Goal: Contribute content: Contribute content

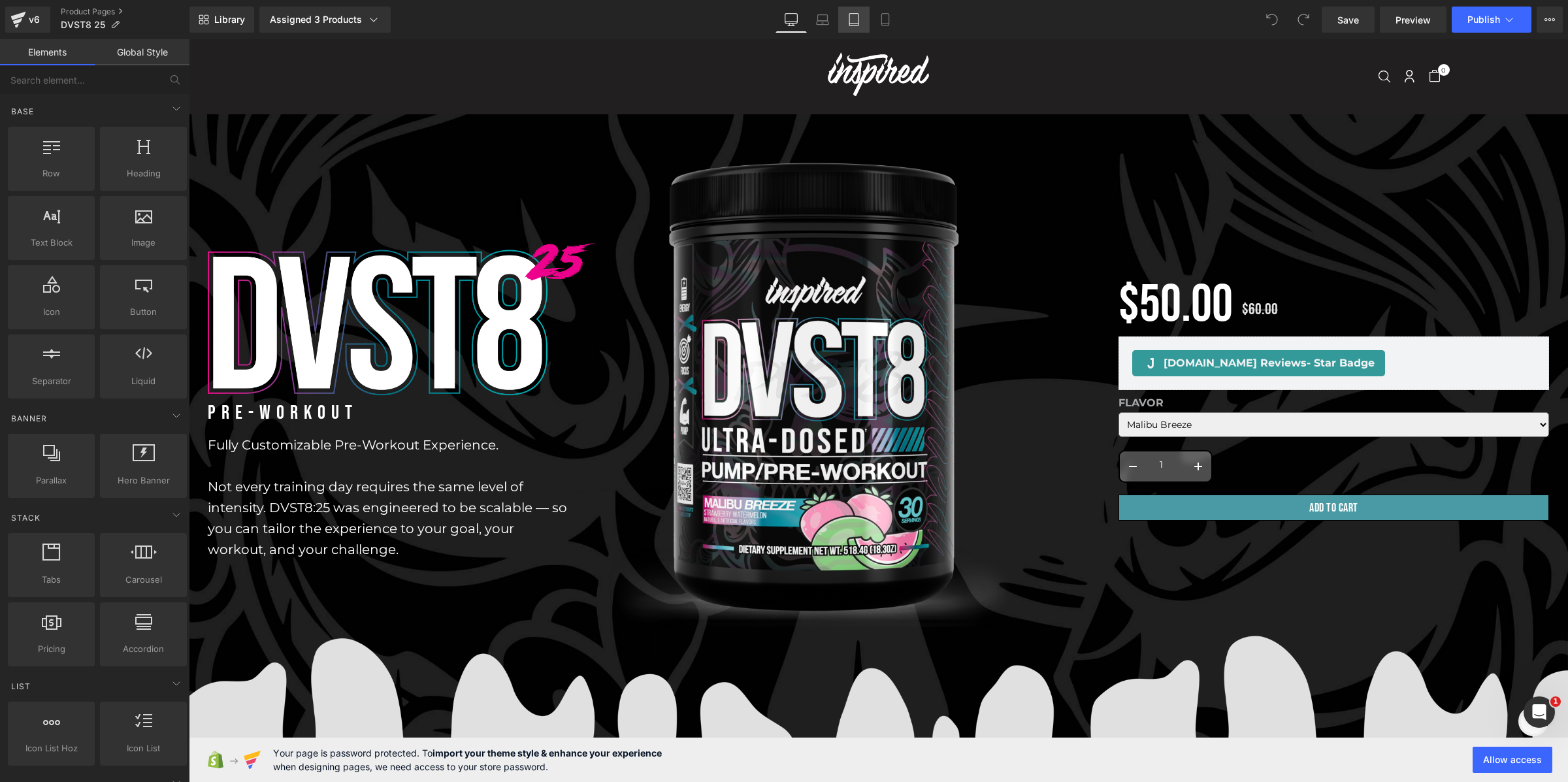
click at [854, 21] on icon at bounding box center [854, 20] width 13 height 13
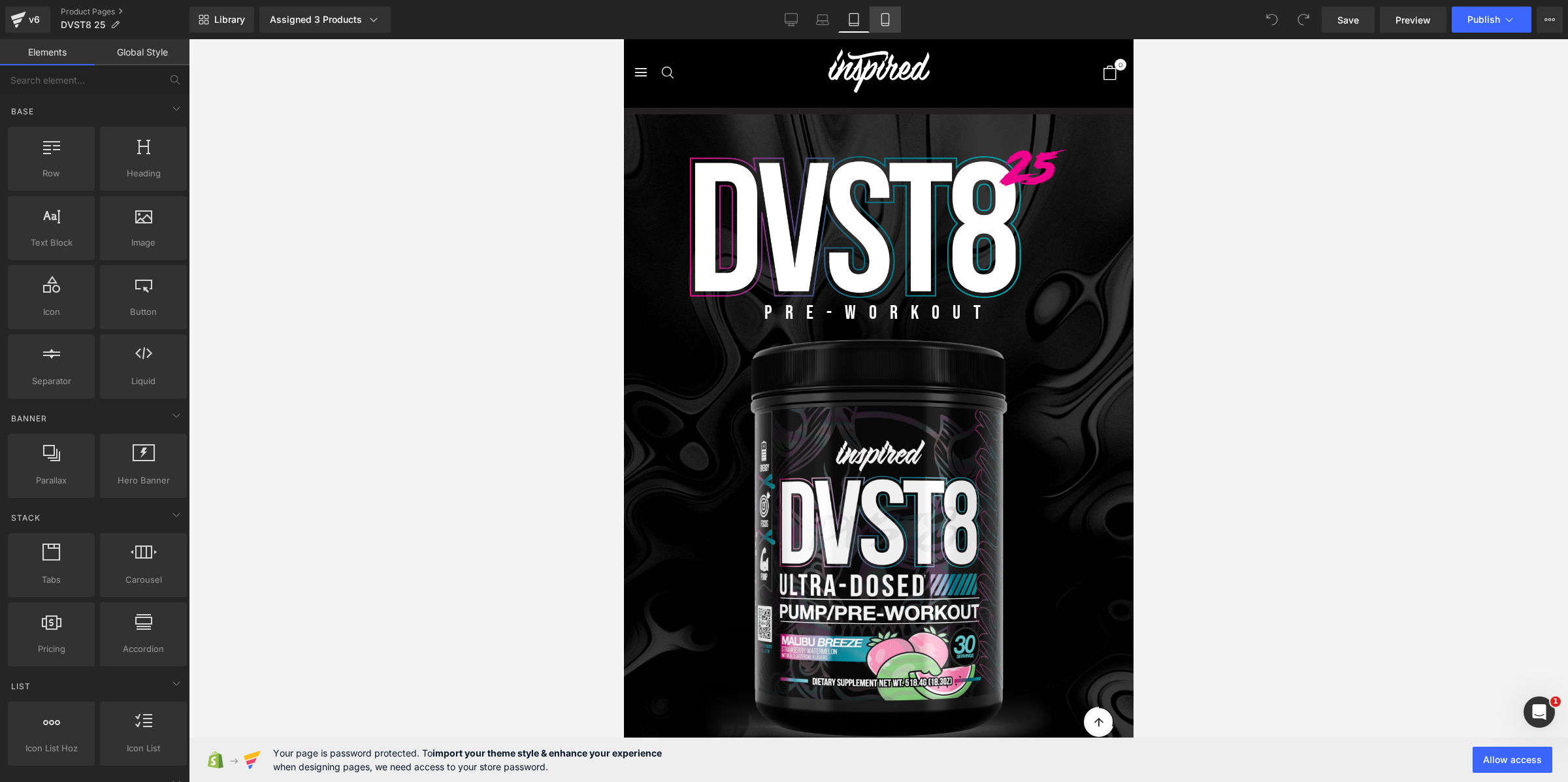
click at [881, 19] on icon at bounding box center [885, 20] width 13 height 13
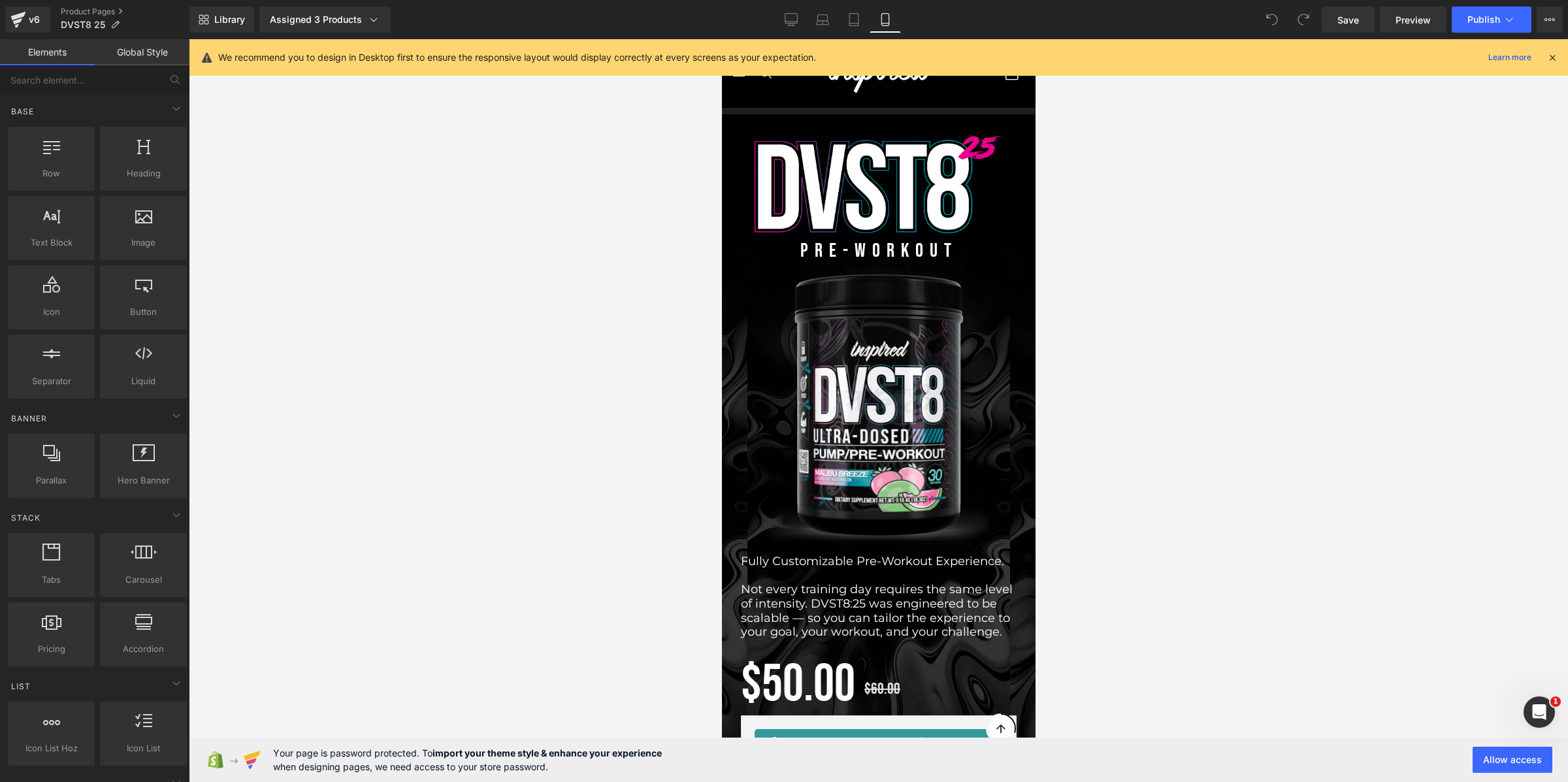
scroll to position [75, 0]
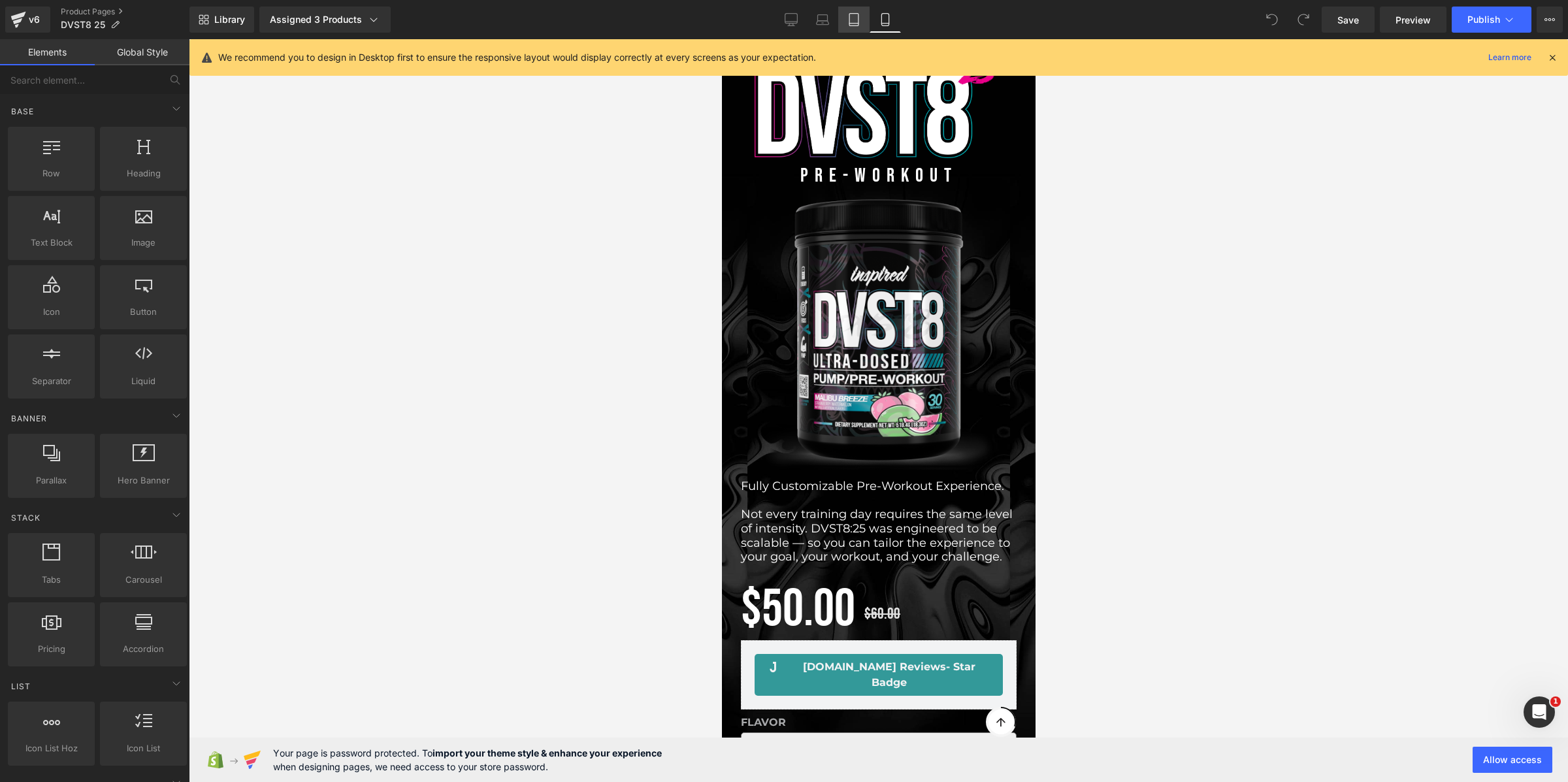
click at [854, 21] on icon at bounding box center [854, 20] width 13 height 13
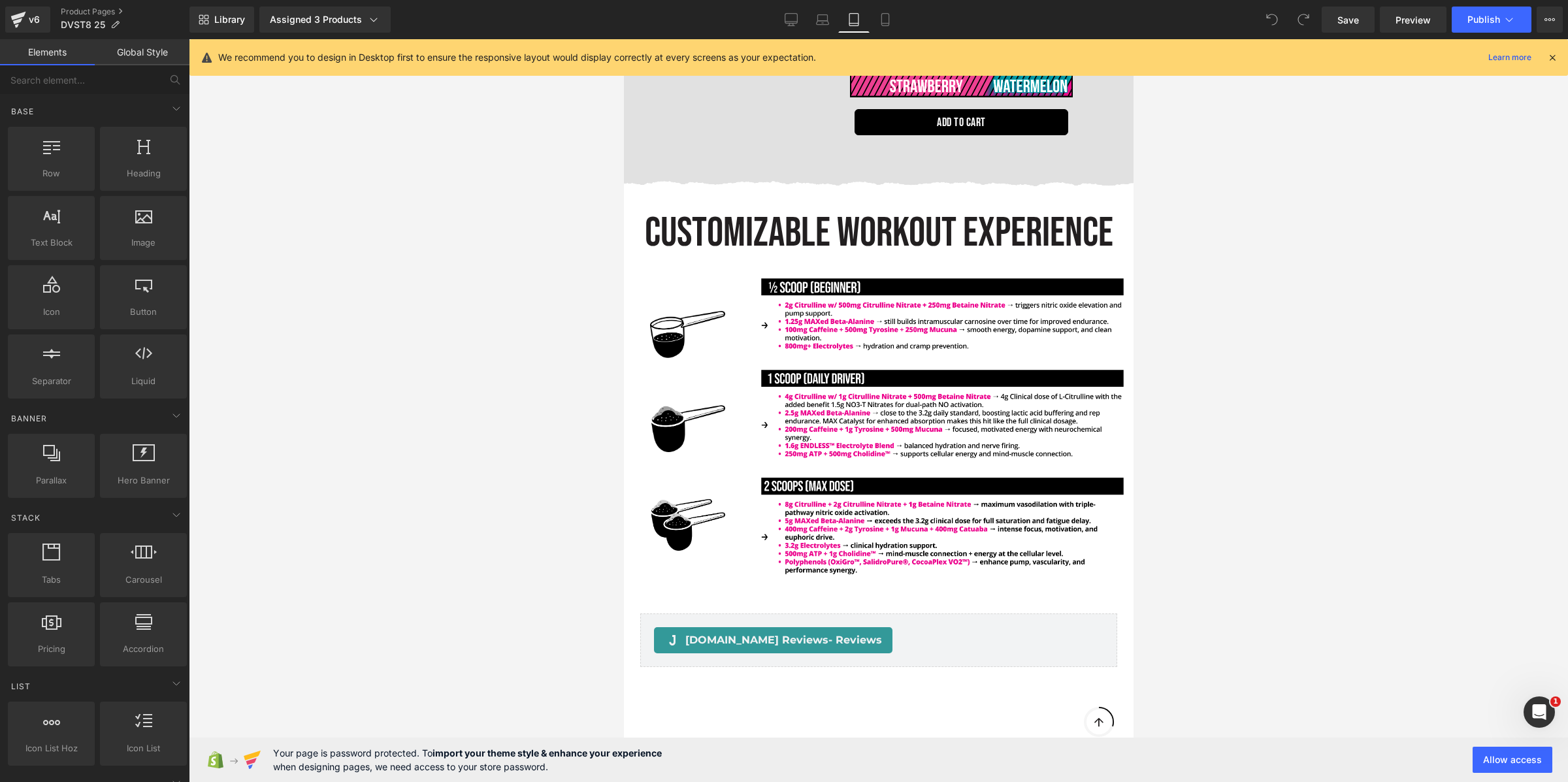
scroll to position [3383, 0]
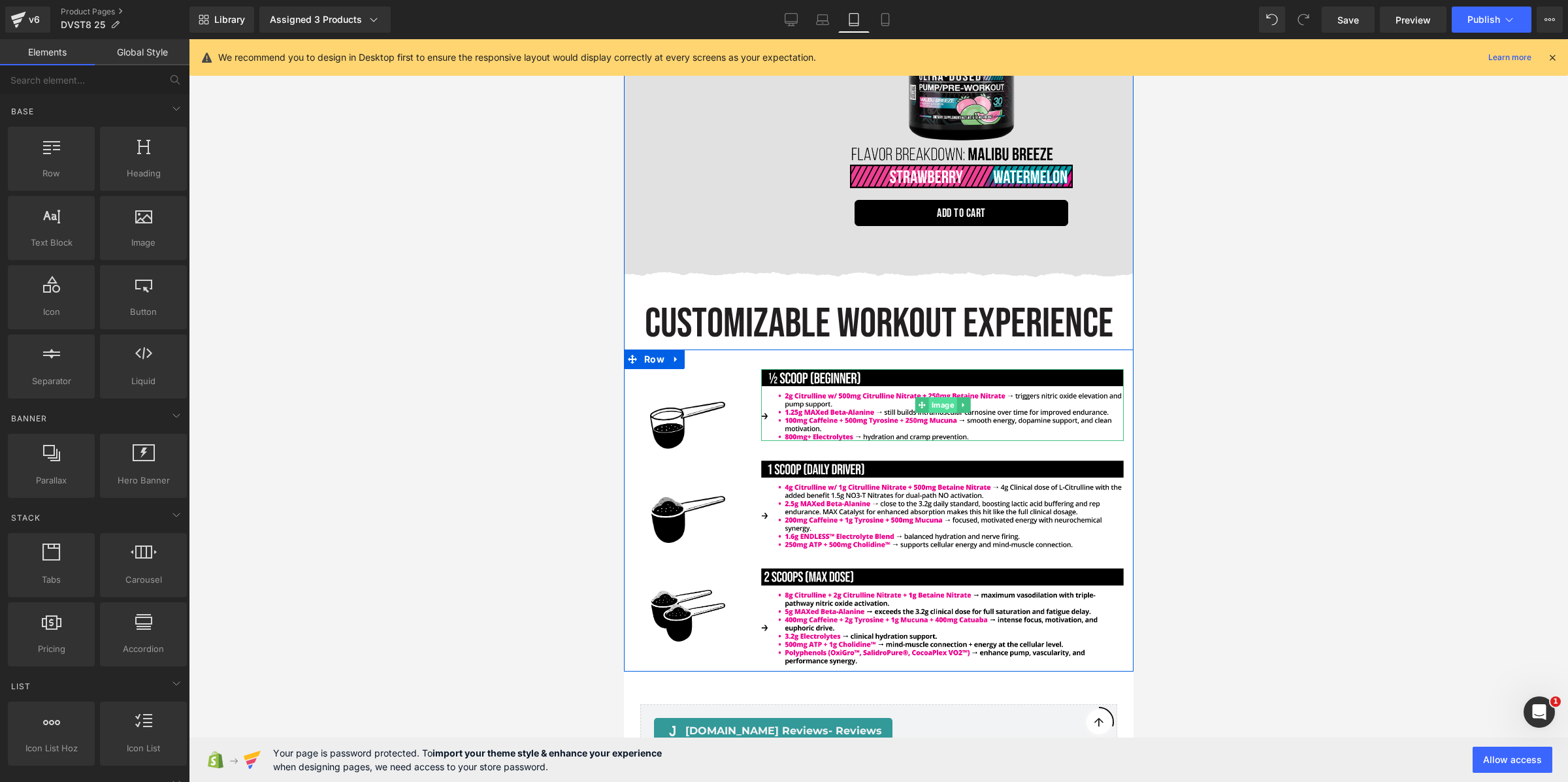
click at [937, 397] on link "Image" at bounding box center [934, 405] width 42 height 15
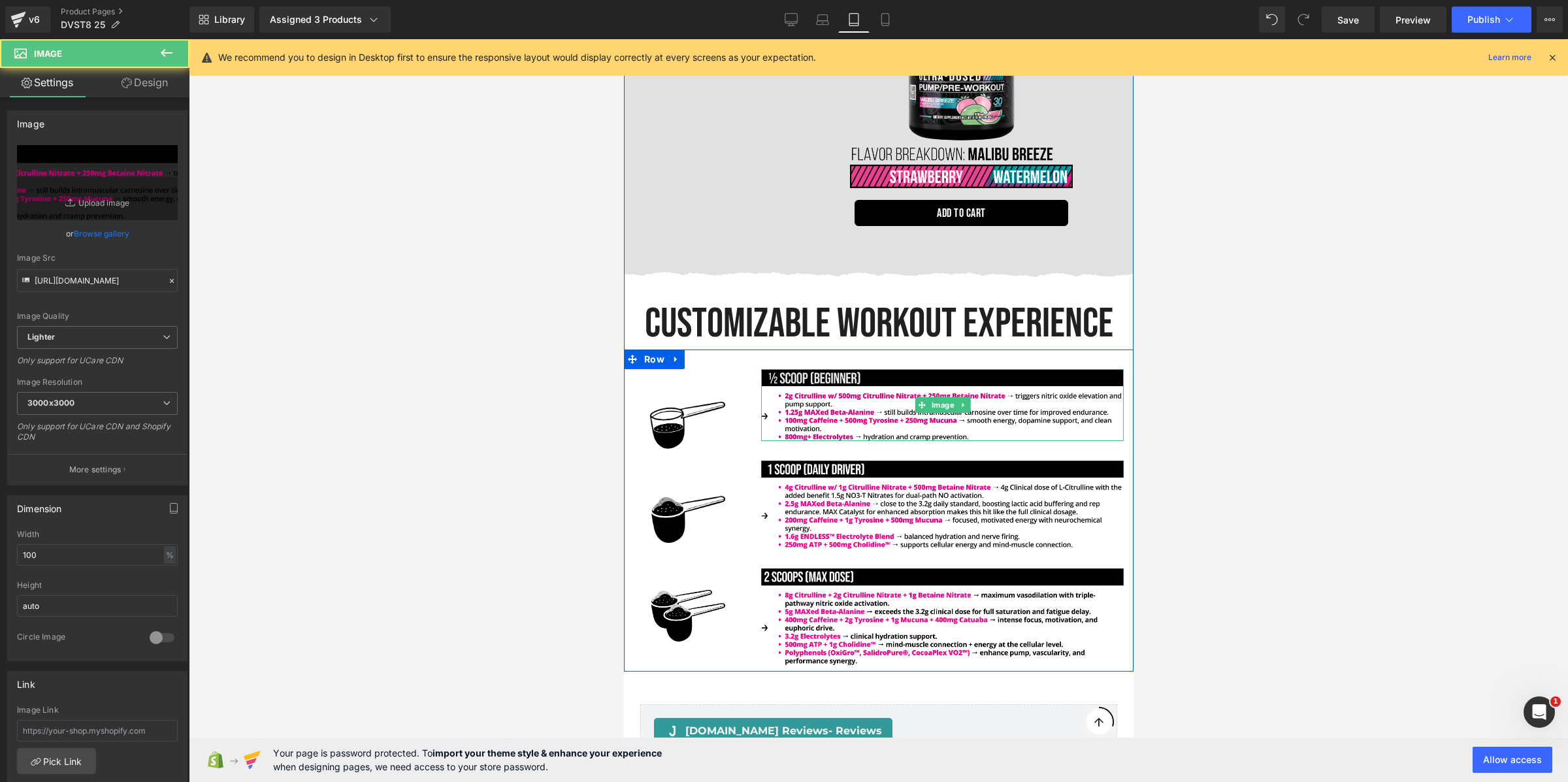
click at [810, 394] on img at bounding box center [942, 405] width 363 height 72
click at [944, 397] on link "Image" at bounding box center [934, 405] width 42 height 15
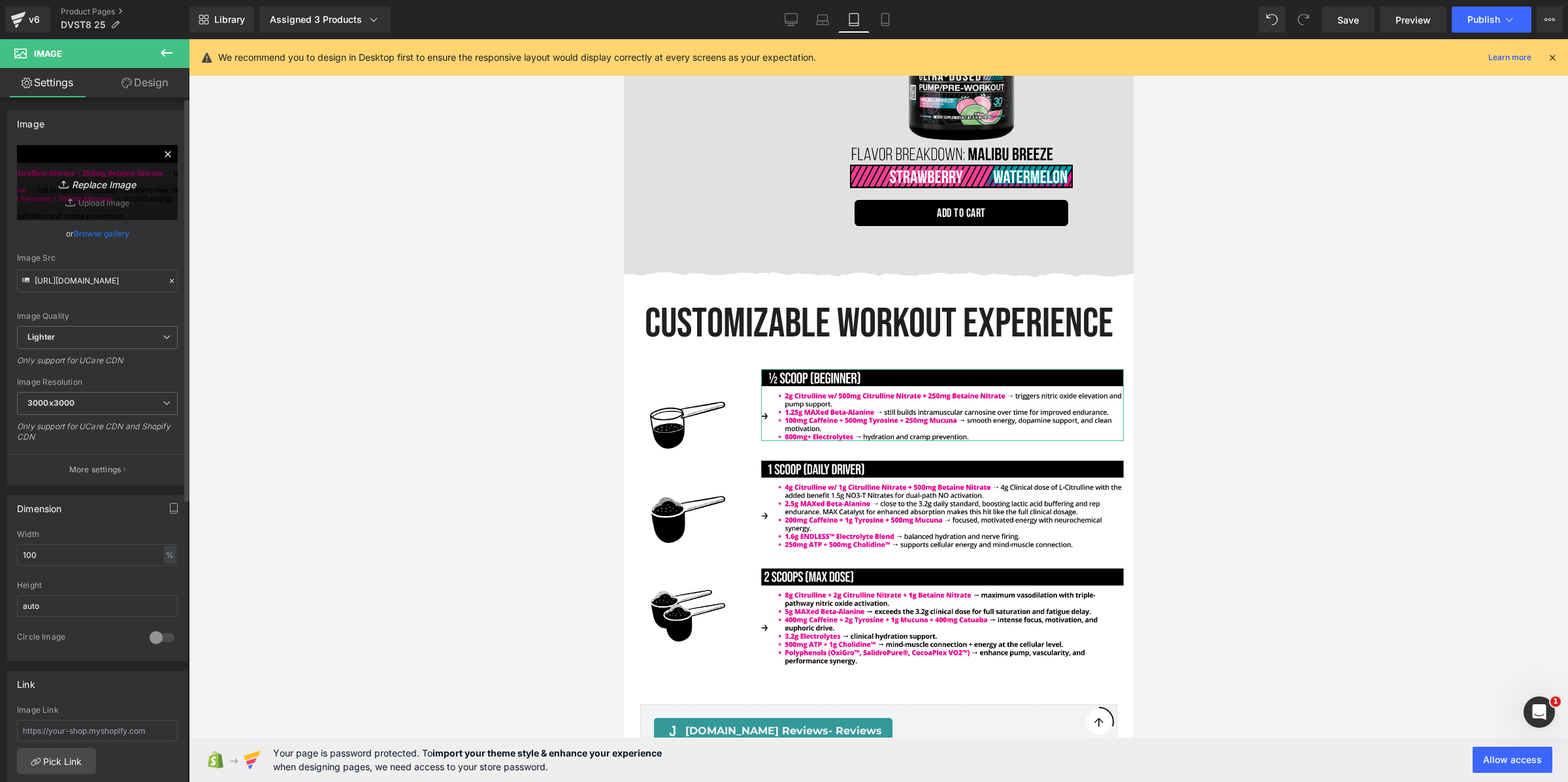
click at [84, 185] on icon "Replace Image" at bounding box center [97, 182] width 105 height 16
type input "C:\fakepath\1.png"
click at [150, 81] on link "Design" at bounding box center [144, 83] width 95 height 29
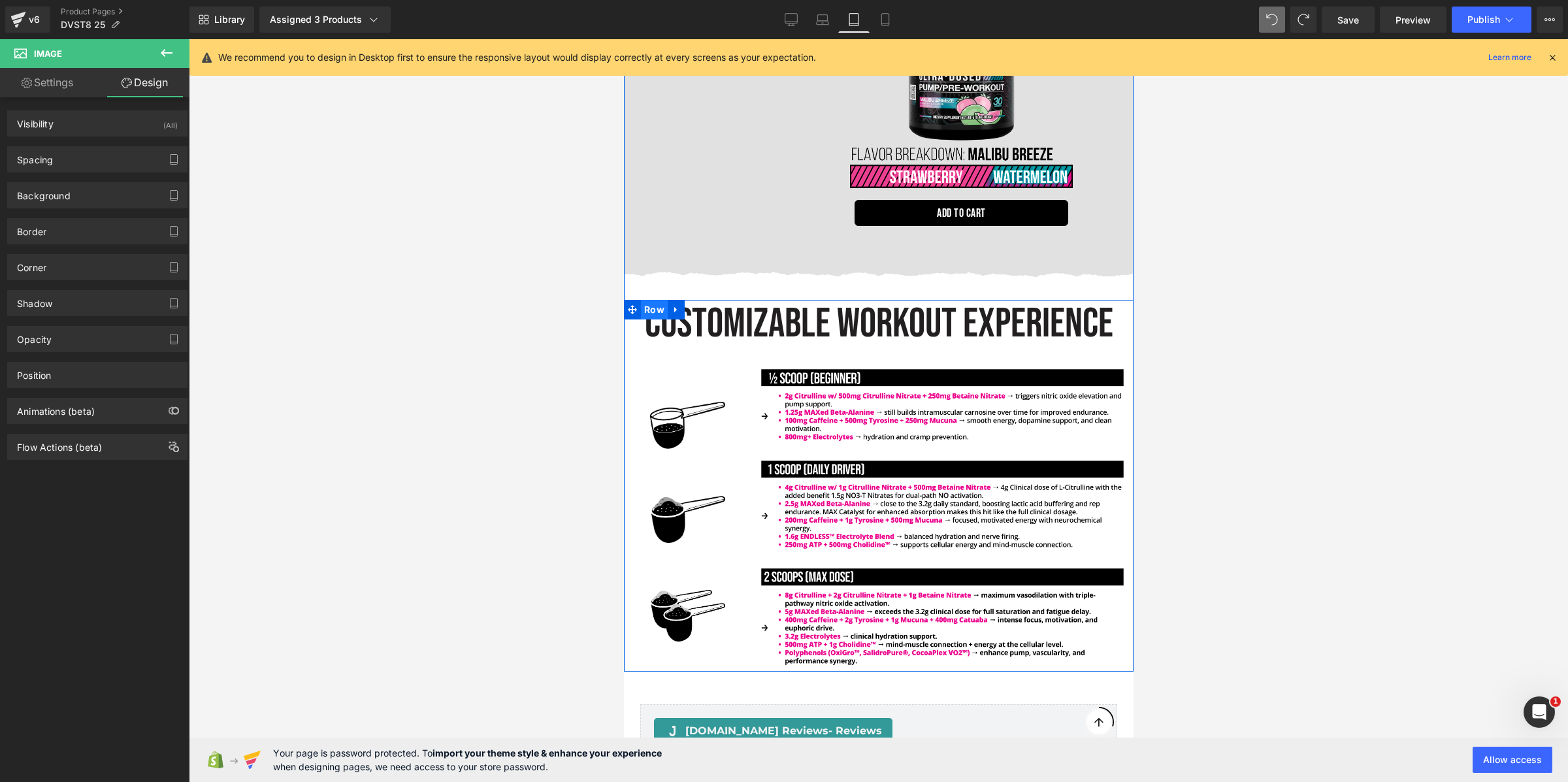
click at [642, 300] on span "Row" at bounding box center [654, 309] width 27 height 20
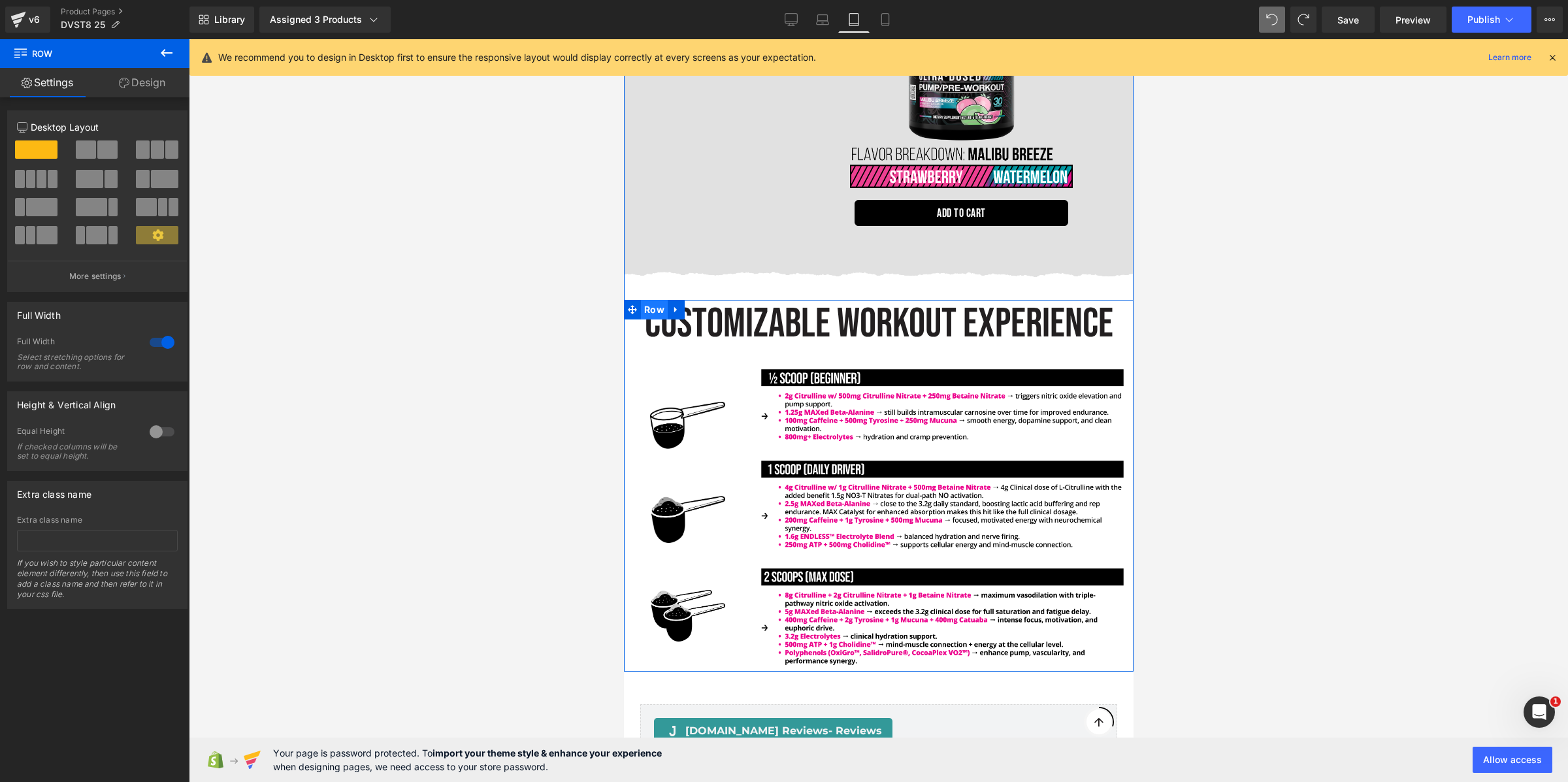
drag, startPoint x: 648, startPoint y: 292, endPoint x: 1246, endPoint y: 317, distance: 598.5
click at [648, 300] on span "Row" at bounding box center [654, 309] width 27 height 20
click at [119, 81] on icon at bounding box center [124, 83] width 10 height 10
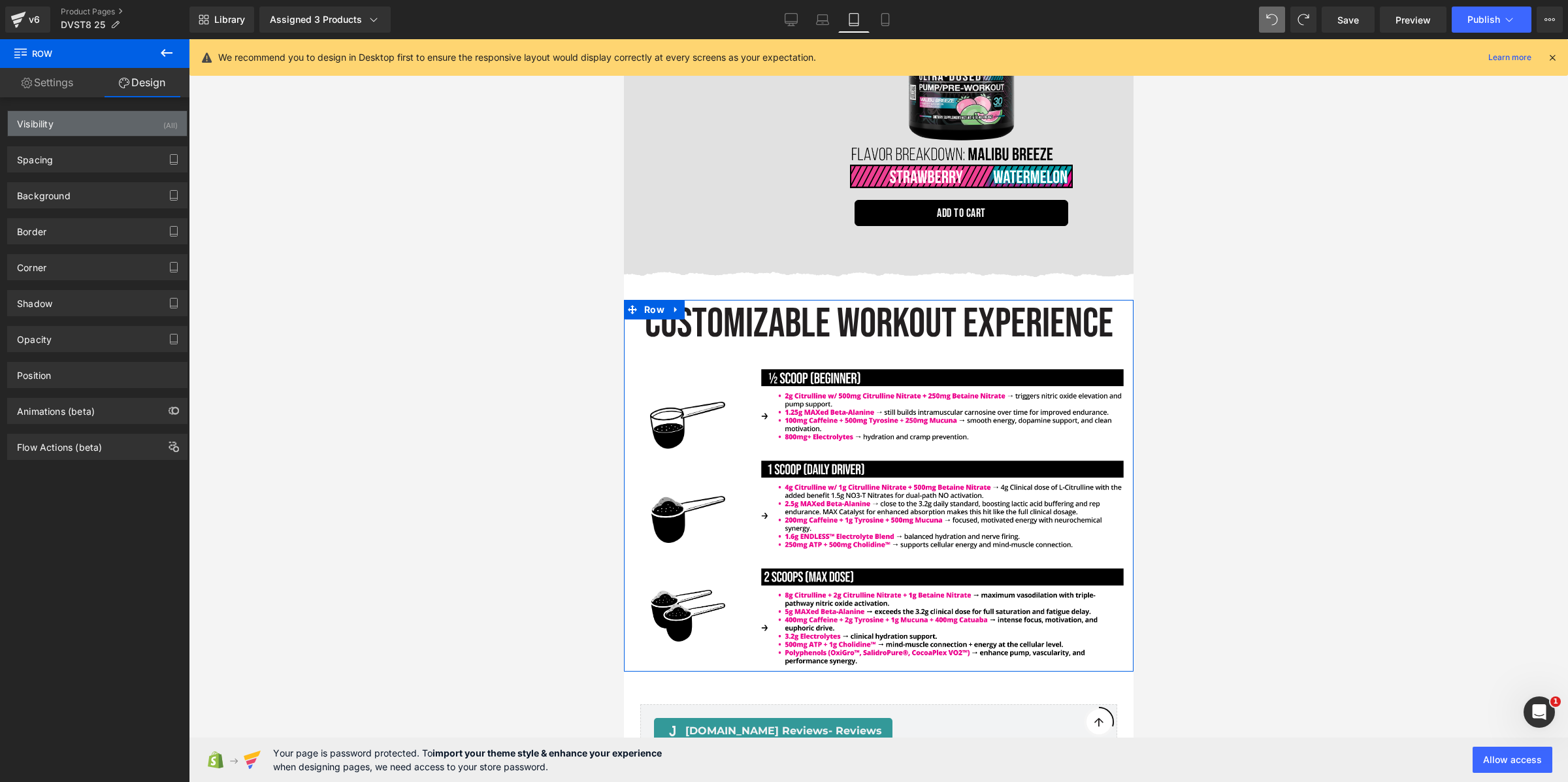
click at [82, 127] on div "Visibility (All)" at bounding box center [97, 124] width 179 height 25
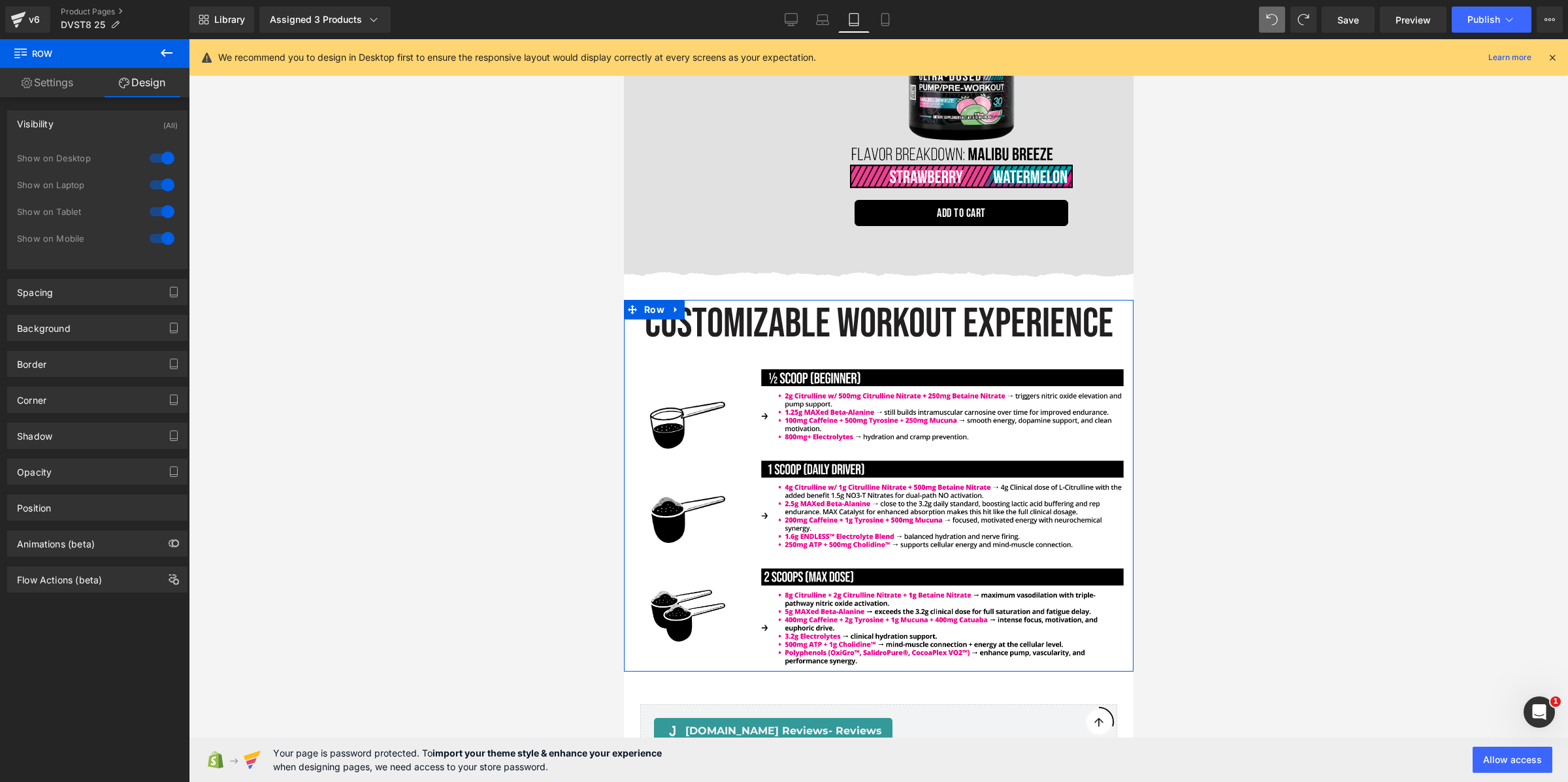
click at [65, 87] on link "Settings" at bounding box center [47, 83] width 95 height 29
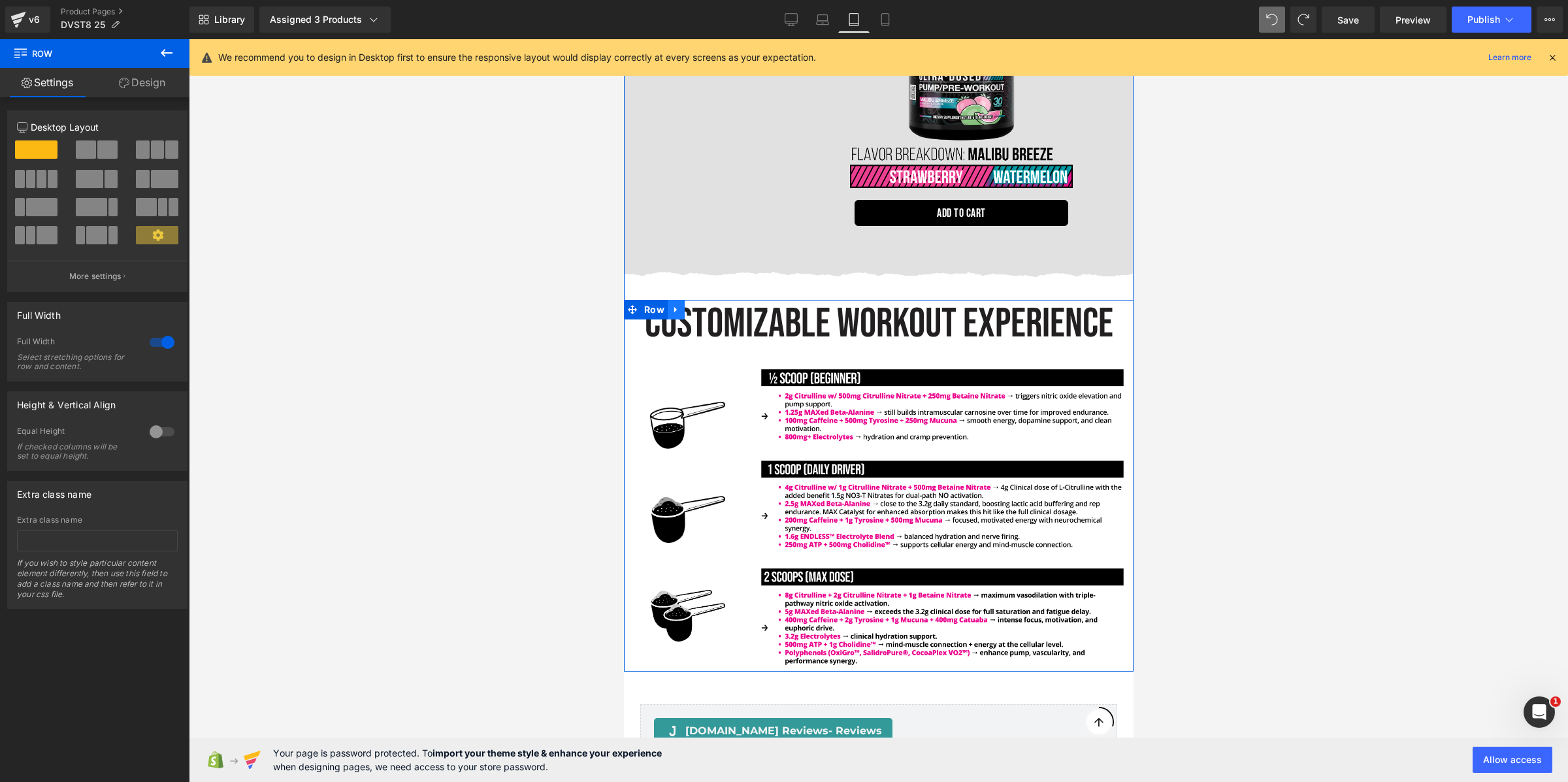
click at [667, 300] on link at bounding box center [675, 309] width 17 height 20
click at [695, 305] on icon at bounding box center [692, 309] width 9 height 9
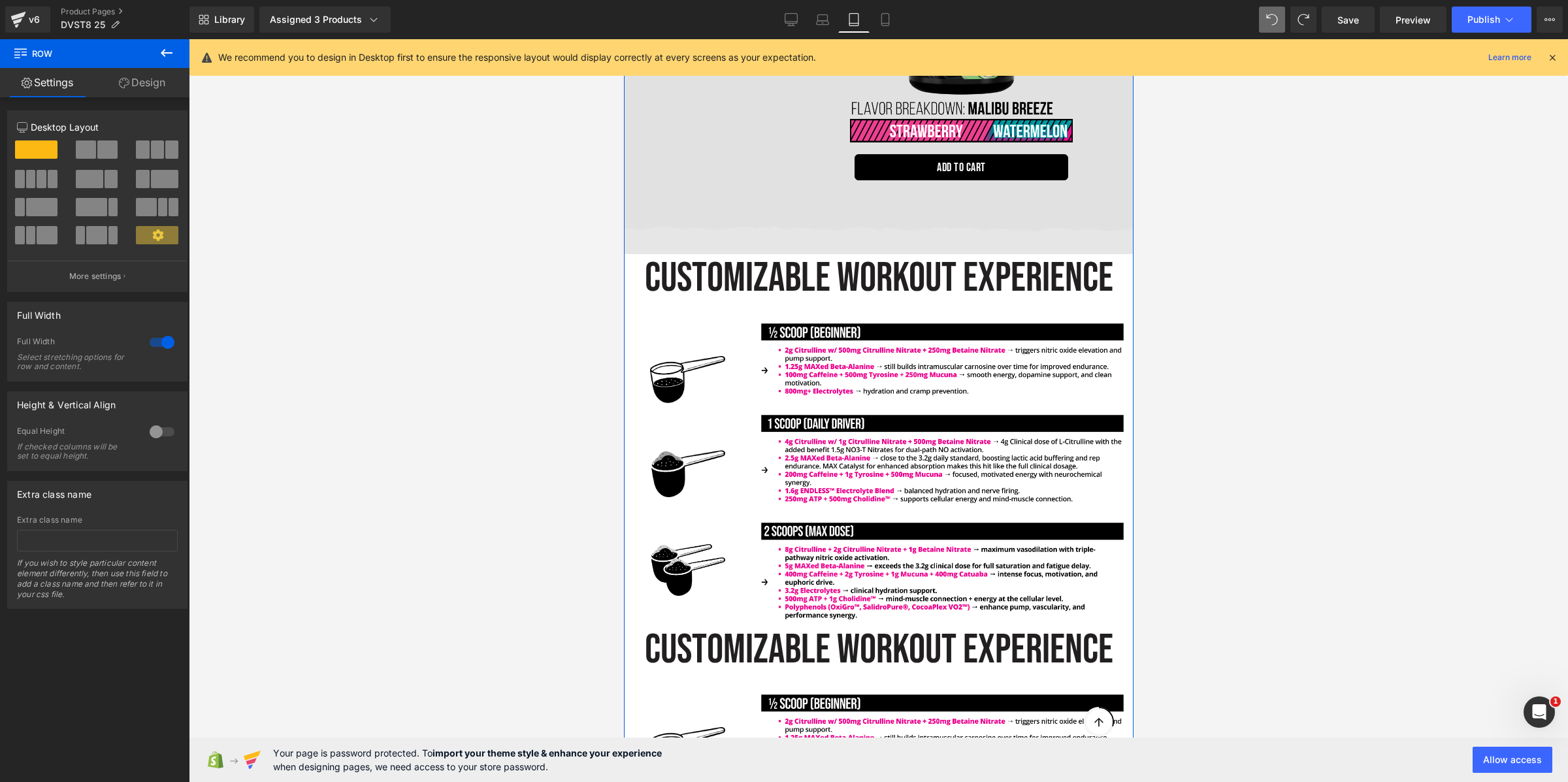
scroll to position [3401, 0]
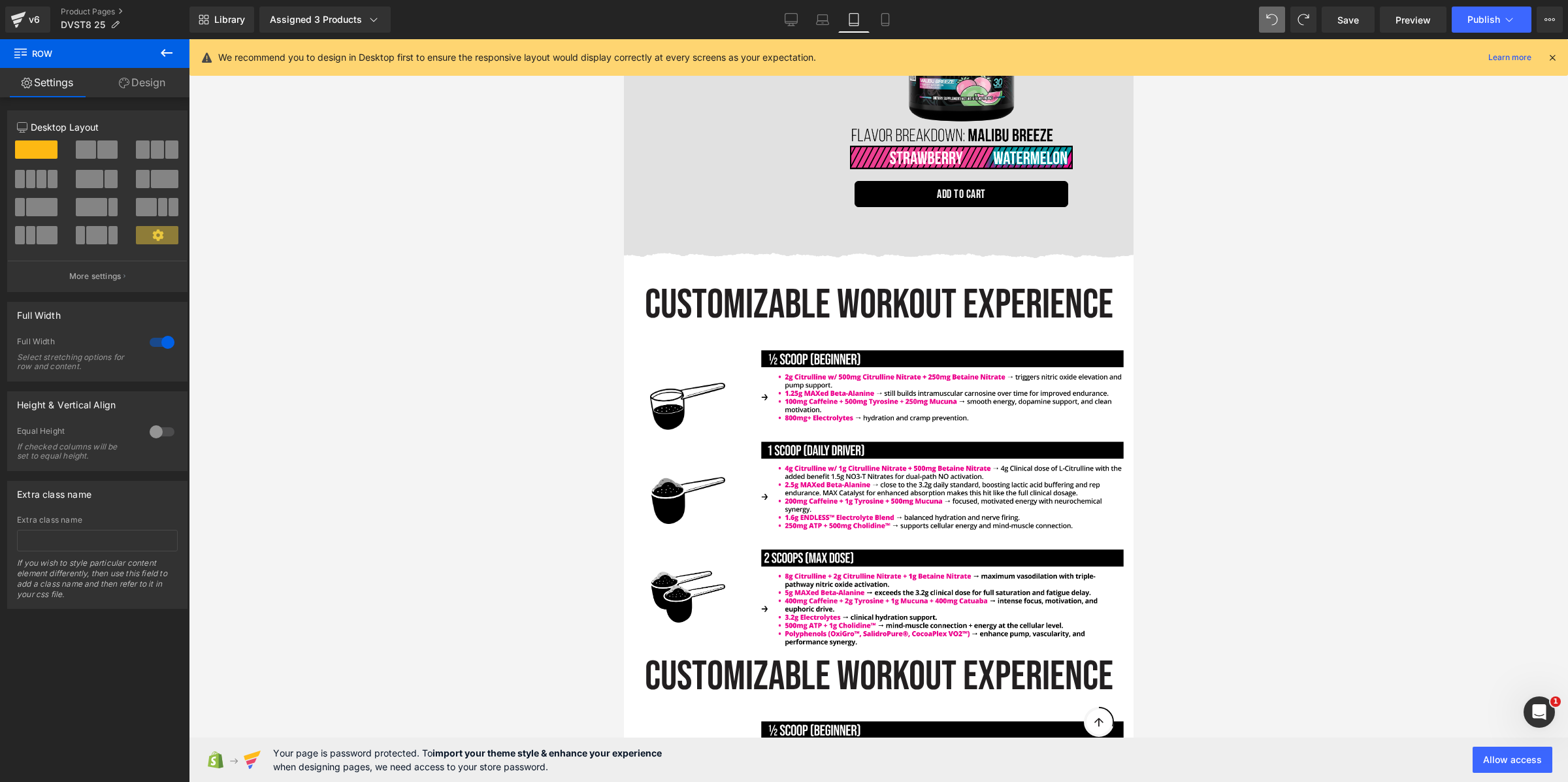
click at [504, 344] on div at bounding box center [879, 410] width 1379 height 743
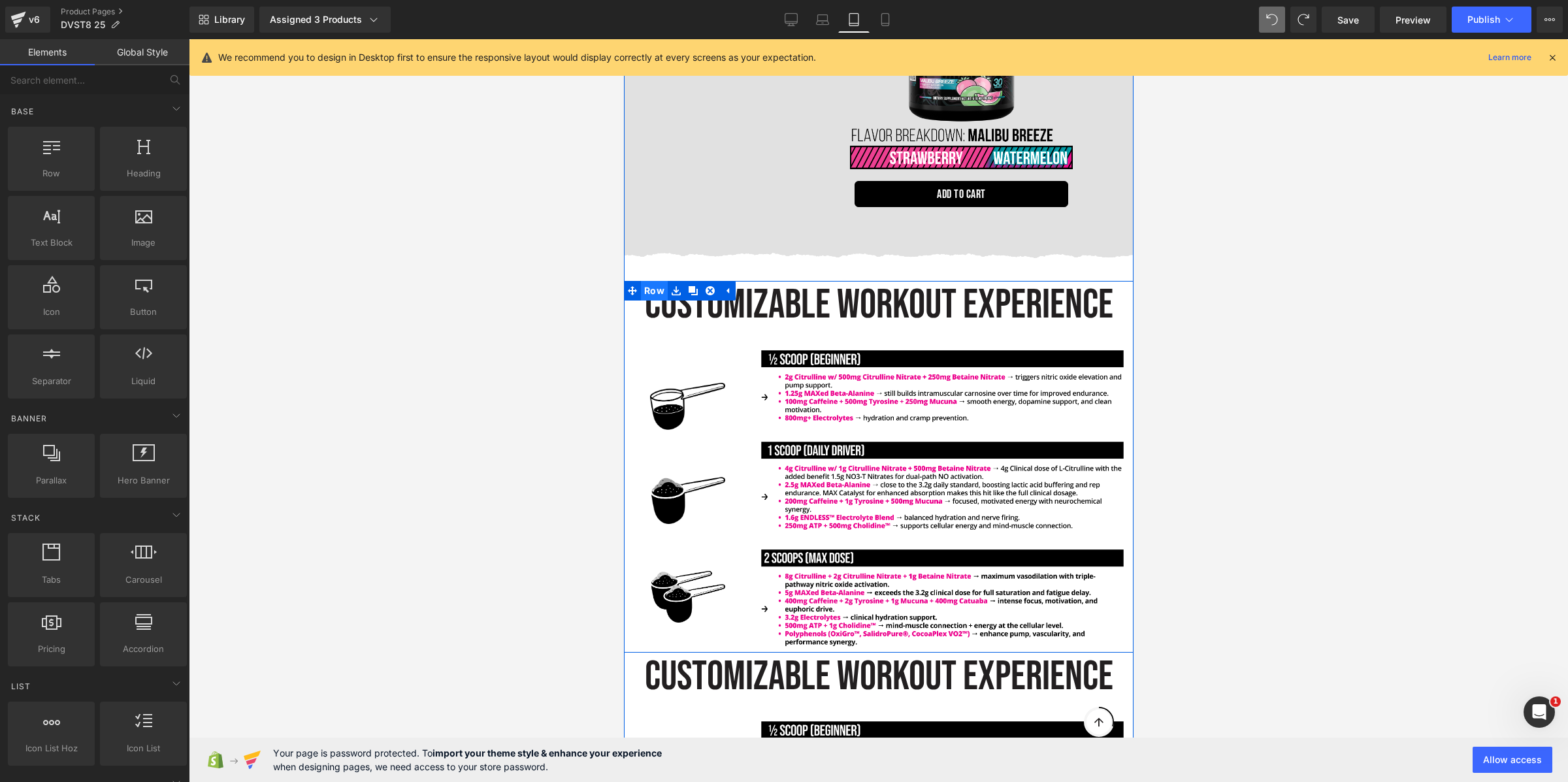
click at [654, 281] on span "Row" at bounding box center [654, 290] width 27 height 20
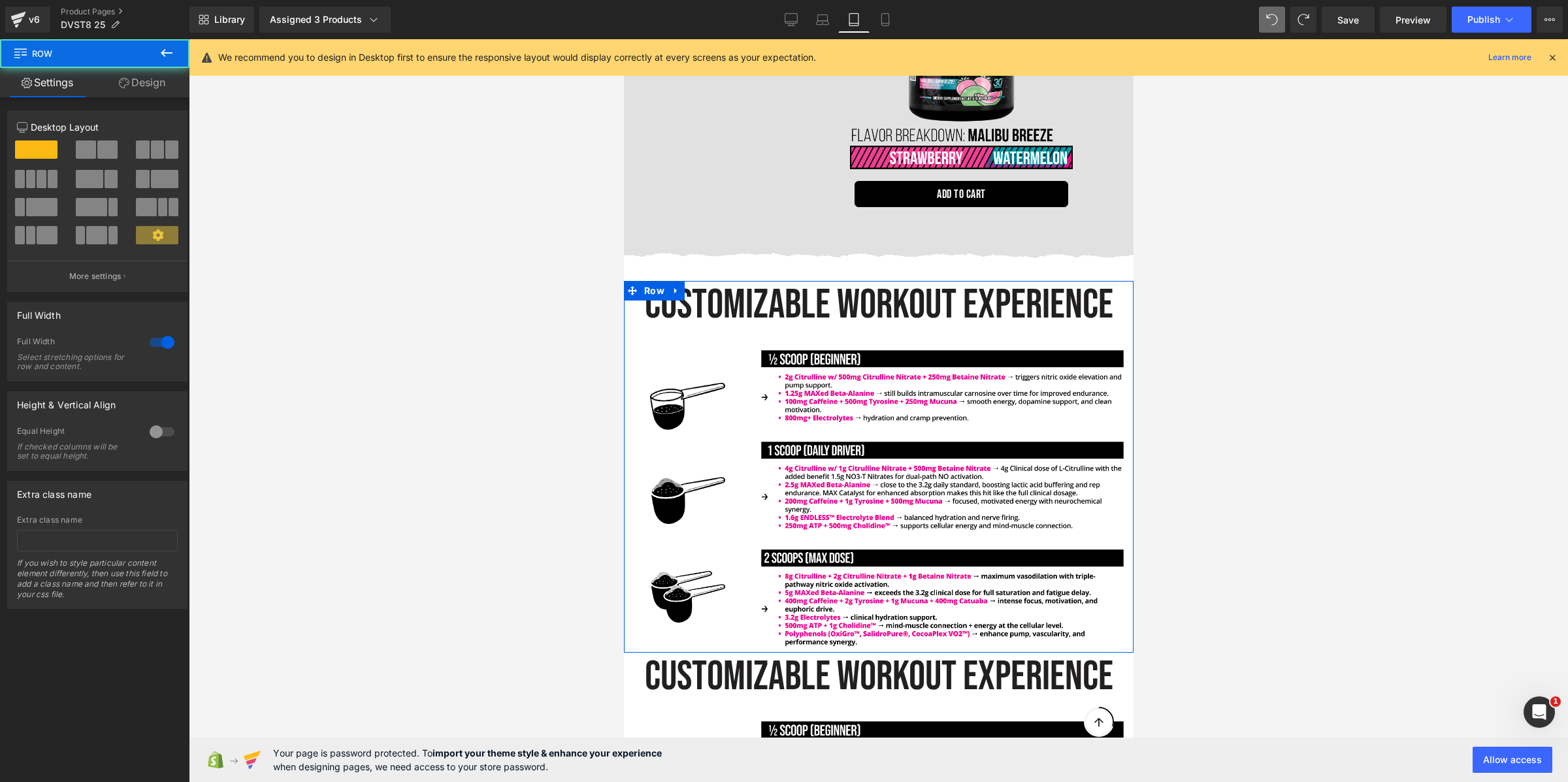
click at [124, 75] on link "Design" at bounding box center [141, 83] width 95 height 29
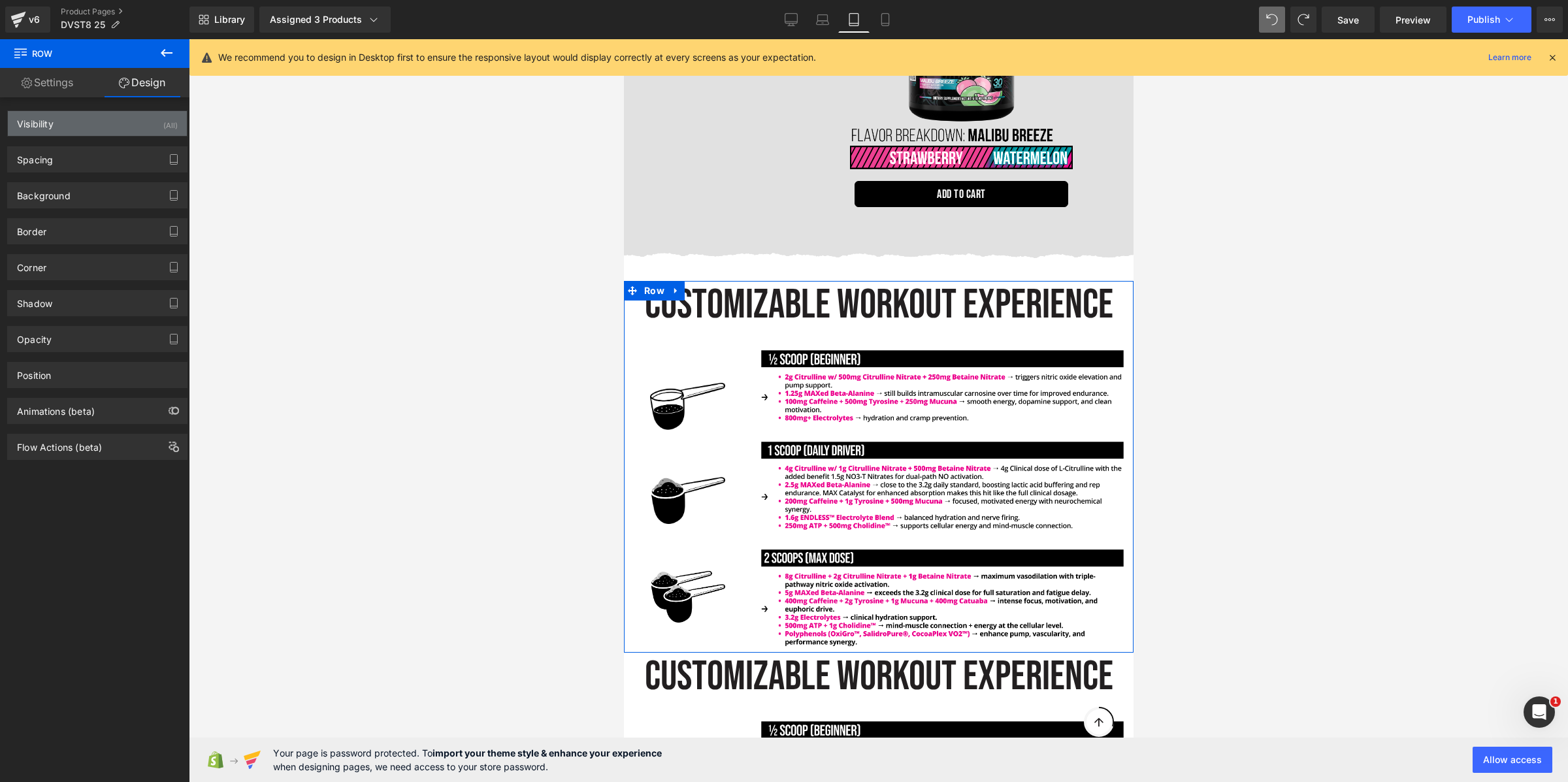
click at [108, 117] on div "Visibility (All)" at bounding box center [97, 124] width 179 height 25
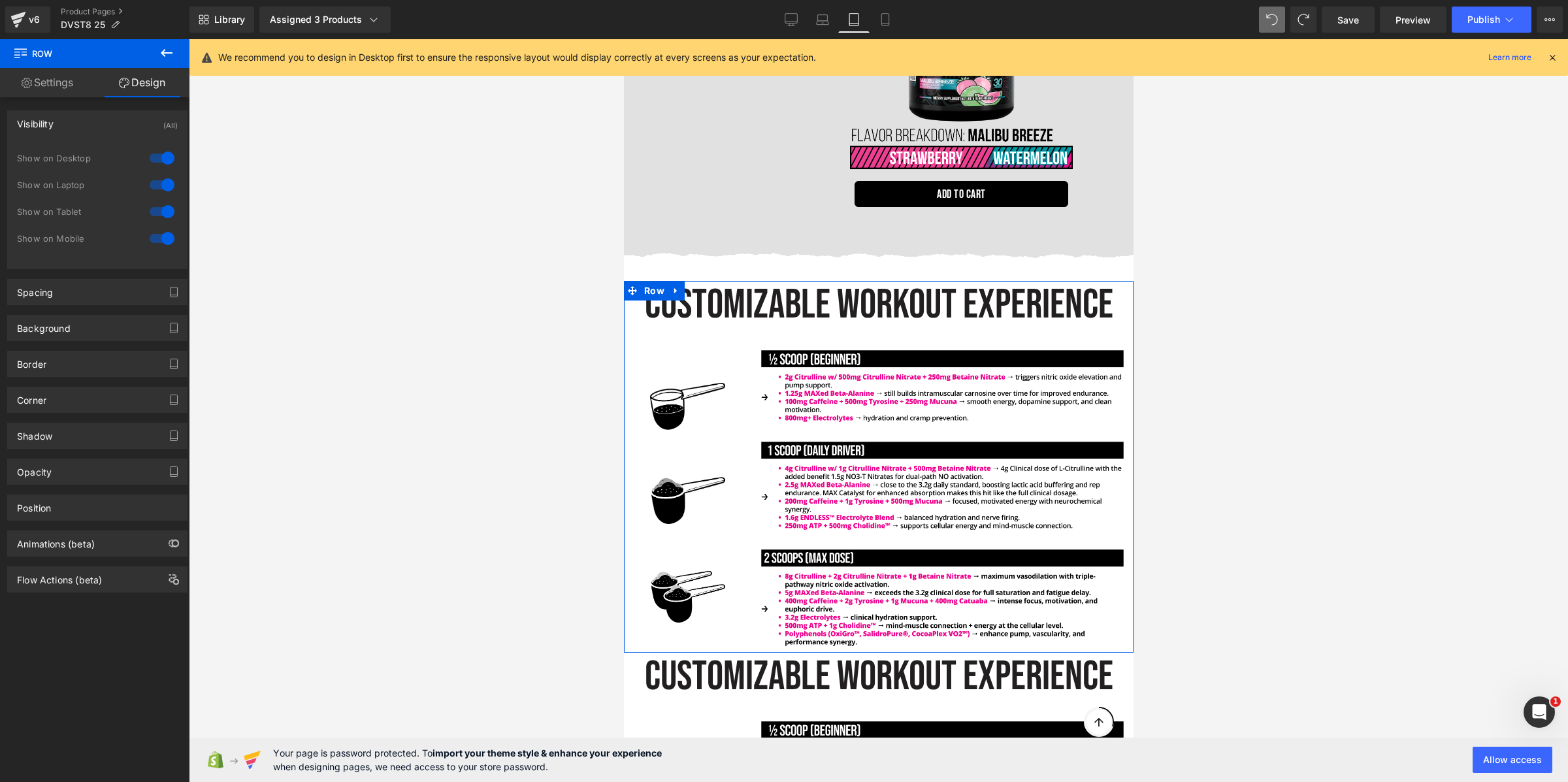
click at [158, 235] on div at bounding box center [162, 238] width 32 height 21
click at [158, 213] on div at bounding box center [162, 212] width 32 height 21
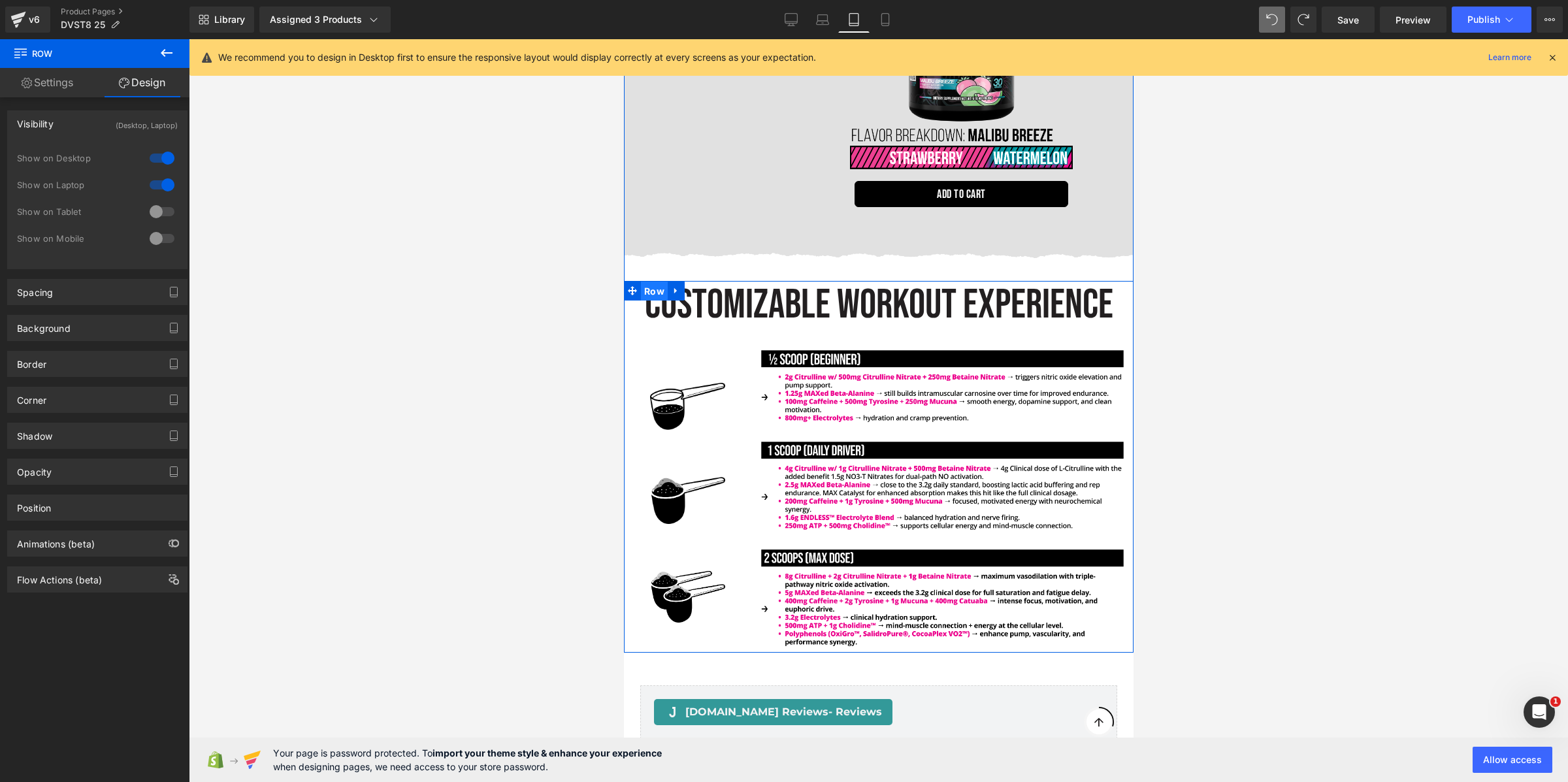
click at [654, 281] on span "Row" at bounding box center [654, 291] width 27 height 20
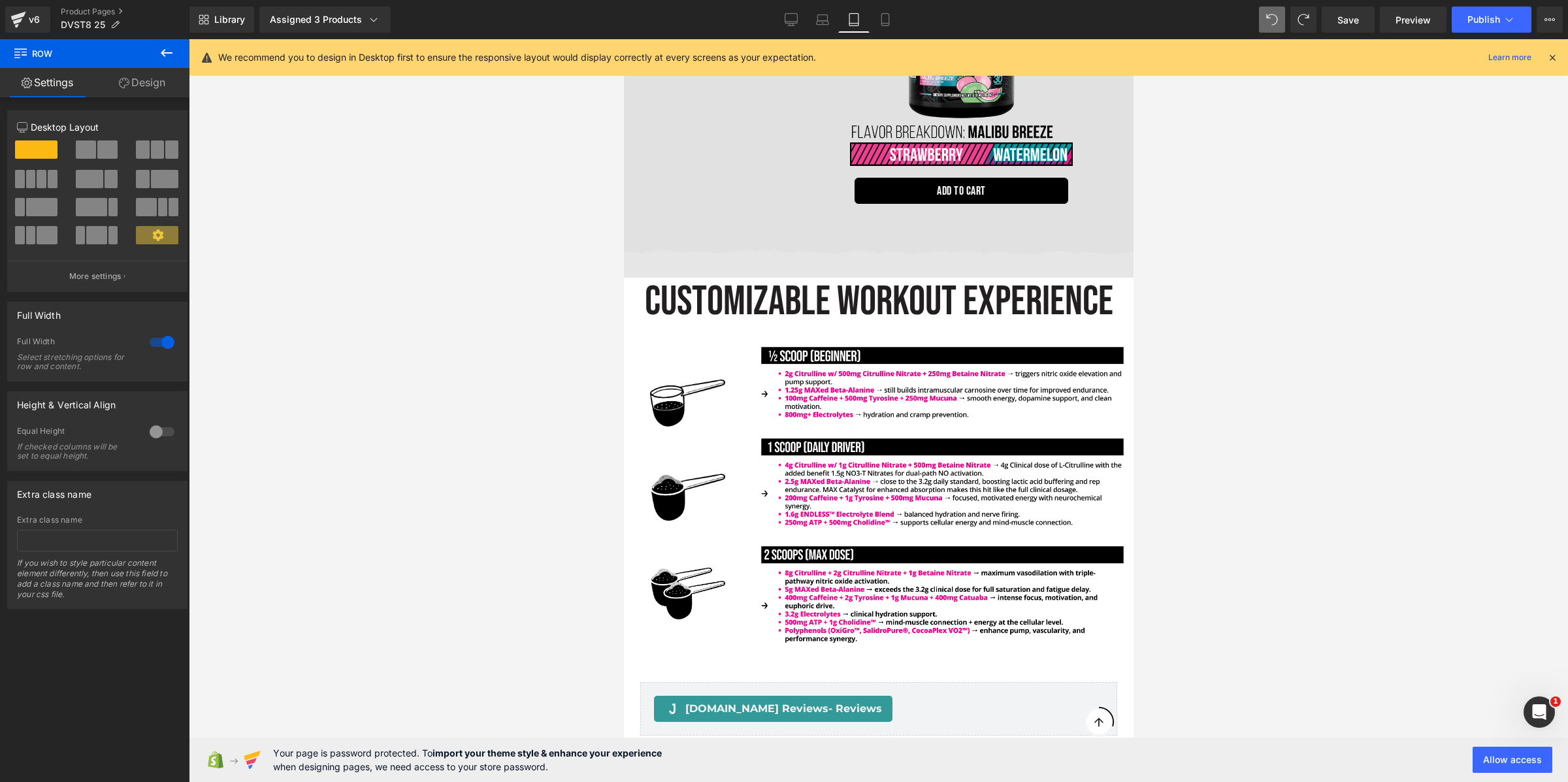
scroll to position [3283, 0]
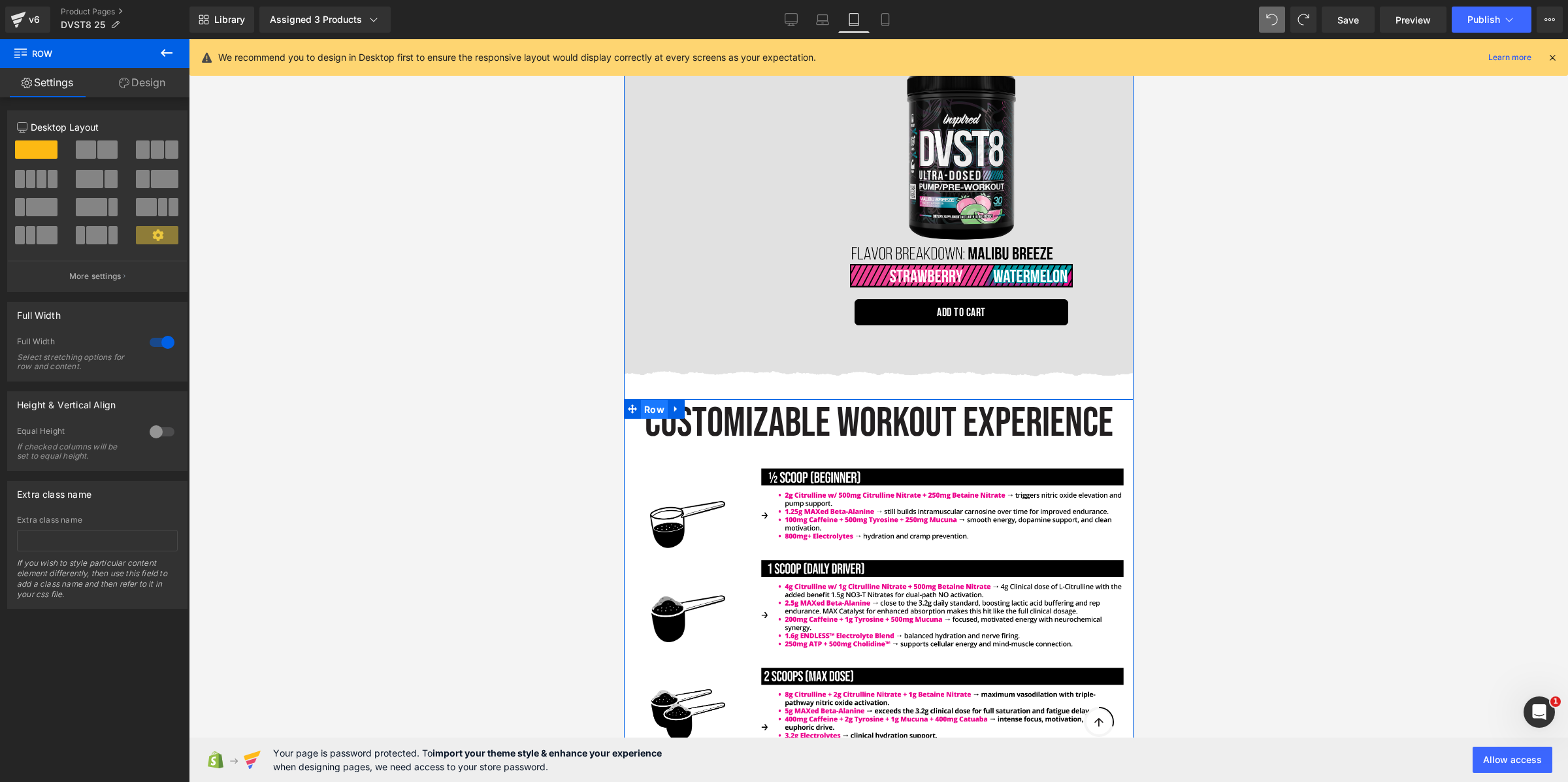
click at [651, 400] on span "Row" at bounding box center [654, 410] width 27 height 20
click at [127, 81] on icon at bounding box center [124, 83] width 10 height 10
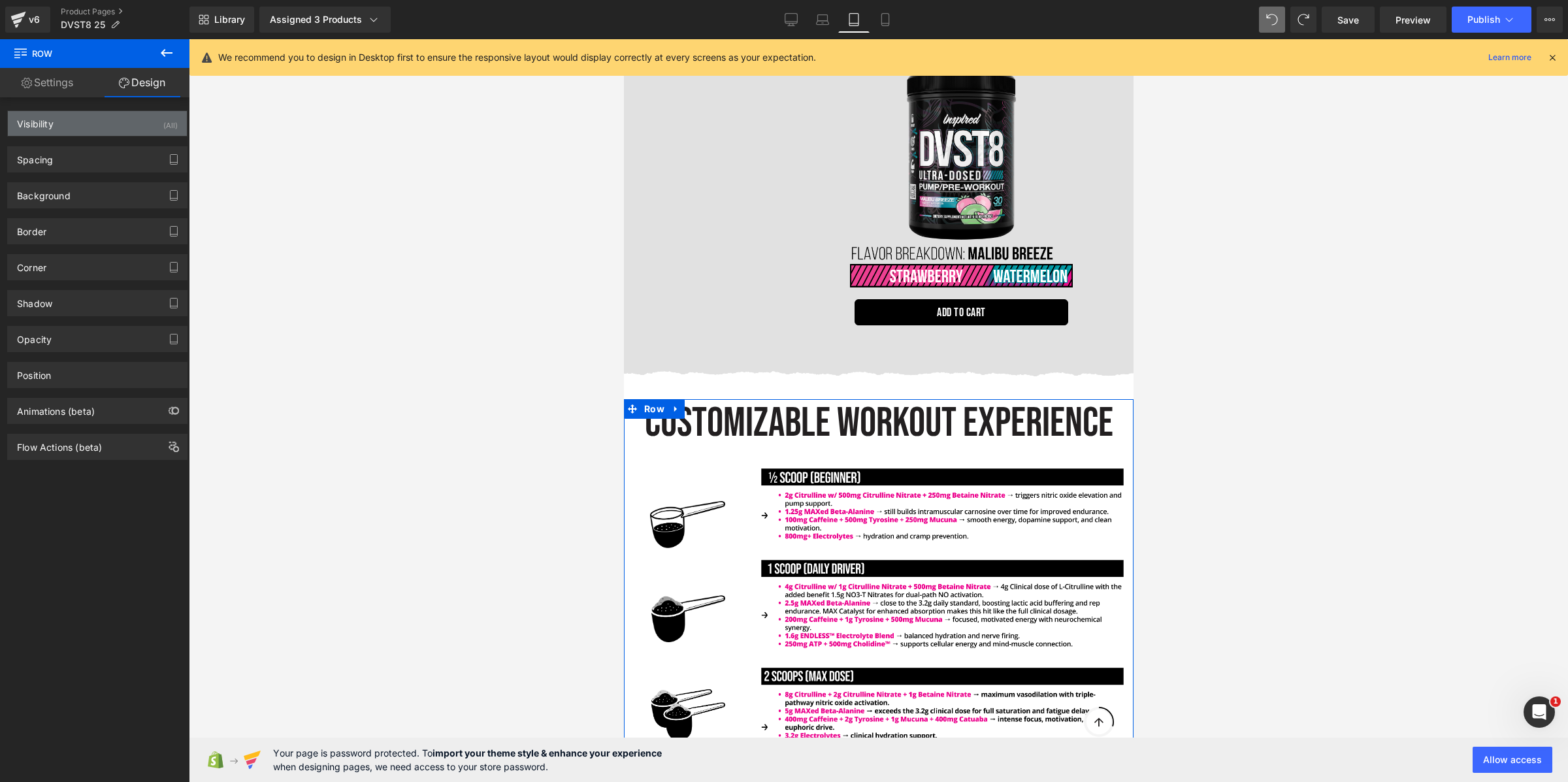
click at [111, 117] on div "Visibility (All)" at bounding box center [97, 124] width 179 height 25
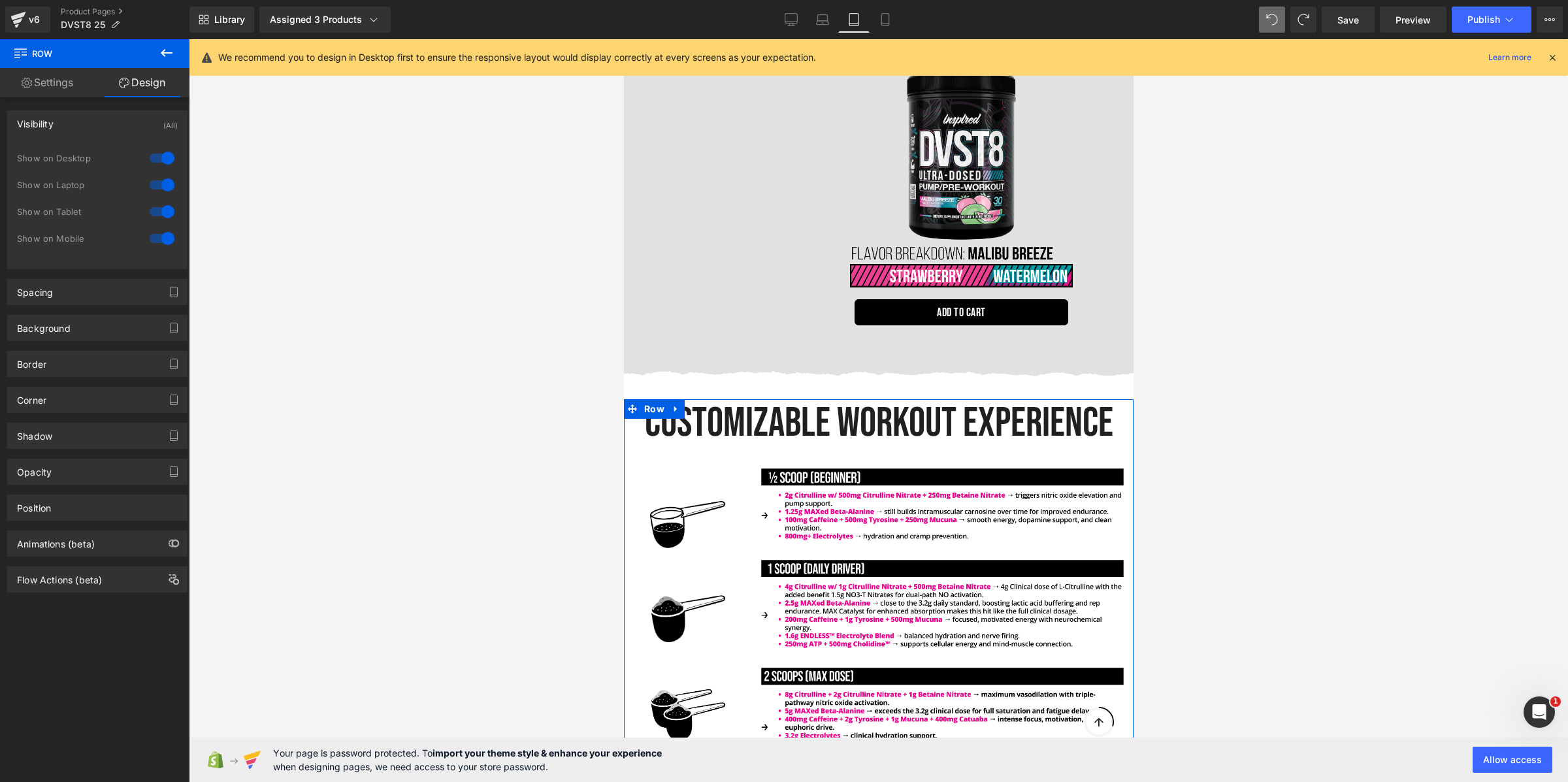
click at [158, 160] on div at bounding box center [162, 158] width 32 height 21
click at [157, 180] on div at bounding box center [162, 185] width 32 height 21
click at [451, 392] on div at bounding box center [879, 410] width 1379 height 743
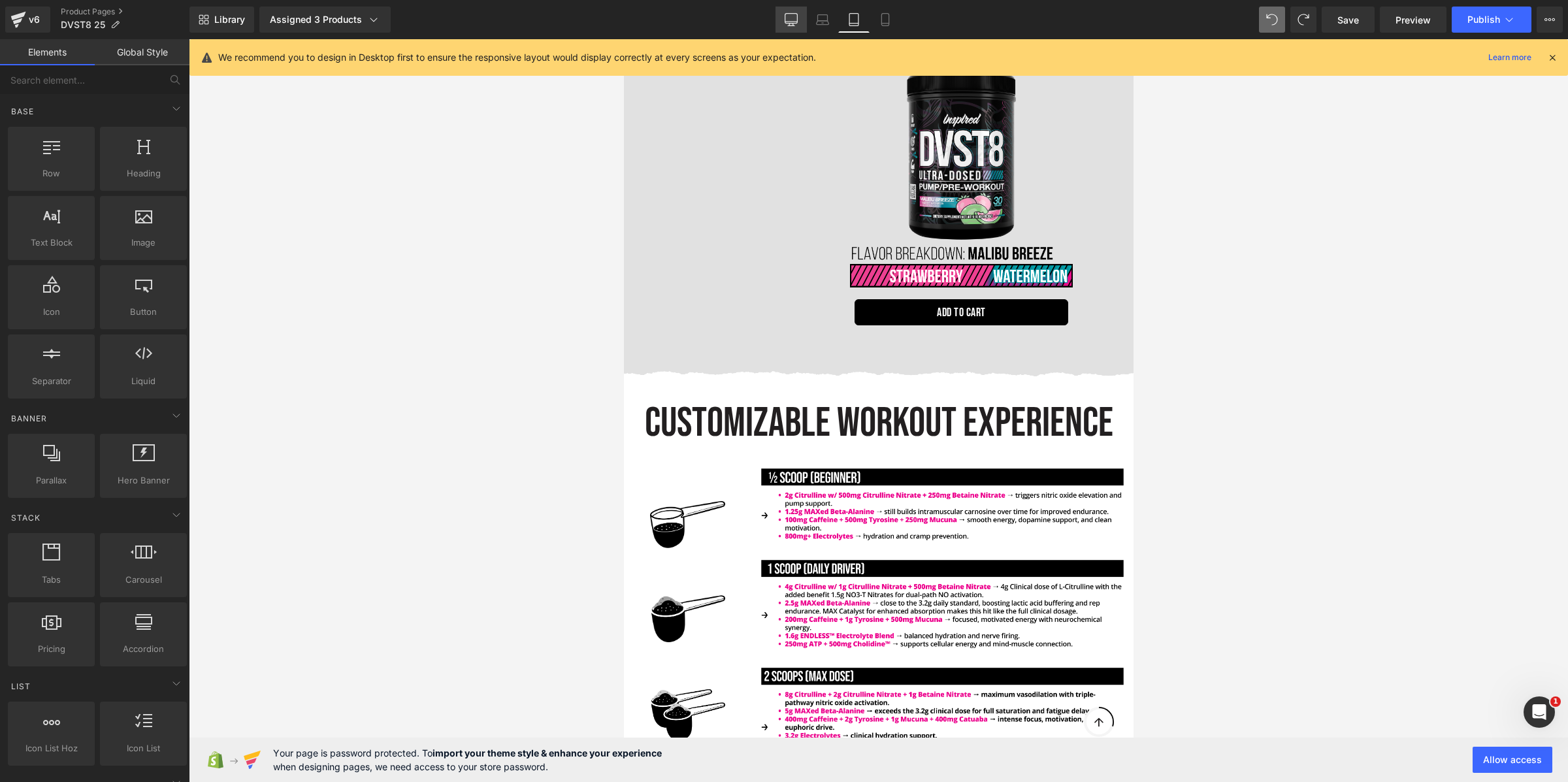
click at [798, 19] on icon at bounding box center [791, 18] width 12 height 10
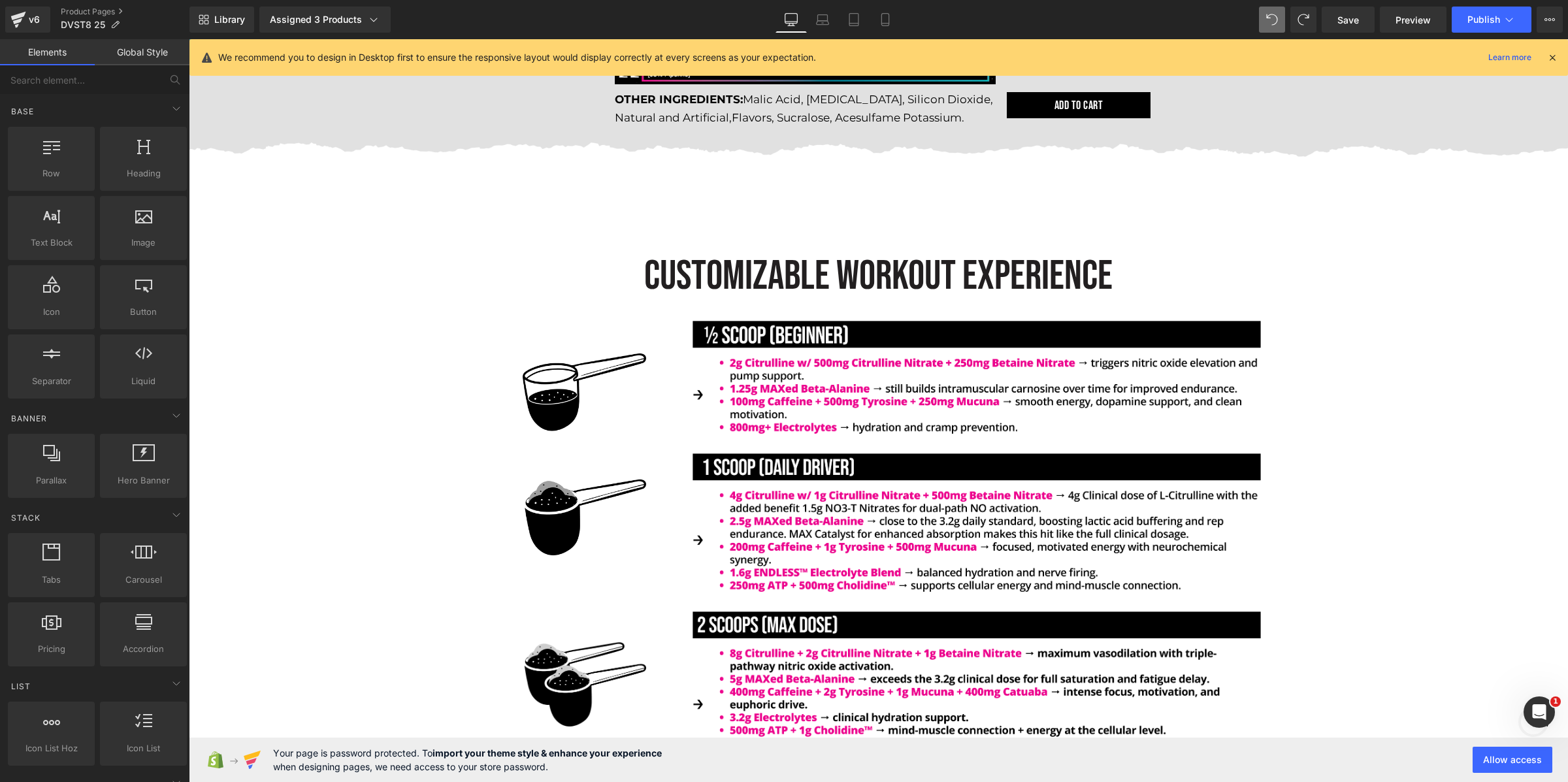
scroll to position [3031, 0]
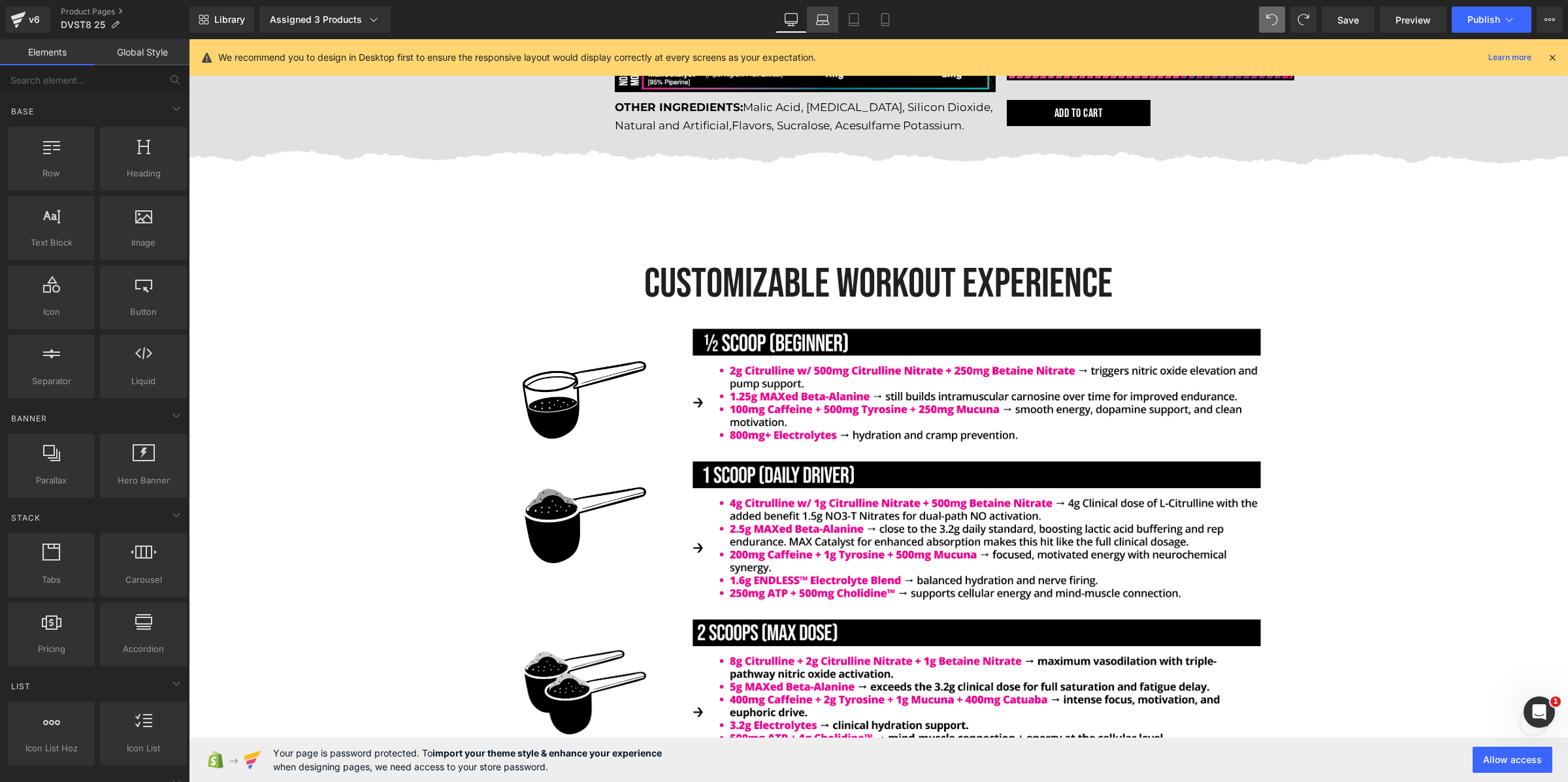
click at [813, 15] on link "Laptop" at bounding box center [822, 20] width 32 height 26
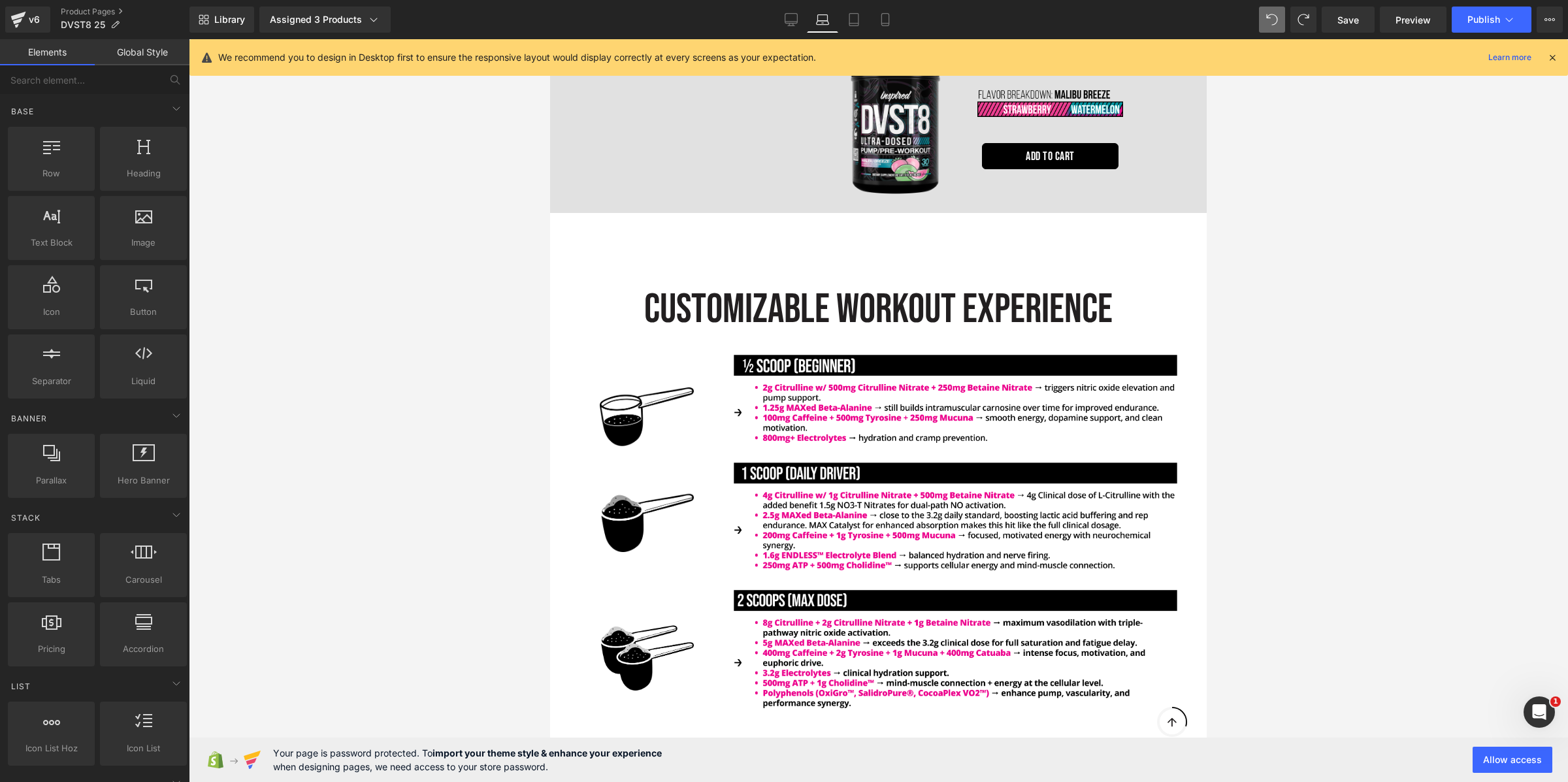
scroll to position [2287, 0]
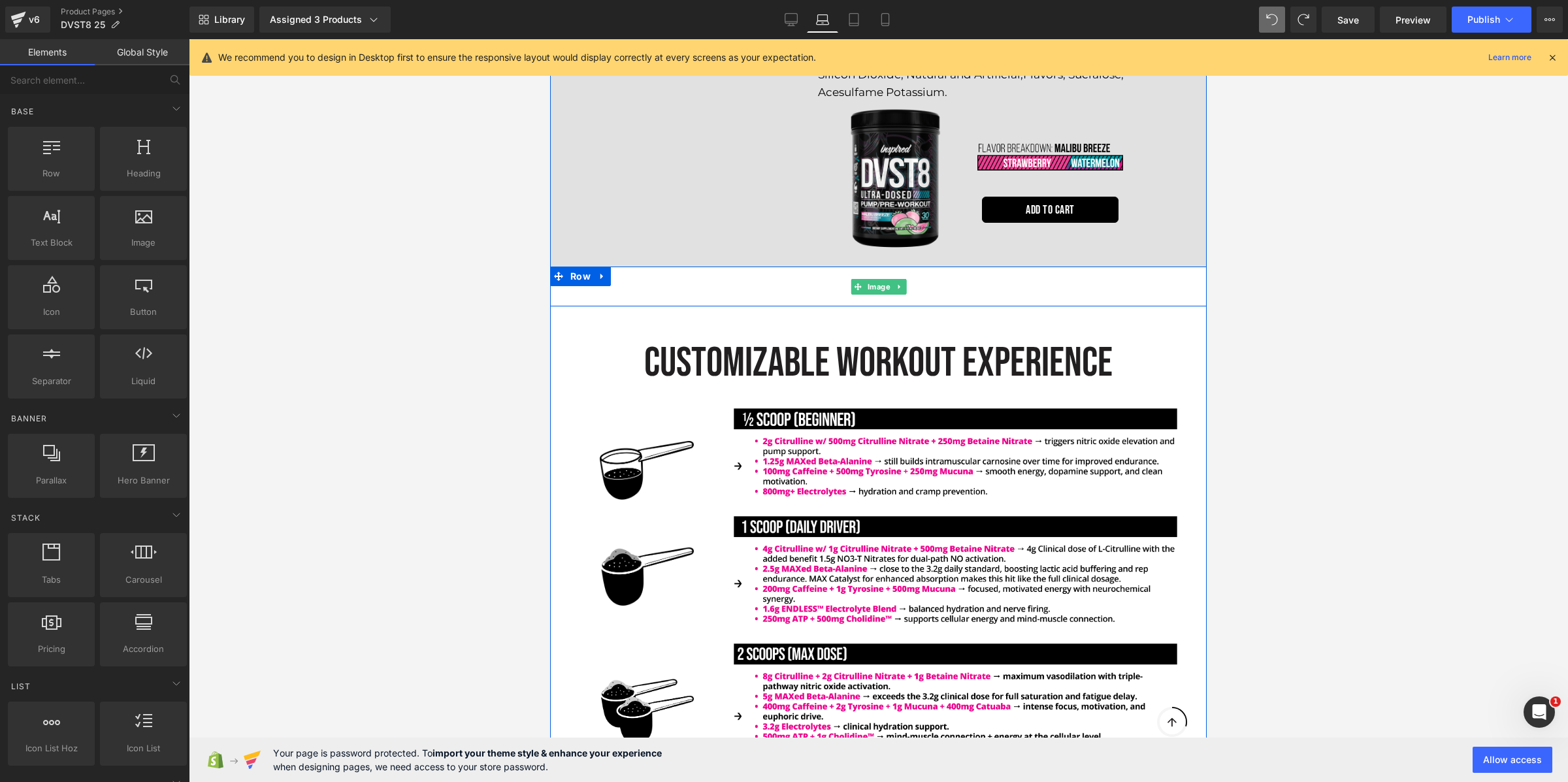
click at [736, 267] on img at bounding box center [879, 287] width 657 height 40
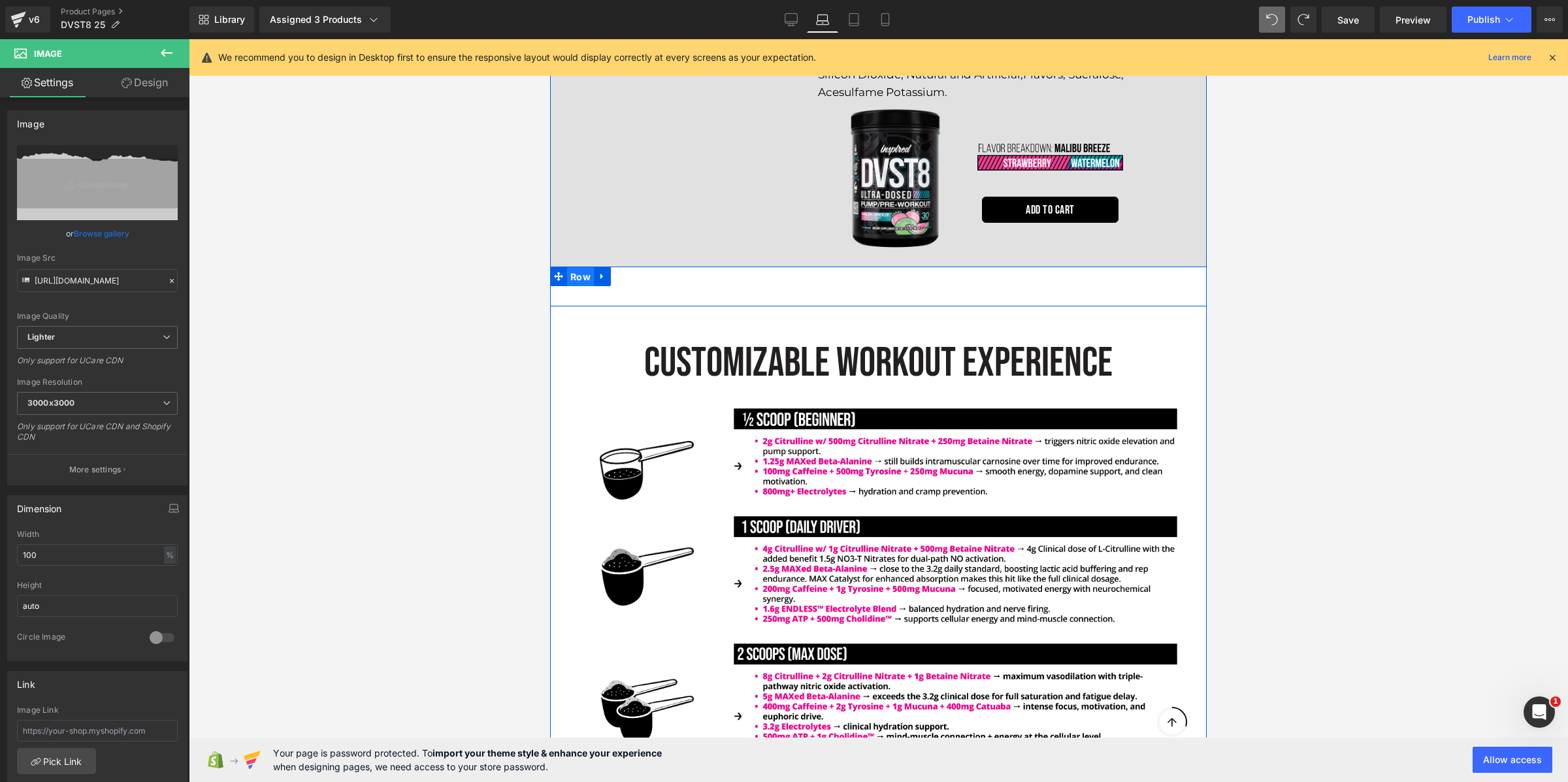
drag, startPoint x: 582, startPoint y: 246, endPoint x: 1032, endPoint y: 251, distance: 450.0
click at [582, 268] on span "Row" at bounding box center [580, 277] width 27 height 20
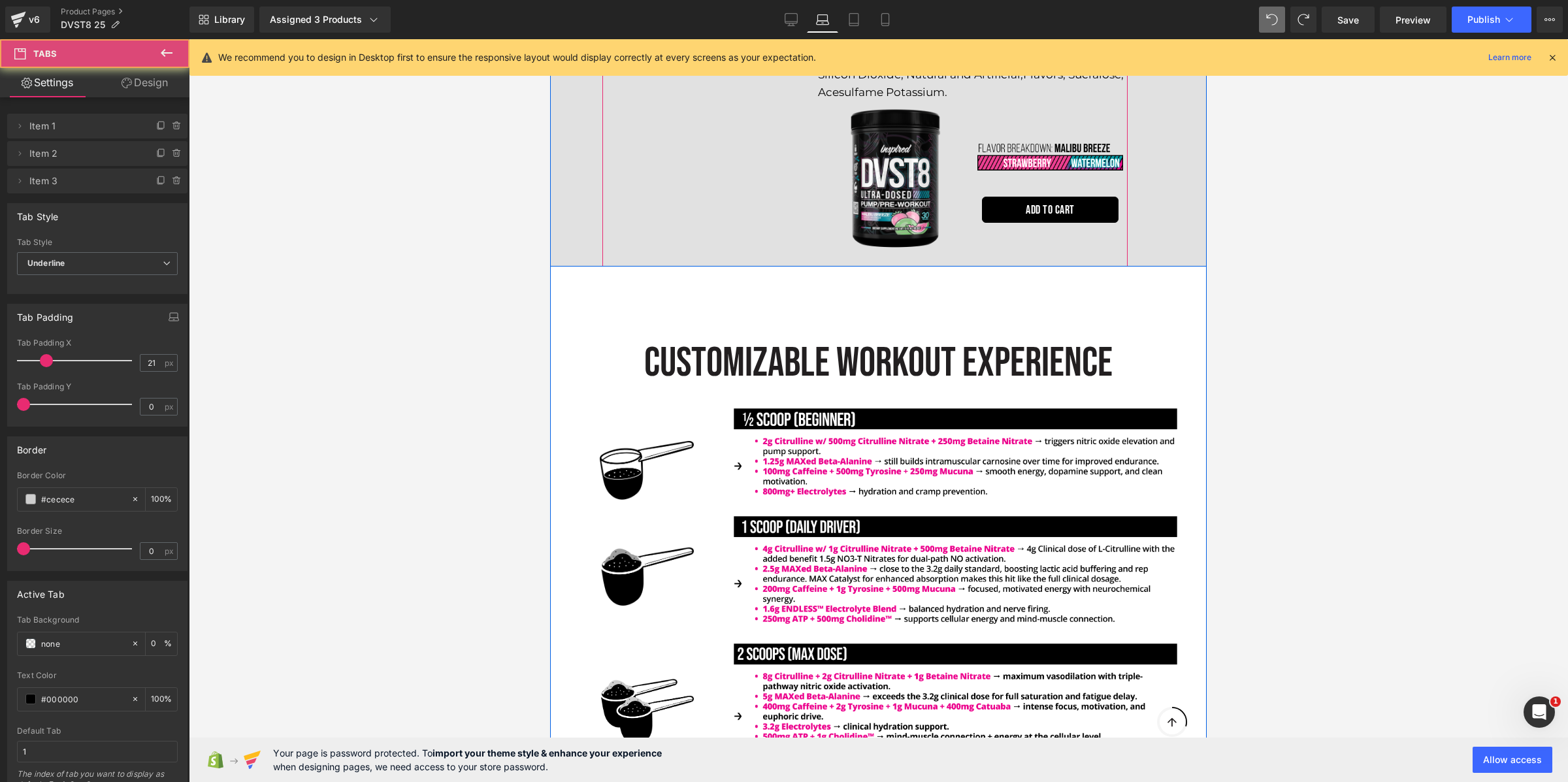
click at [628, 205] on ul "Malibu breeze Text Block Black Rainbow Text Block Pink Stardust Text Block" at bounding box center [705, 17] width 206 height 498
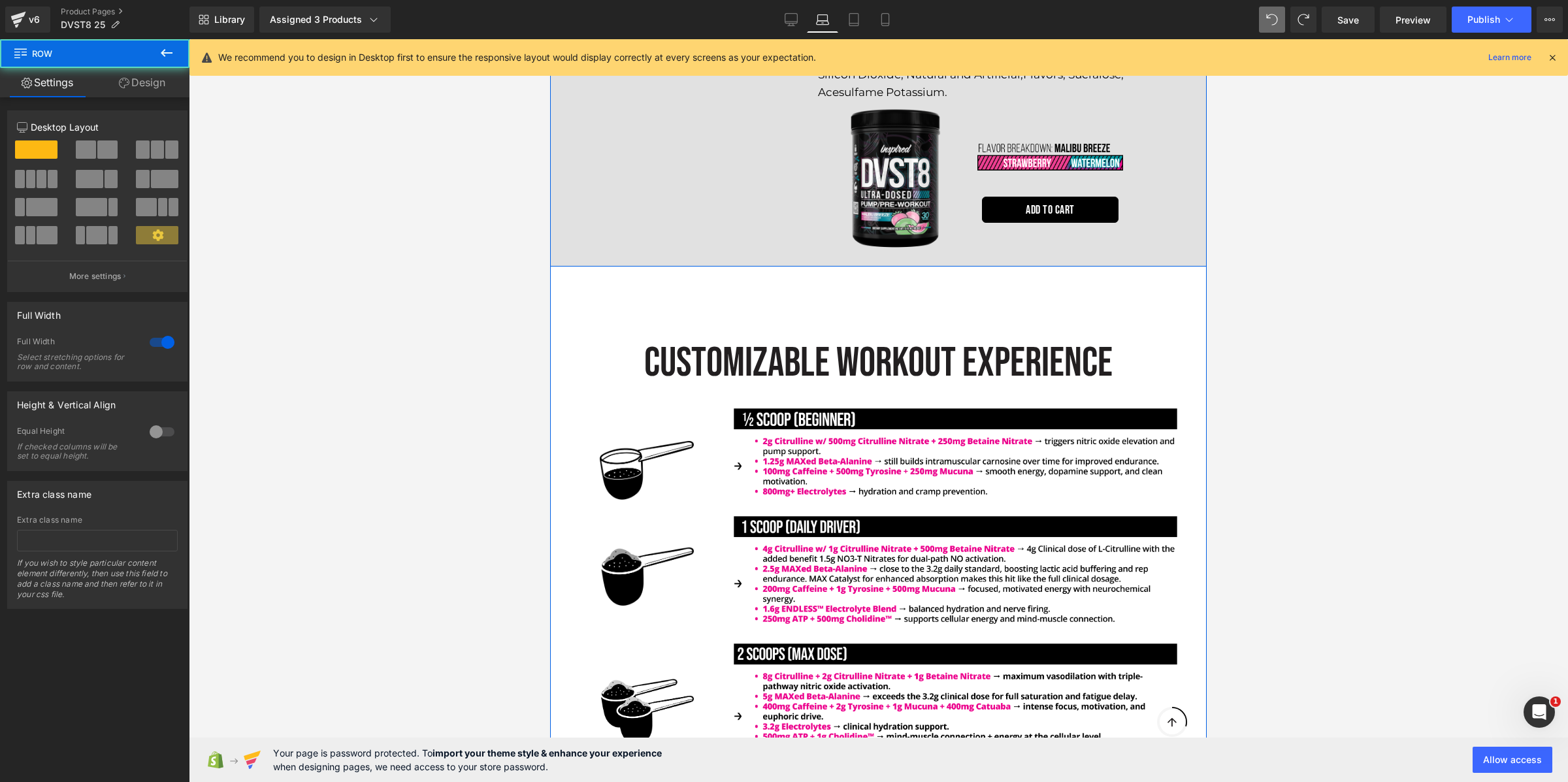
click at [162, 74] on link "Design" at bounding box center [141, 83] width 95 height 29
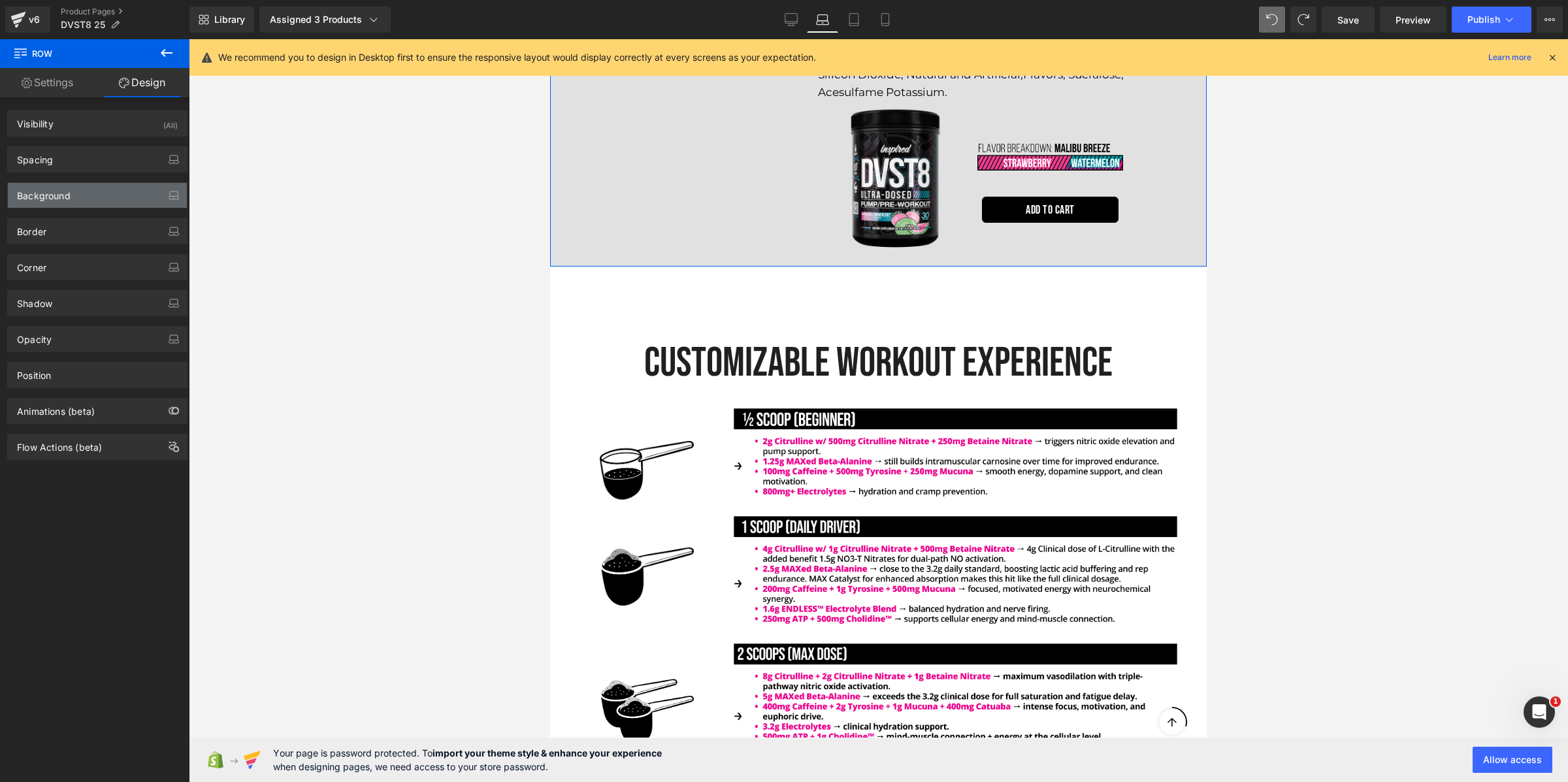
click at [111, 202] on div "Background" at bounding box center [97, 196] width 179 height 25
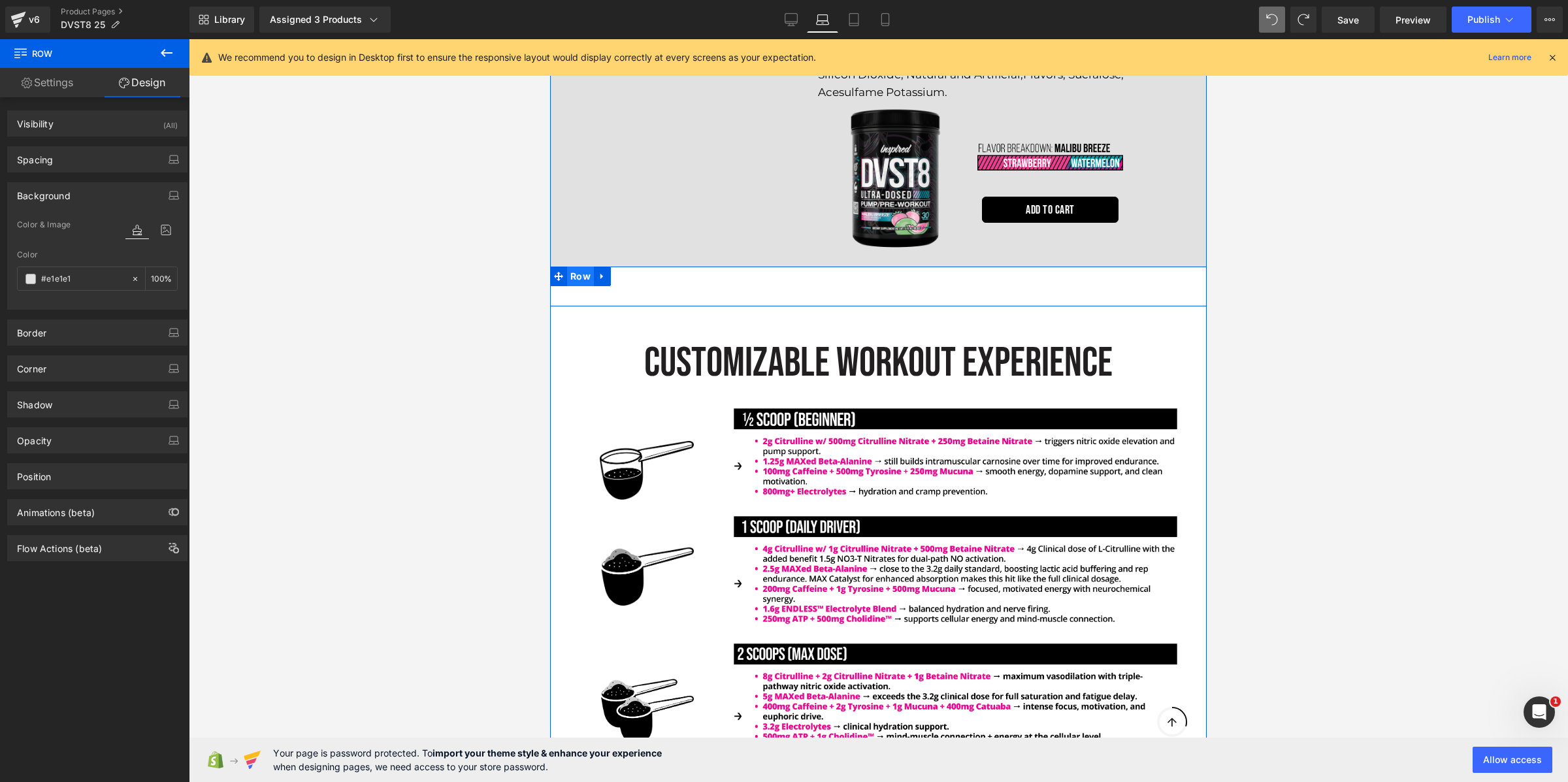
click at [582, 267] on span "Row" at bounding box center [580, 276] width 27 height 20
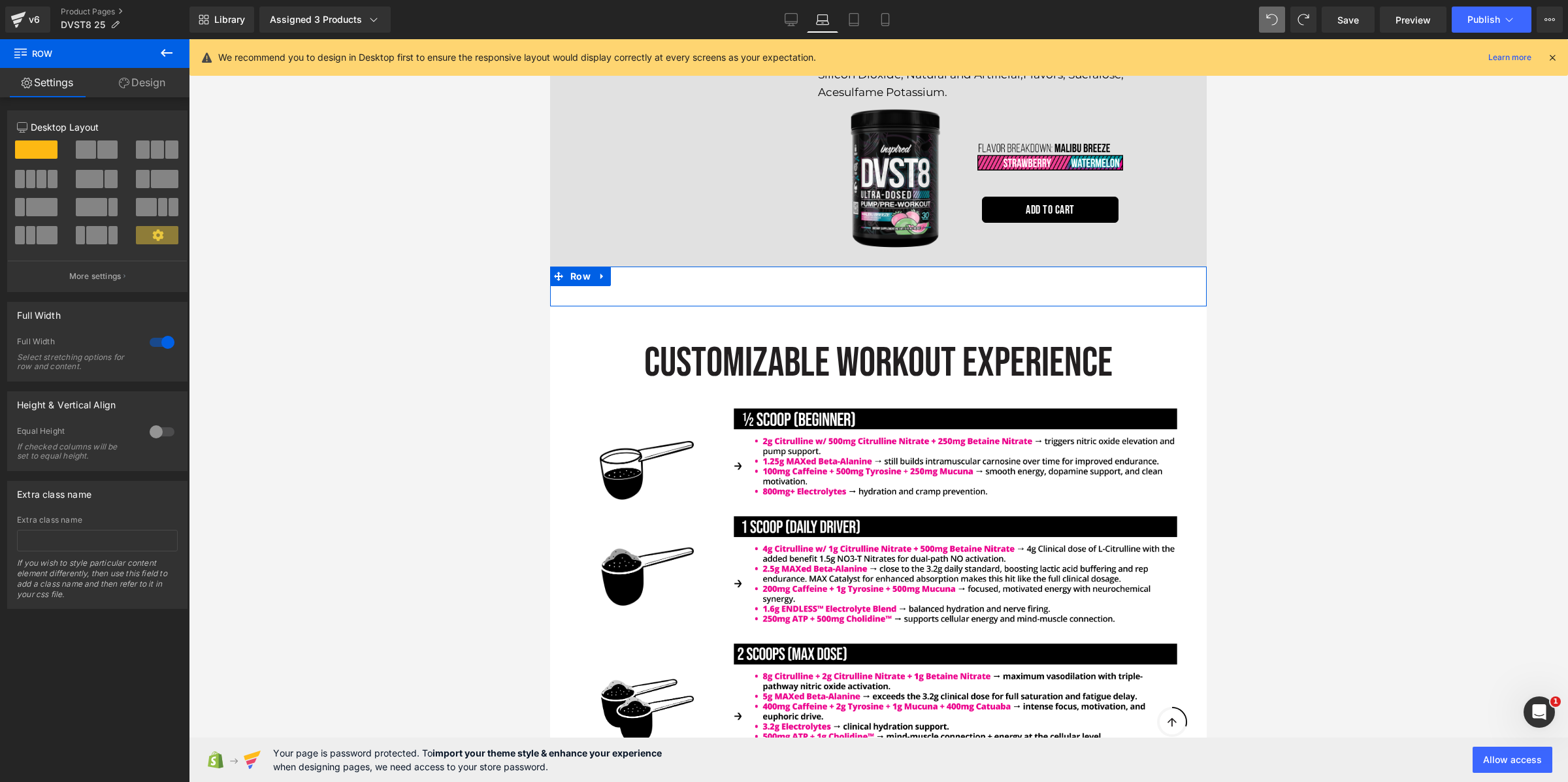
click at [141, 84] on link "Design" at bounding box center [141, 83] width 95 height 29
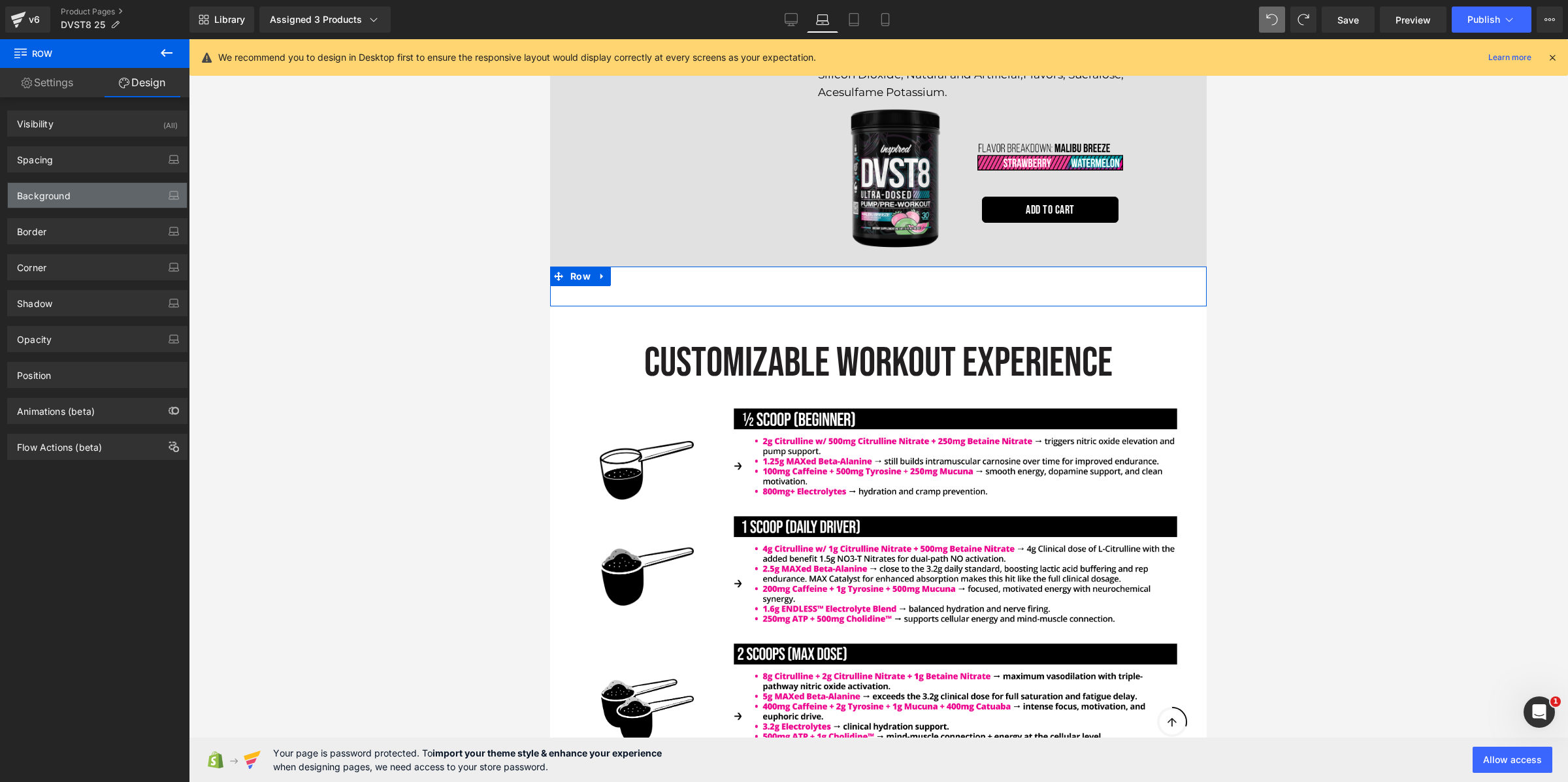
click at [84, 198] on div "Background" at bounding box center [97, 196] width 179 height 25
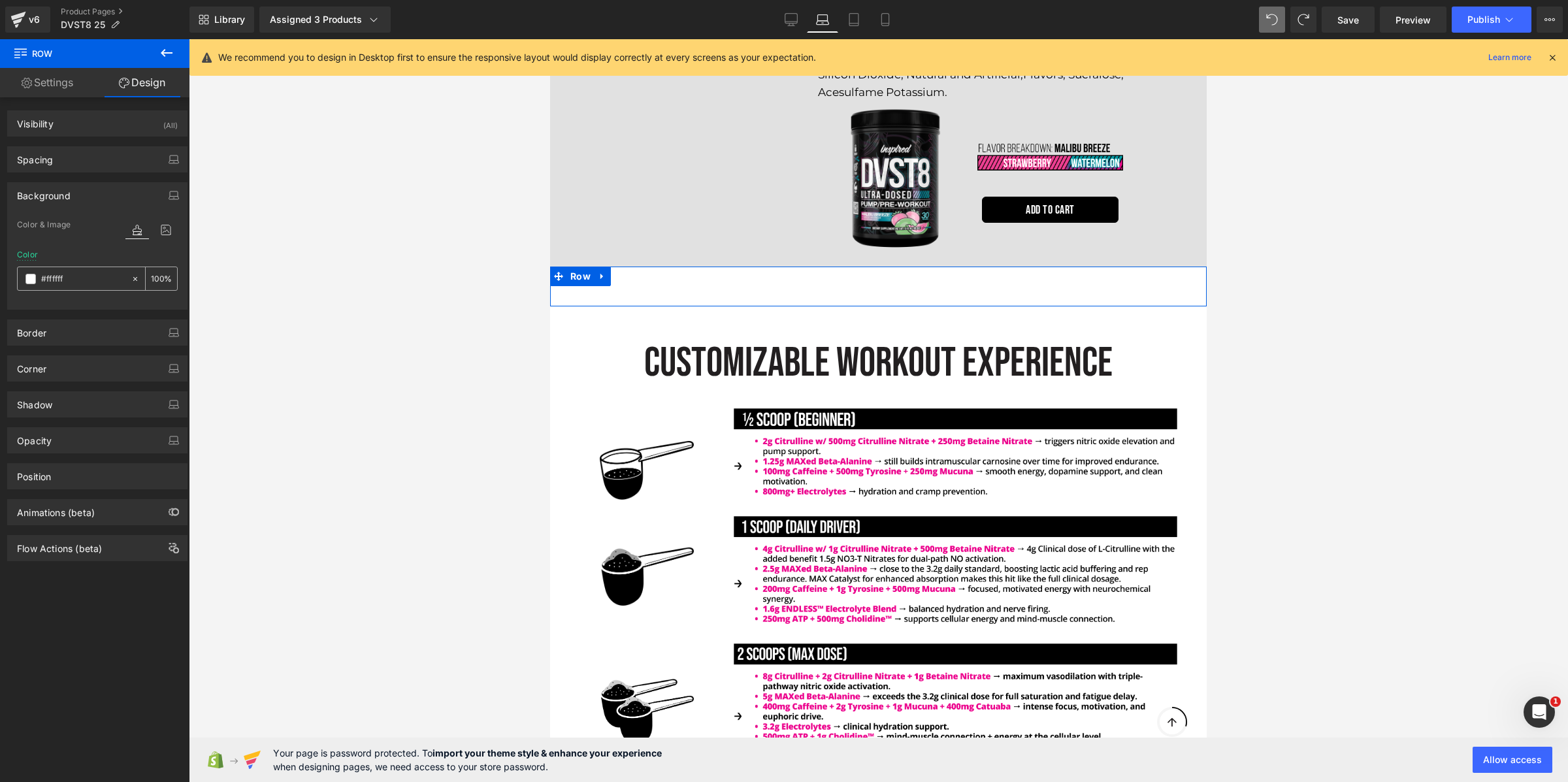
click at [106, 277] on input "text" at bounding box center [83, 279] width 84 height 15
click at [106, 276] on input "text" at bounding box center [83, 279] width 84 height 15
type input "e1e1e1"
click at [341, 274] on div at bounding box center [879, 410] width 1379 height 743
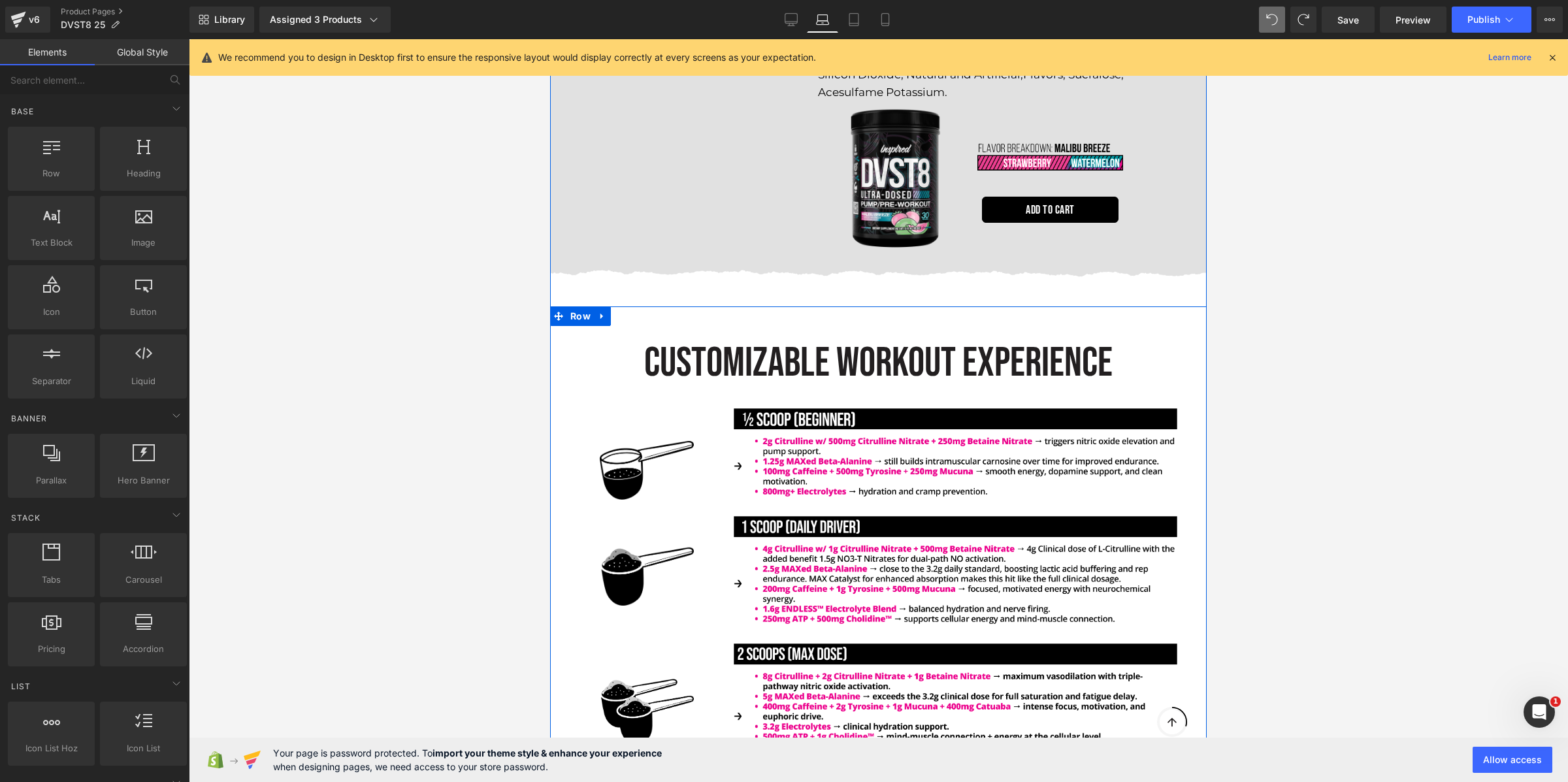
click at [678, 306] on div "CUSTOMIZABLE WORKOUT EXPERIENCE Heading Image Image Image Image Image Image Row" at bounding box center [879, 536] width 657 height 461
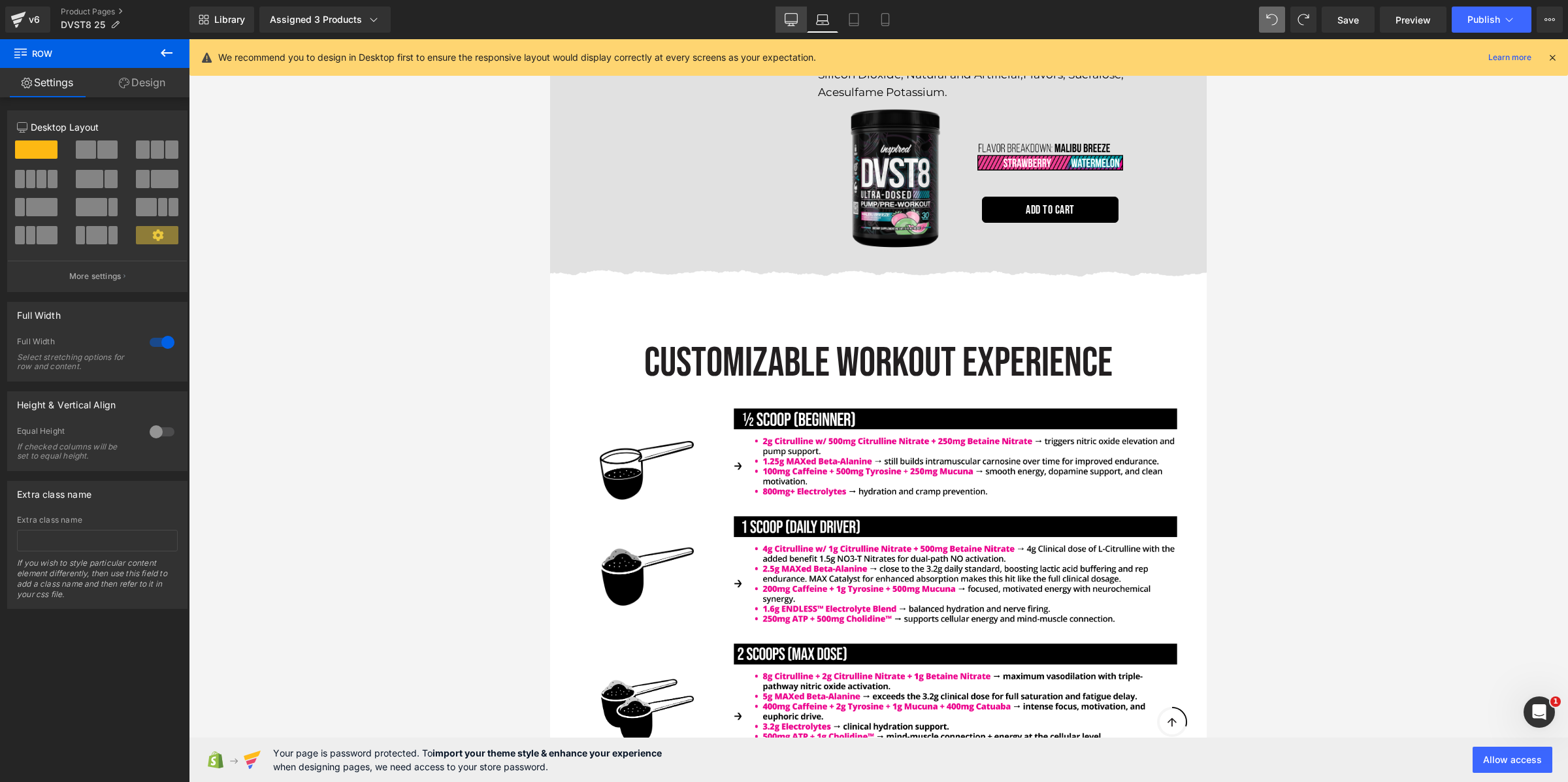
click at [798, 21] on icon at bounding box center [791, 20] width 13 height 13
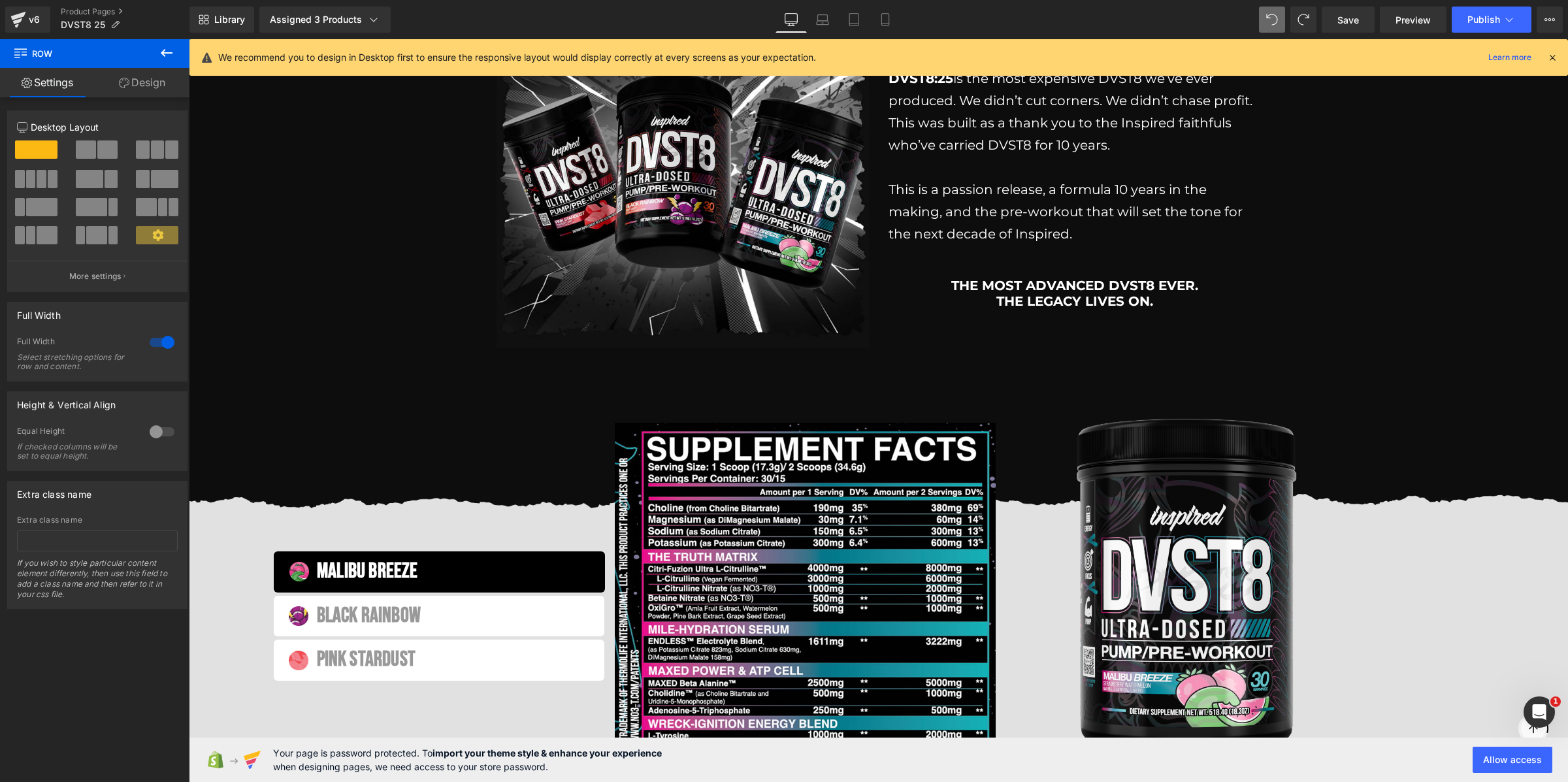
scroll to position [2979, 0]
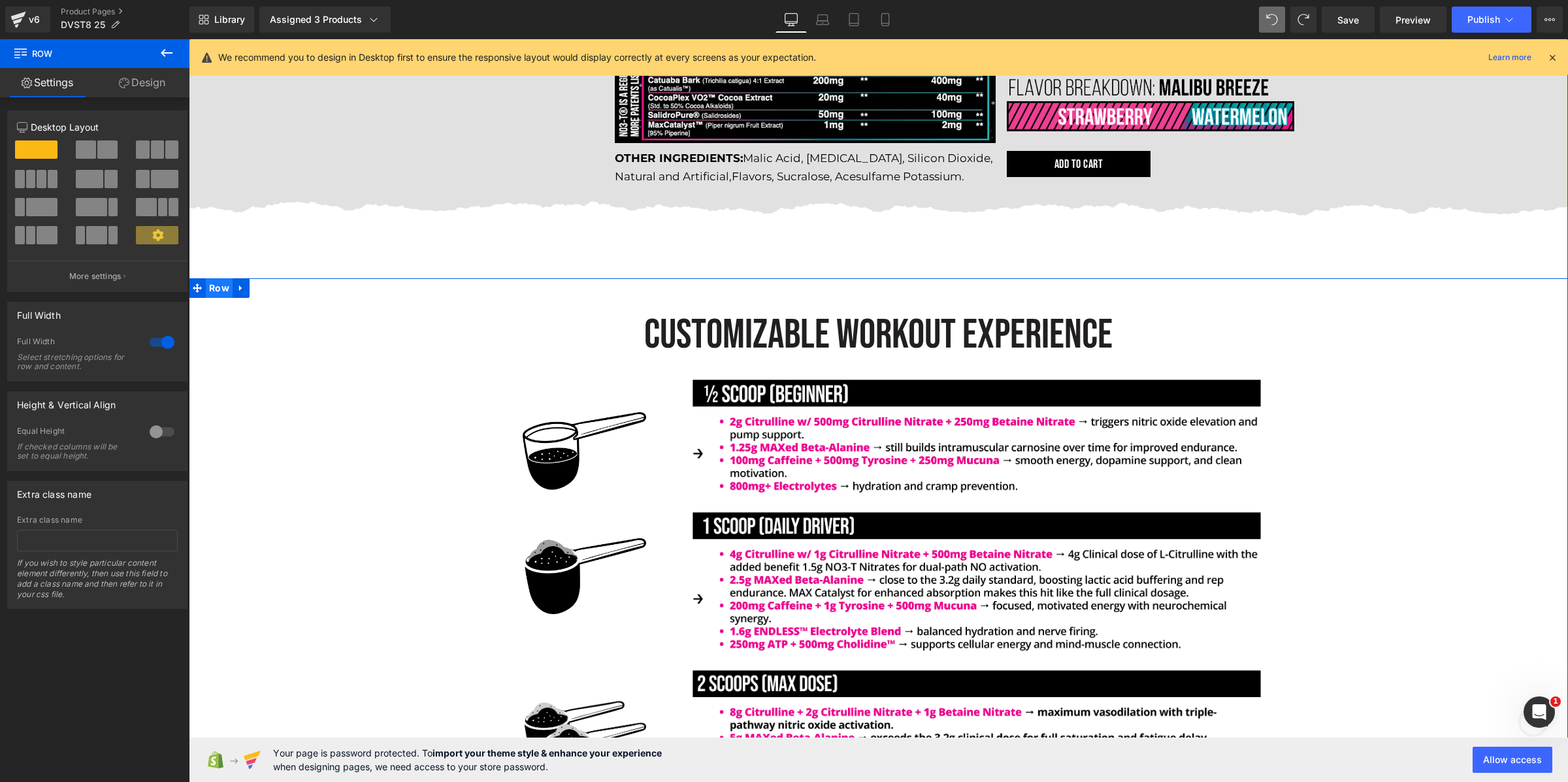
click at [221, 286] on span "Row" at bounding box center [219, 288] width 27 height 20
click at [111, 78] on link "Design" at bounding box center [141, 83] width 95 height 29
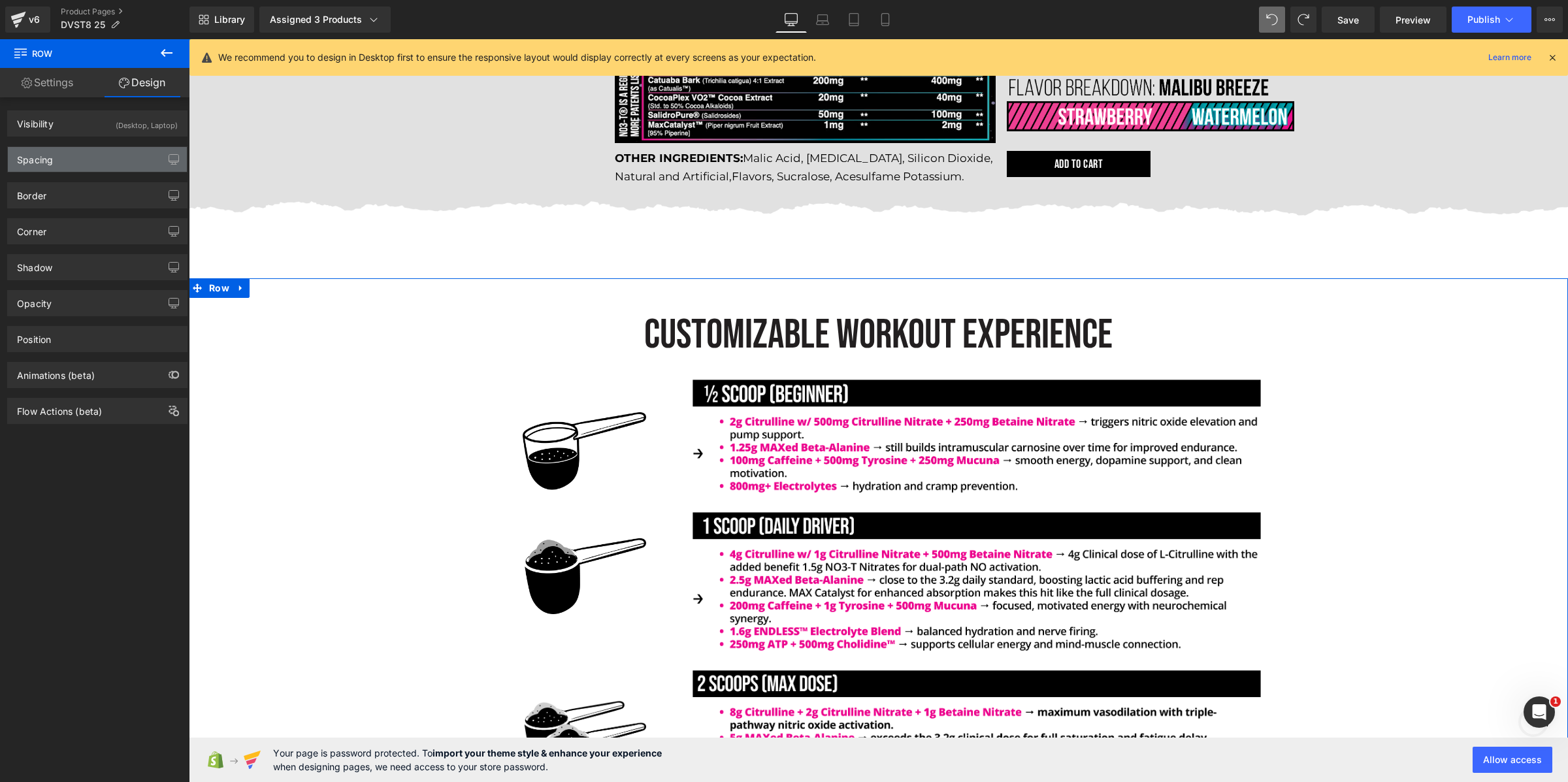
click at [126, 159] on div "Spacing" at bounding box center [97, 160] width 179 height 25
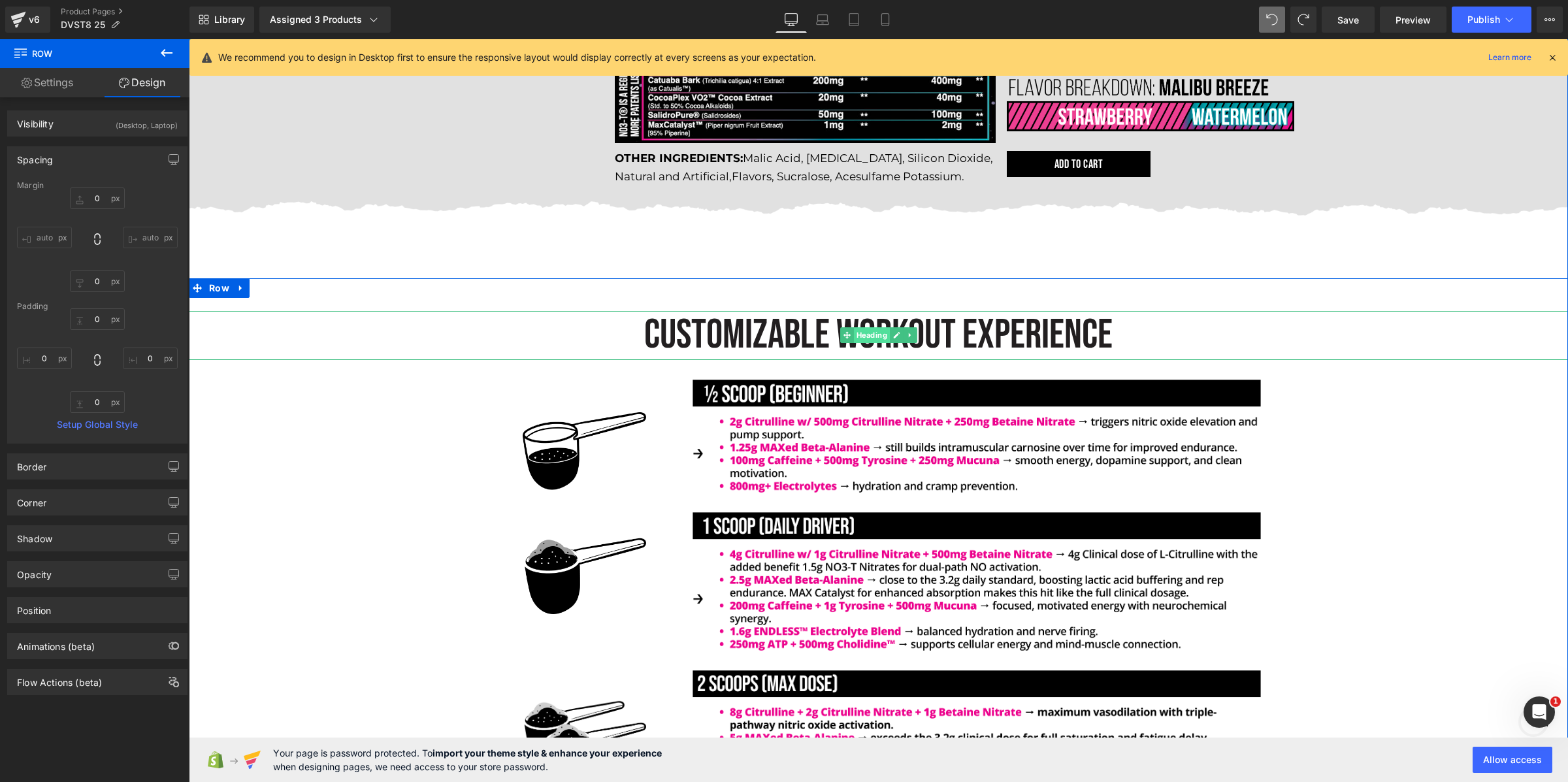
click at [875, 338] on link "Heading" at bounding box center [865, 335] width 50 height 15
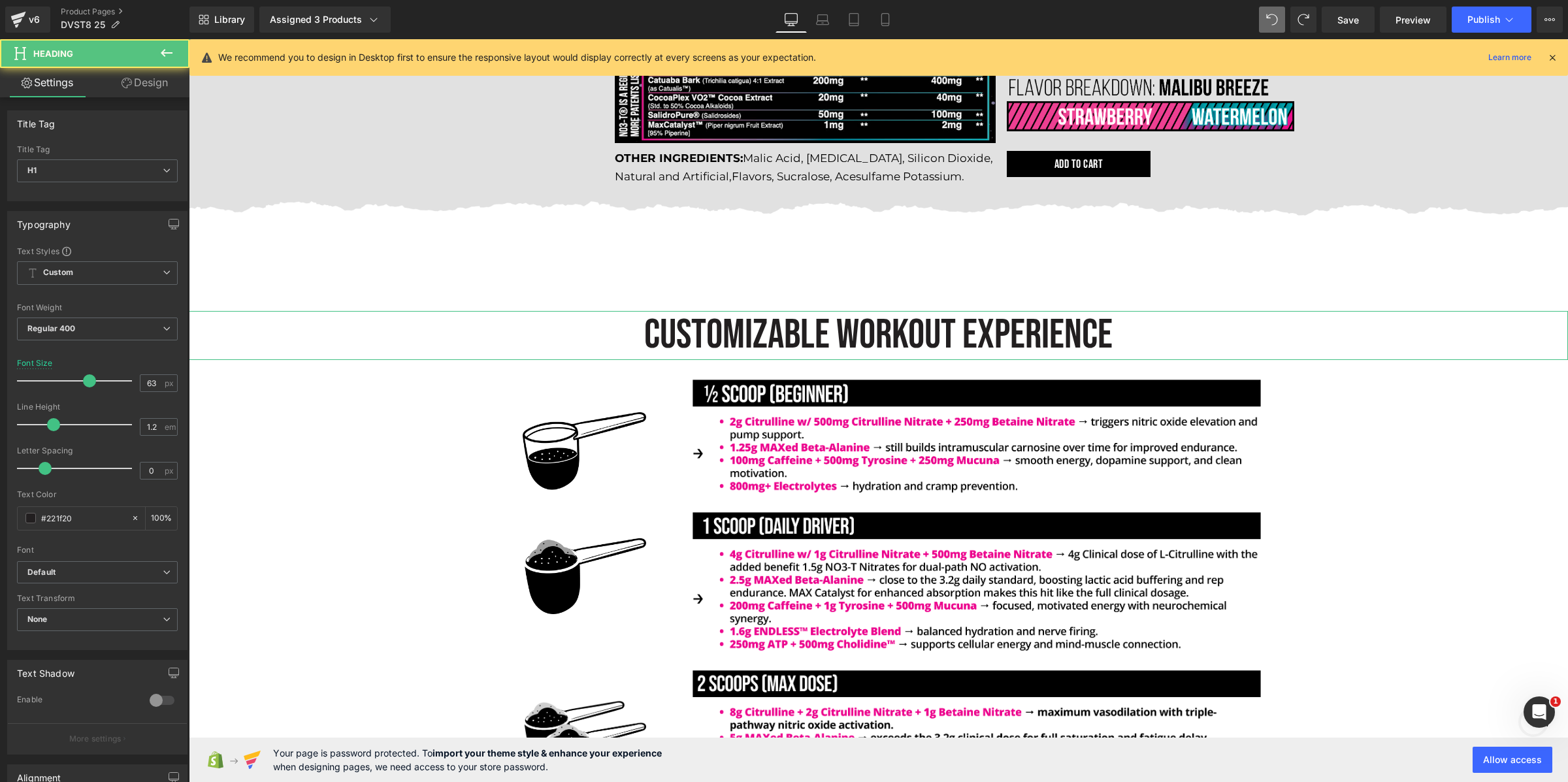
click at [144, 76] on link "Design" at bounding box center [144, 83] width 95 height 29
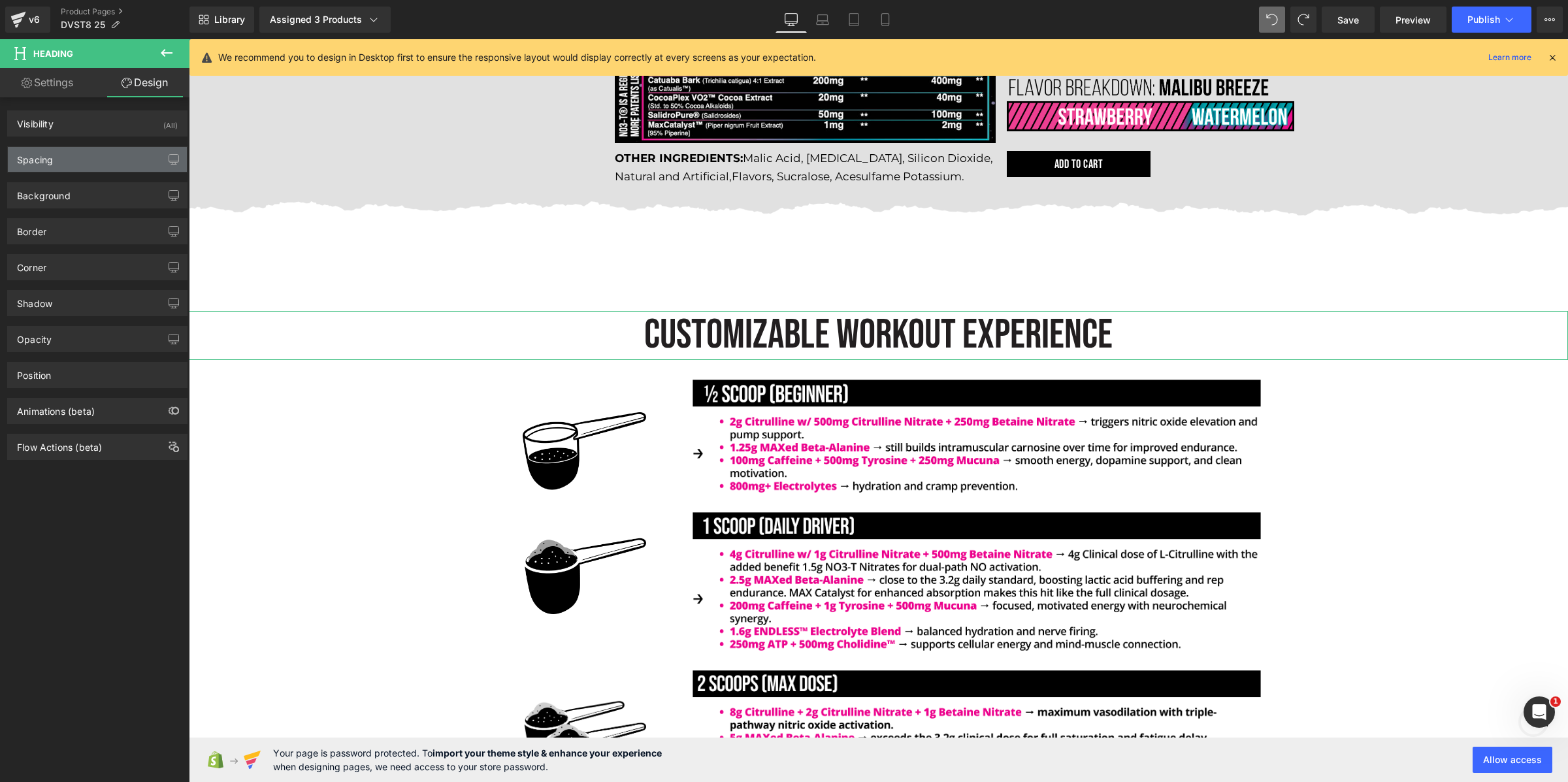
click at [80, 169] on div "Spacing" at bounding box center [97, 160] width 179 height 25
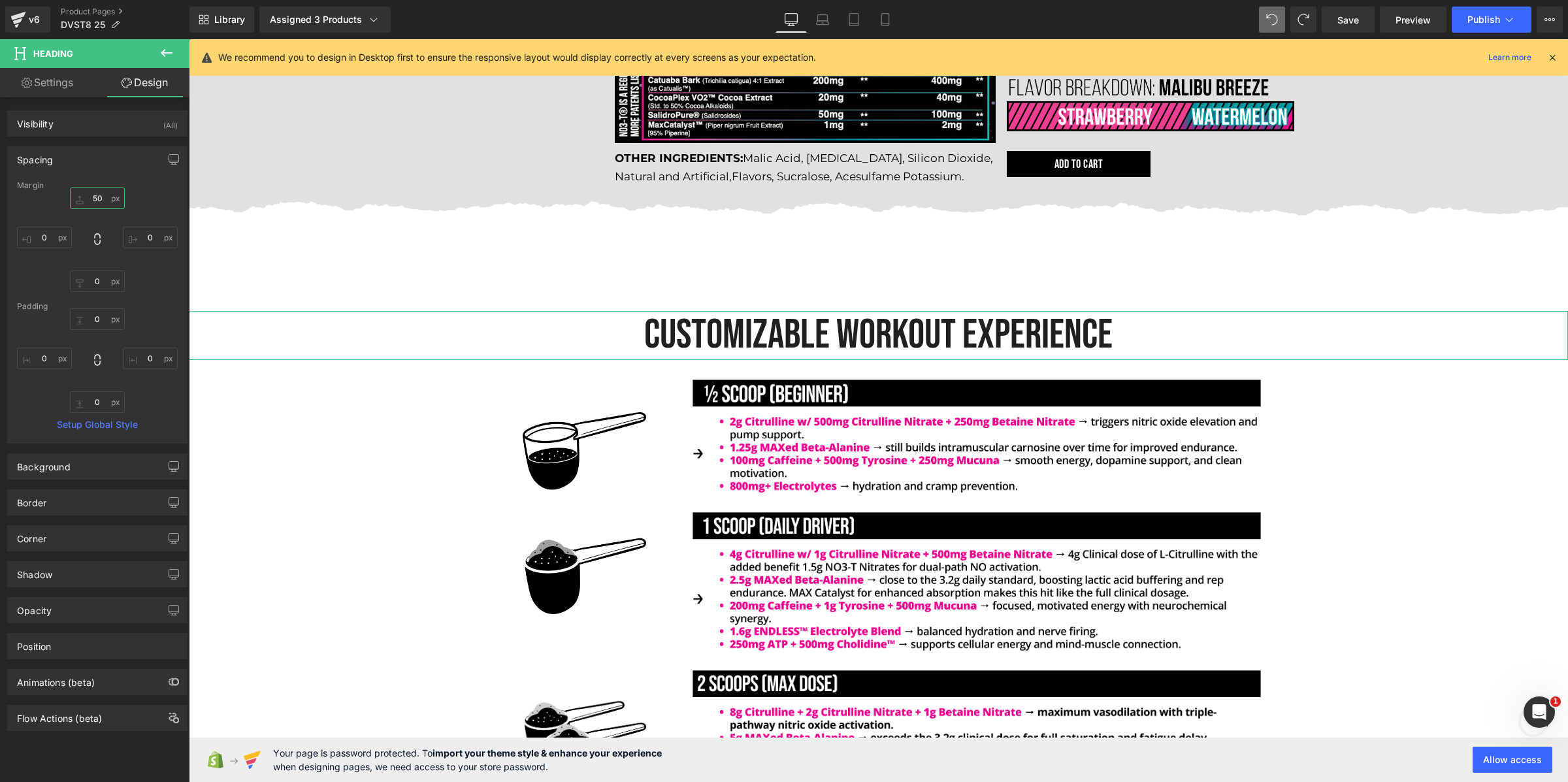
click at [94, 196] on input "50" at bounding box center [97, 198] width 55 height 21
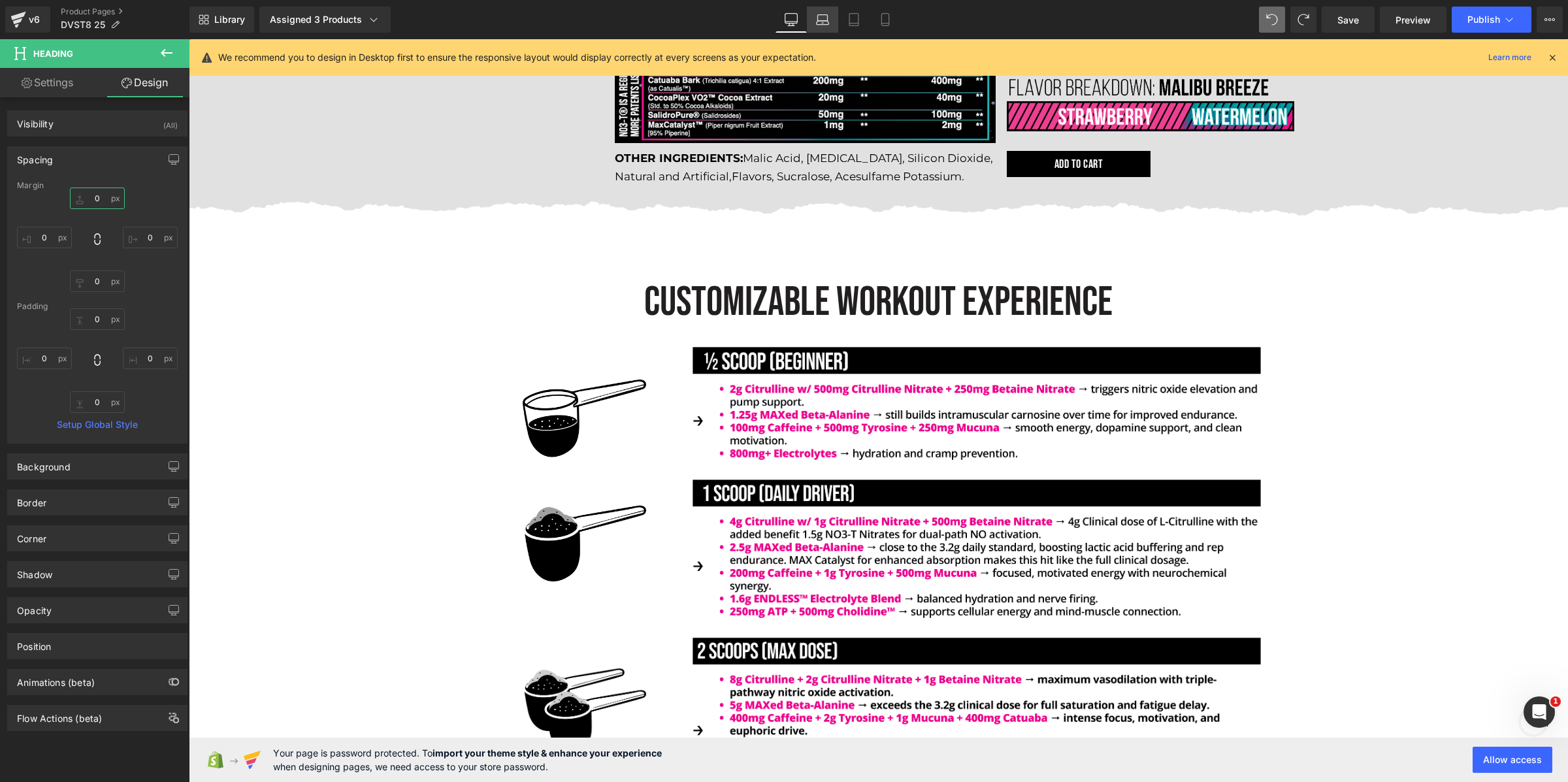
type input "0"
click at [831, 25] on link "Laptop" at bounding box center [822, 20] width 32 height 26
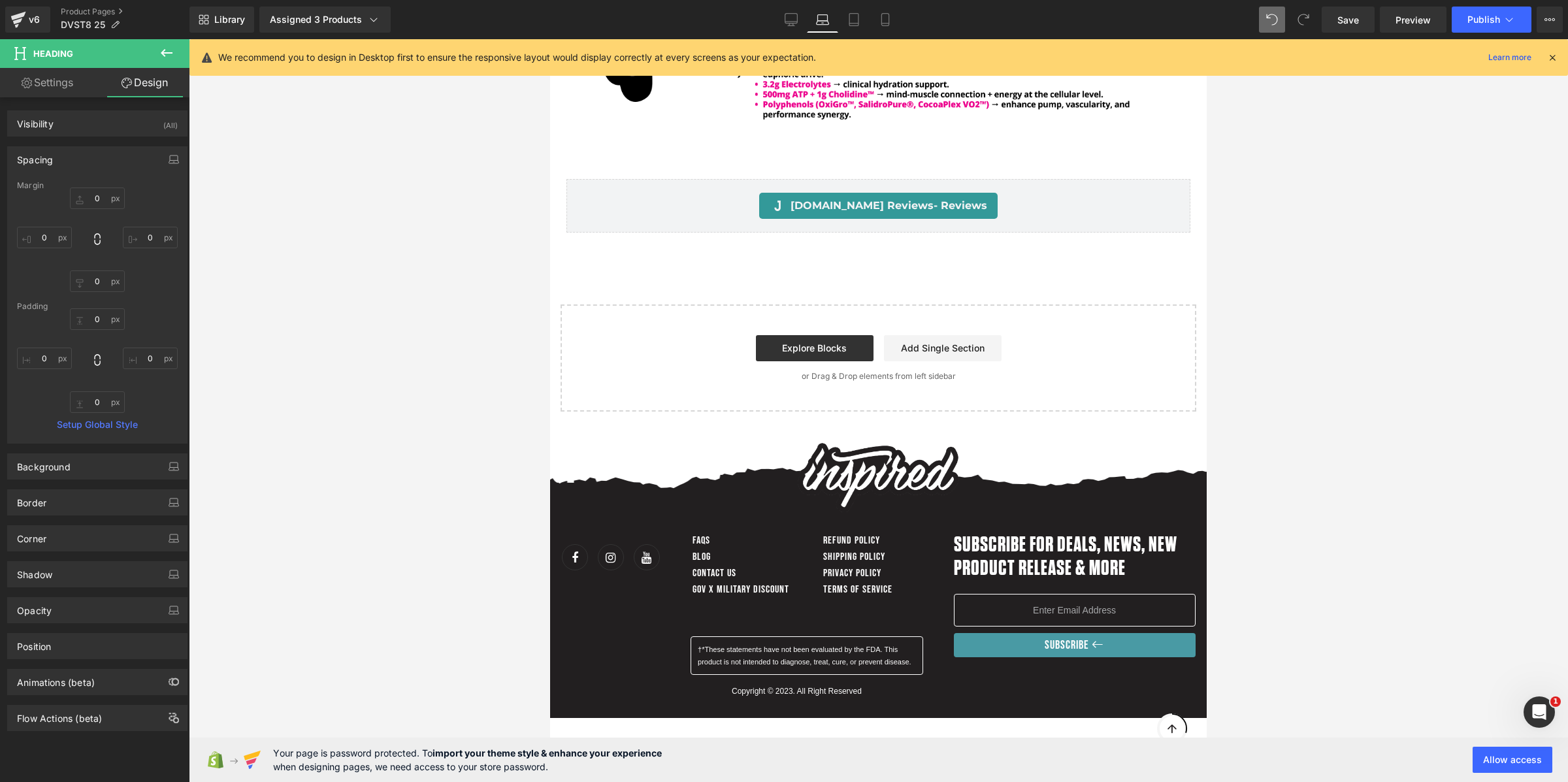
scroll to position [2320, 0]
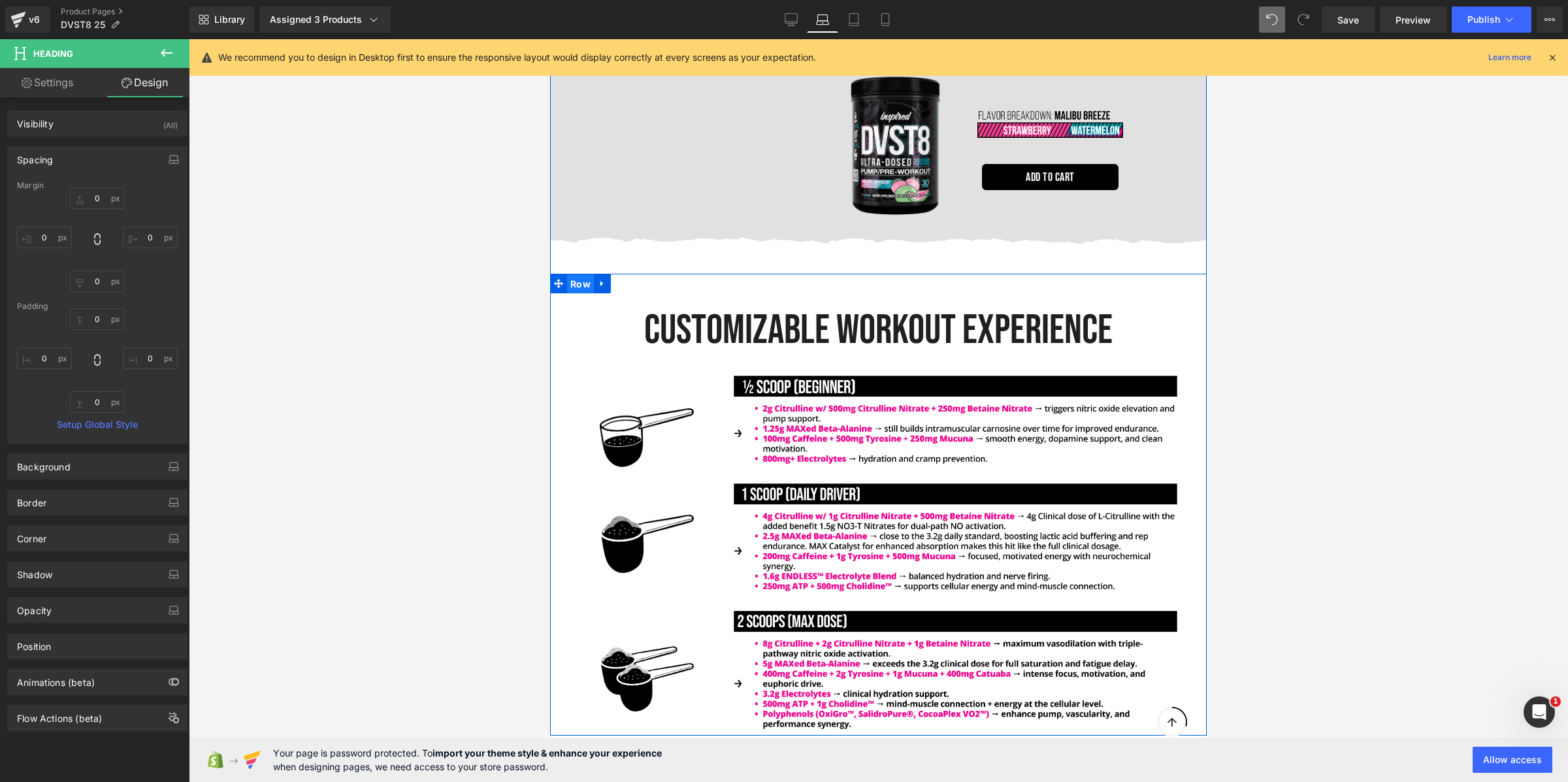
drag, startPoint x: 573, startPoint y: 254, endPoint x: 865, endPoint y: 254, distance: 292.0
click at [573, 274] on span "Row" at bounding box center [580, 284] width 27 height 20
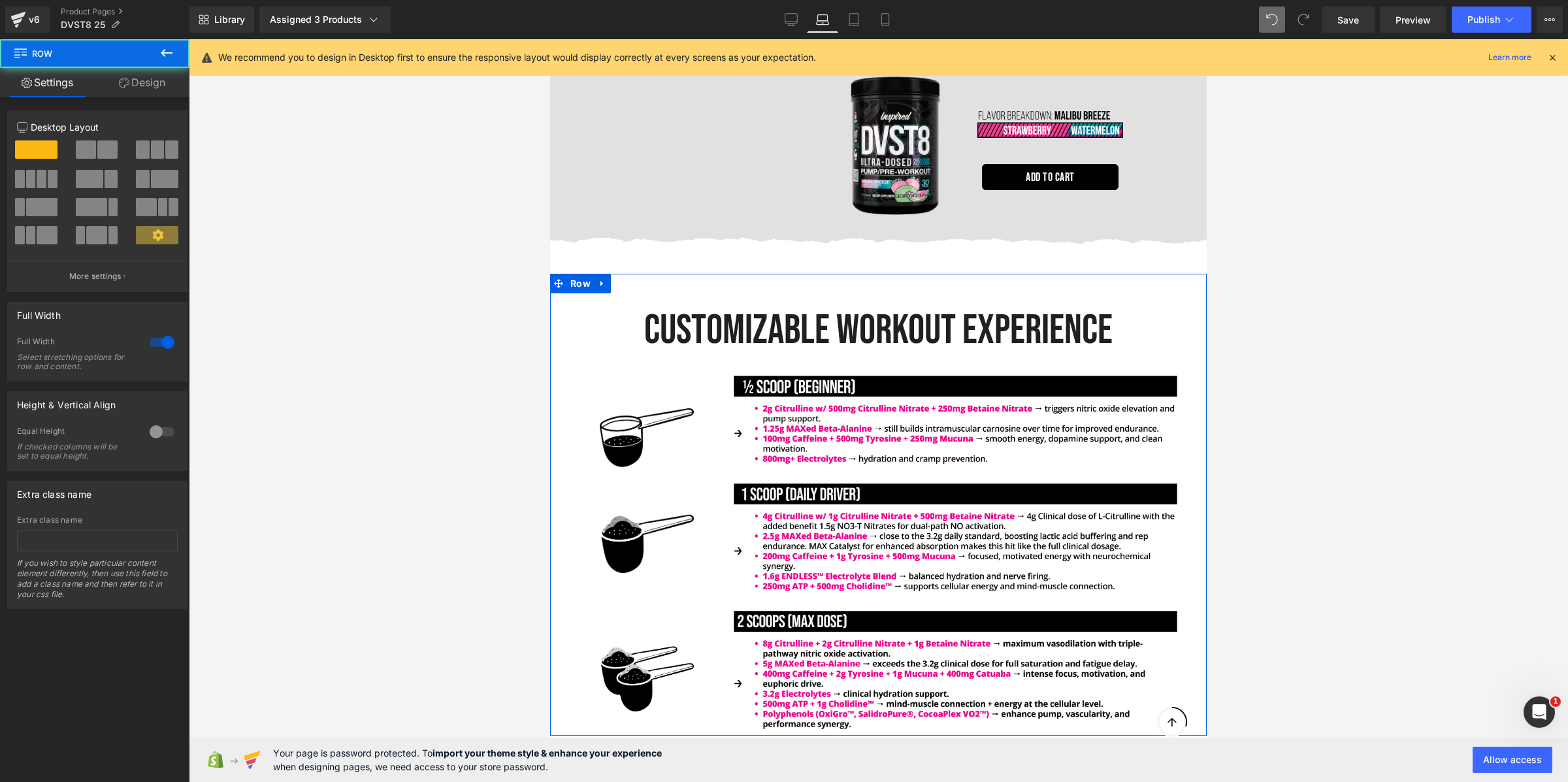
click at [134, 89] on link "Design" at bounding box center [141, 83] width 95 height 29
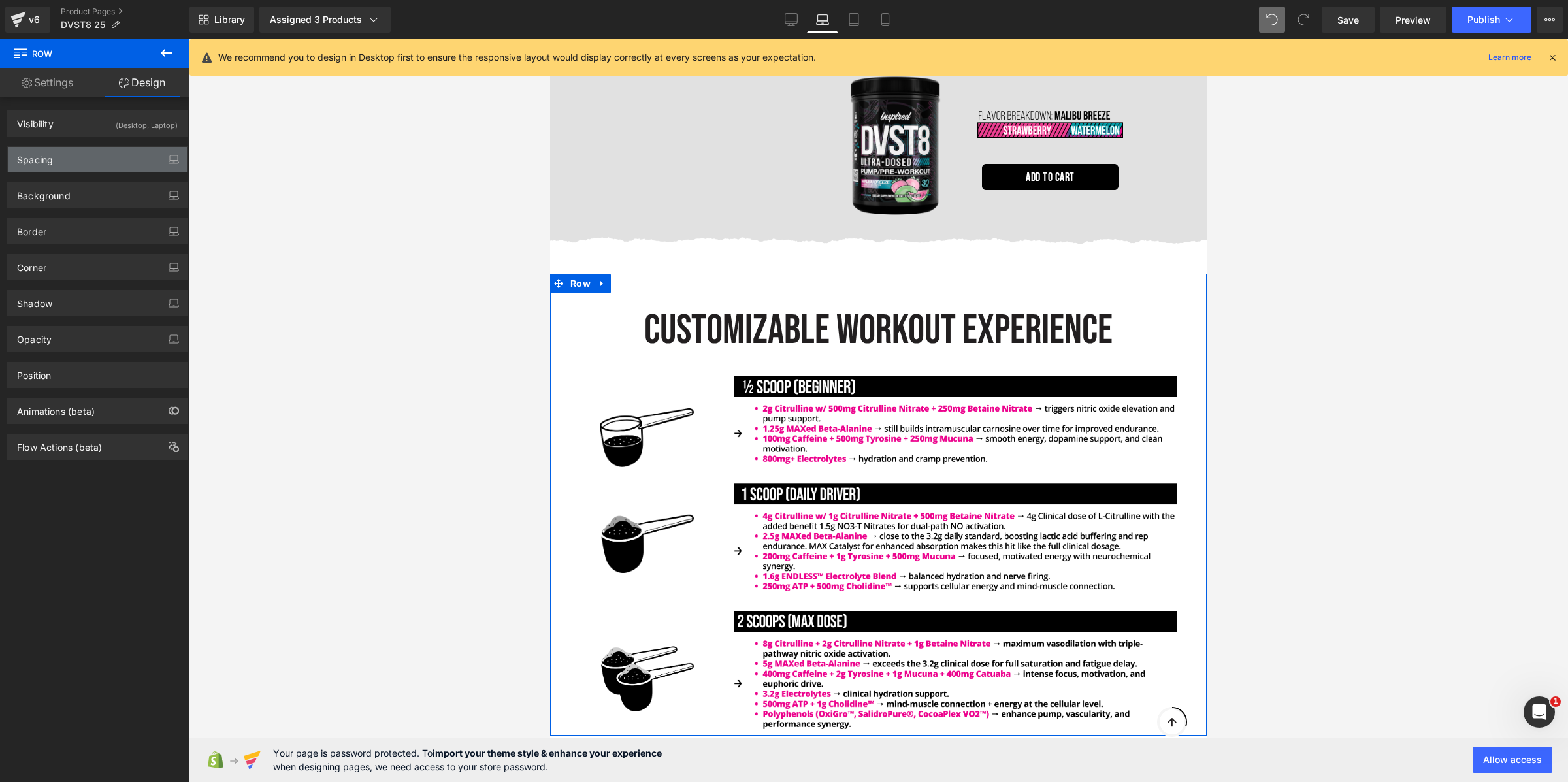
click at [95, 168] on div "Spacing" at bounding box center [97, 160] width 179 height 25
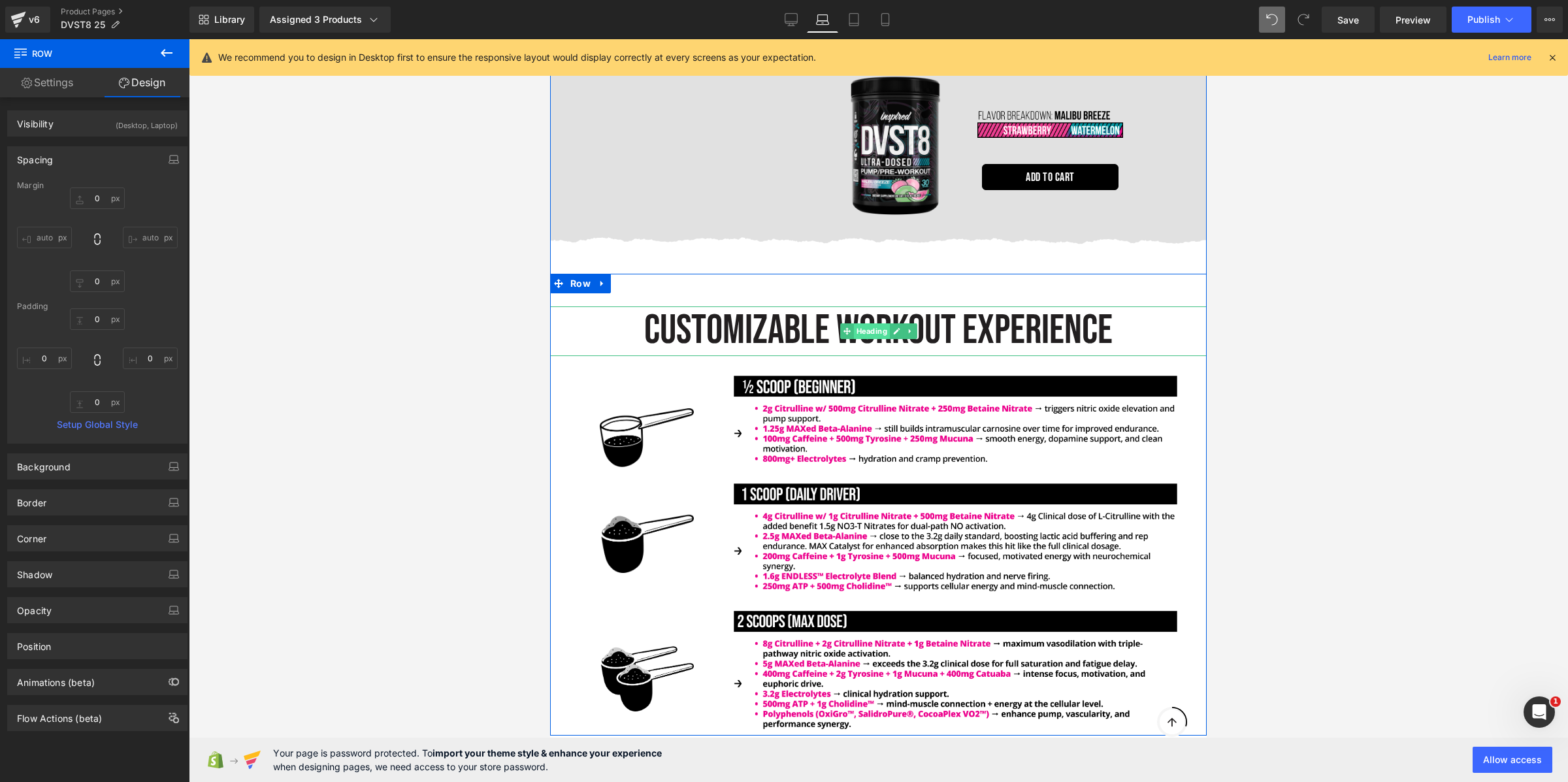
click at [870, 306] on div "CUSTOMIZABLE WORKOUT EXPERIENCE Heading" at bounding box center [879, 331] width 657 height 50
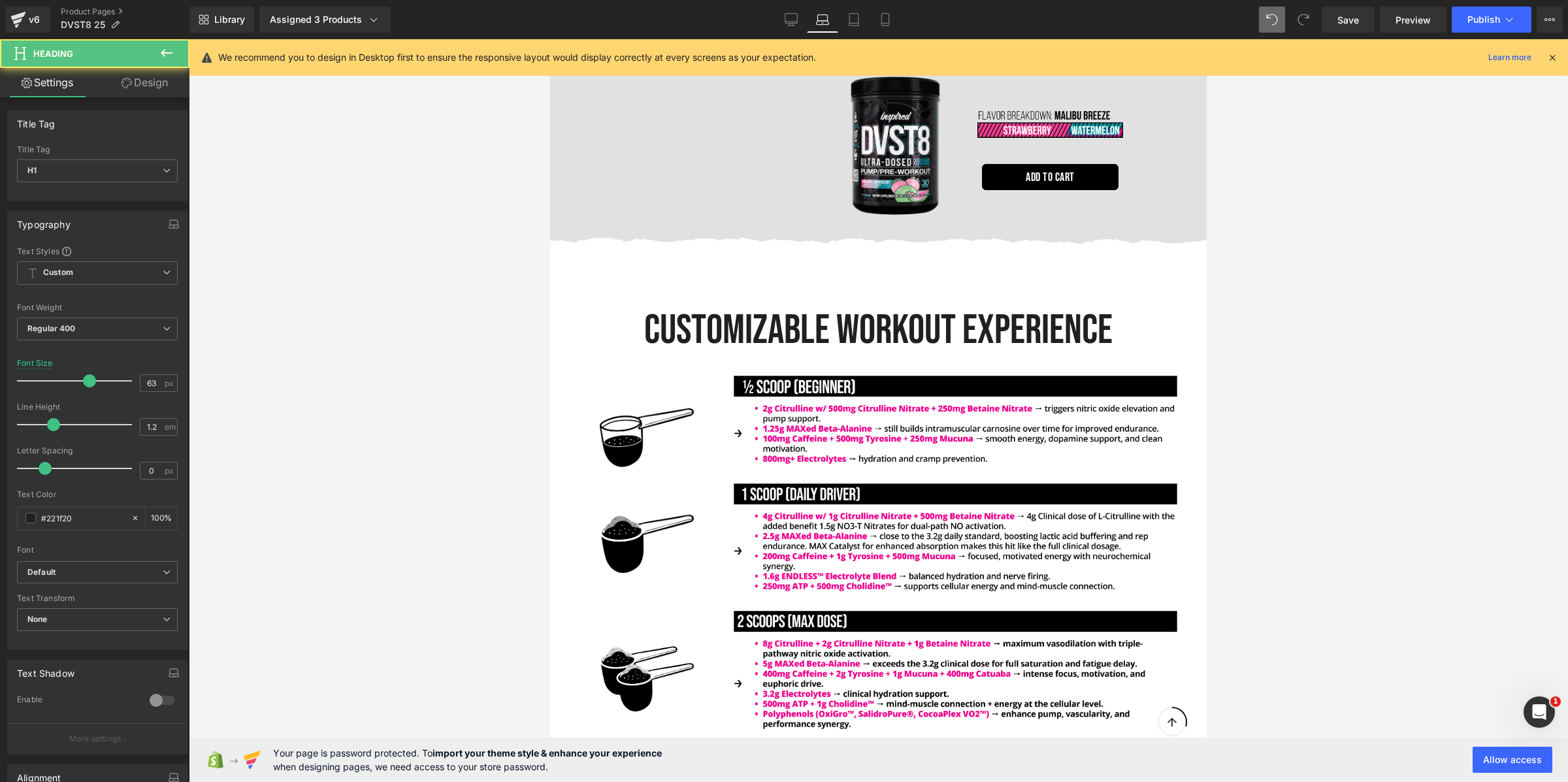
click at [127, 84] on icon at bounding box center [127, 83] width 10 height 10
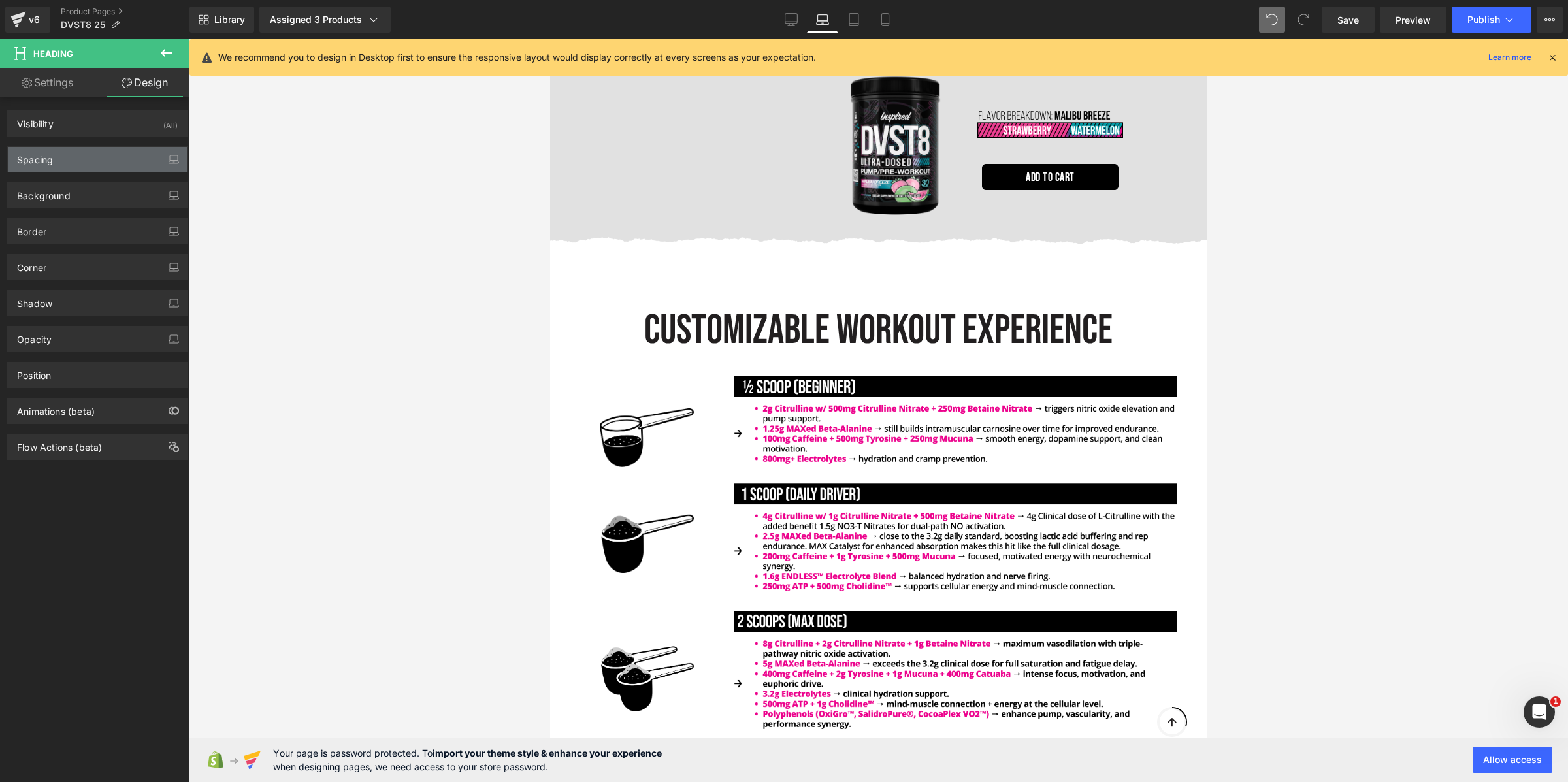
click at [74, 166] on div "Spacing" at bounding box center [97, 160] width 179 height 25
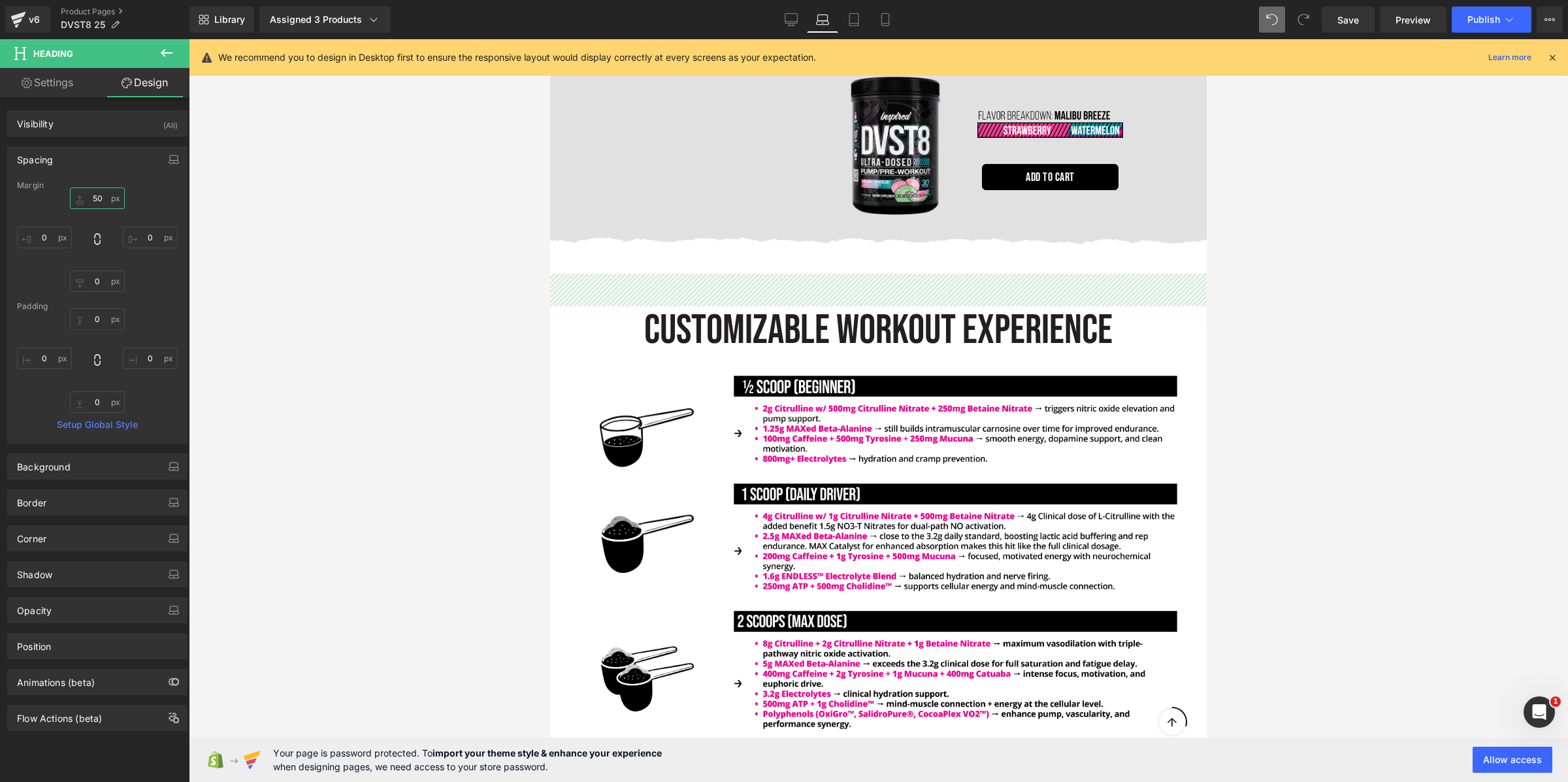
click at [95, 193] on input "50" at bounding box center [97, 198] width 55 height 21
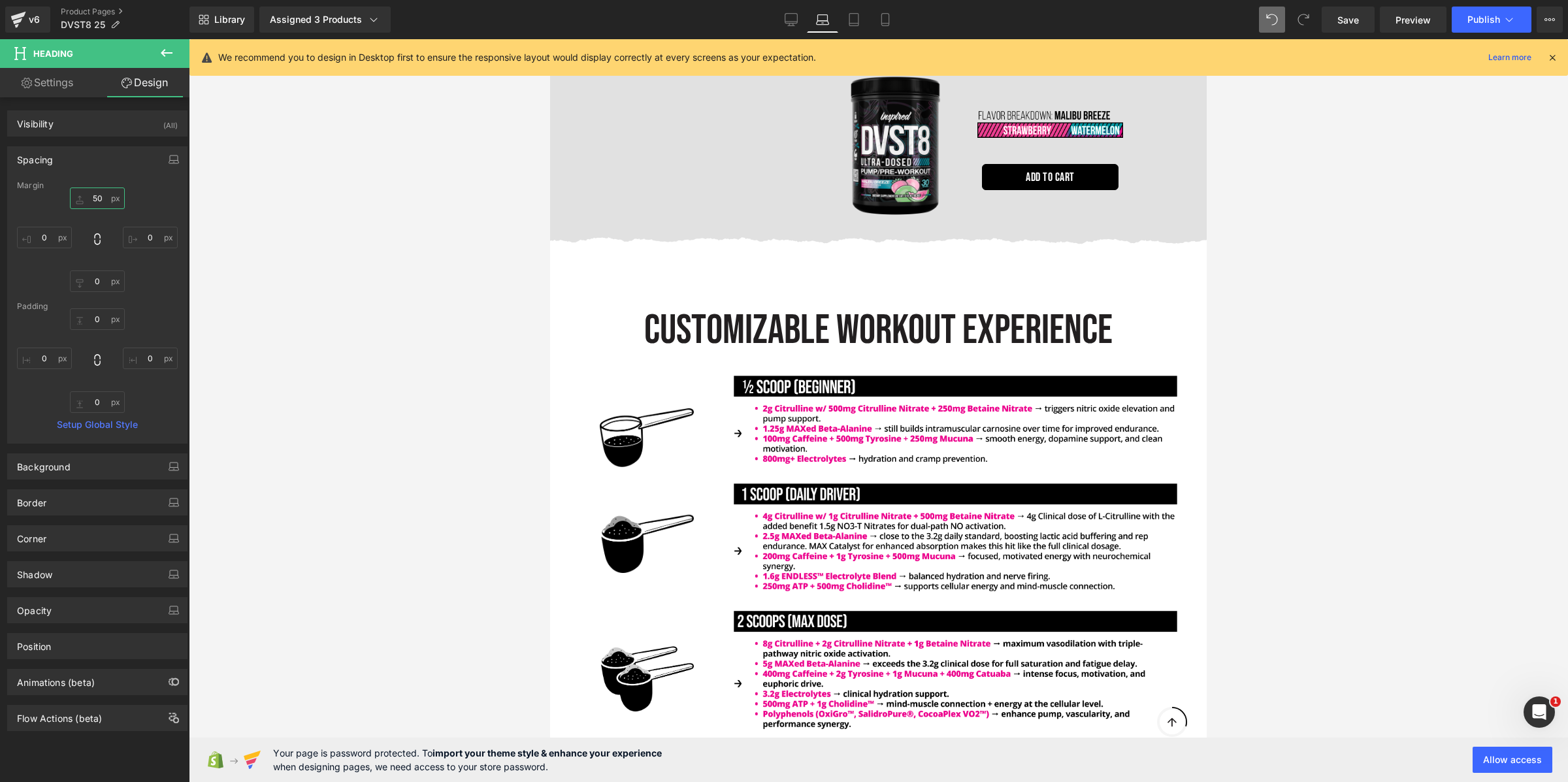
click at [95, 193] on input "50" at bounding box center [97, 198] width 55 height 21
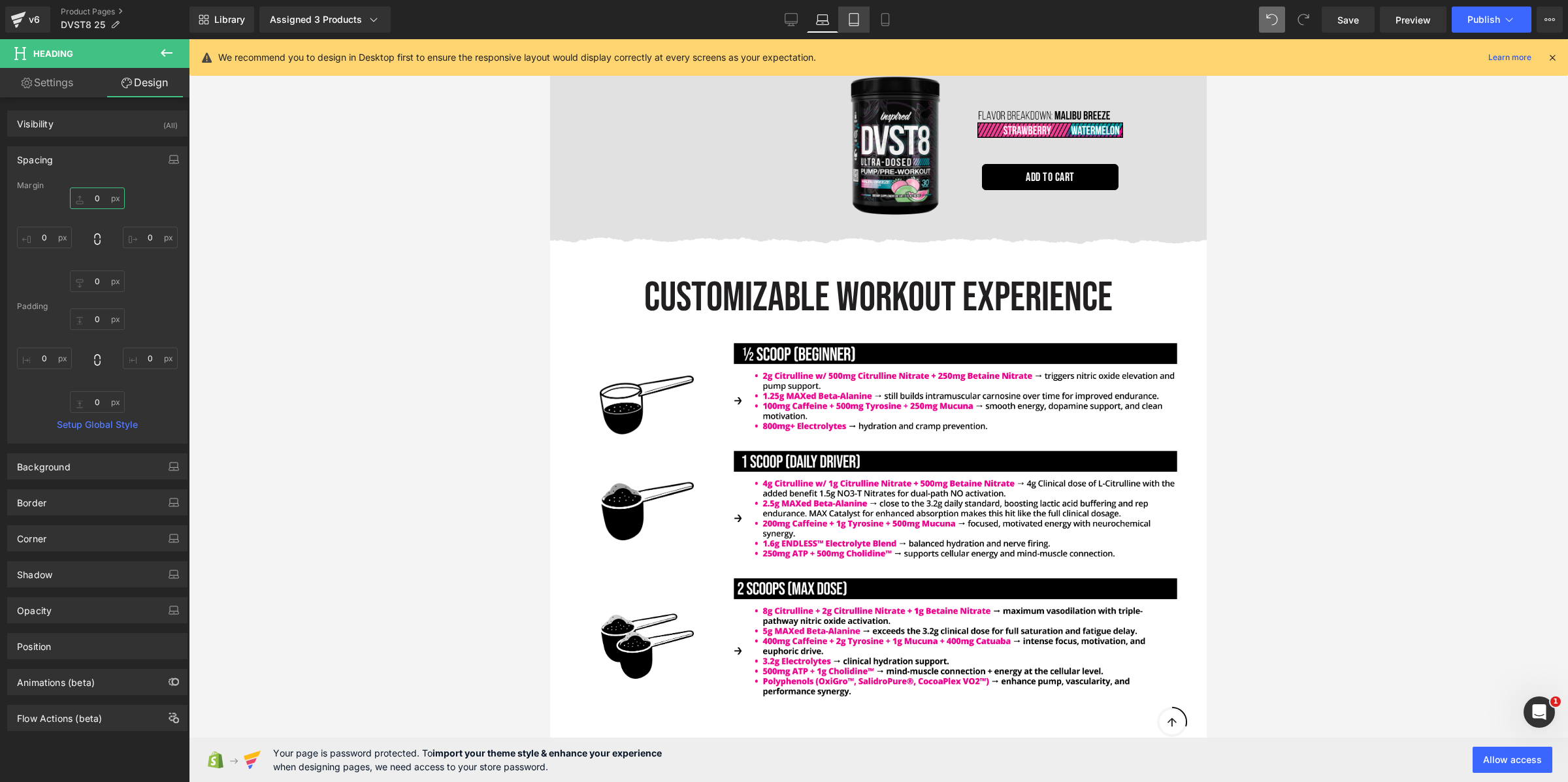
type input "0"
drag, startPoint x: 849, startPoint y: 21, endPoint x: 843, endPoint y: 39, distance: 19.0
click at [849, 21] on icon at bounding box center [854, 20] width 9 height 12
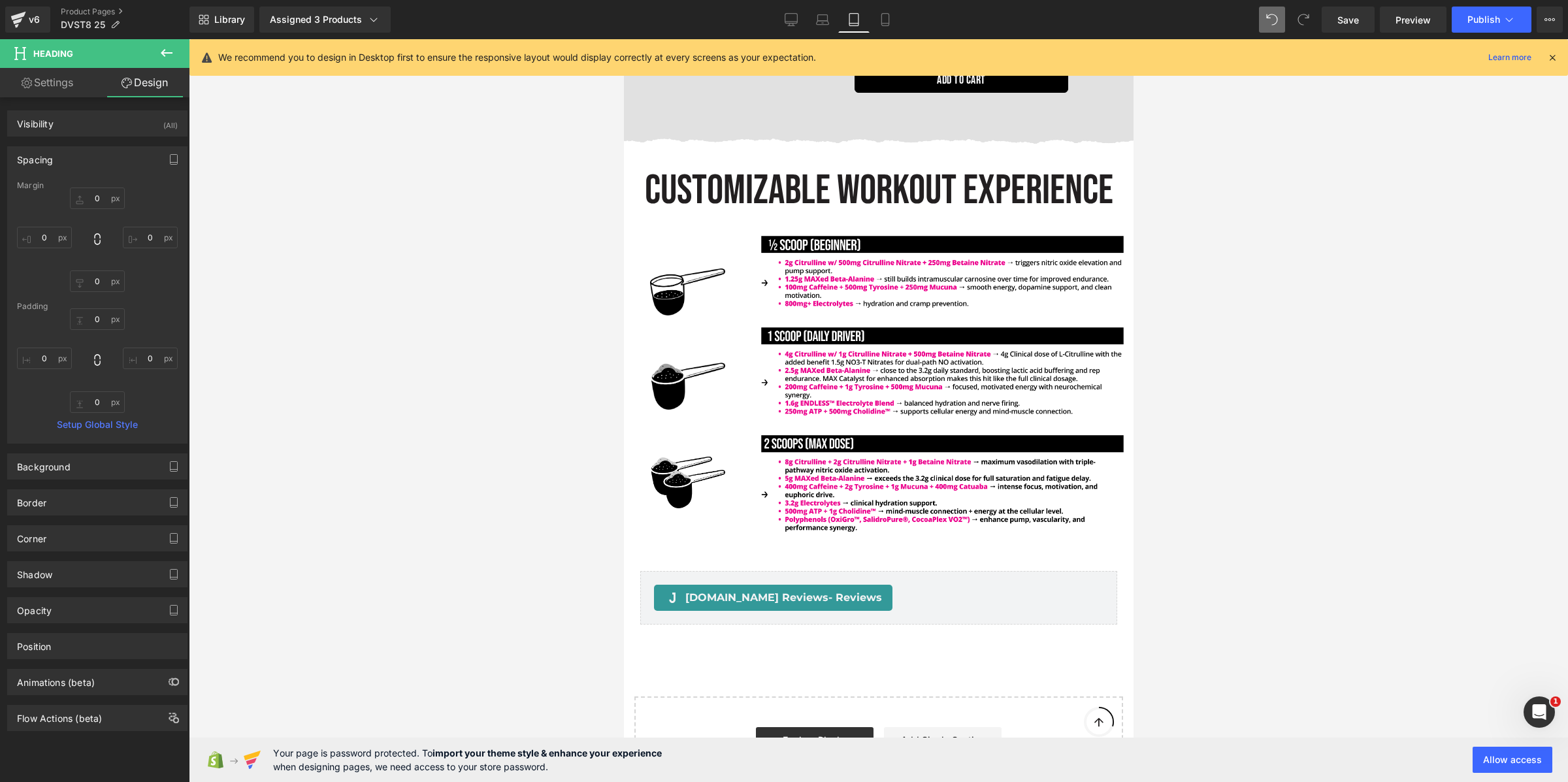
scroll to position [3463, 0]
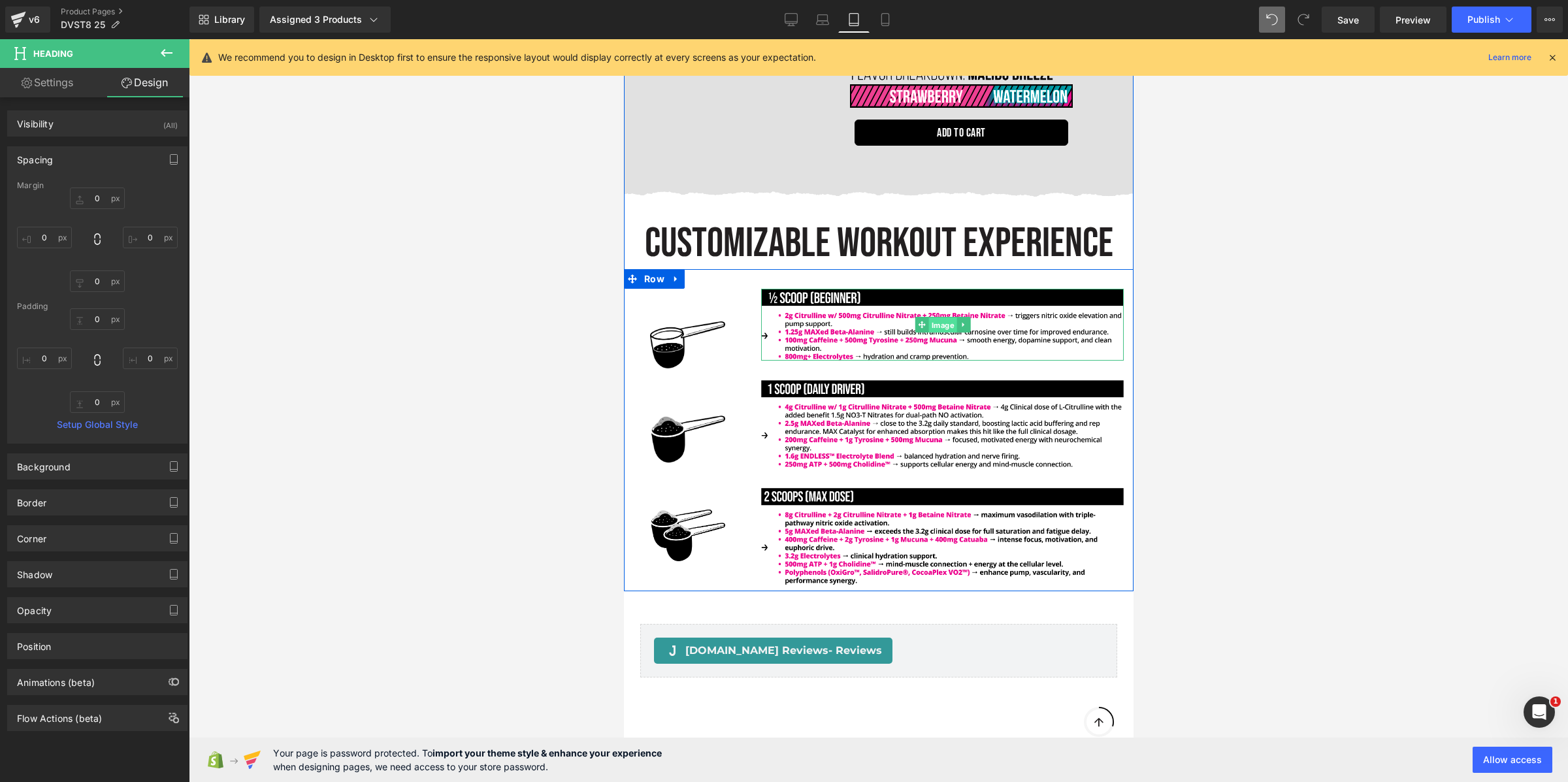
click at [942, 317] on link "Image" at bounding box center [934, 324] width 42 height 15
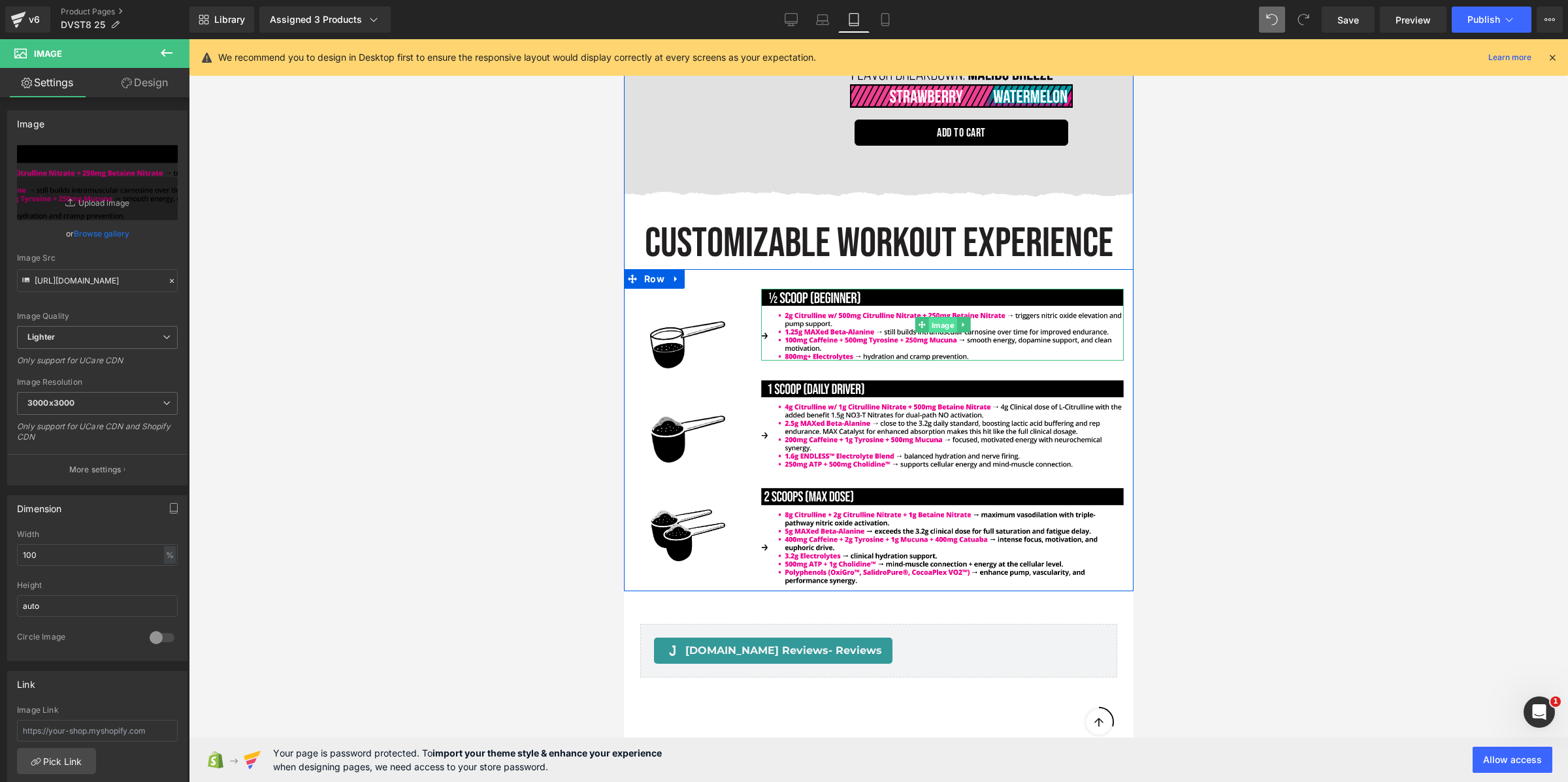
click at [936, 317] on link "Image" at bounding box center [934, 324] width 42 height 15
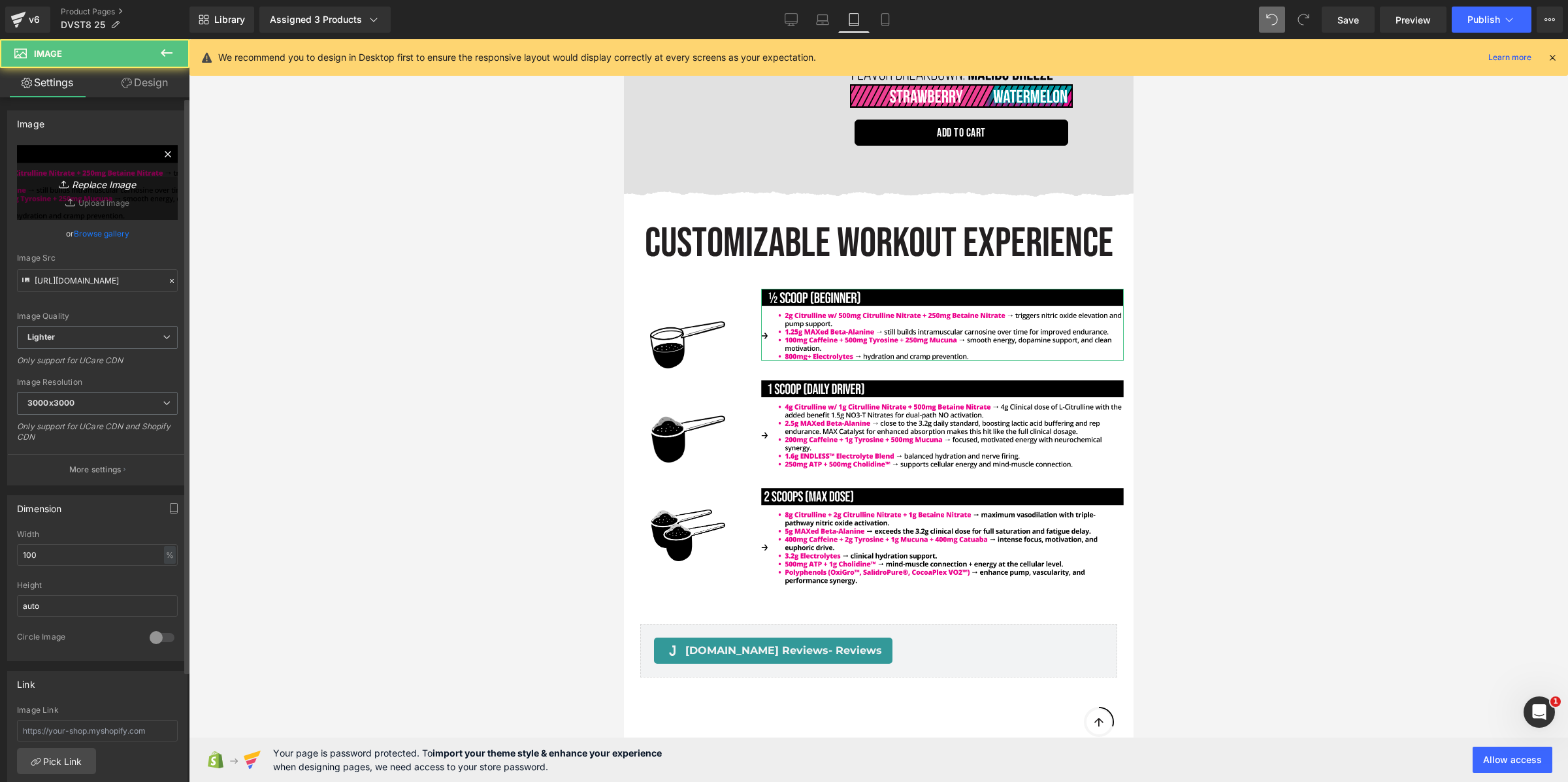
click at [100, 184] on icon "Replace Image" at bounding box center [97, 182] width 105 height 16
type input "C:\fakepath\Frame 427321078.png"
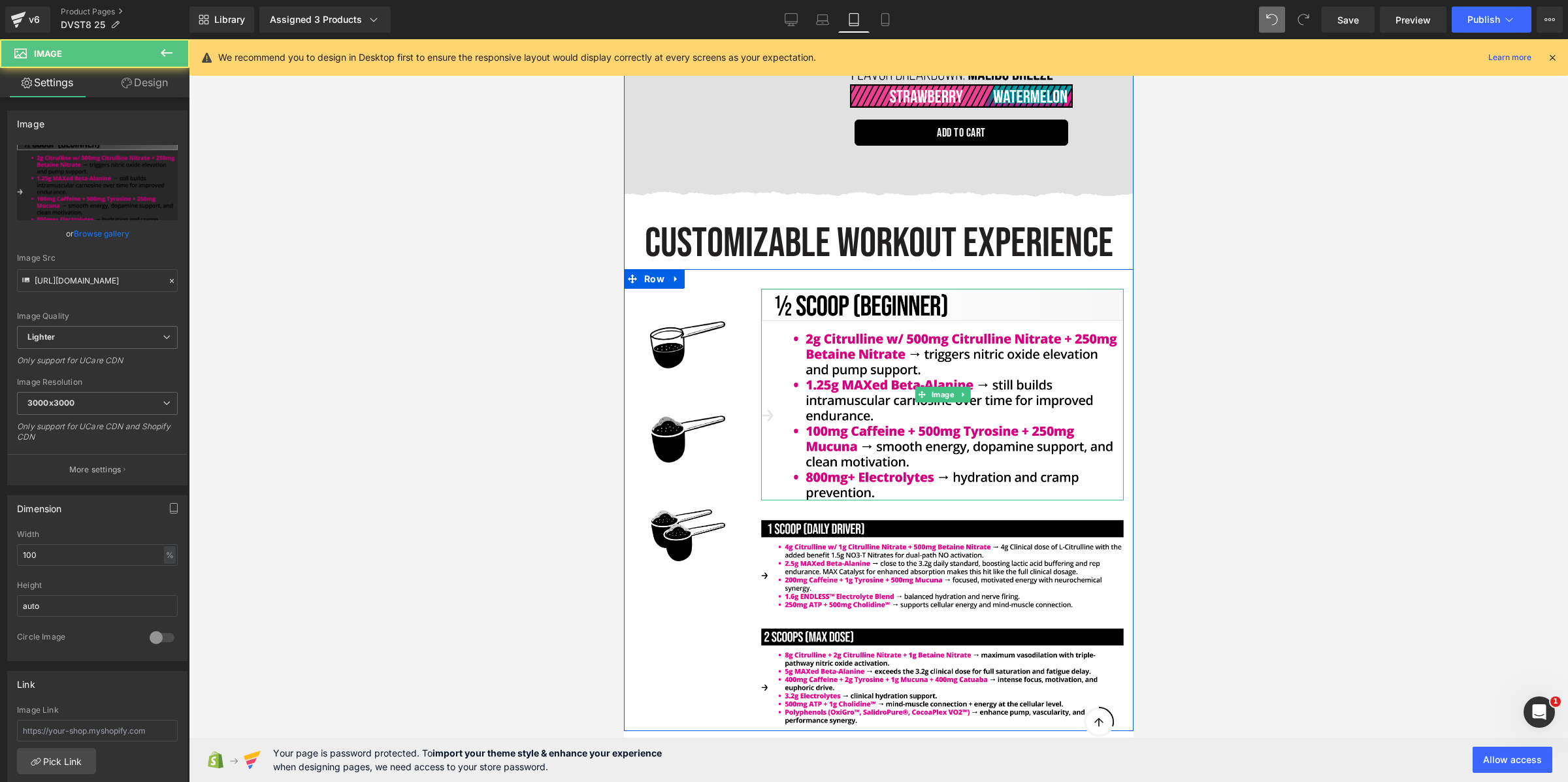
click at [911, 360] on img at bounding box center [942, 395] width 363 height 213
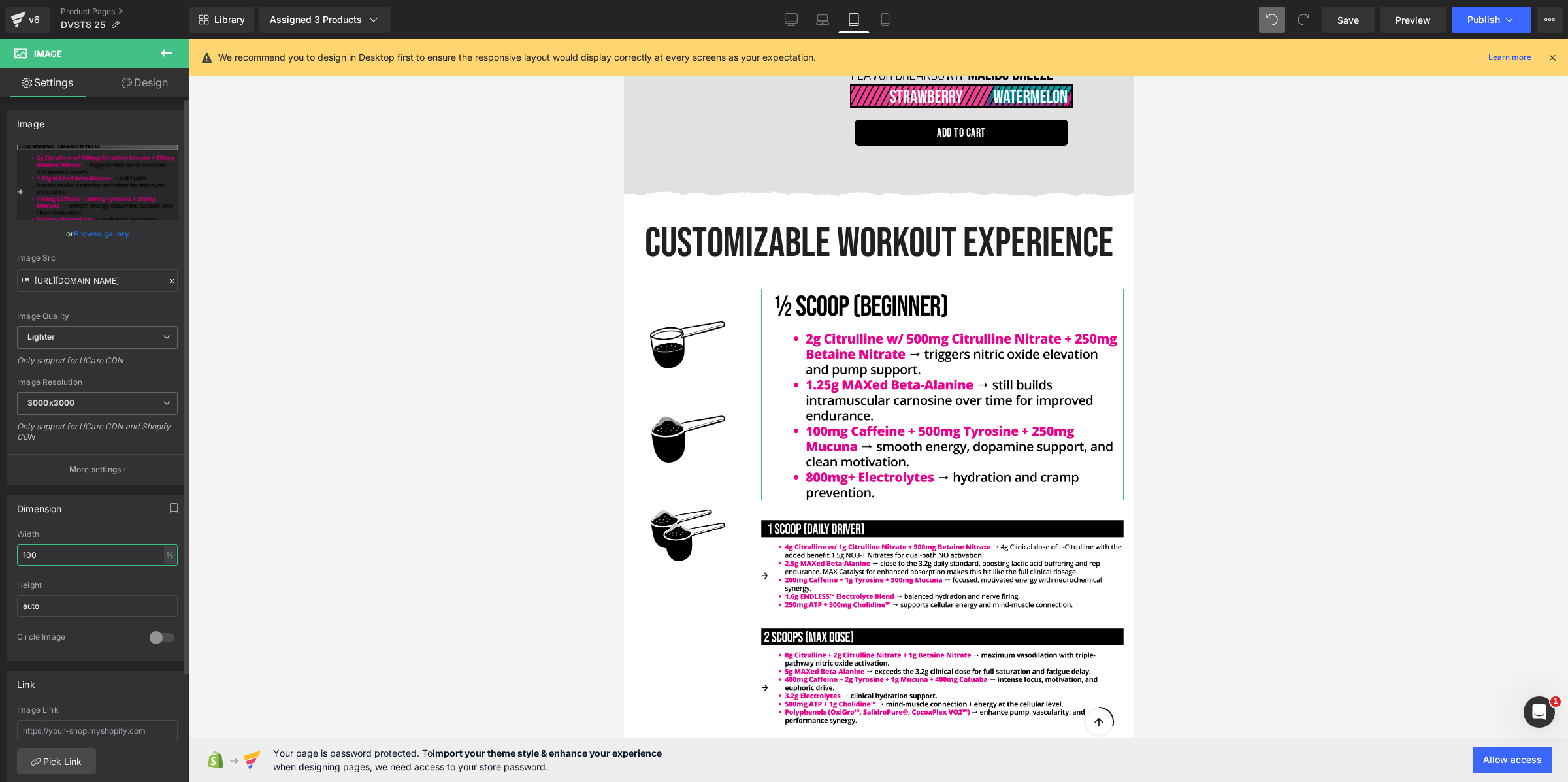
click at [57, 564] on input "100" at bounding box center [97, 555] width 160 height 21
type input "80"
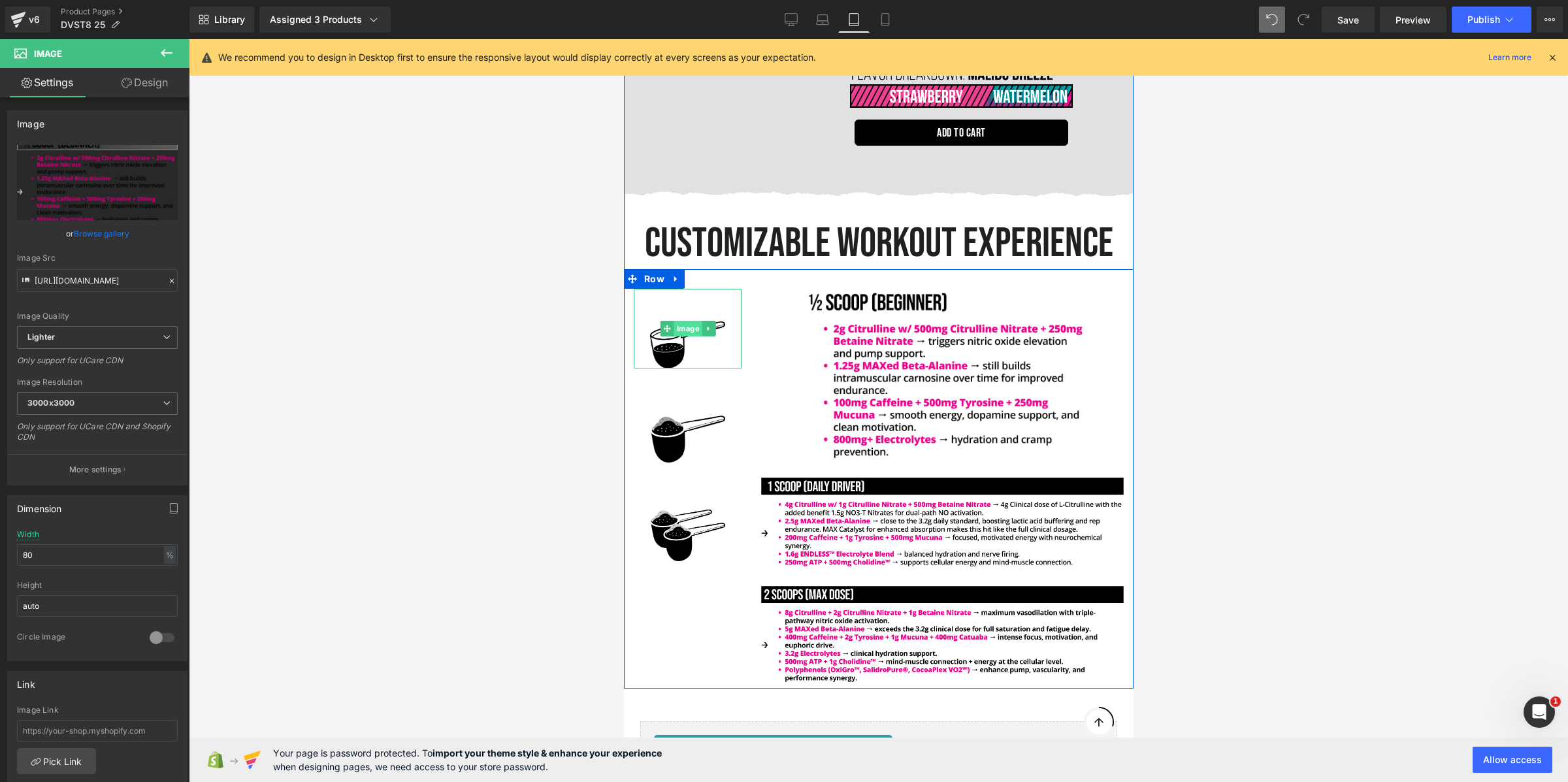
click at [679, 321] on link "Image" at bounding box center [680, 328] width 42 height 15
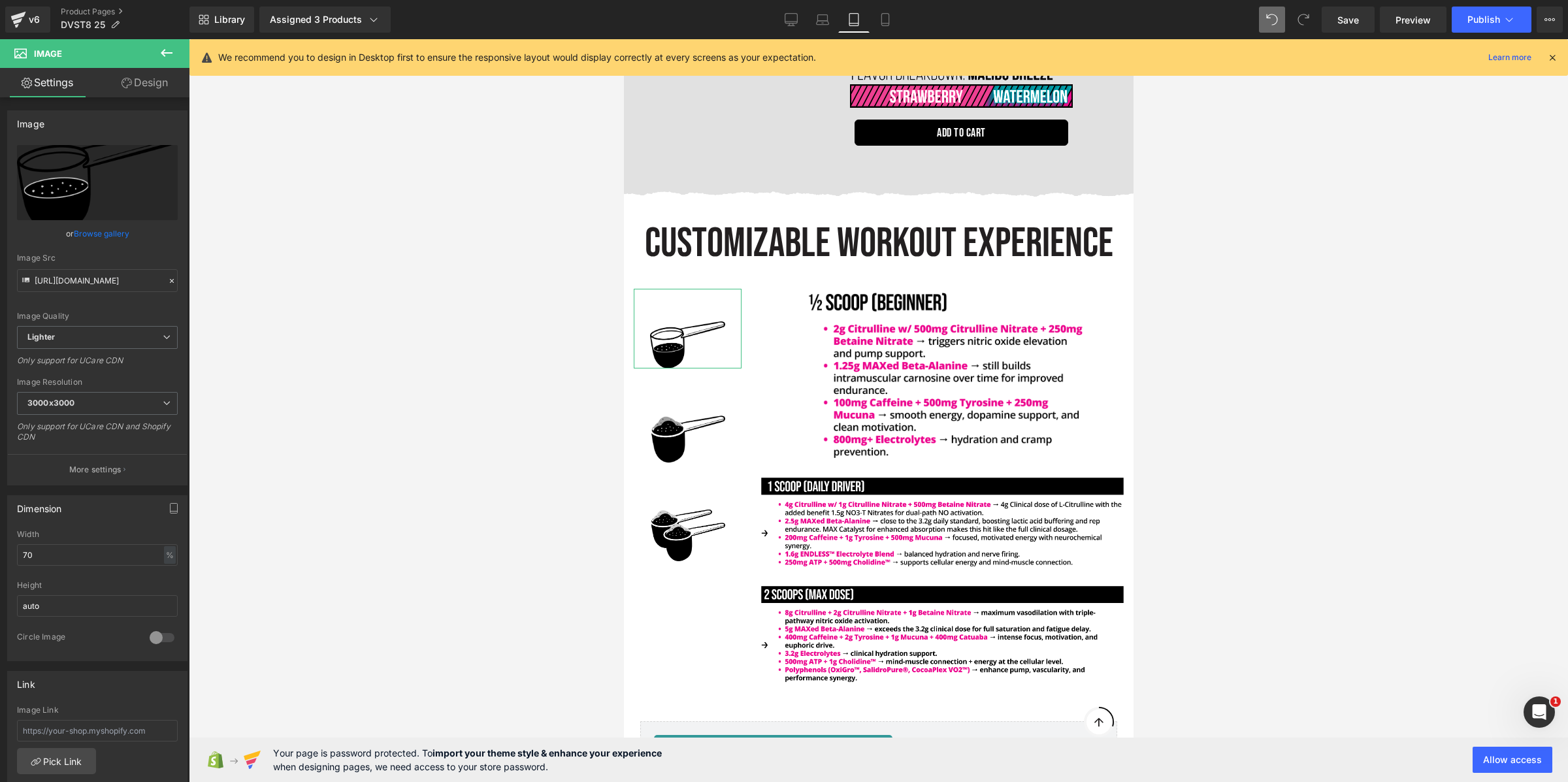
click at [168, 77] on link "Design" at bounding box center [144, 83] width 95 height 29
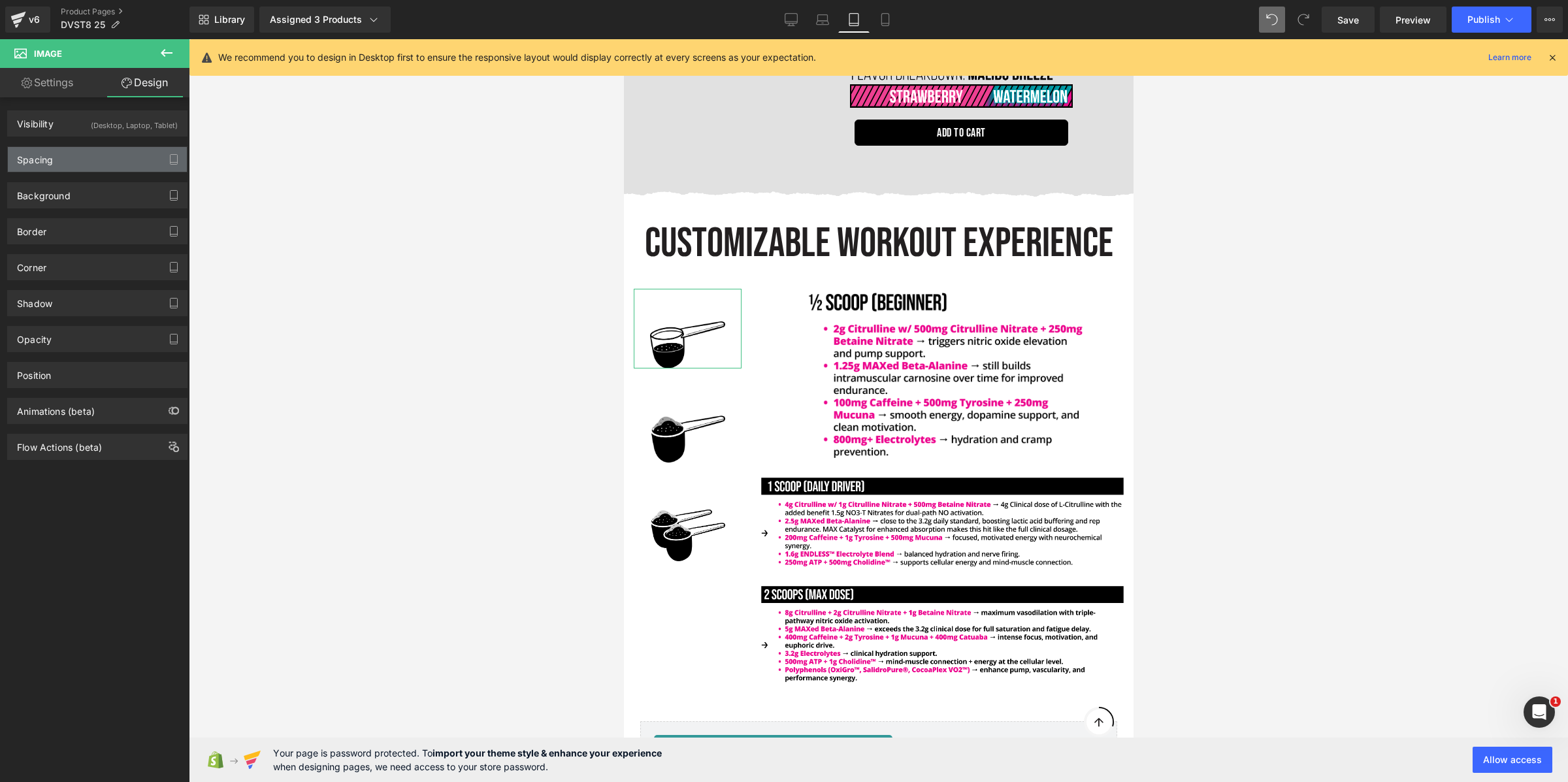
click at [61, 166] on div "Spacing" at bounding box center [97, 160] width 179 height 25
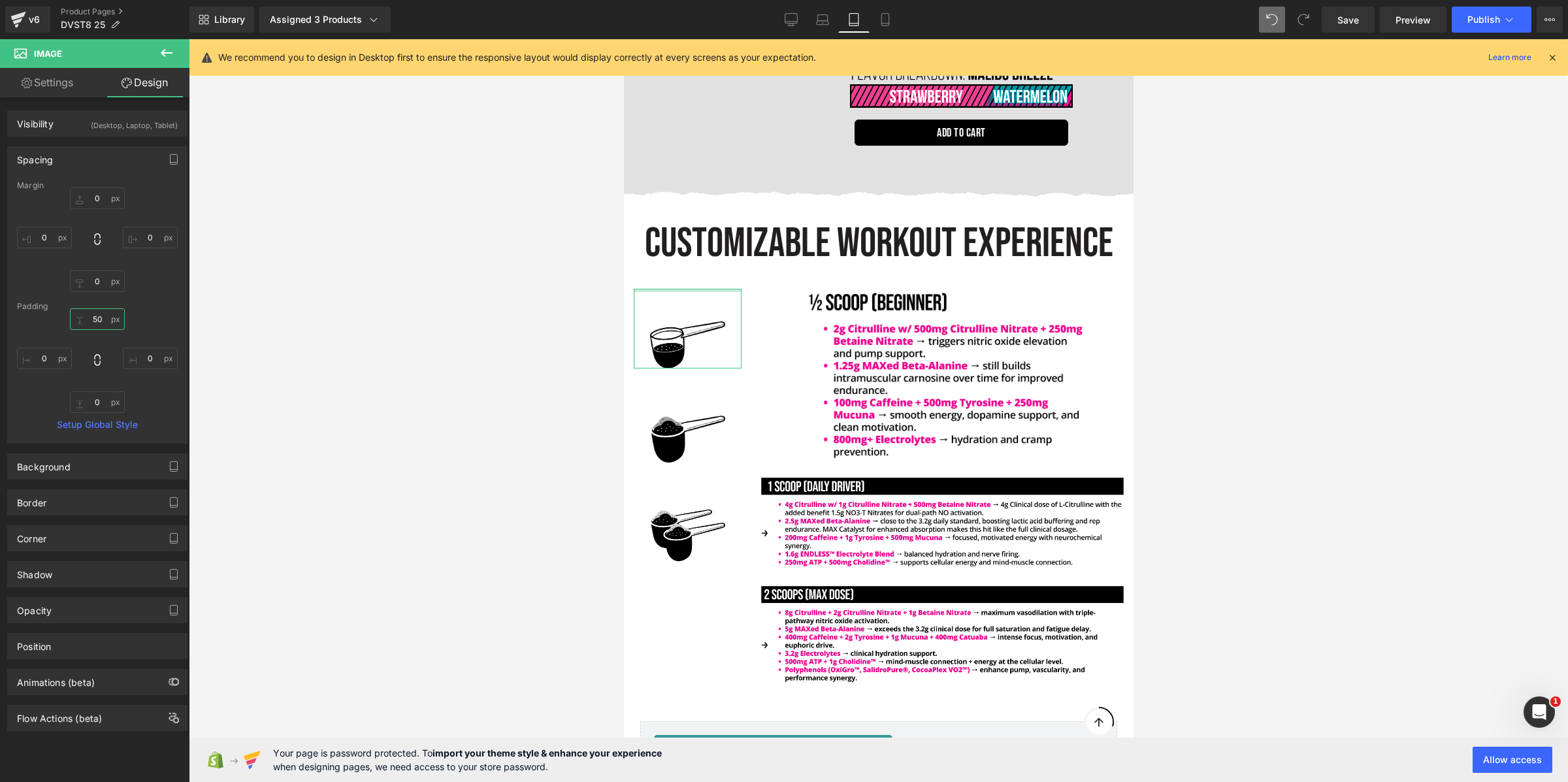
click at [97, 315] on input "50" at bounding box center [97, 319] width 55 height 21
type input "80"
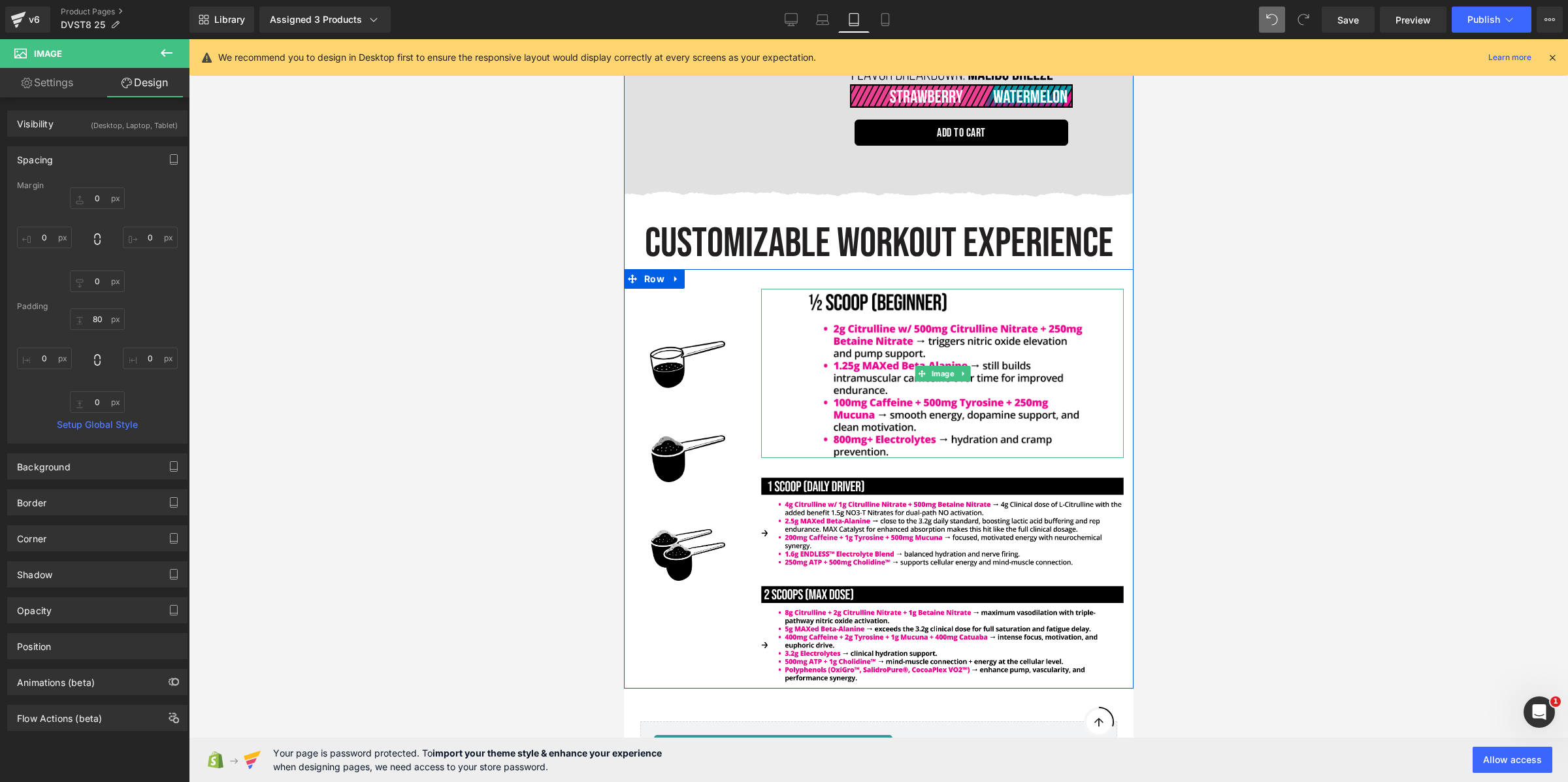
click at [780, 289] on div at bounding box center [942, 374] width 363 height 170
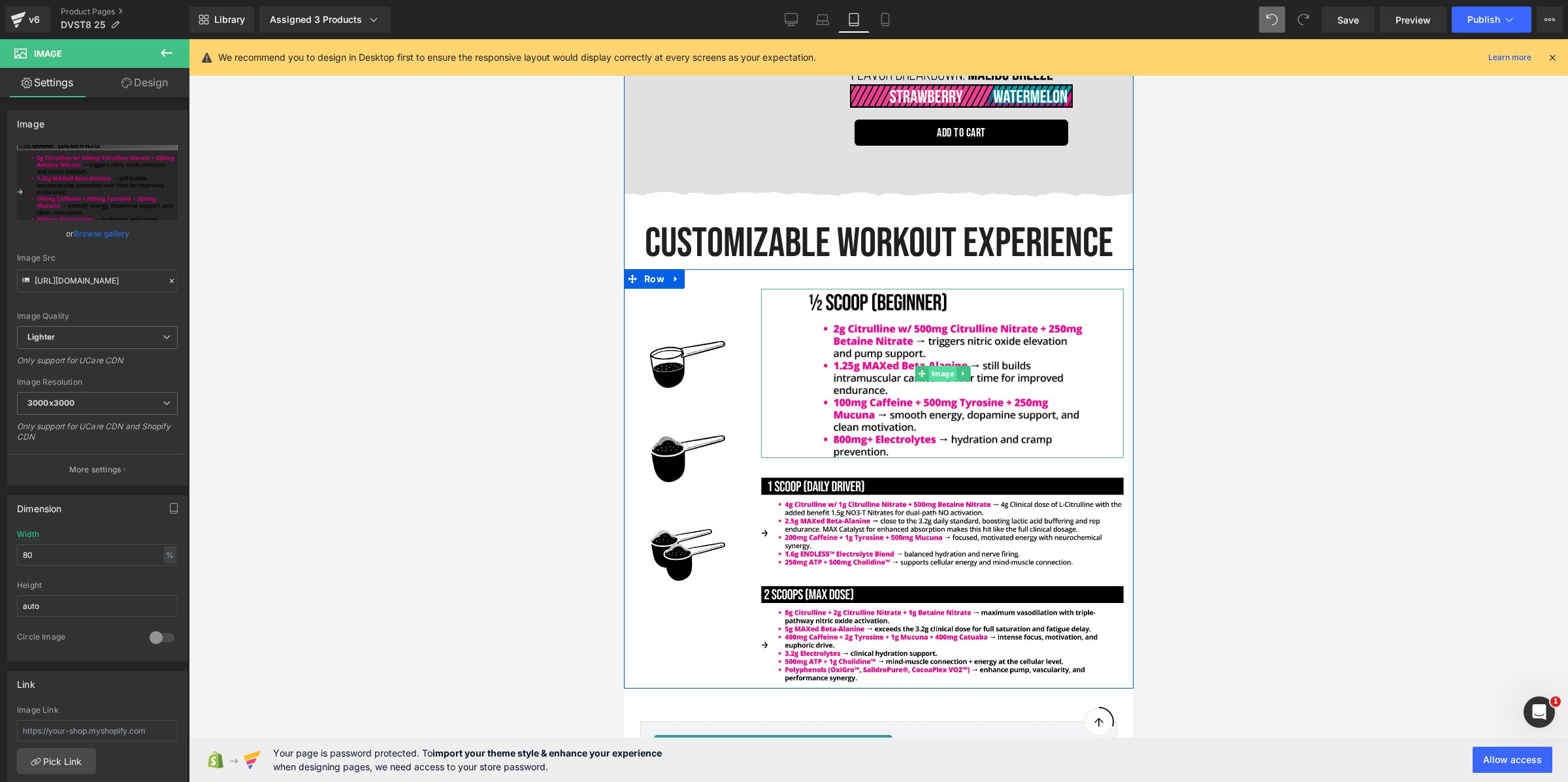
click at [942, 353] on div "Image" at bounding box center [942, 374] width 363 height 170
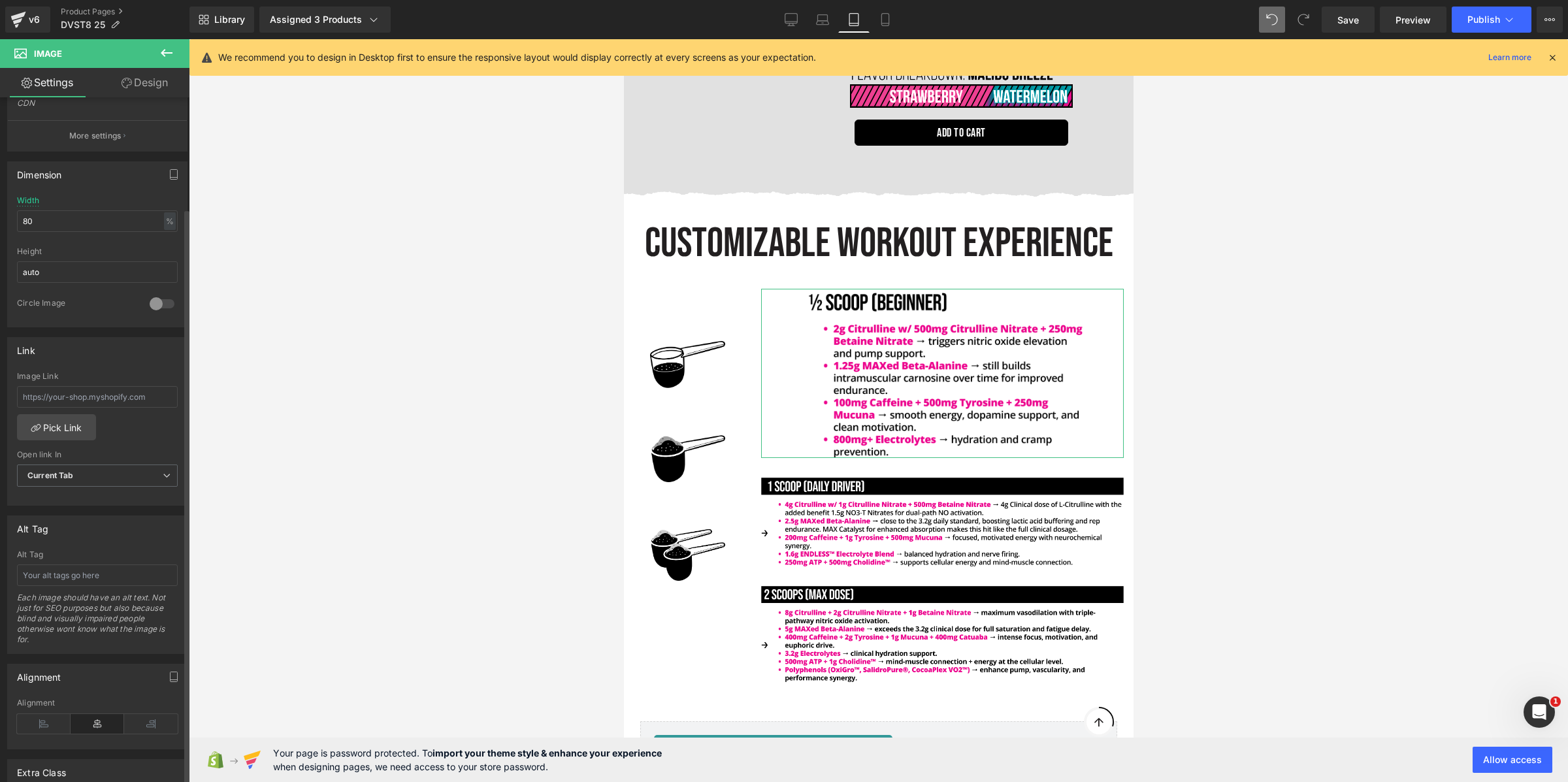
scroll to position [368, 0]
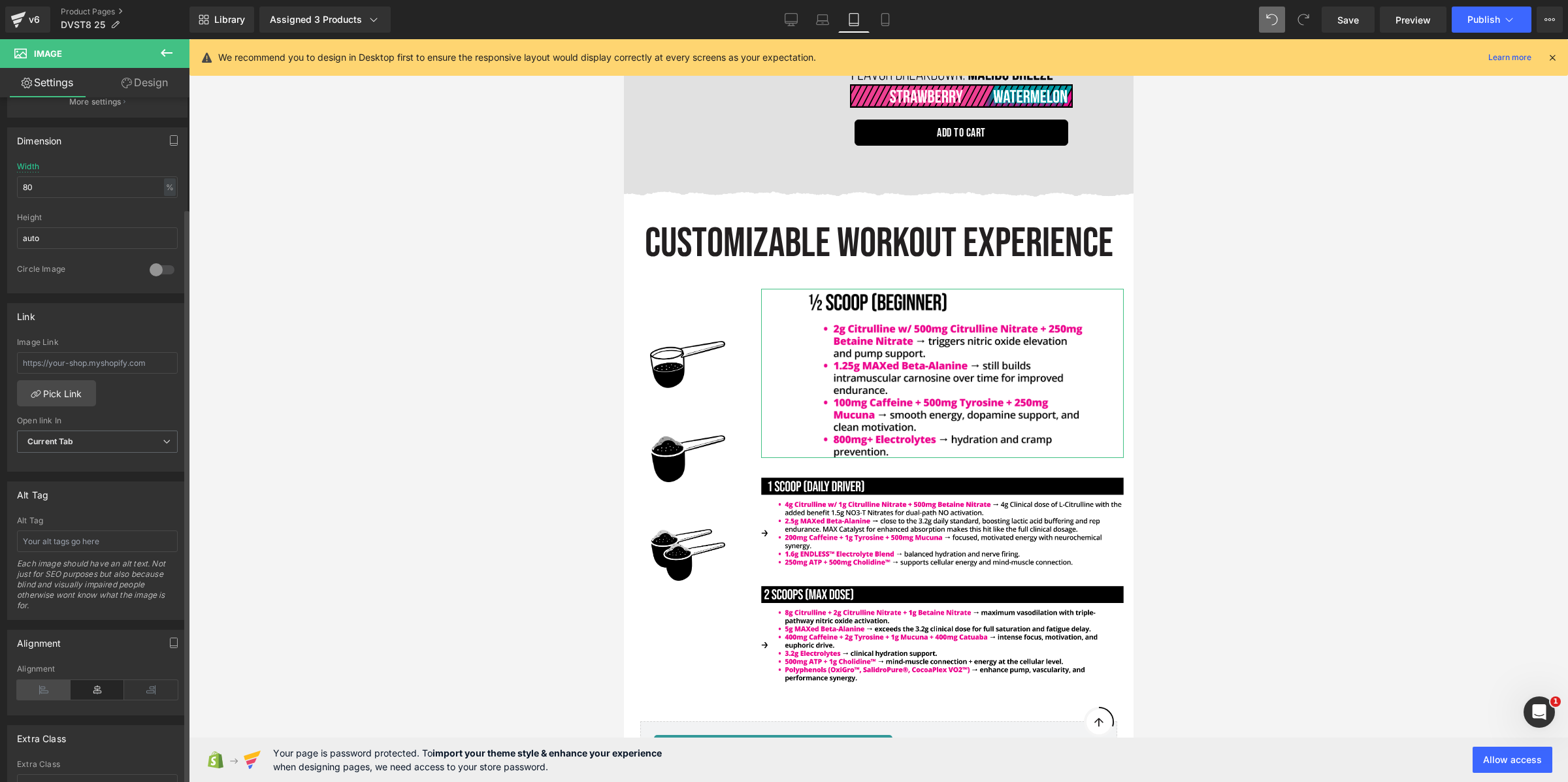
click at [45, 692] on icon at bounding box center [43, 690] width 53 height 20
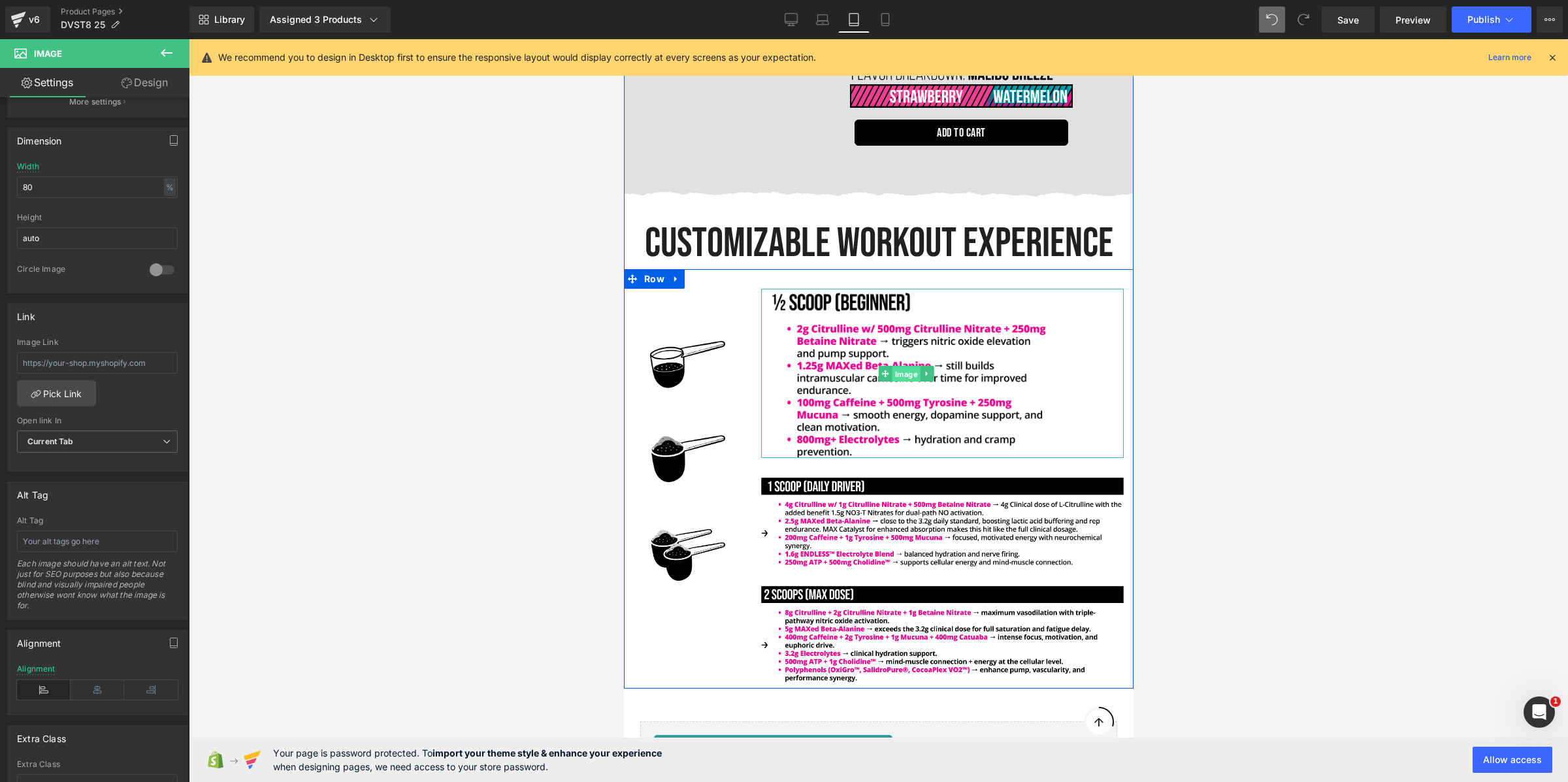
click at [903, 366] on span "Image" at bounding box center [906, 373] width 28 height 15
click at [687, 443] on span "Image" at bounding box center [687, 451] width 28 height 15
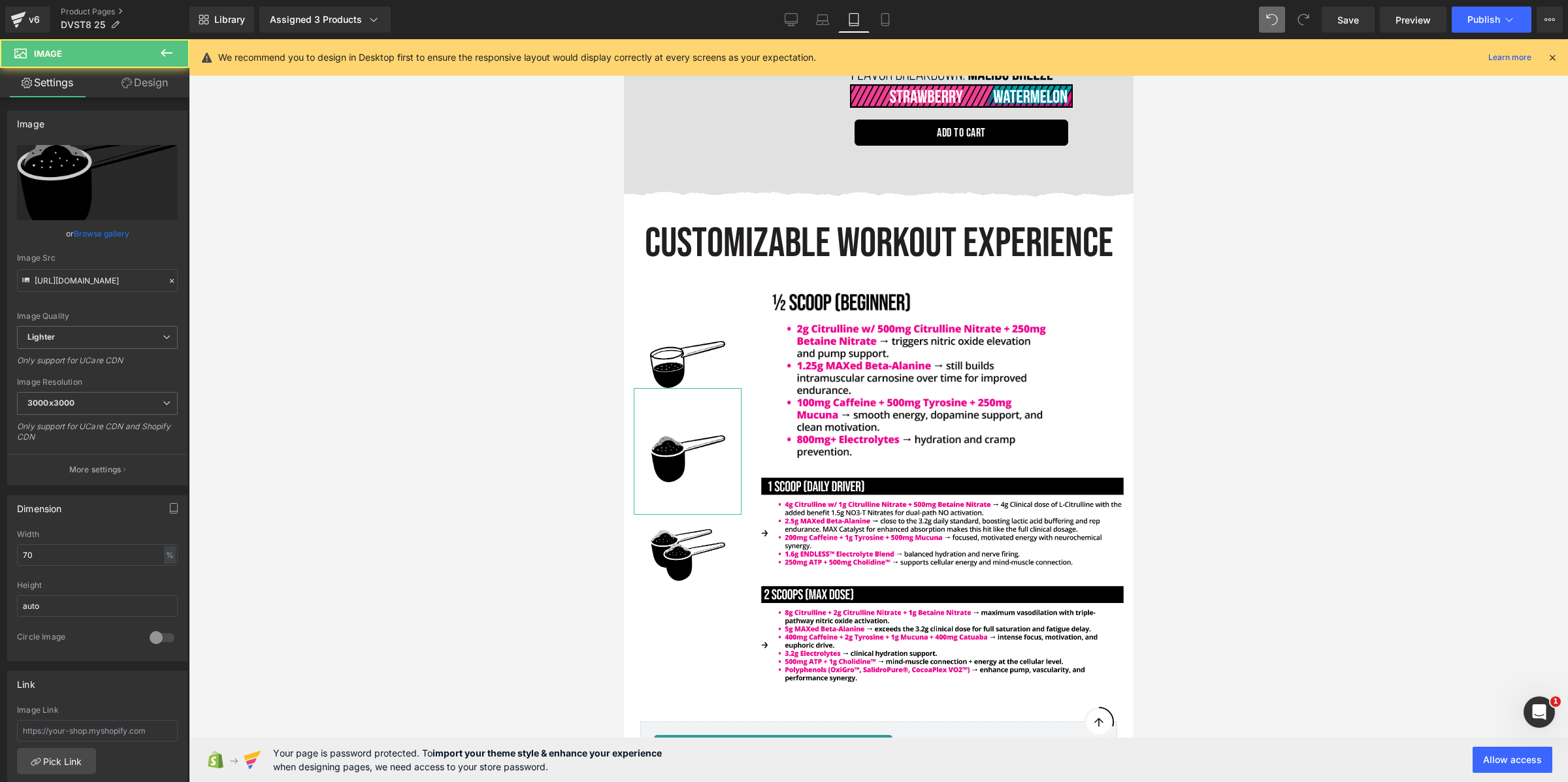
click at [156, 81] on link "Design" at bounding box center [144, 83] width 95 height 29
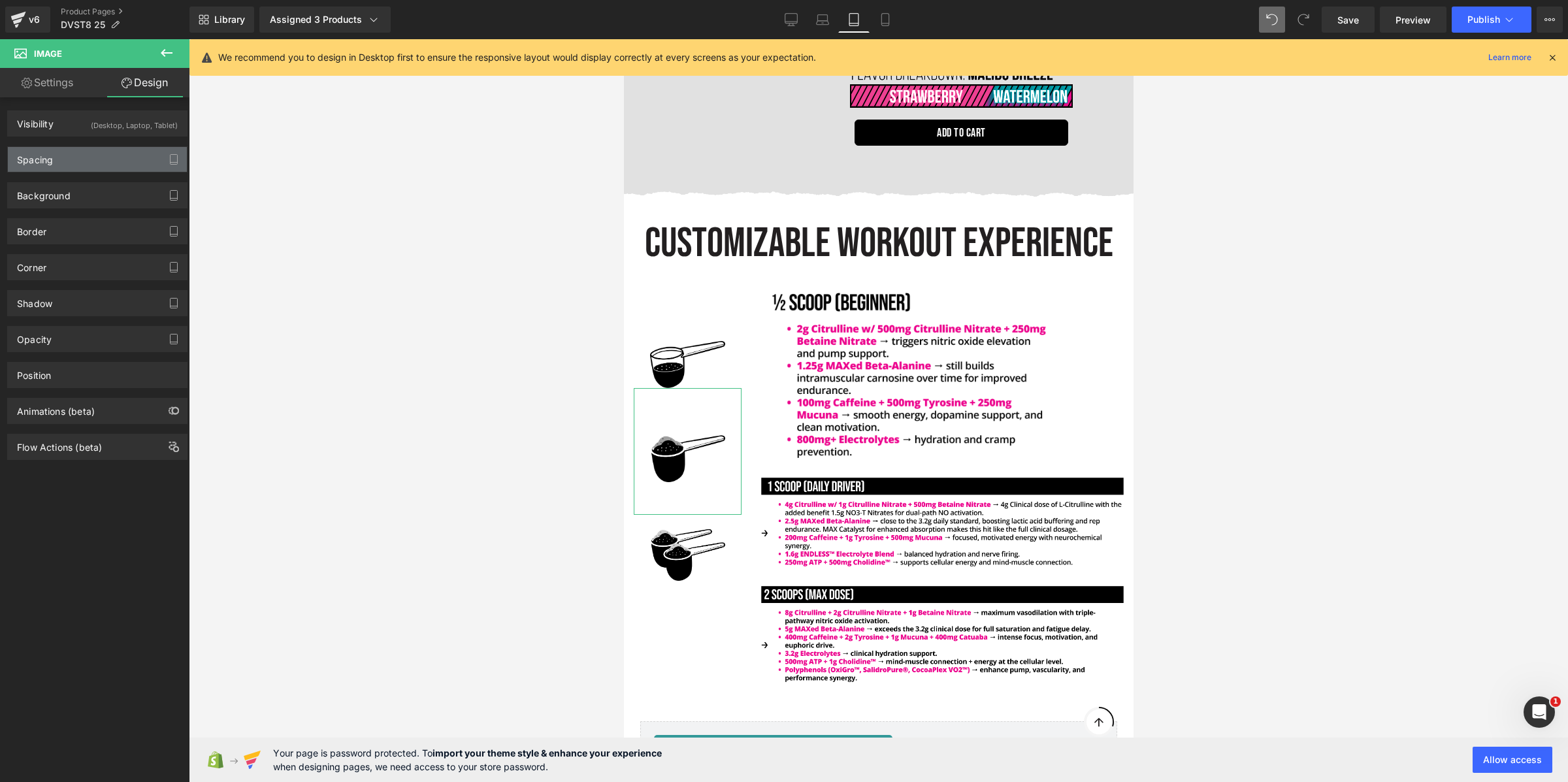
click at [67, 154] on div "Spacing" at bounding box center [97, 160] width 179 height 25
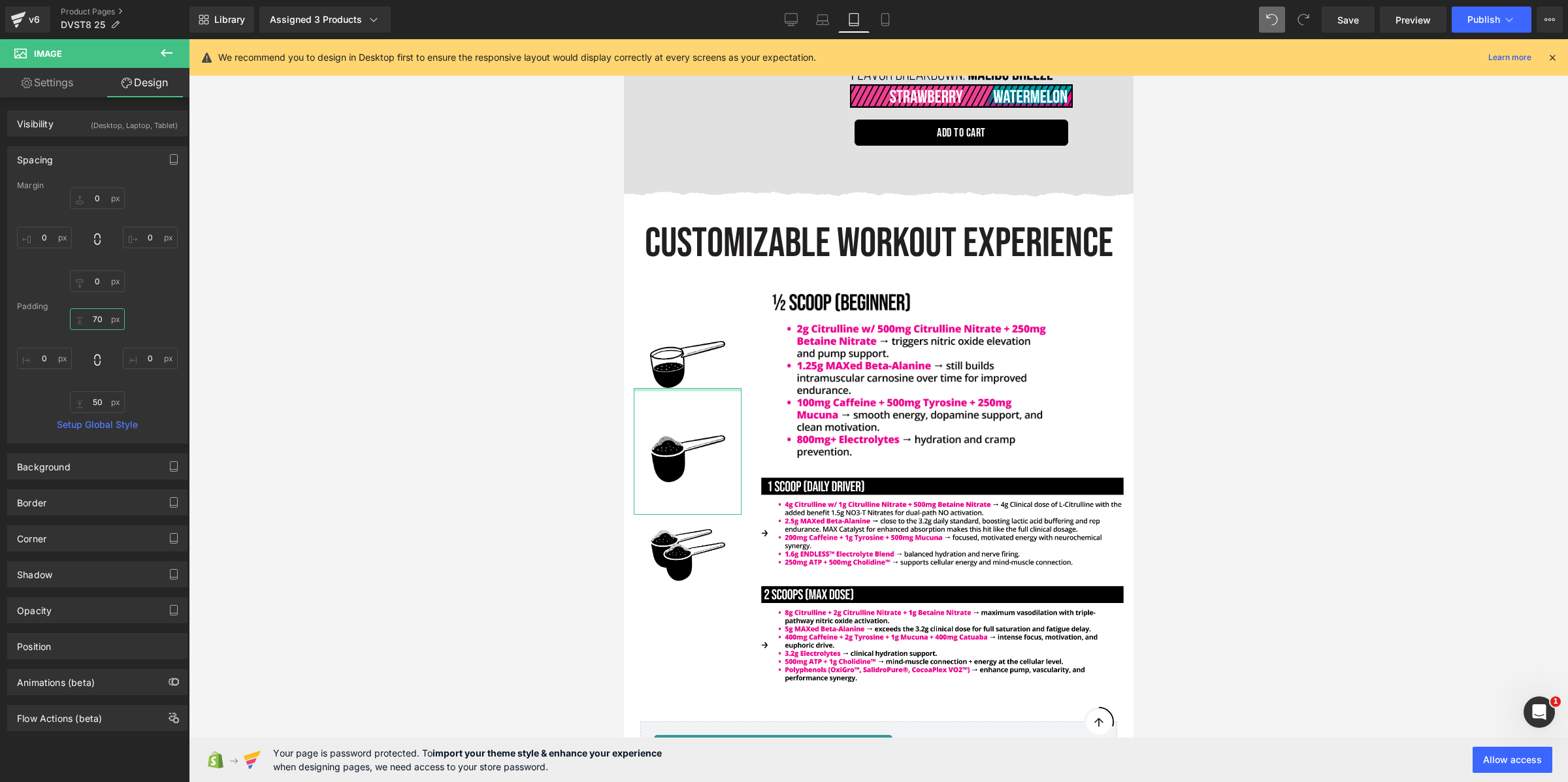
click at [97, 314] on input "70" at bounding box center [97, 319] width 55 height 21
type input "200"
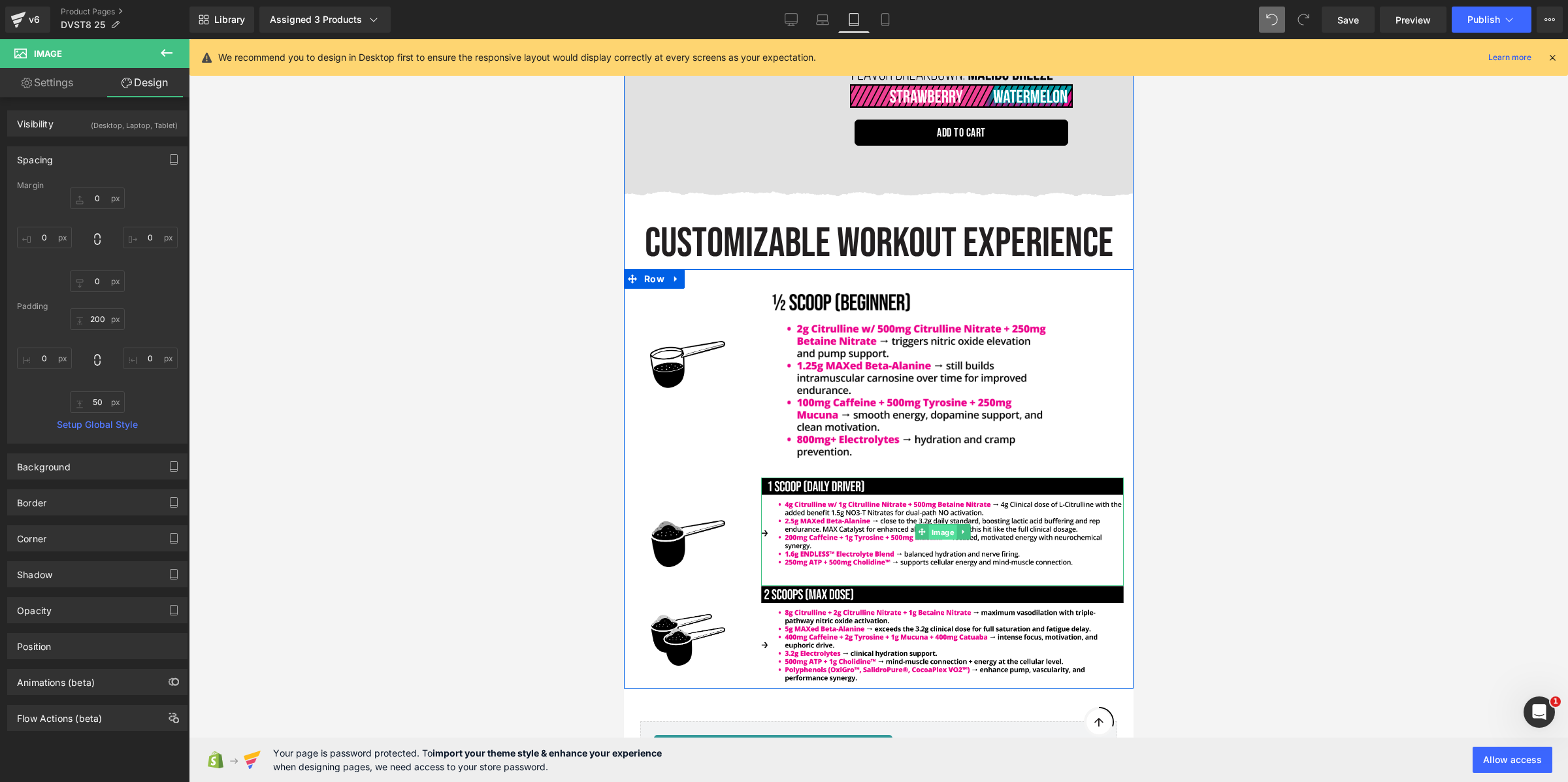
click at [936, 525] on span "Image" at bounding box center [942, 532] width 28 height 15
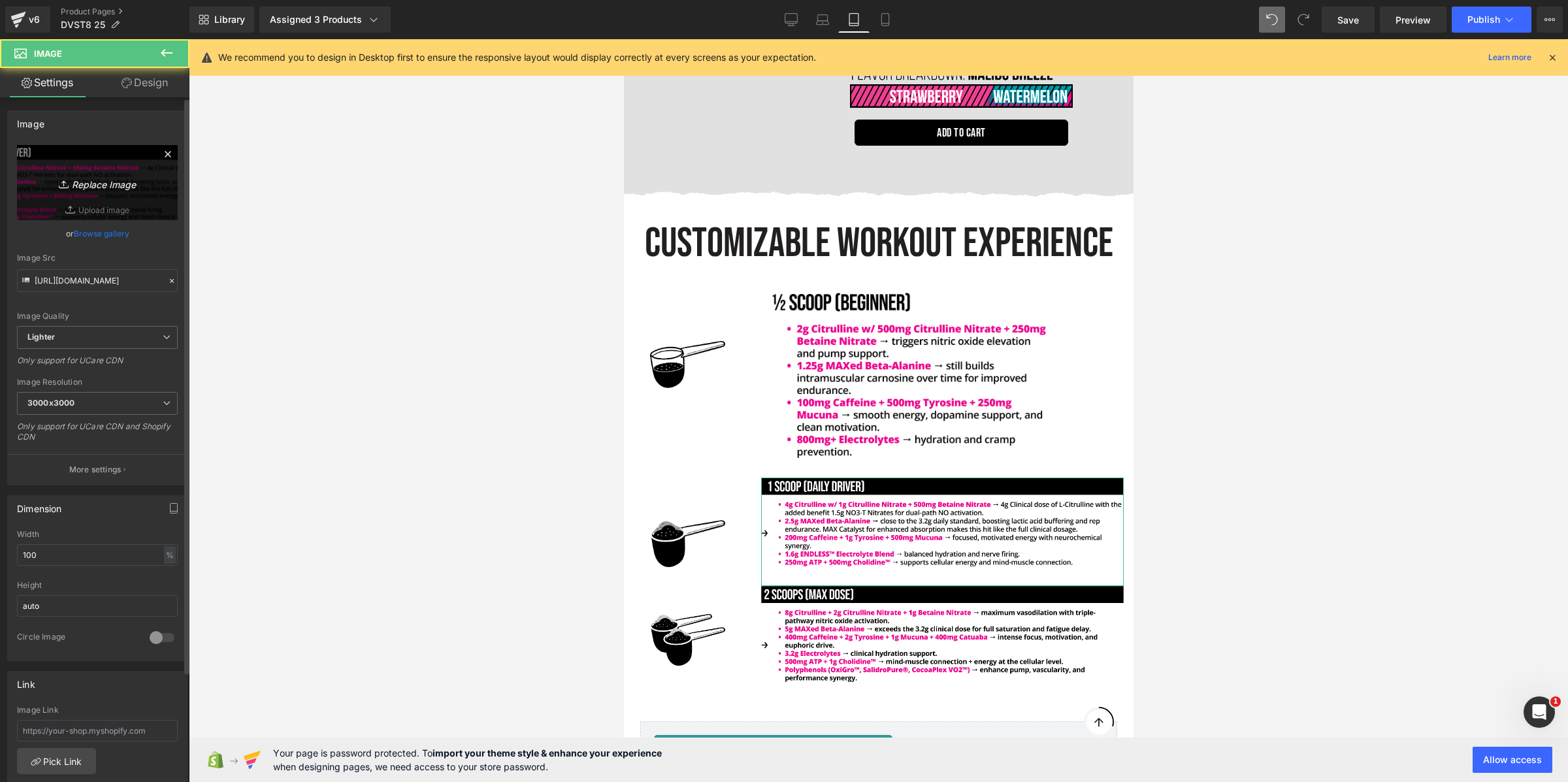
click at [81, 183] on icon "Replace Image" at bounding box center [97, 182] width 105 height 16
type input "C:\fakepath\Frame 427321076.png"
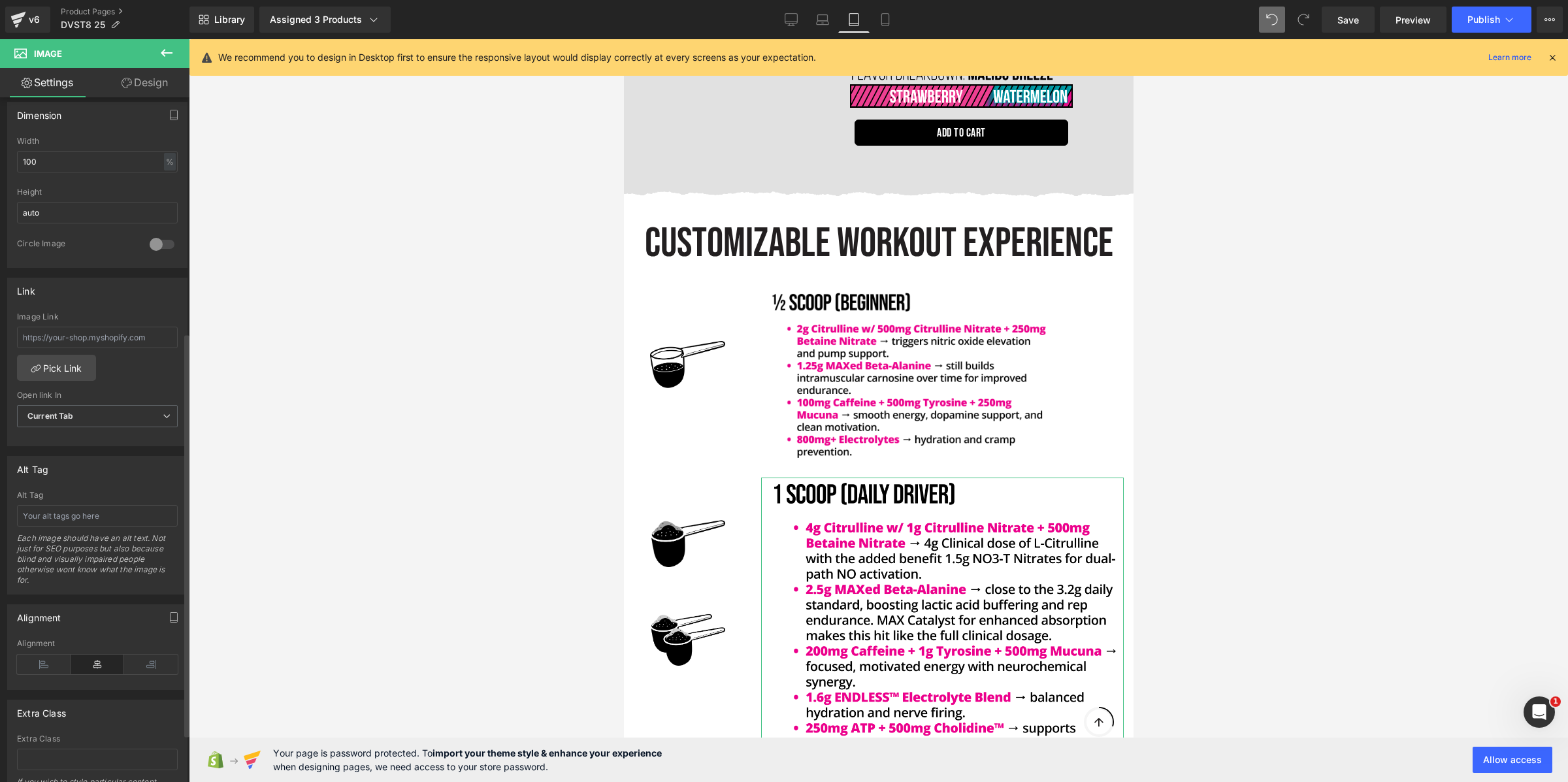
scroll to position [397, 0]
click at [70, 158] on input "100" at bounding box center [97, 158] width 160 height 21
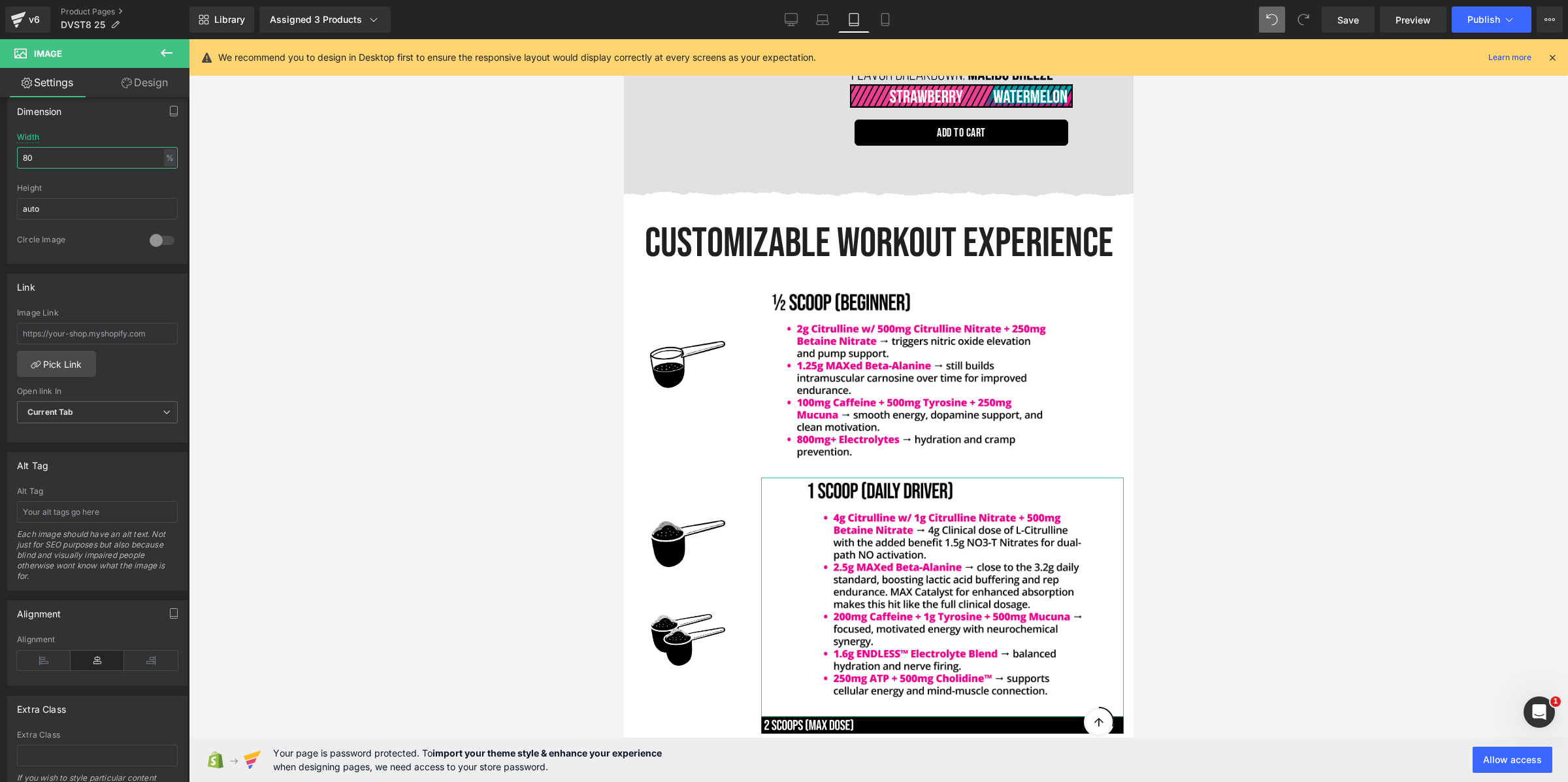
type input "80"
click at [128, 81] on icon at bounding box center [127, 83] width 10 height 10
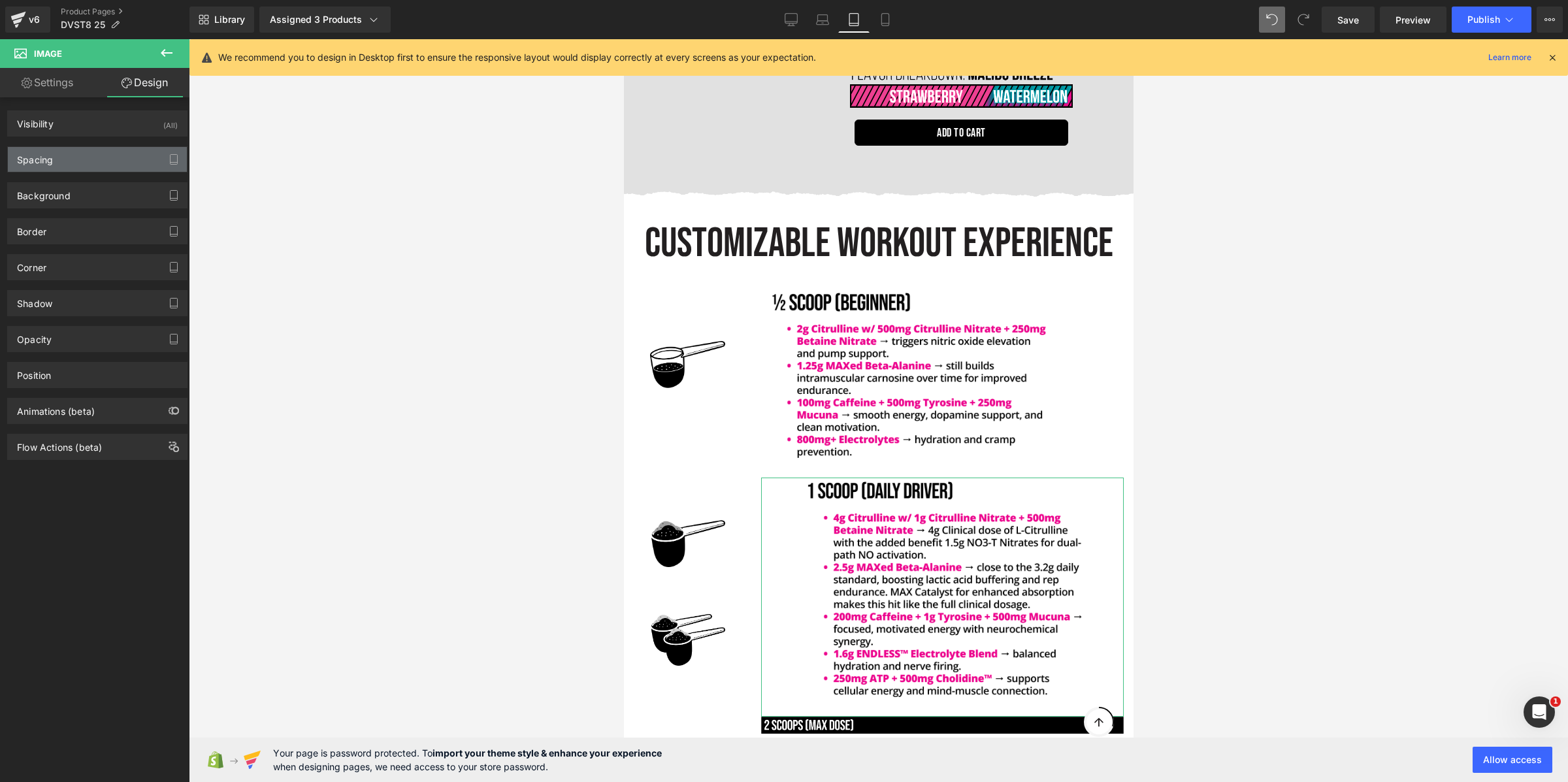
click at [63, 158] on div "Spacing" at bounding box center [97, 160] width 179 height 25
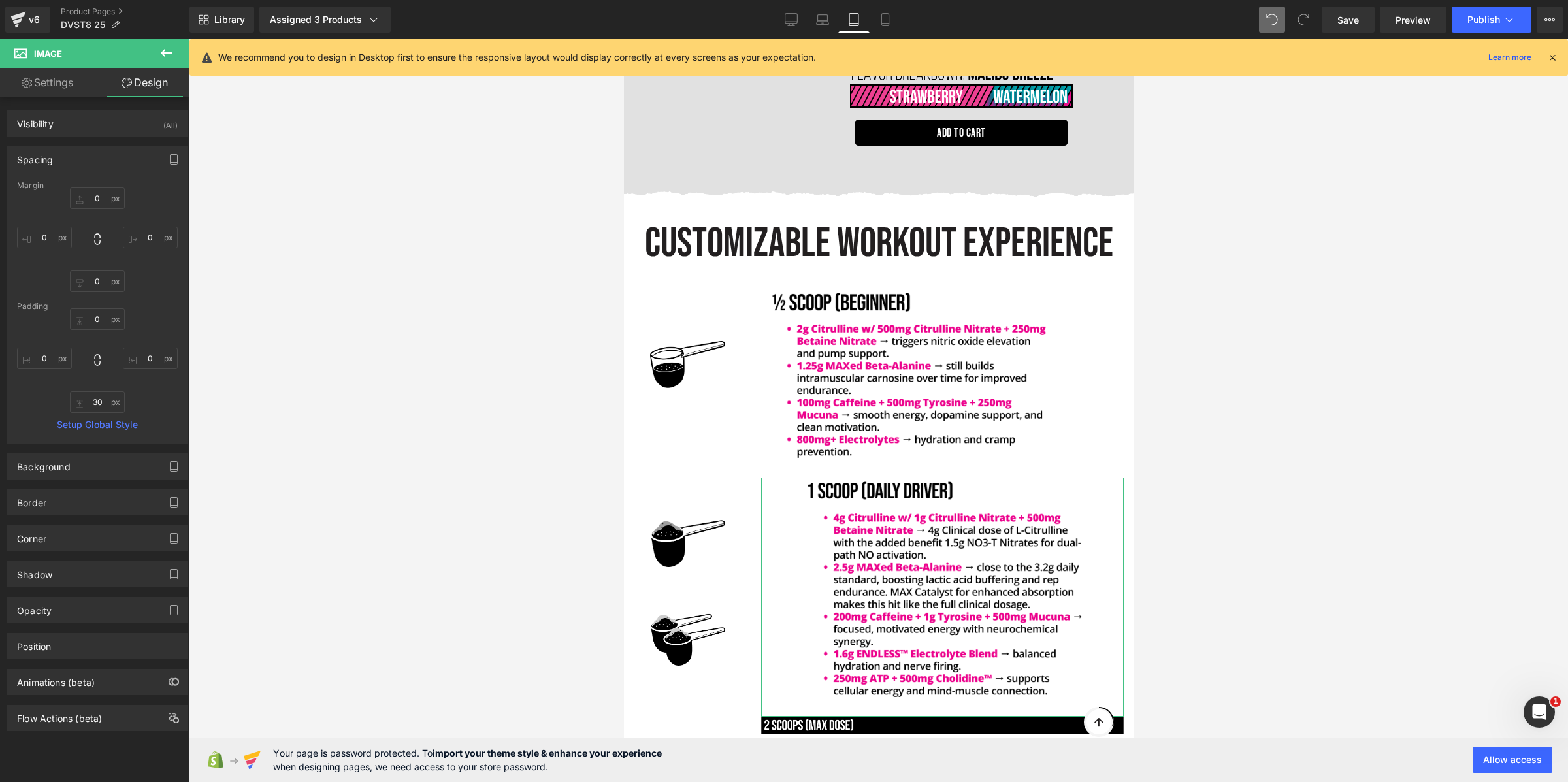
click at [72, 89] on link "Settings" at bounding box center [47, 83] width 95 height 29
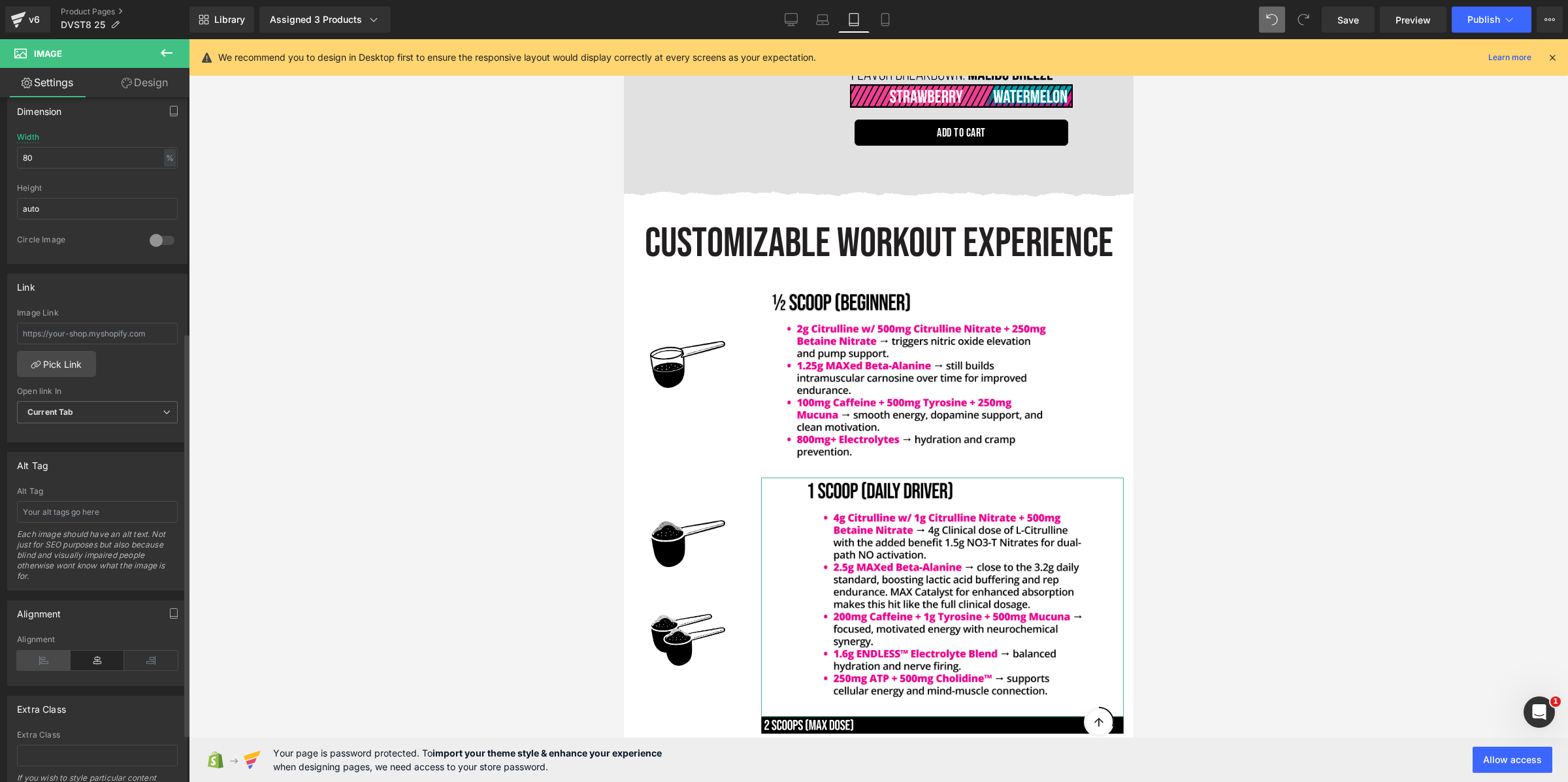
click at [33, 666] on icon at bounding box center [43, 660] width 53 height 20
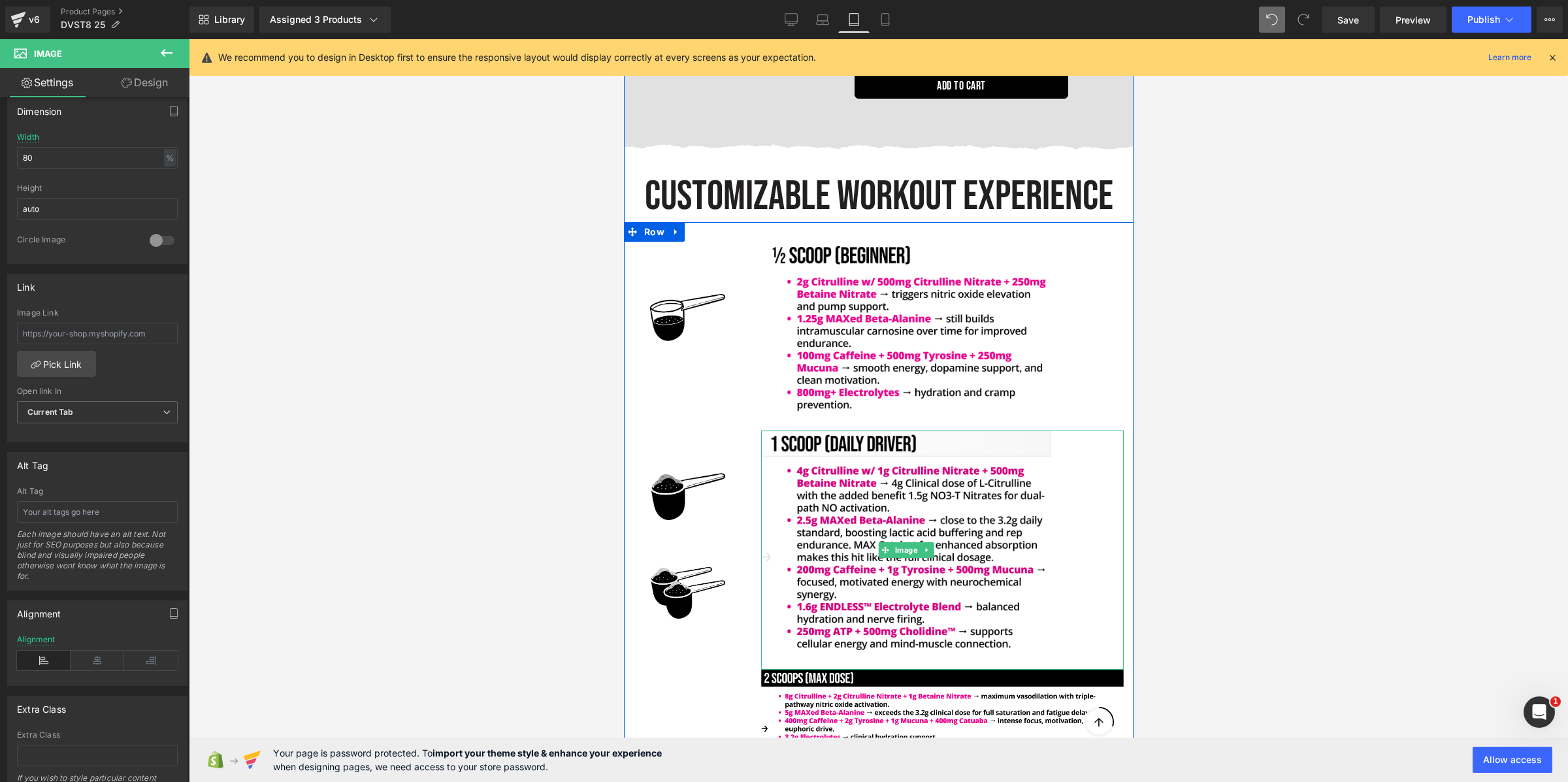
scroll to position [3532, 0]
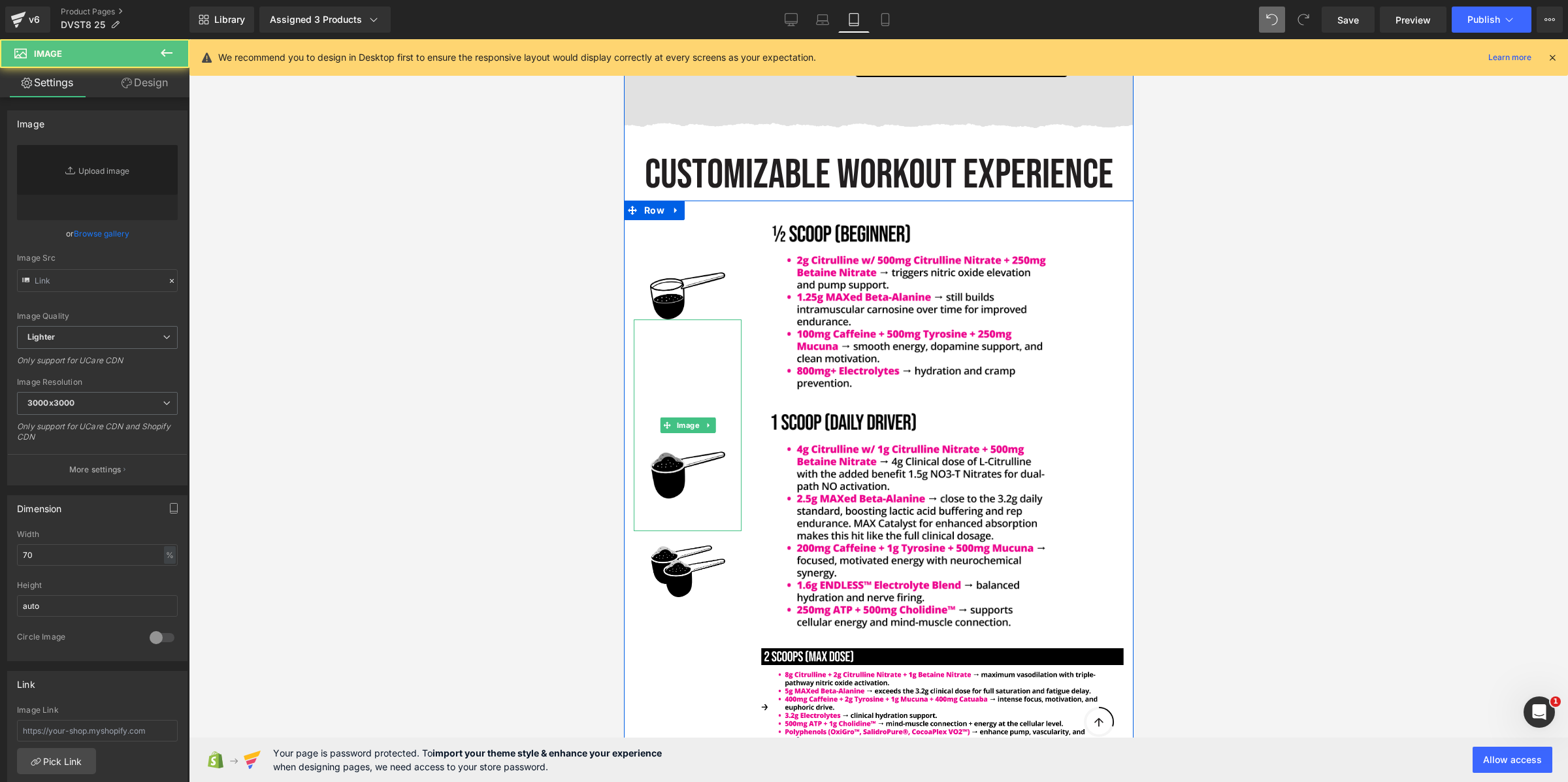
click at [676, 449] on img at bounding box center [687, 425] width 75 height 212
click at [129, 70] on link "Design" at bounding box center [144, 83] width 95 height 29
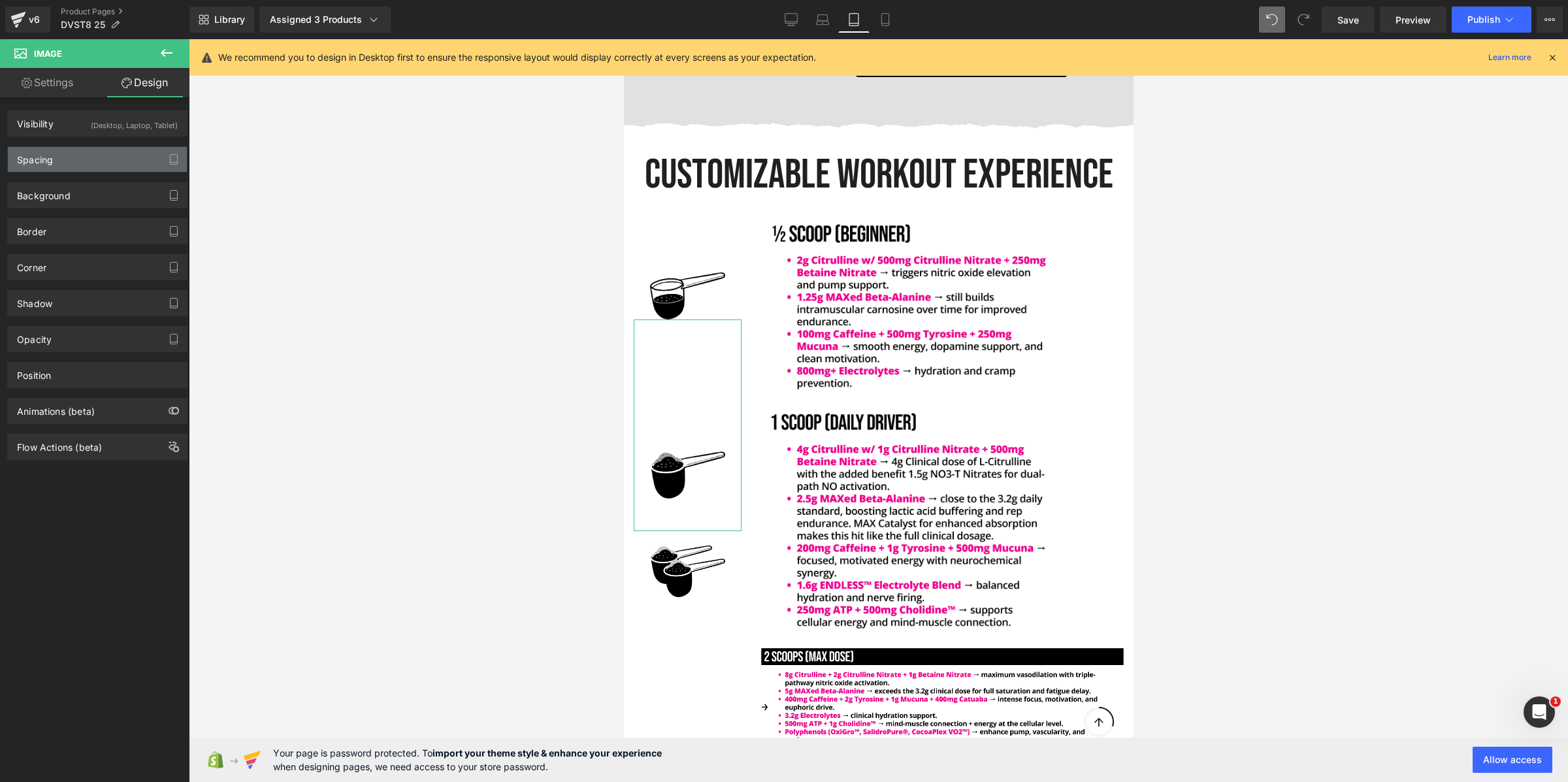
click at [78, 164] on div "Spacing" at bounding box center [97, 160] width 179 height 25
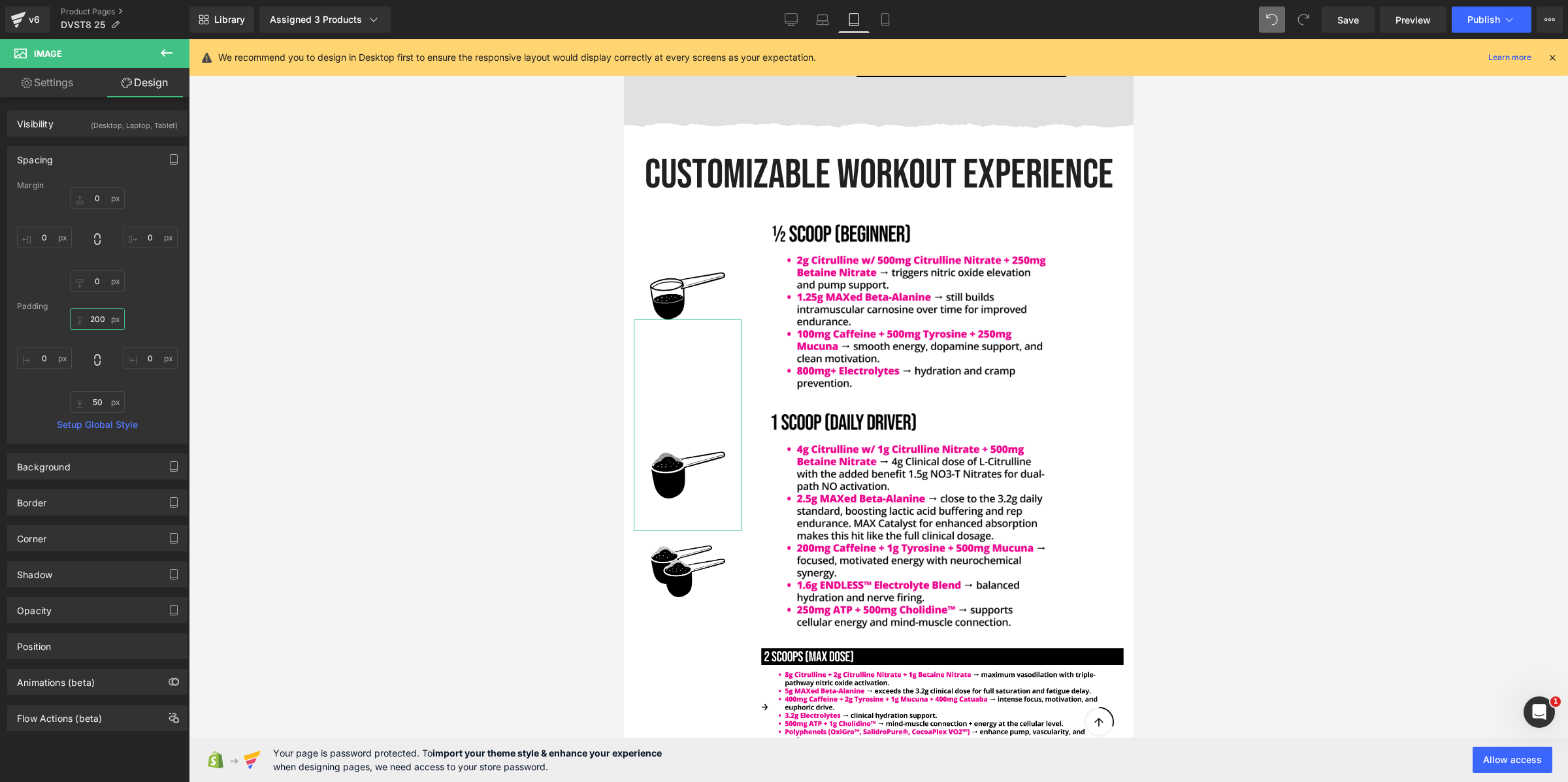
click at [98, 316] on input "text" at bounding box center [97, 319] width 55 height 21
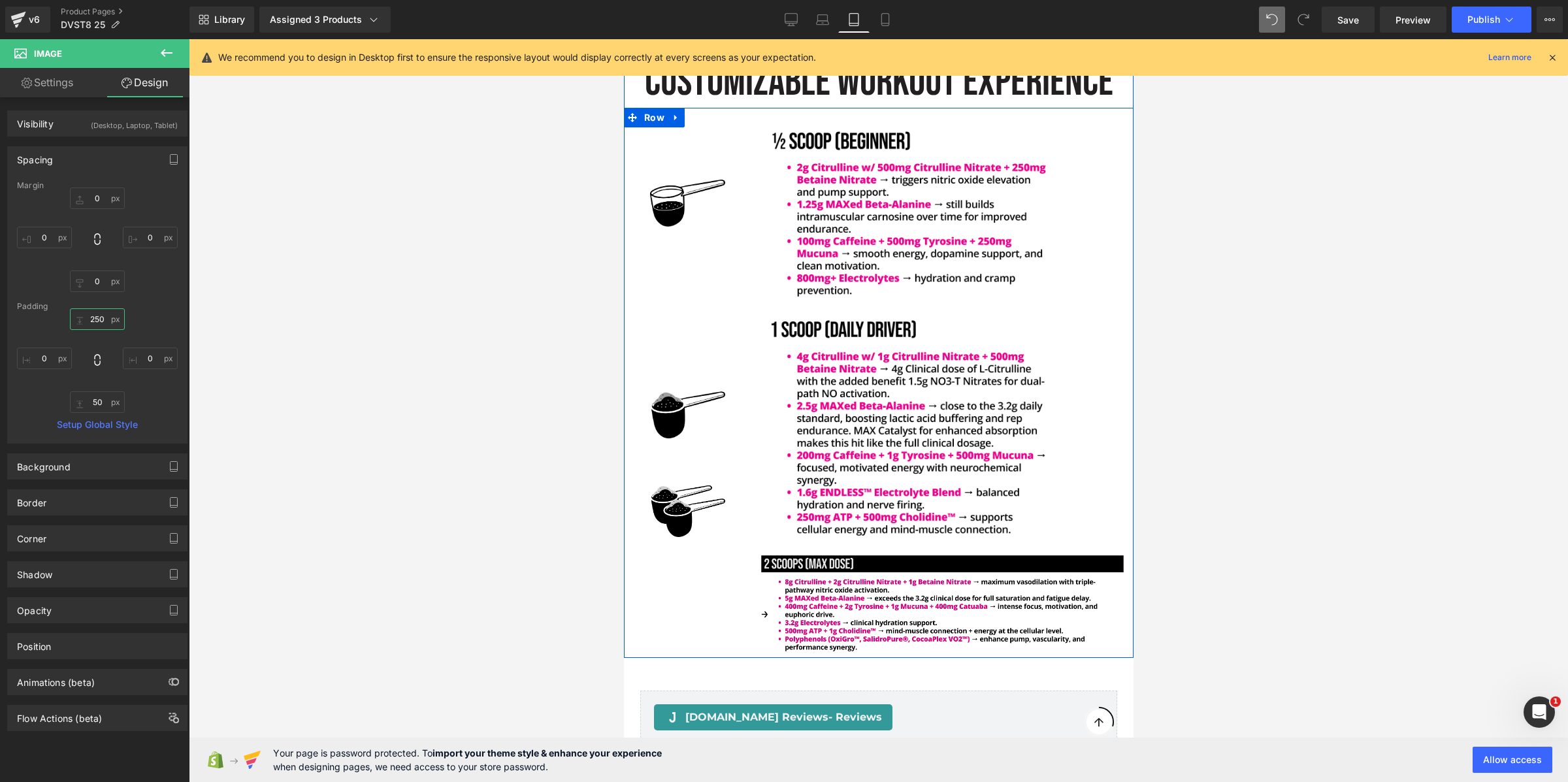
scroll to position [3629, 0]
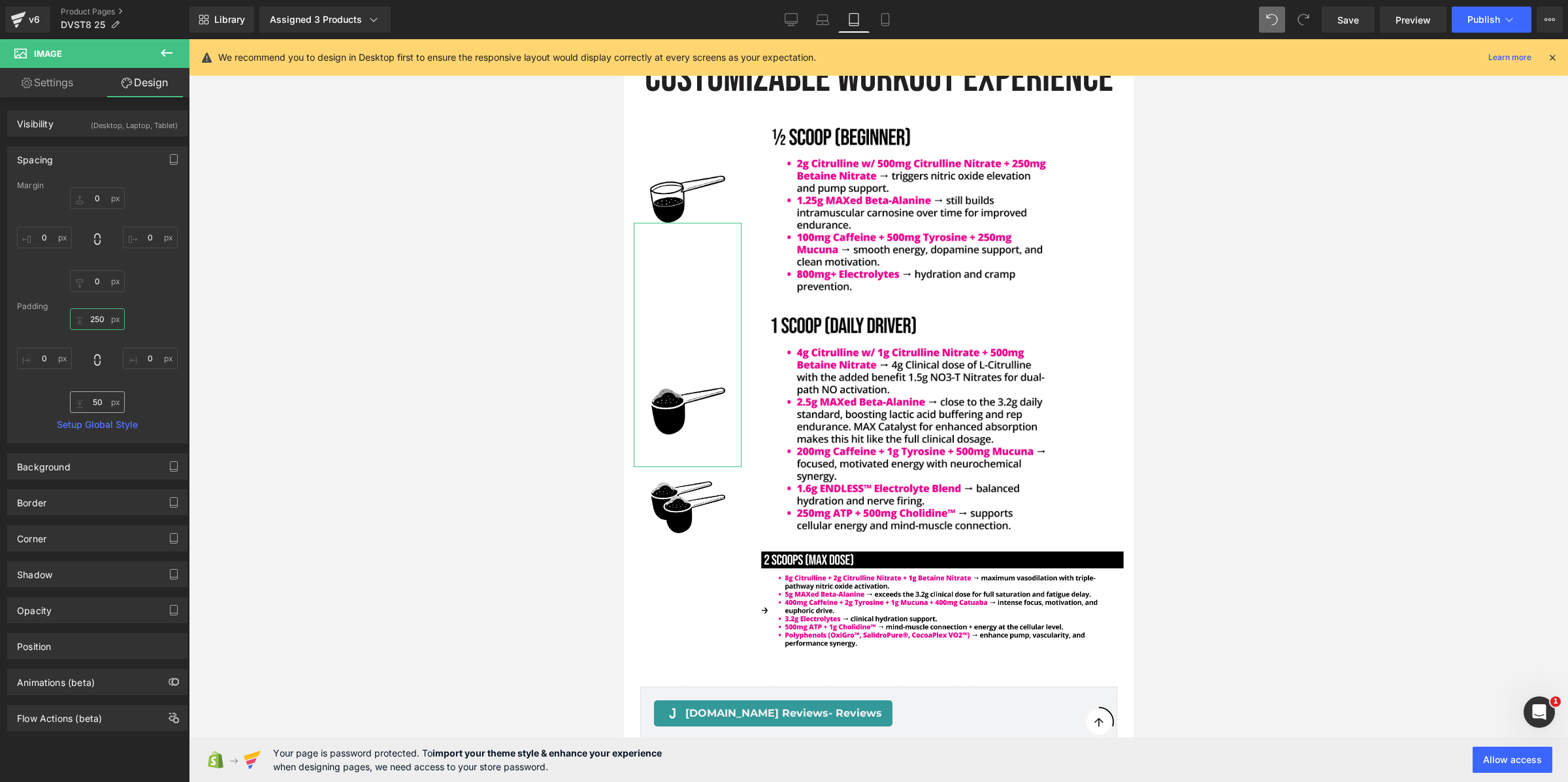
type input "250"
click at [96, 398] on input "text" at bounding box center [97, 402] width 55 height 21
type input "250"
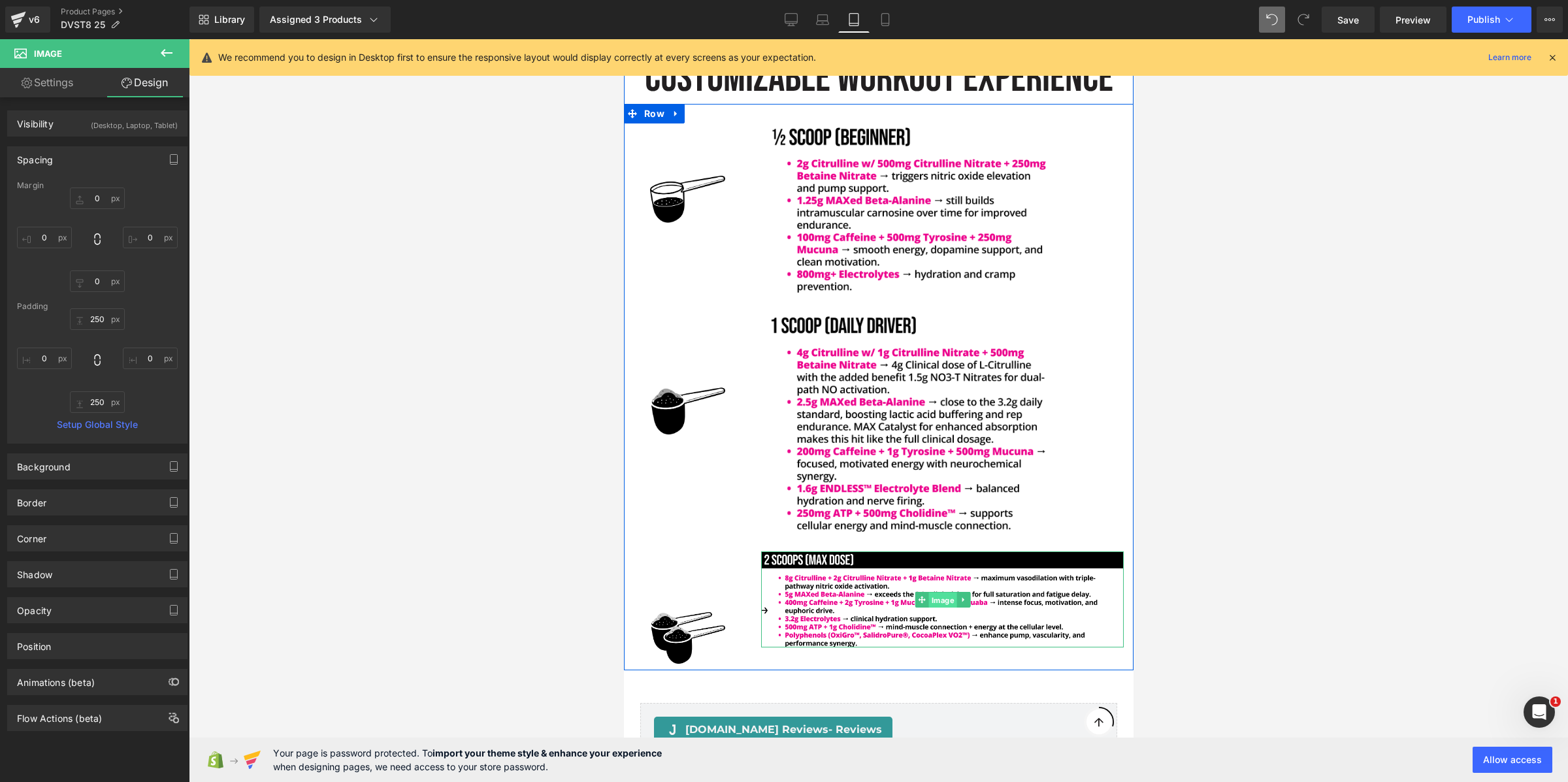
click at [942, 592] on link "Image" at bounding box center [934, 600] width 42 height 15
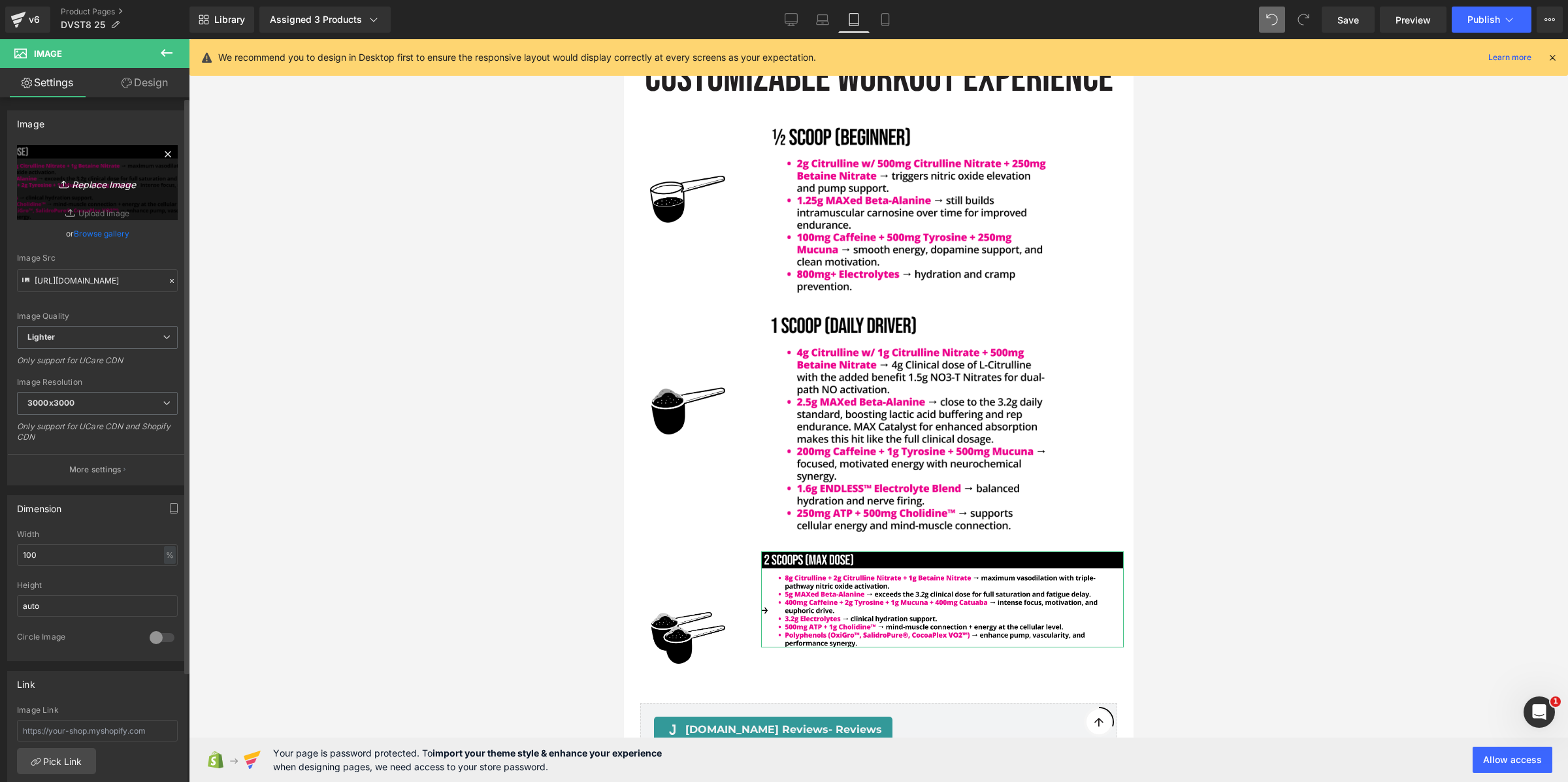
click at [106, 166] on link "Replace Image" at bounding box center [97, 182] width 160 height 75
type input "C:\fakepath\Frame 427321079.png"
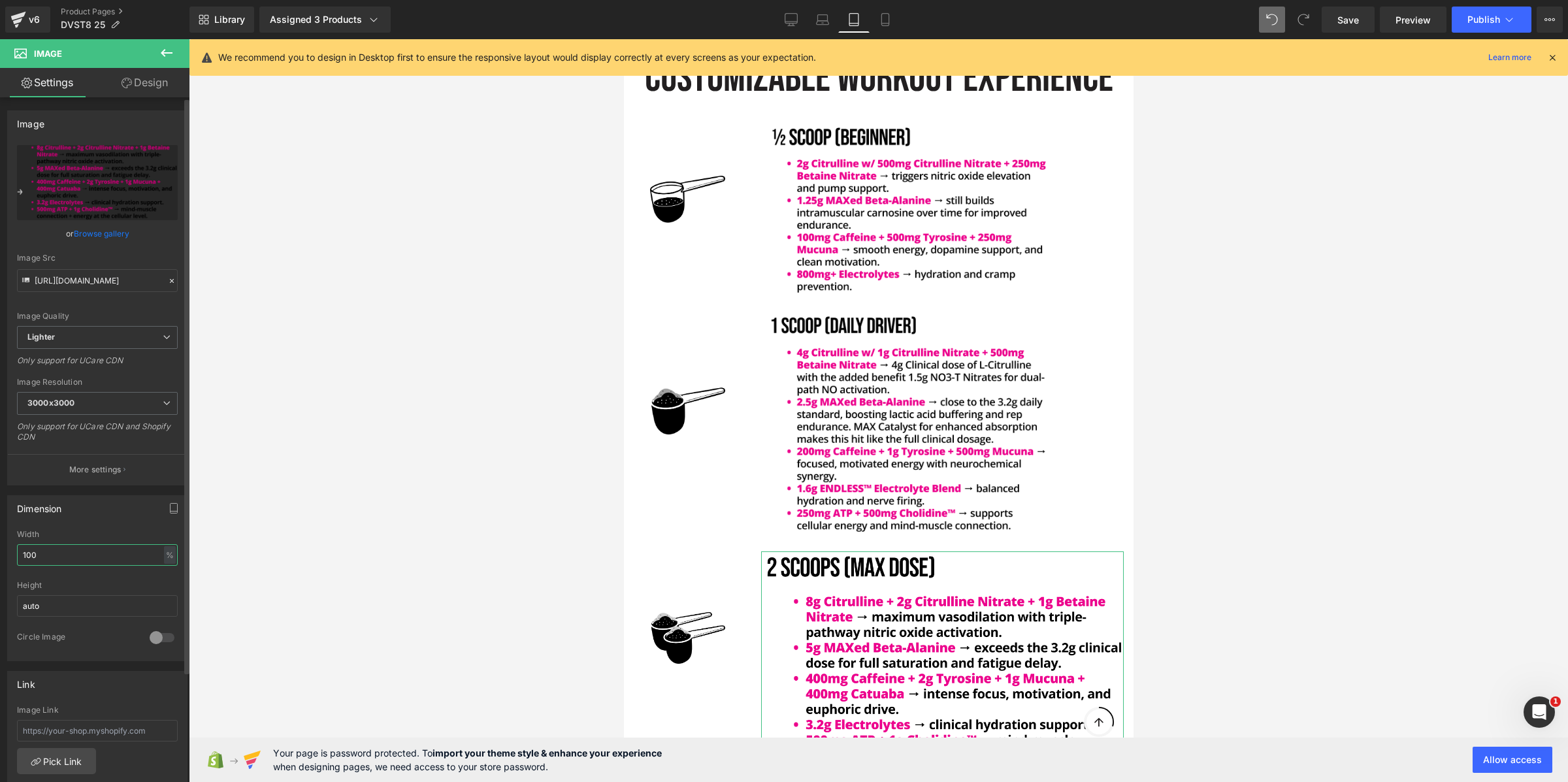
click at [61, 552] on input "100" at bounding box center [97, 555] width 160 height 21
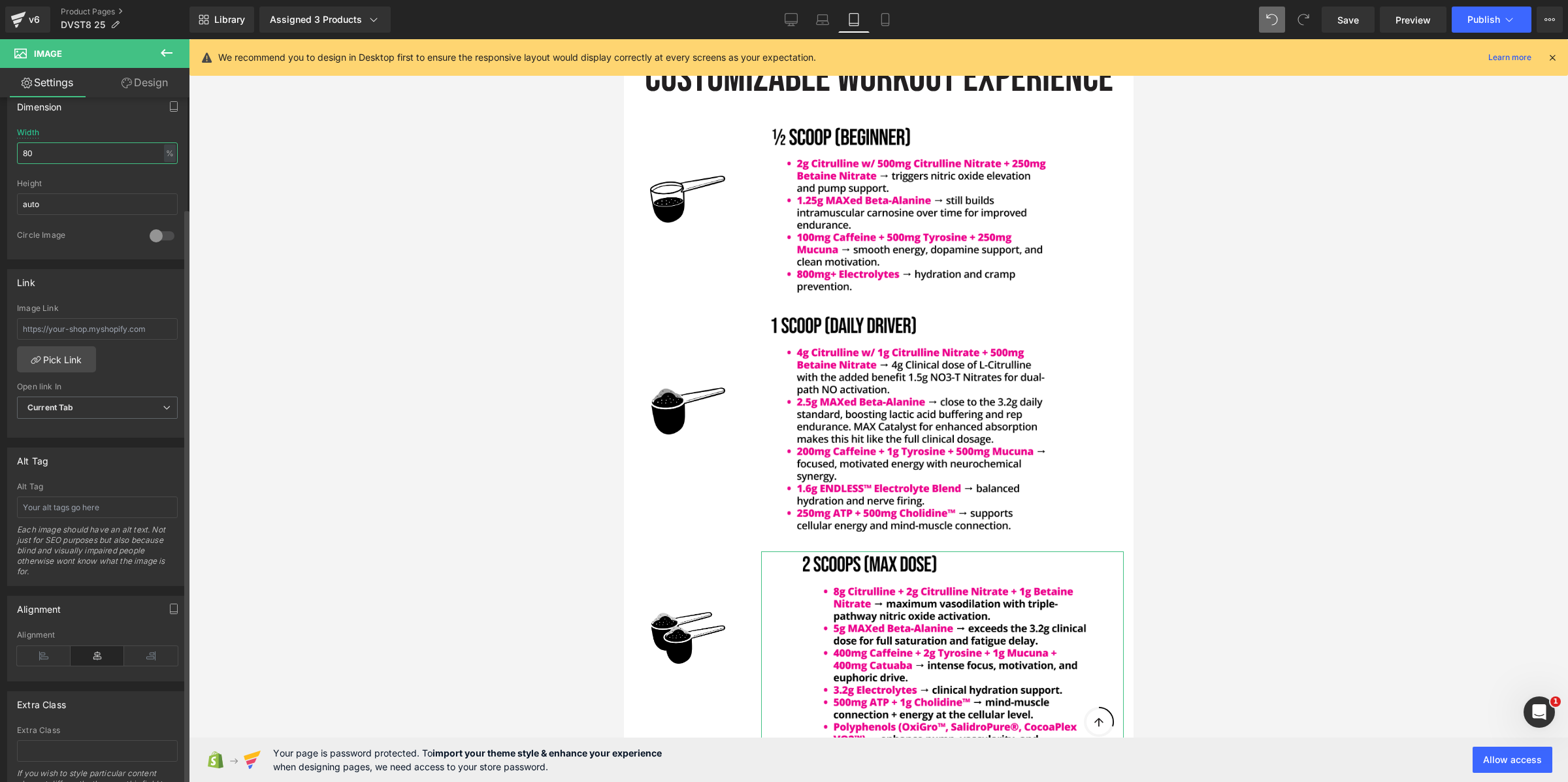
scroll to position [479, 0]
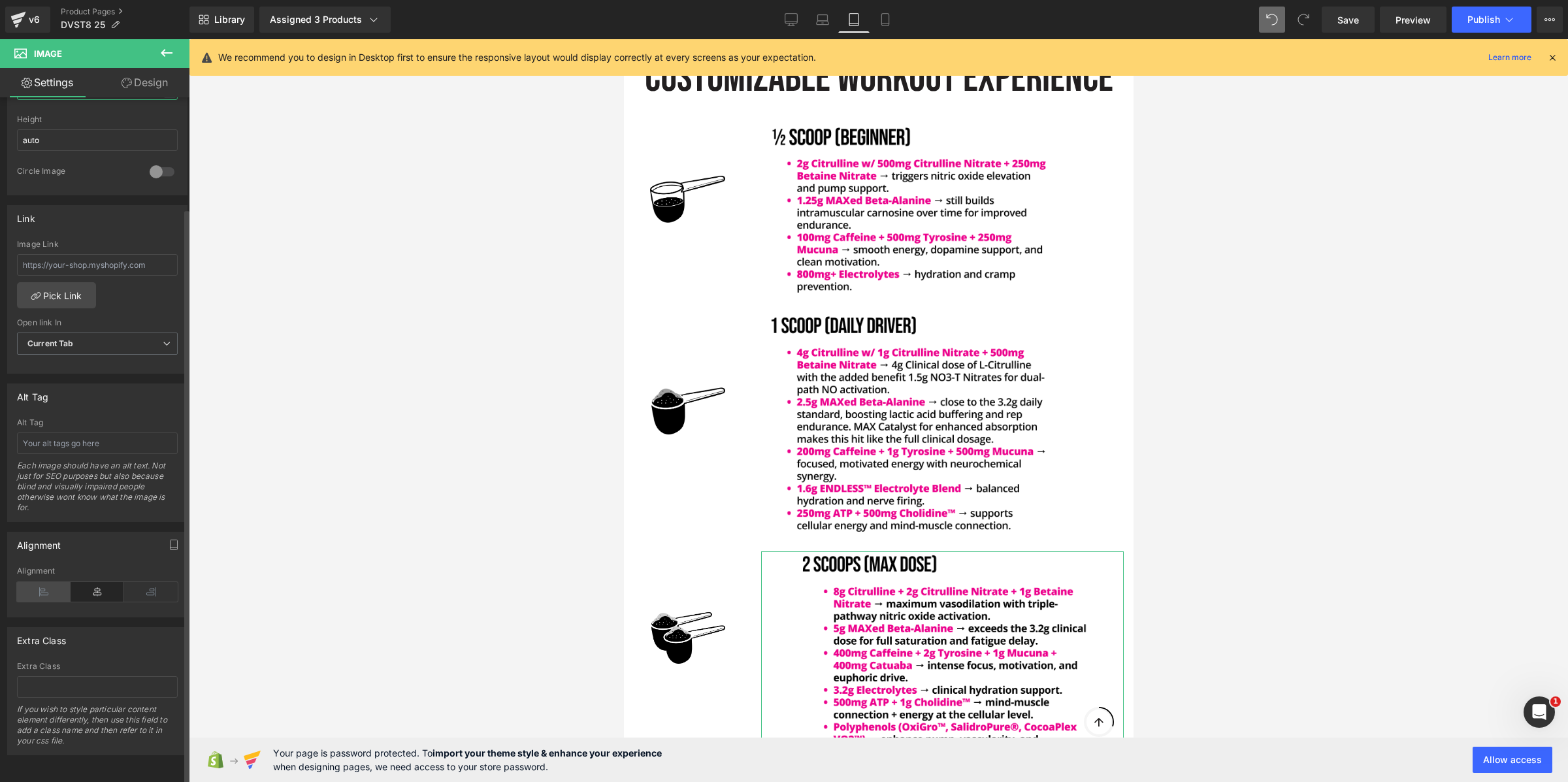
type input "80"
click at [37, 583] on icon at bounding box center [43, 591] width 53 height 20
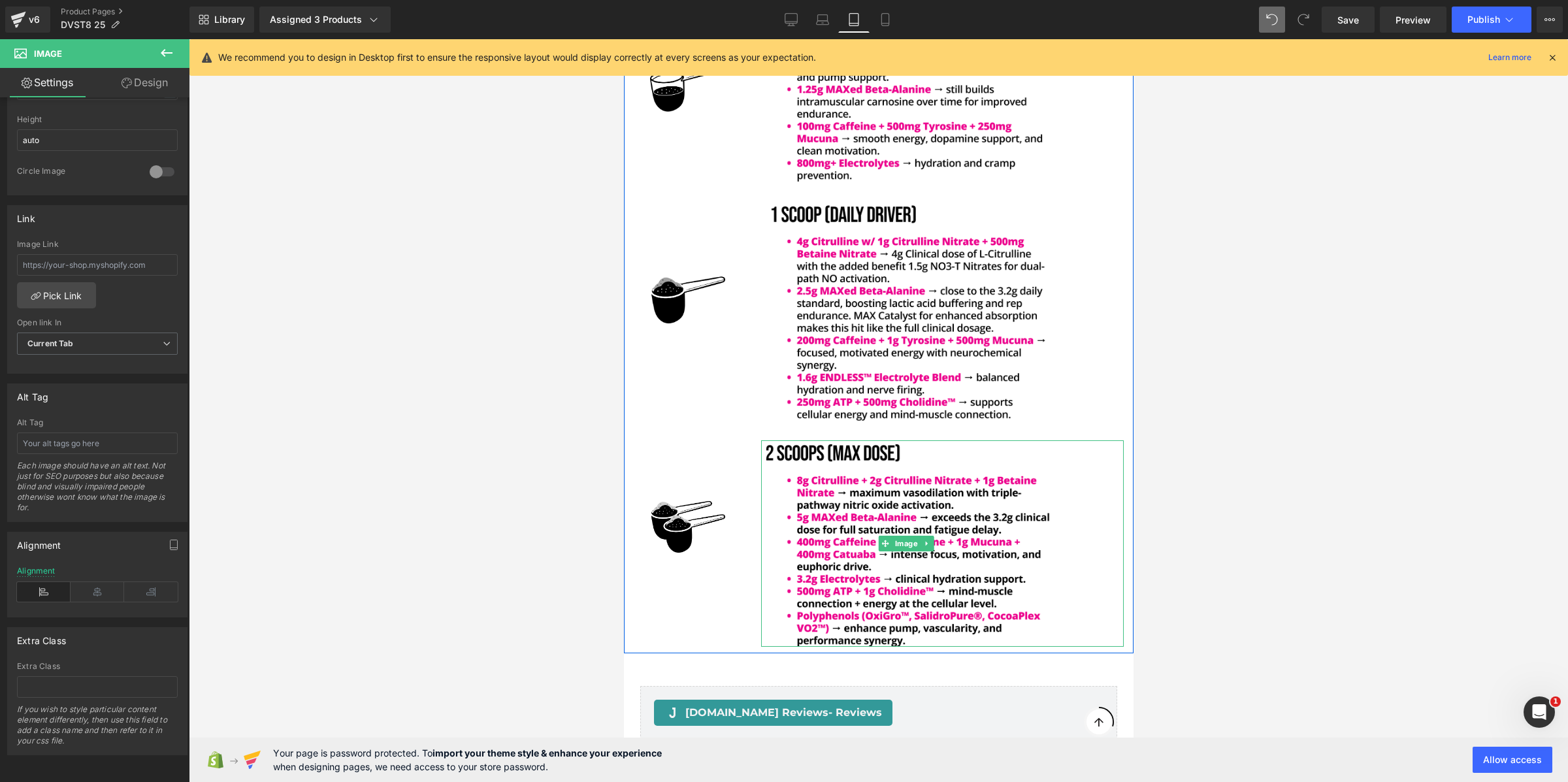
scroll to position [3744, 0]
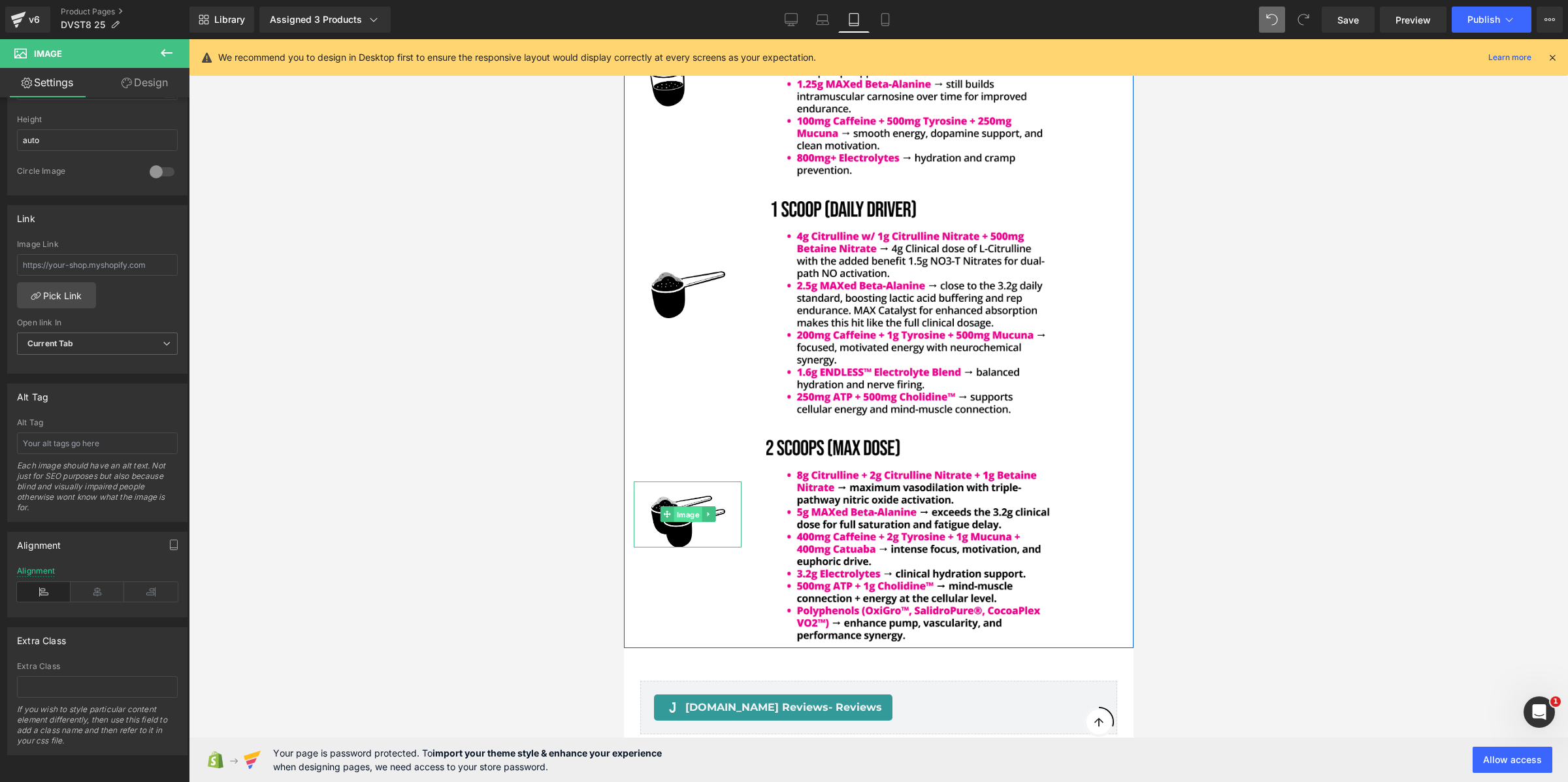
click at [678, 500] on div "Image" at bounding box center [687, 514] width 108 height 66
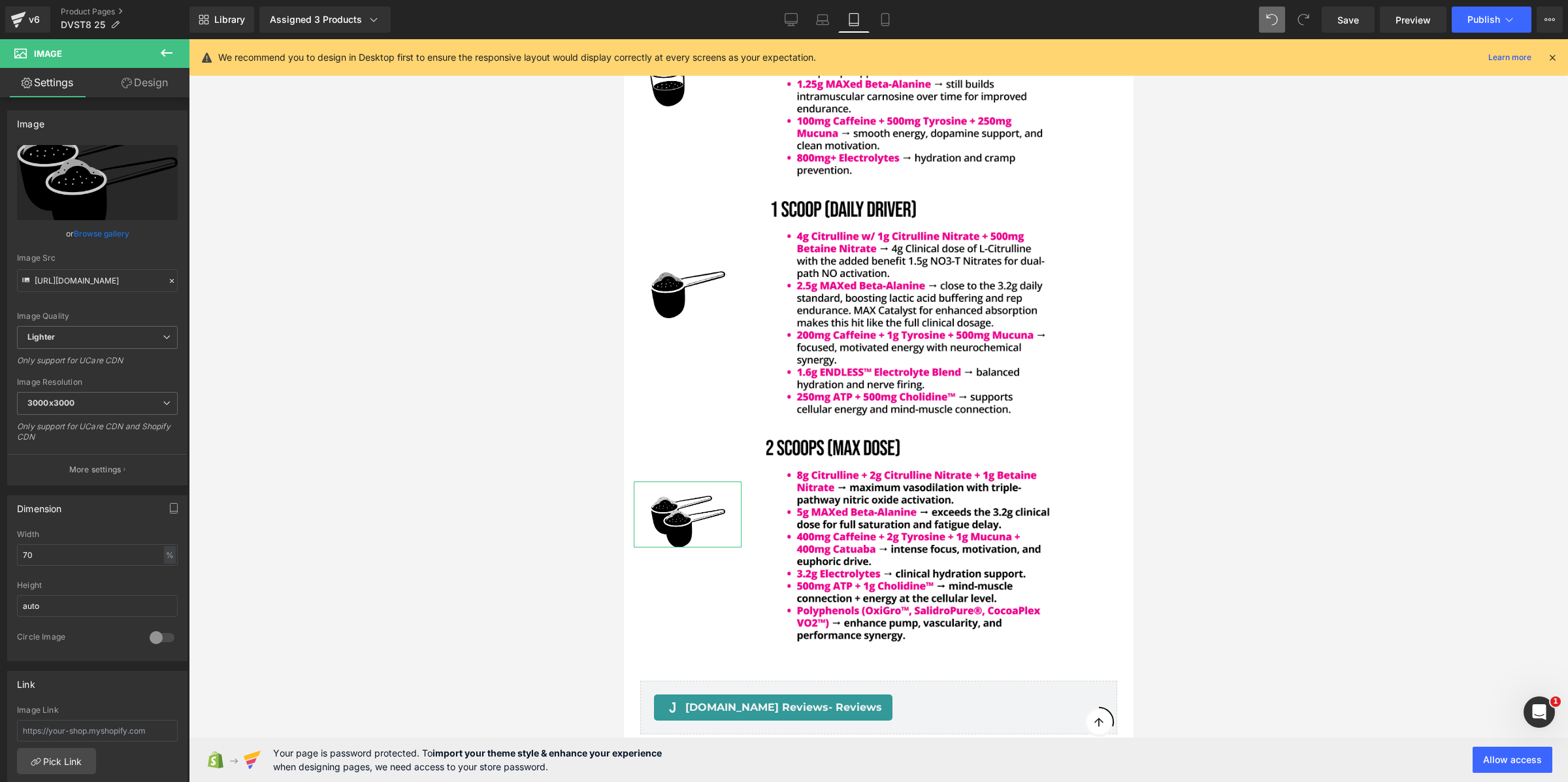
click at [149, 97] on link "Design" at bounding box center [144, 83] width 95 height 29
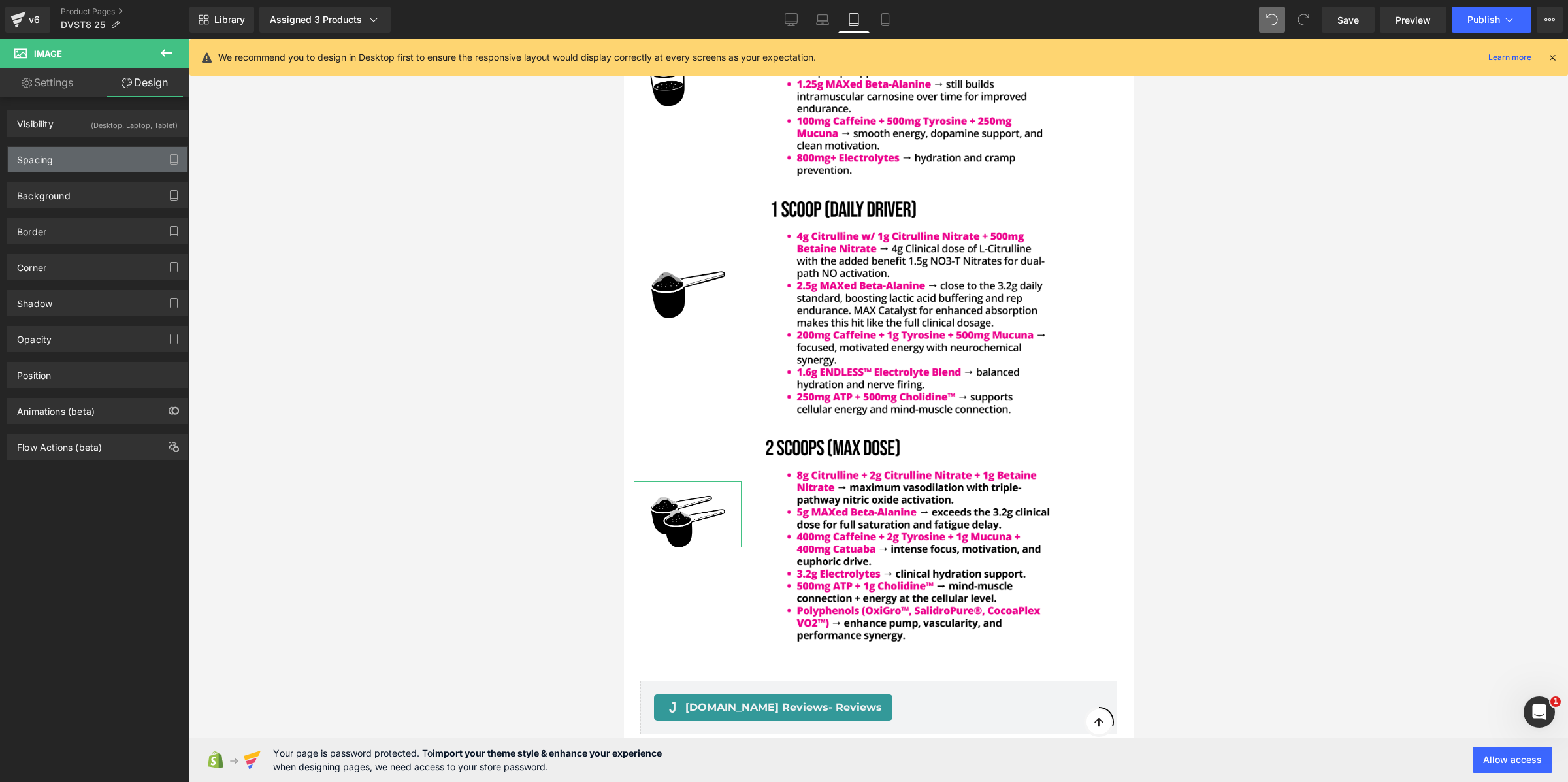
click at [90, 161] on div "Spacing" at bounding box center [97, 160] width 179 height 25
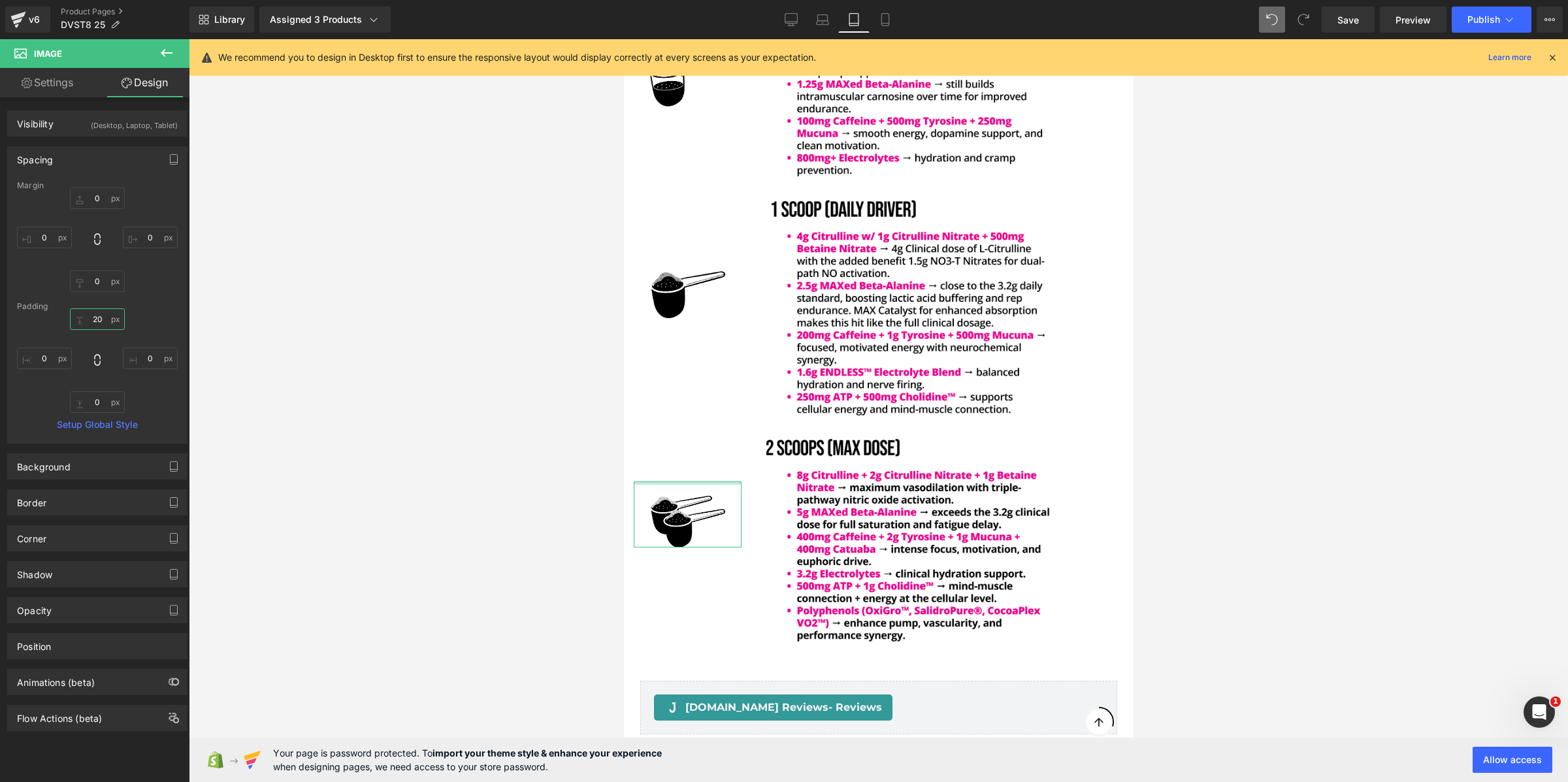
click at [100, 325] on input "20" at bounding box center [97, 319] width 55 height 21
type input "50"
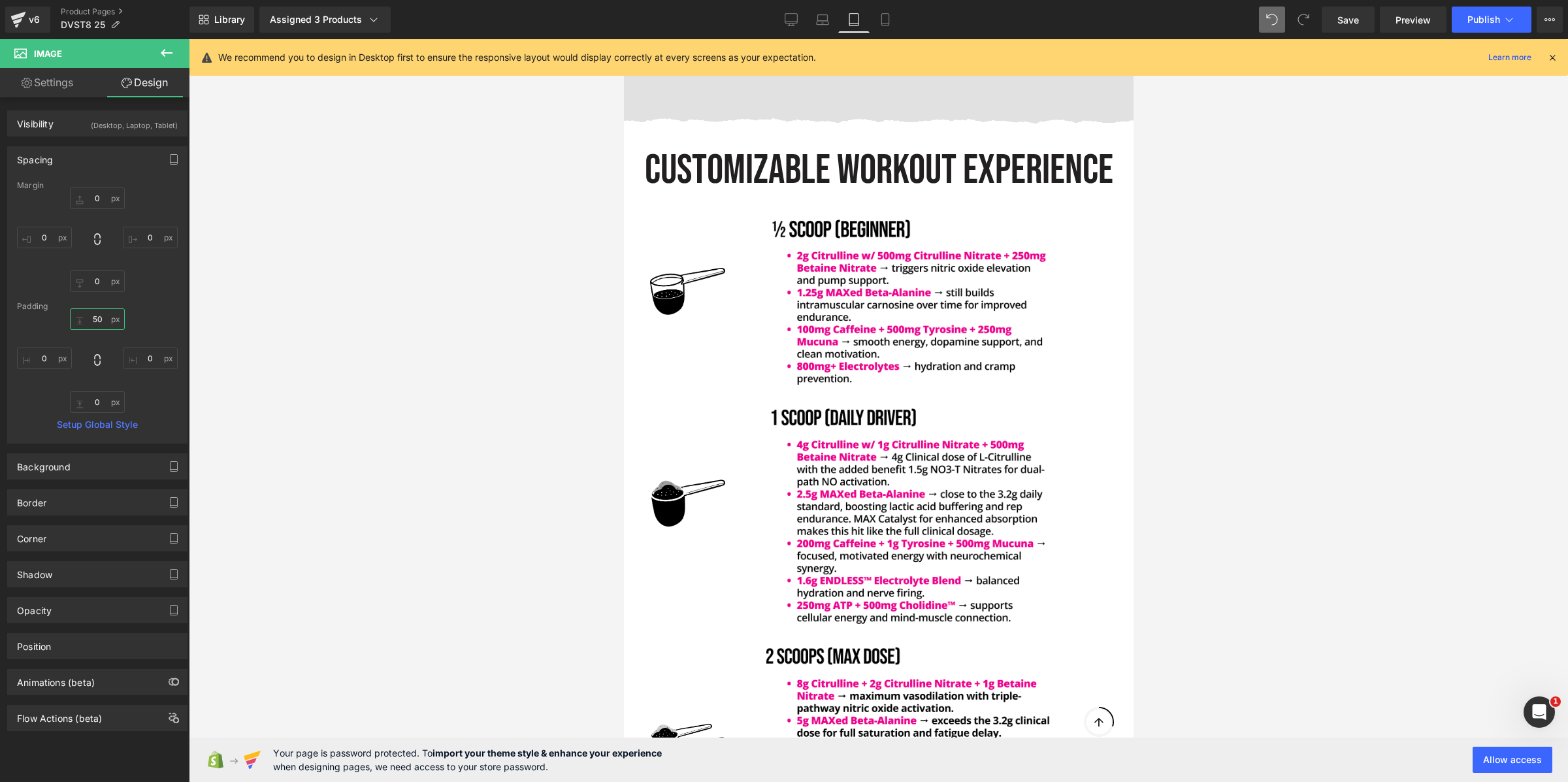
scroll to position [3533, 0]
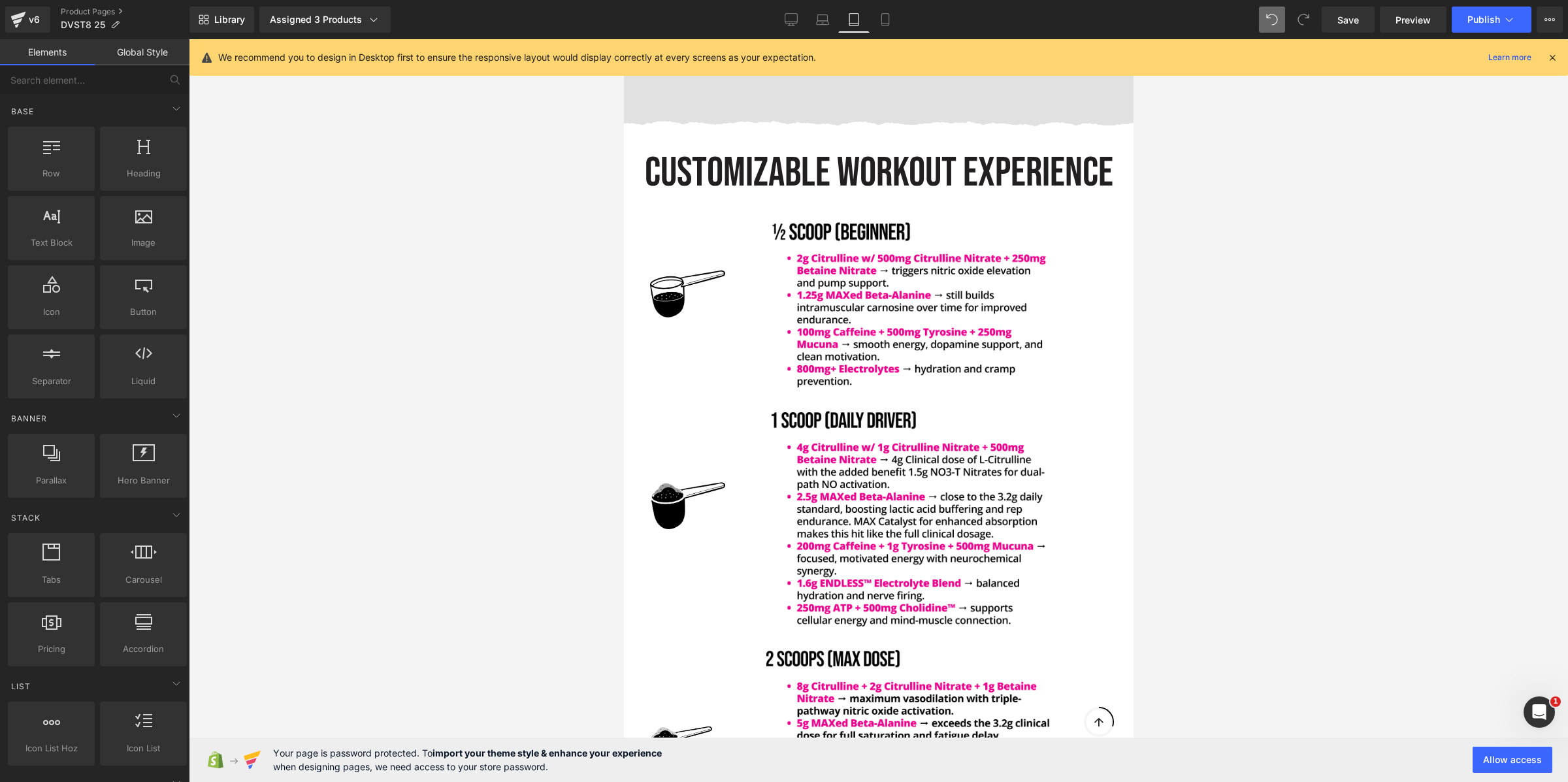
click at [1383, 350] on div at bounding box center [879, 410] width 1379 height 743
click at [879, 17] on icon at bounding box center [885, 20] width 13 height 13
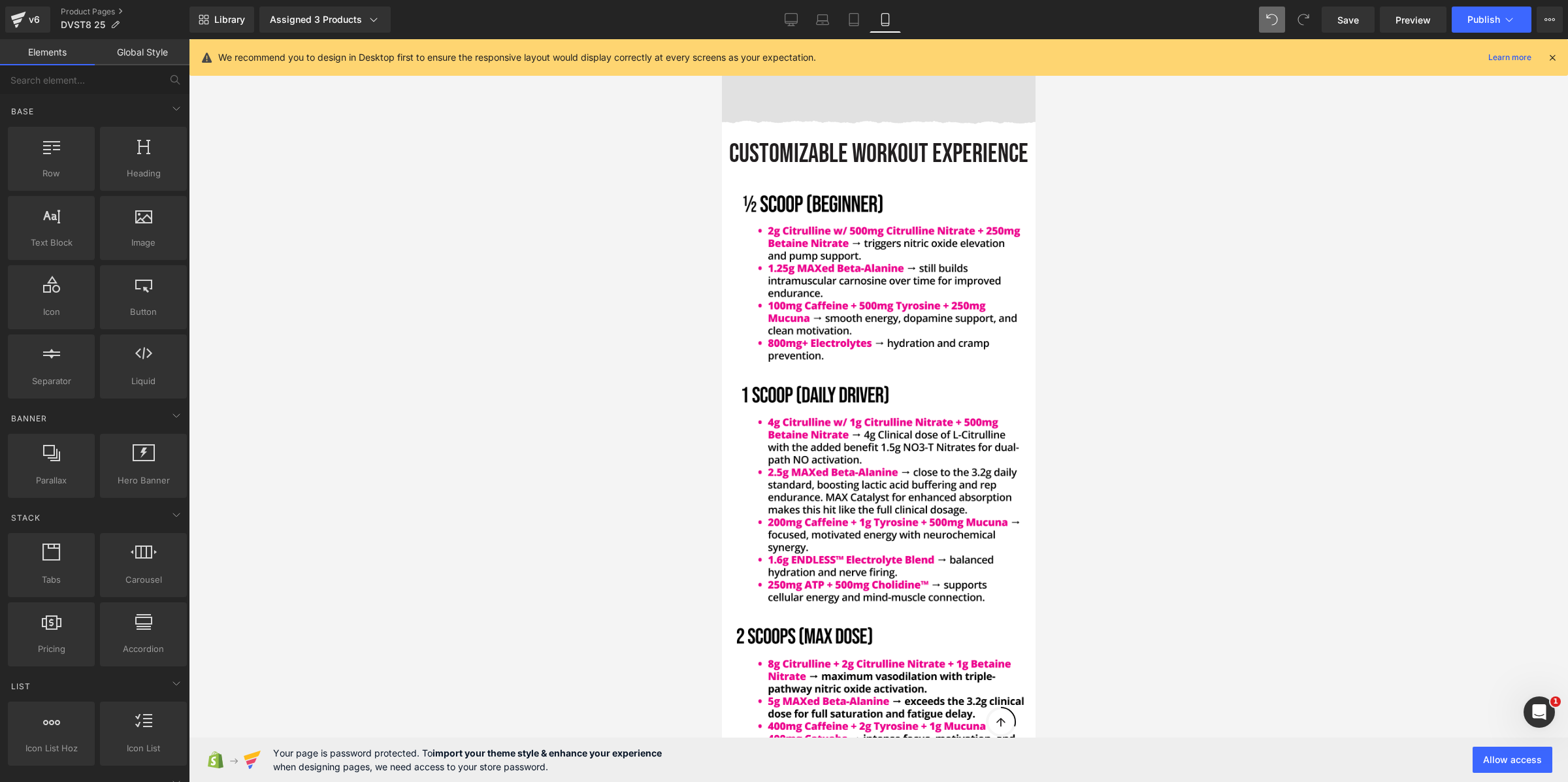
scroll to position [3792, 0]
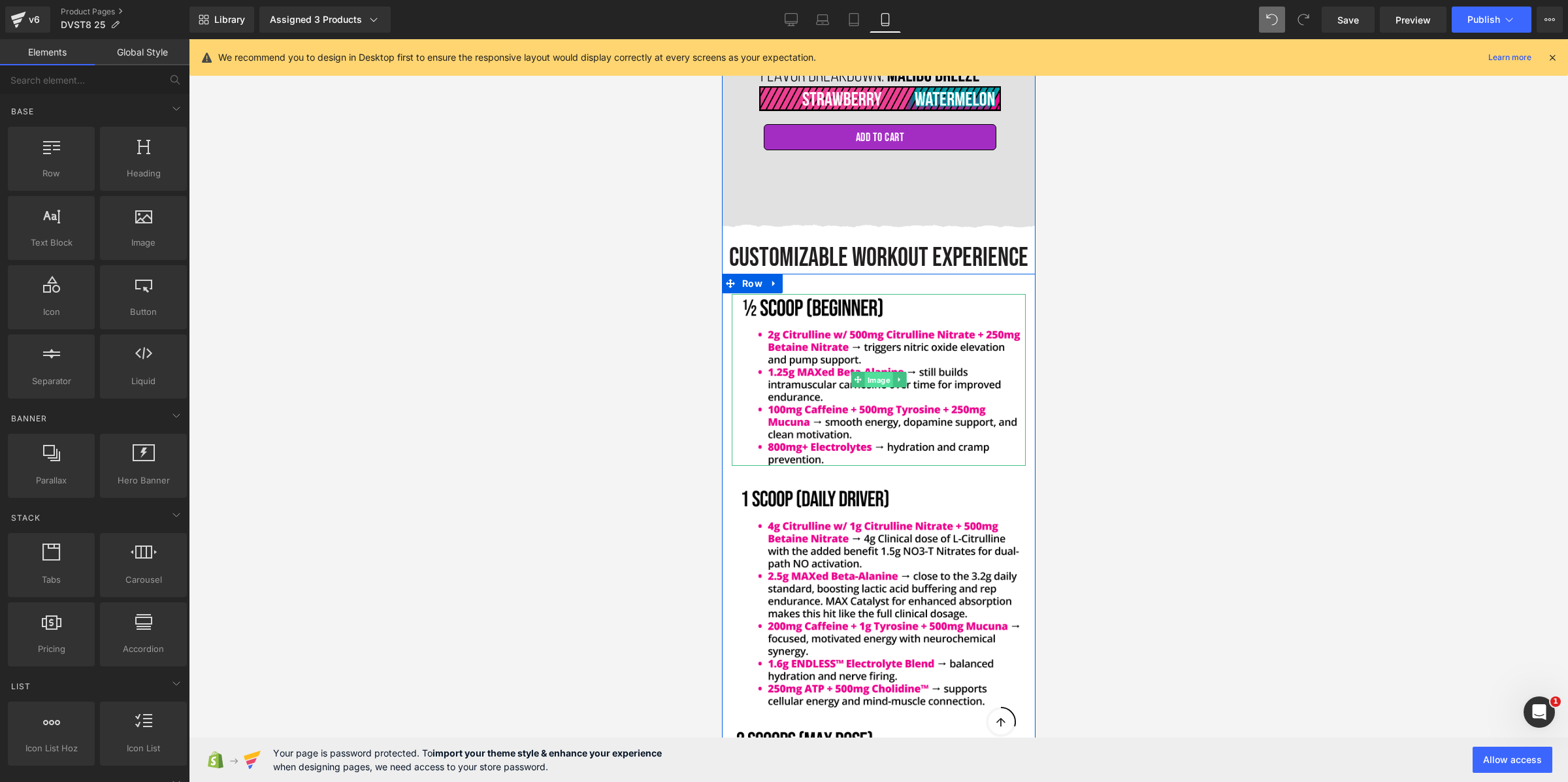
click at [876, 372] on span "Image" at bounding box center [879, 380] width 28 height 15
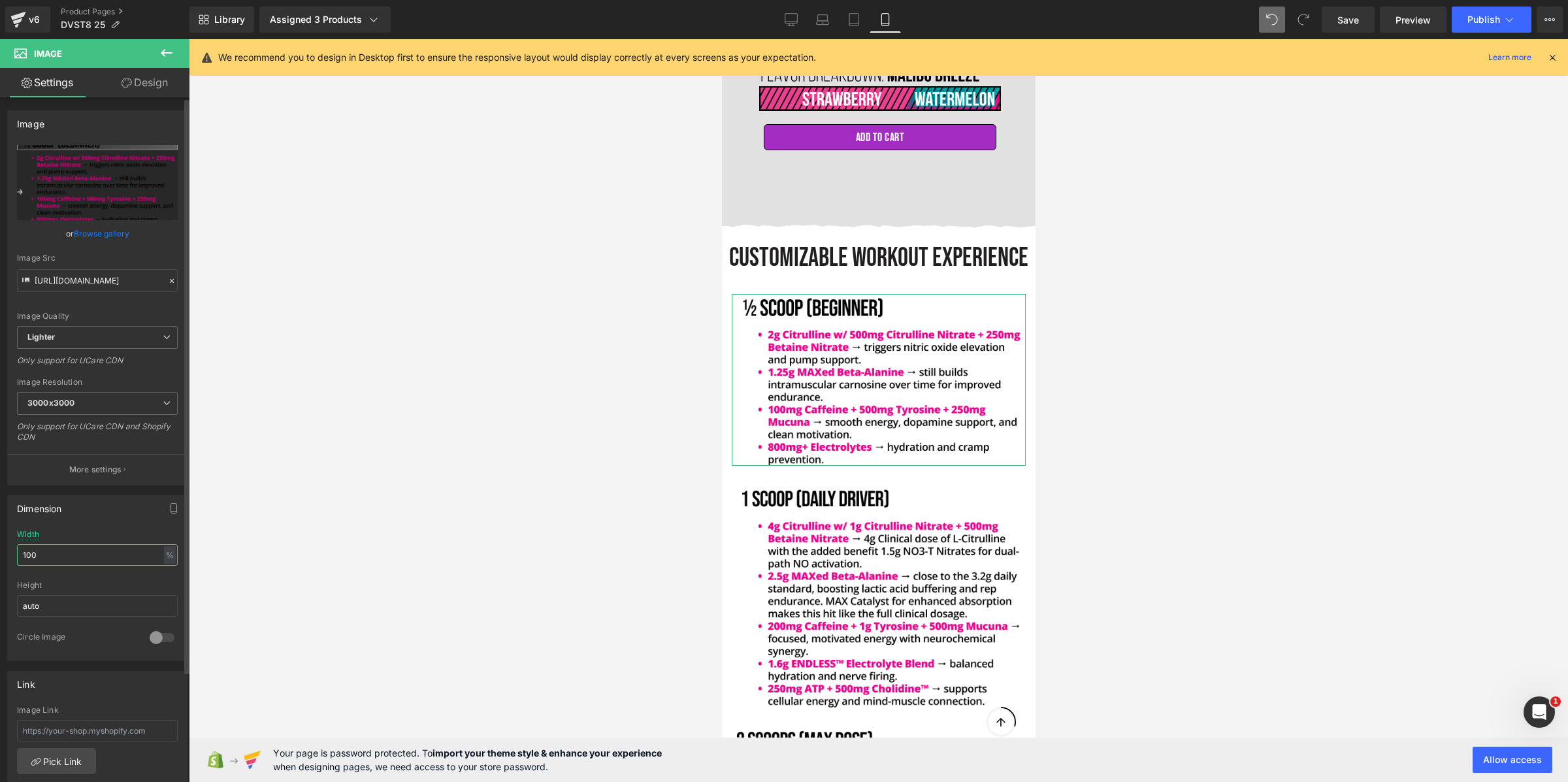
click at [38, 564] on input "100" at bounding box center [97, 555] width 160 height 21
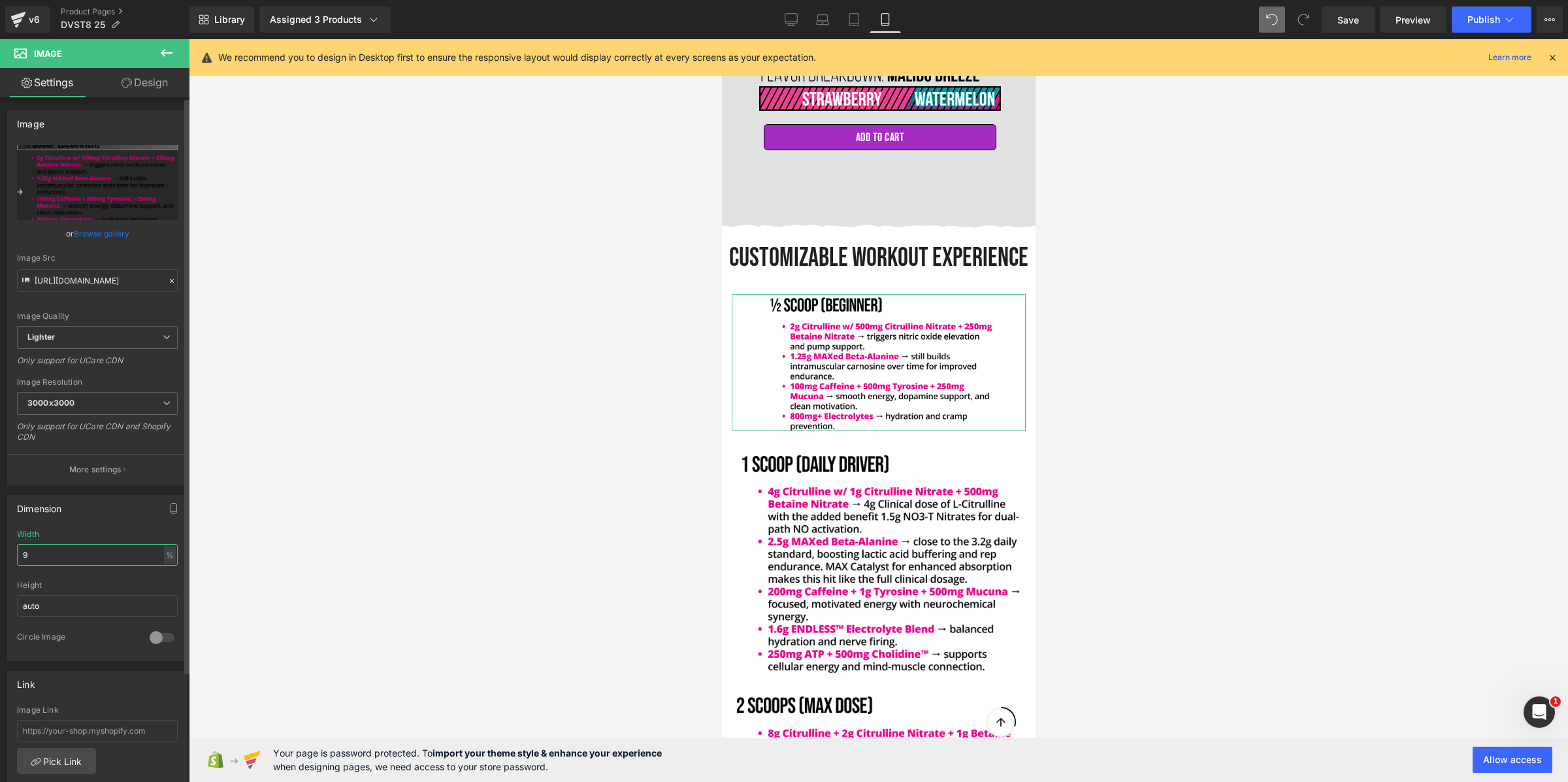
type input "90"
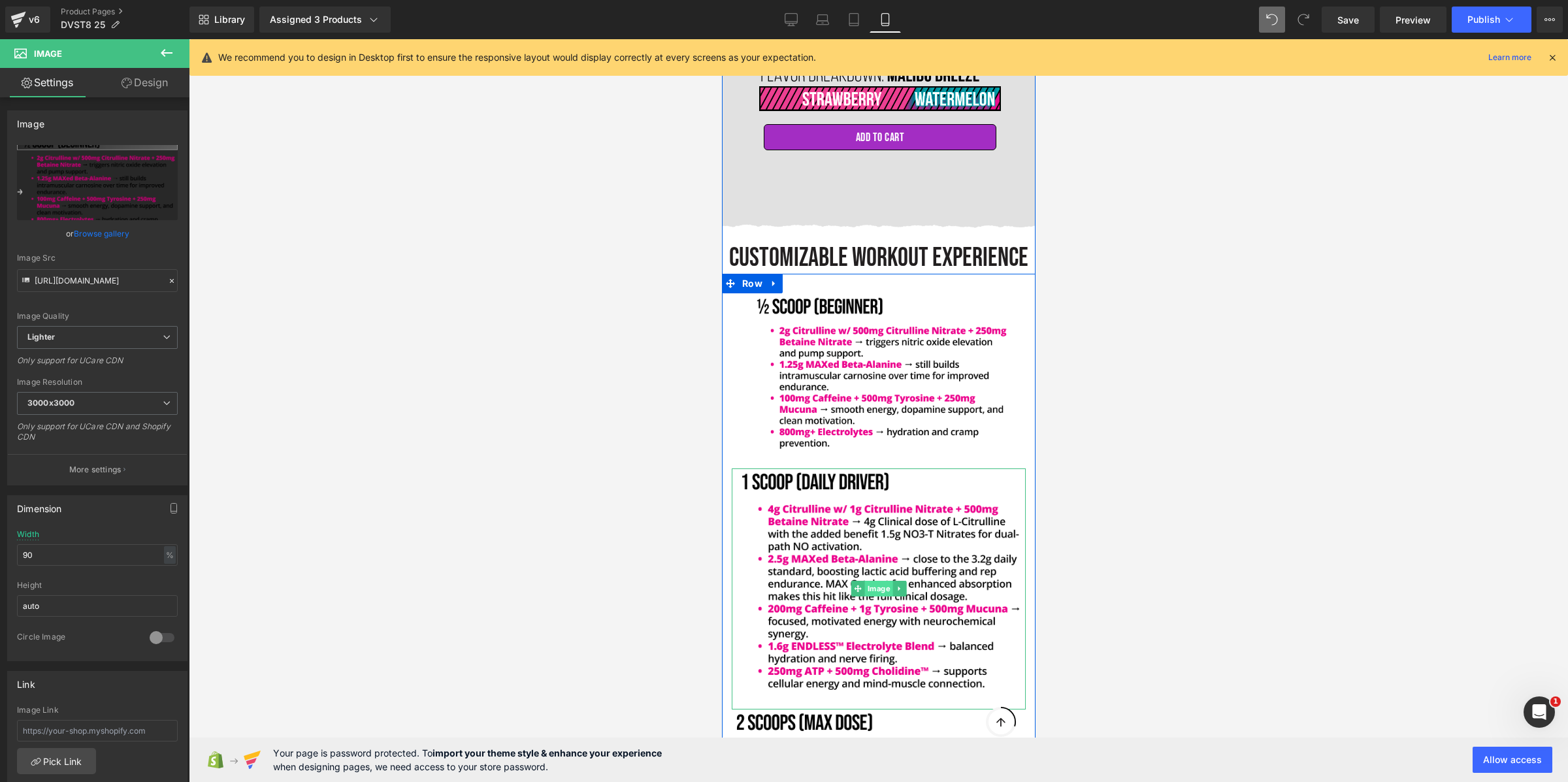
click at [884, 581] on link "Image" at bounding box center [871, 589] width 42 height 15
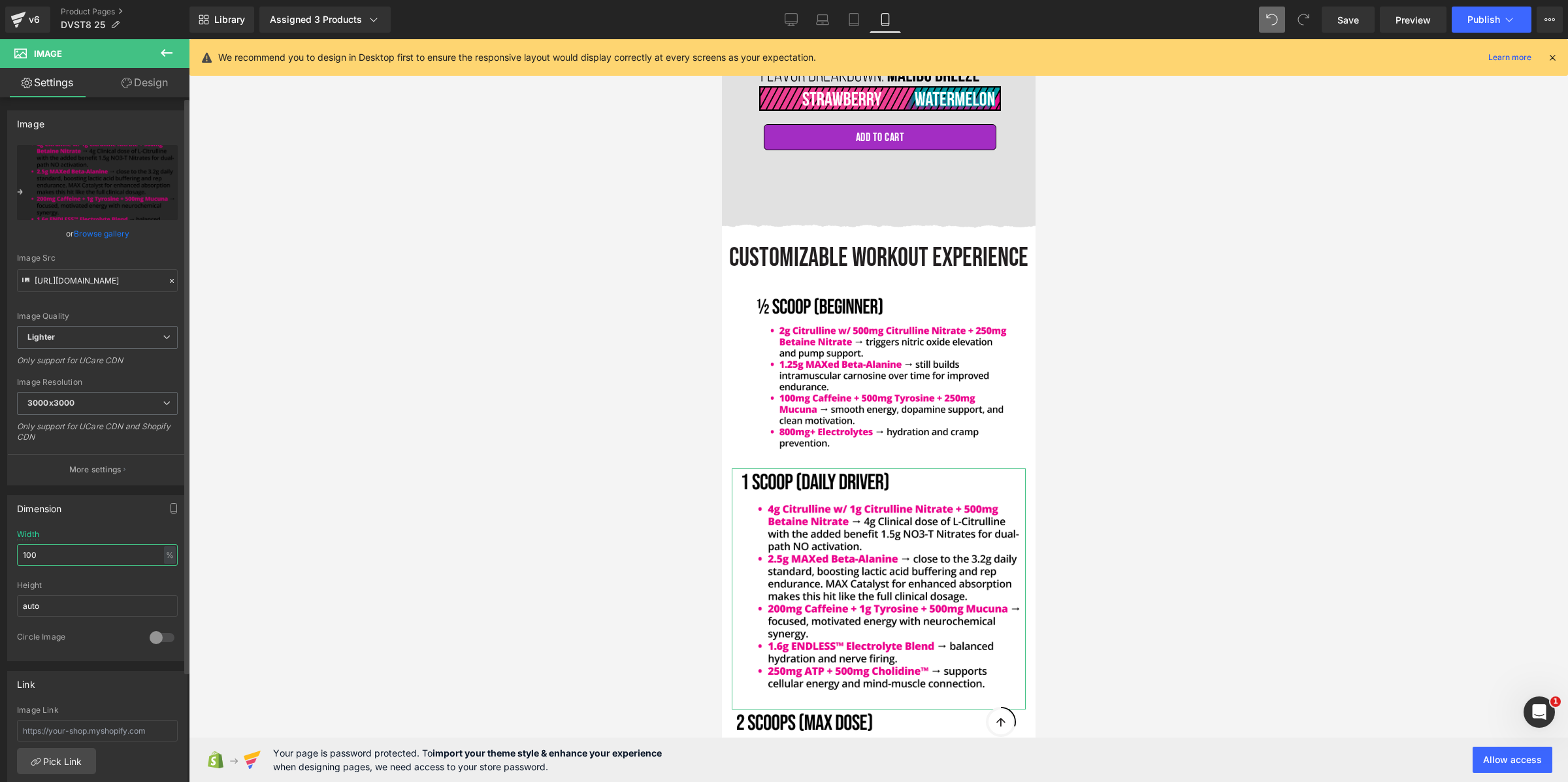
click at [63, 557] on input "100" at bounding box center [97, 555] width 160 height 21
type input "90"
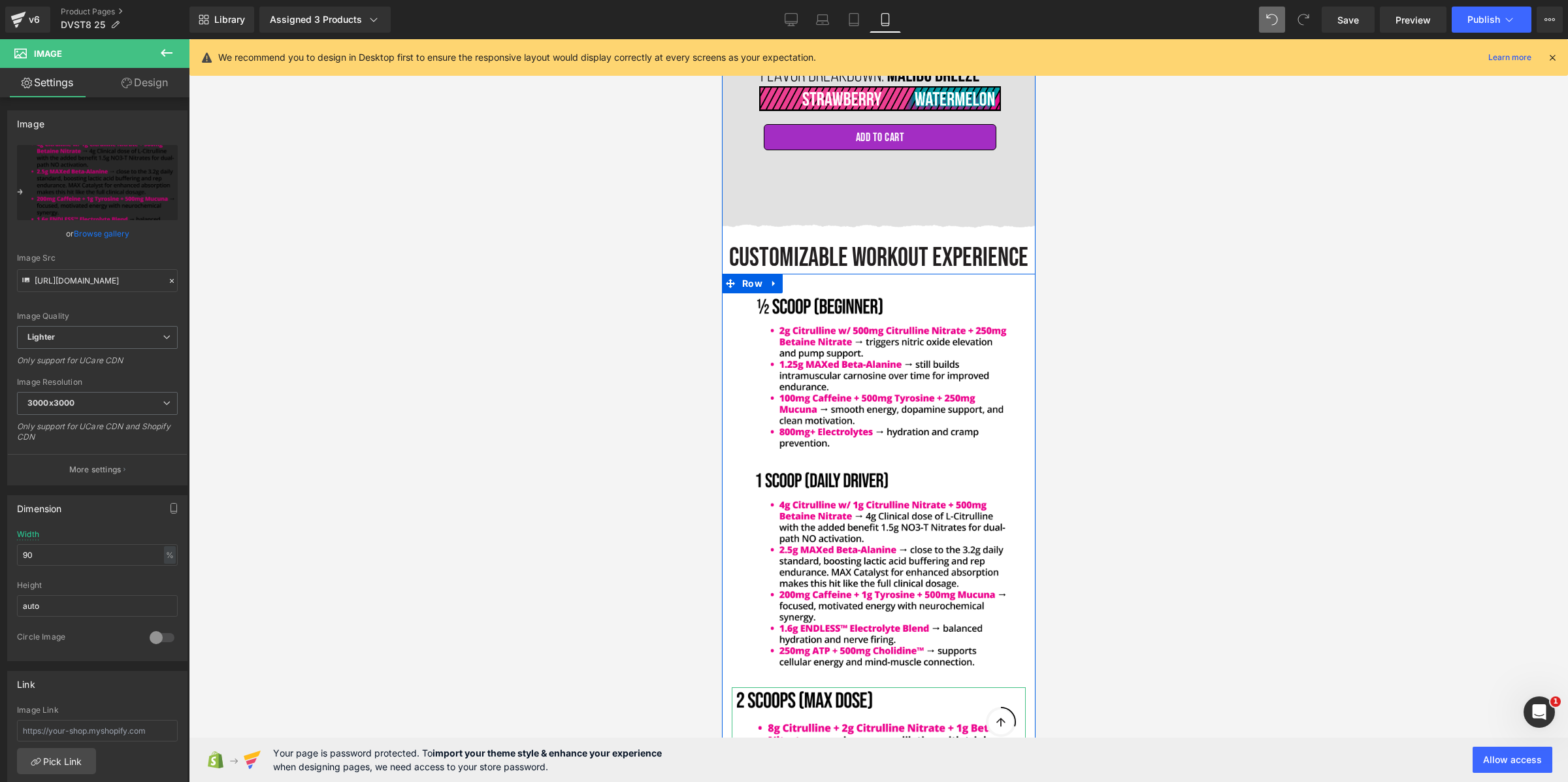
click at [876, 725] on div "Image" at bounding box center [878, 792] width 294 height 210
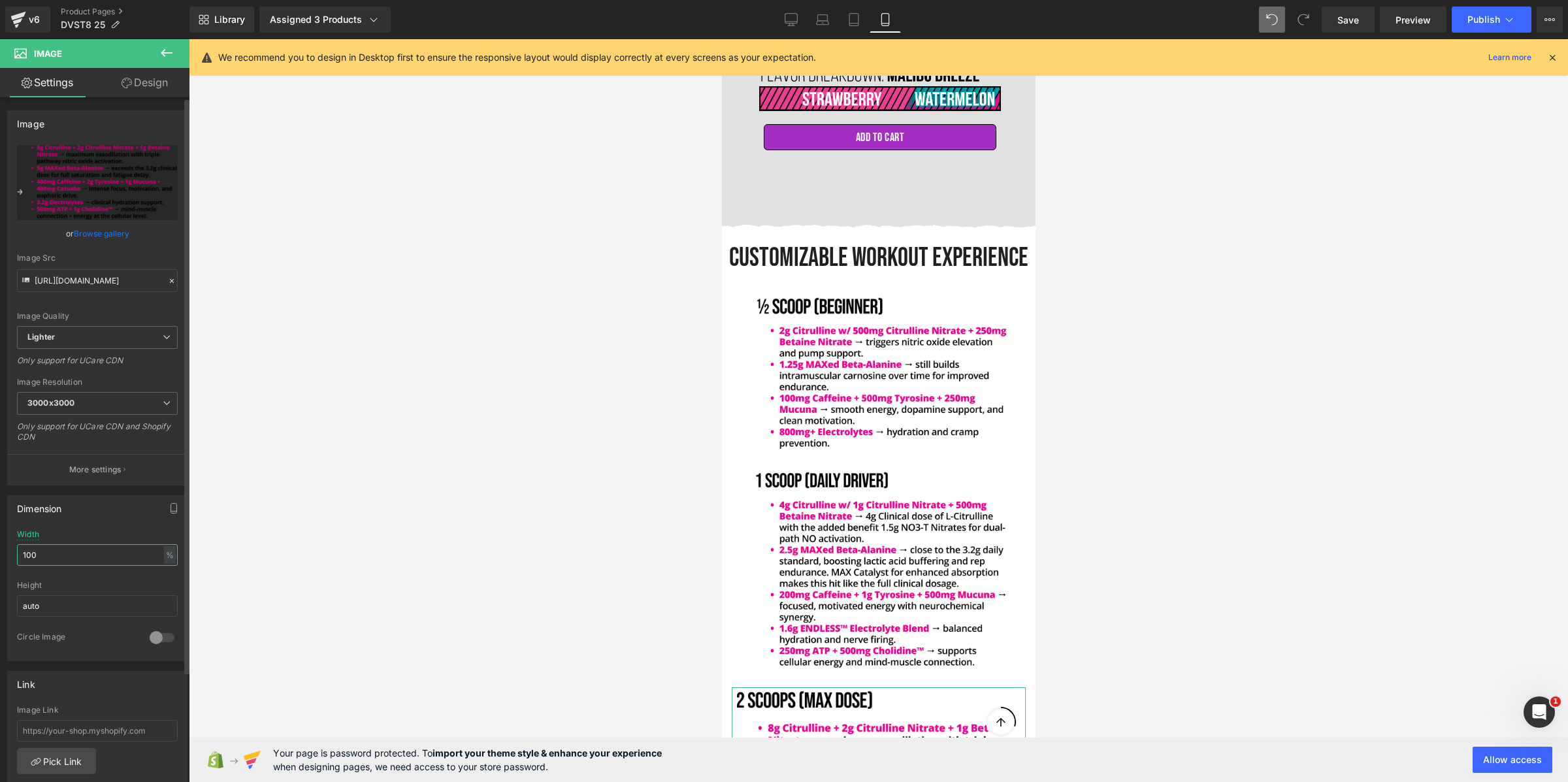
click at [70, 560] on input "100" at bounding box center [97, 555] width 160 height 21
type input "90"
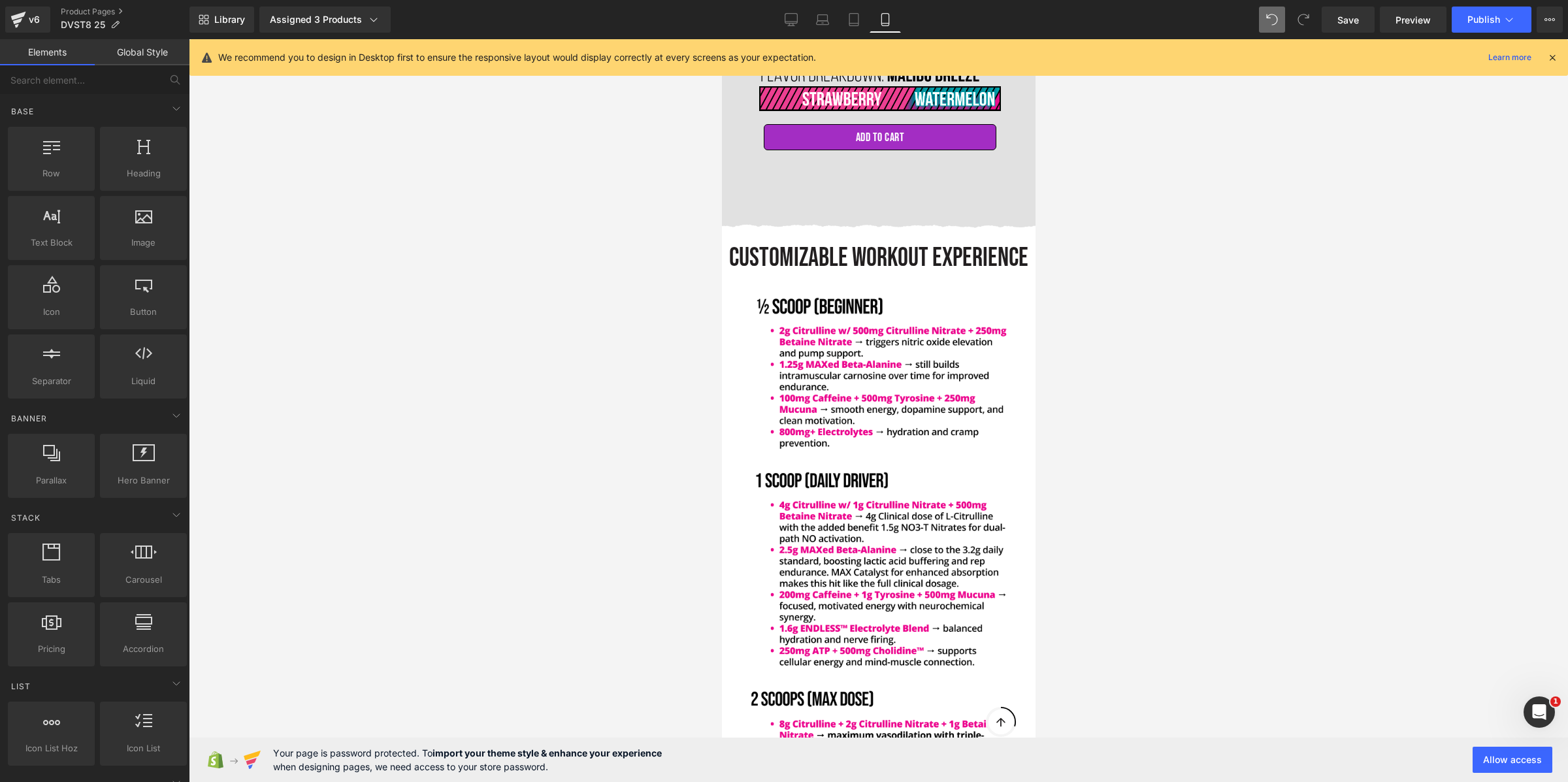
click at [687, 441] on div at bounding box center [879, 410] width 1379 height 743
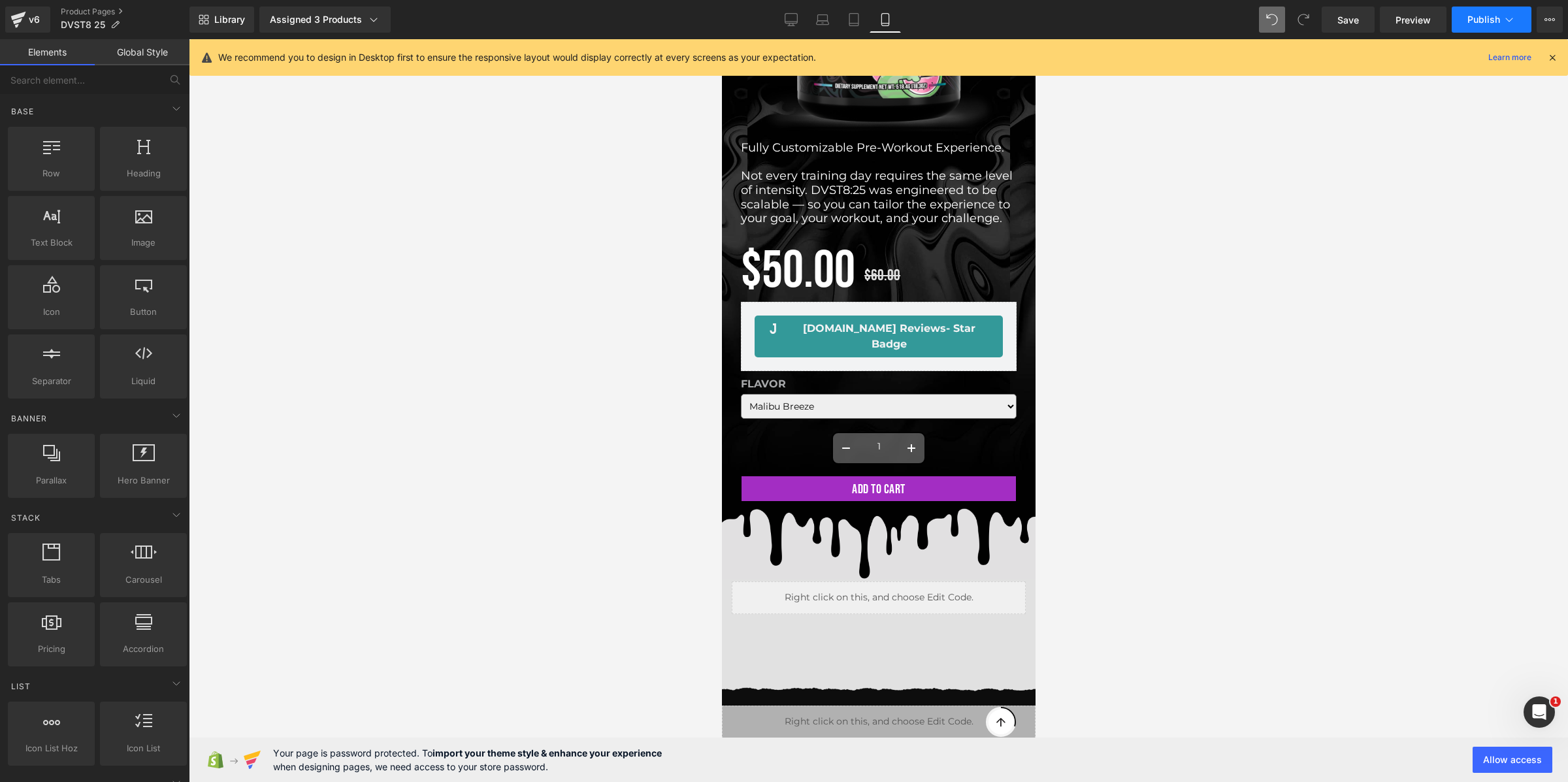
scroll to position [404, 0]
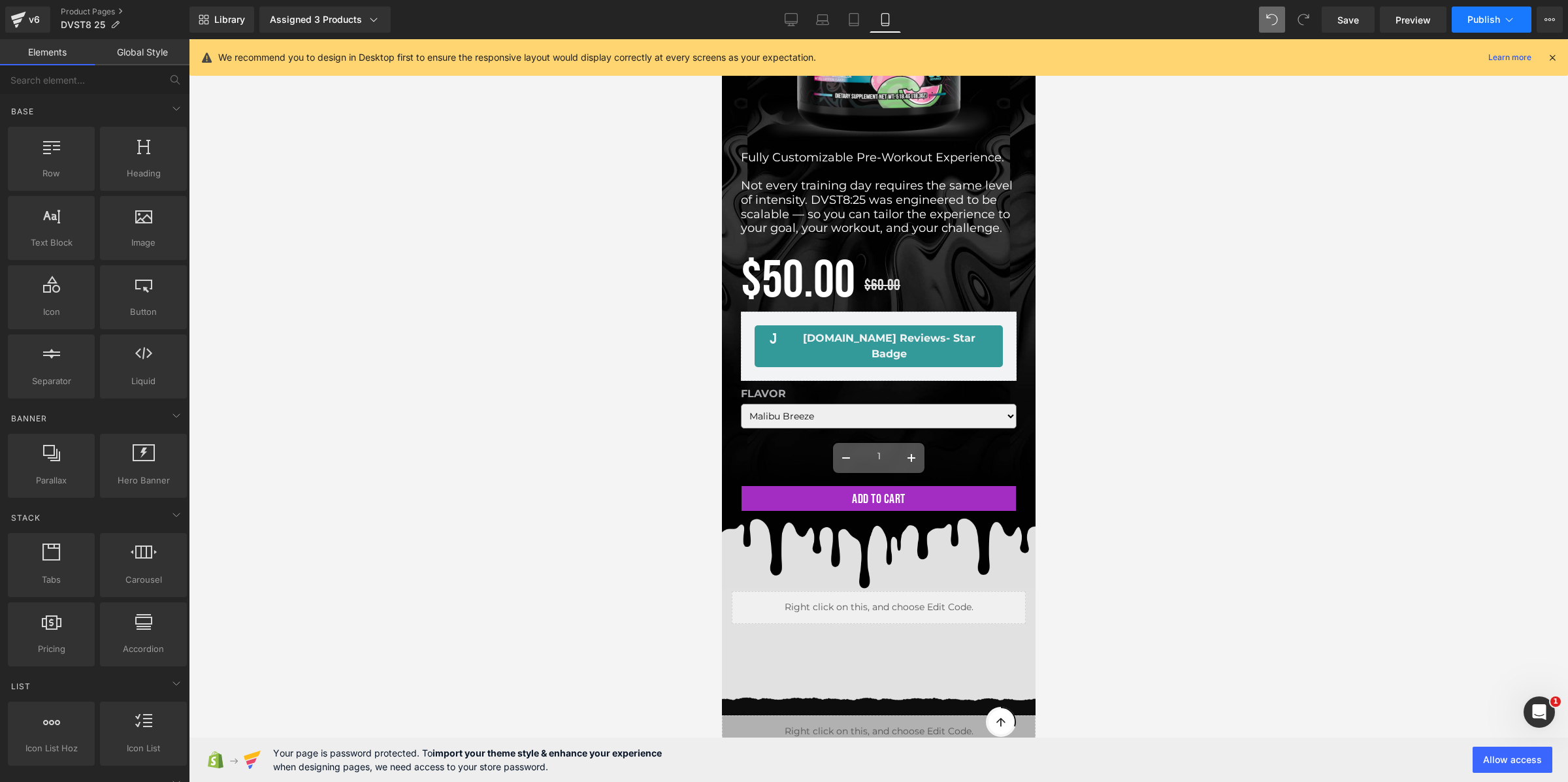
click at [1479, 18] on span "Publish" at bounding box center [1483, 20] width 33 height 10
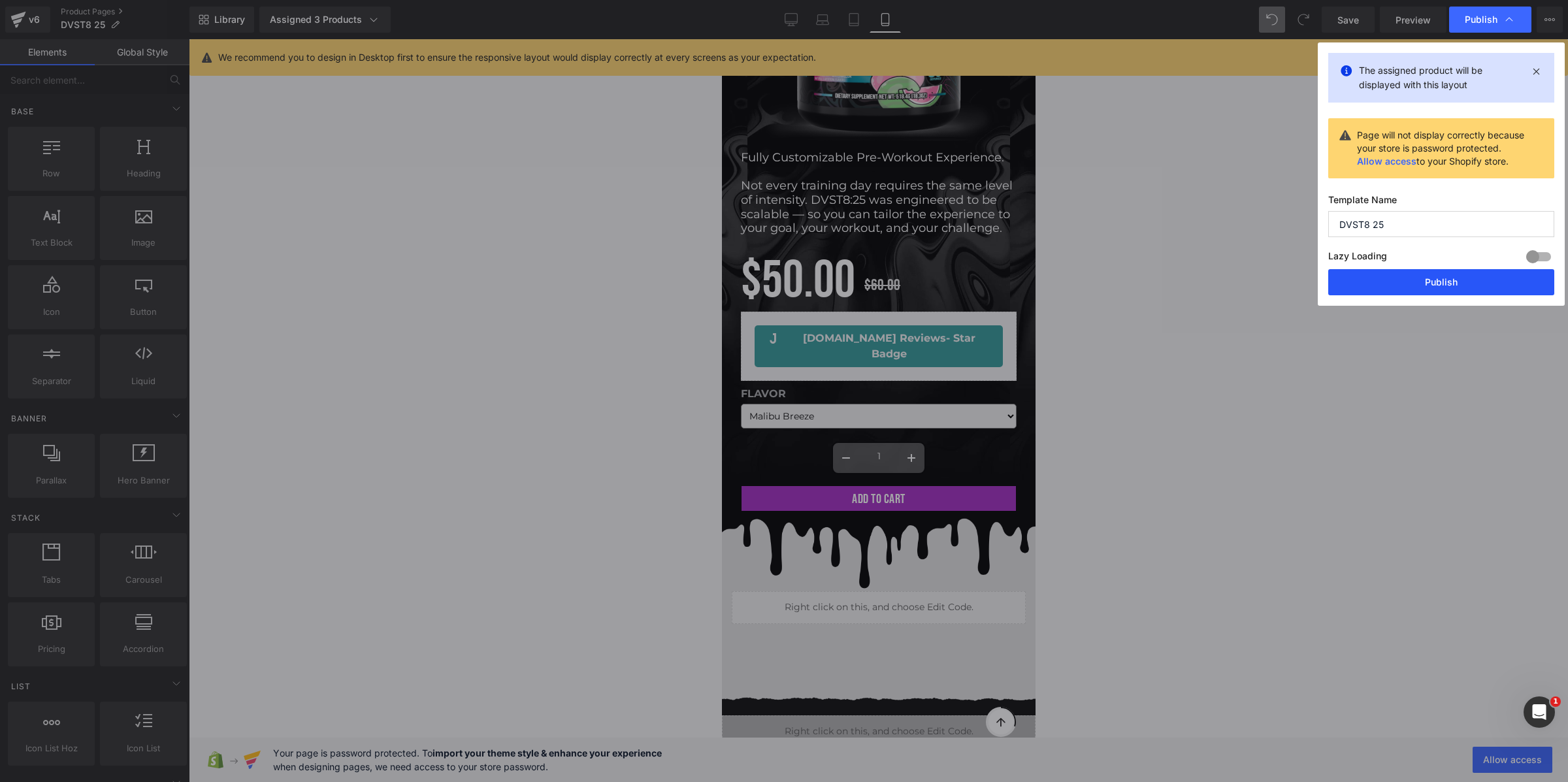
click at [1441, 273] on button "Publish" at bounding box center [1441, 282] width 226 height 26
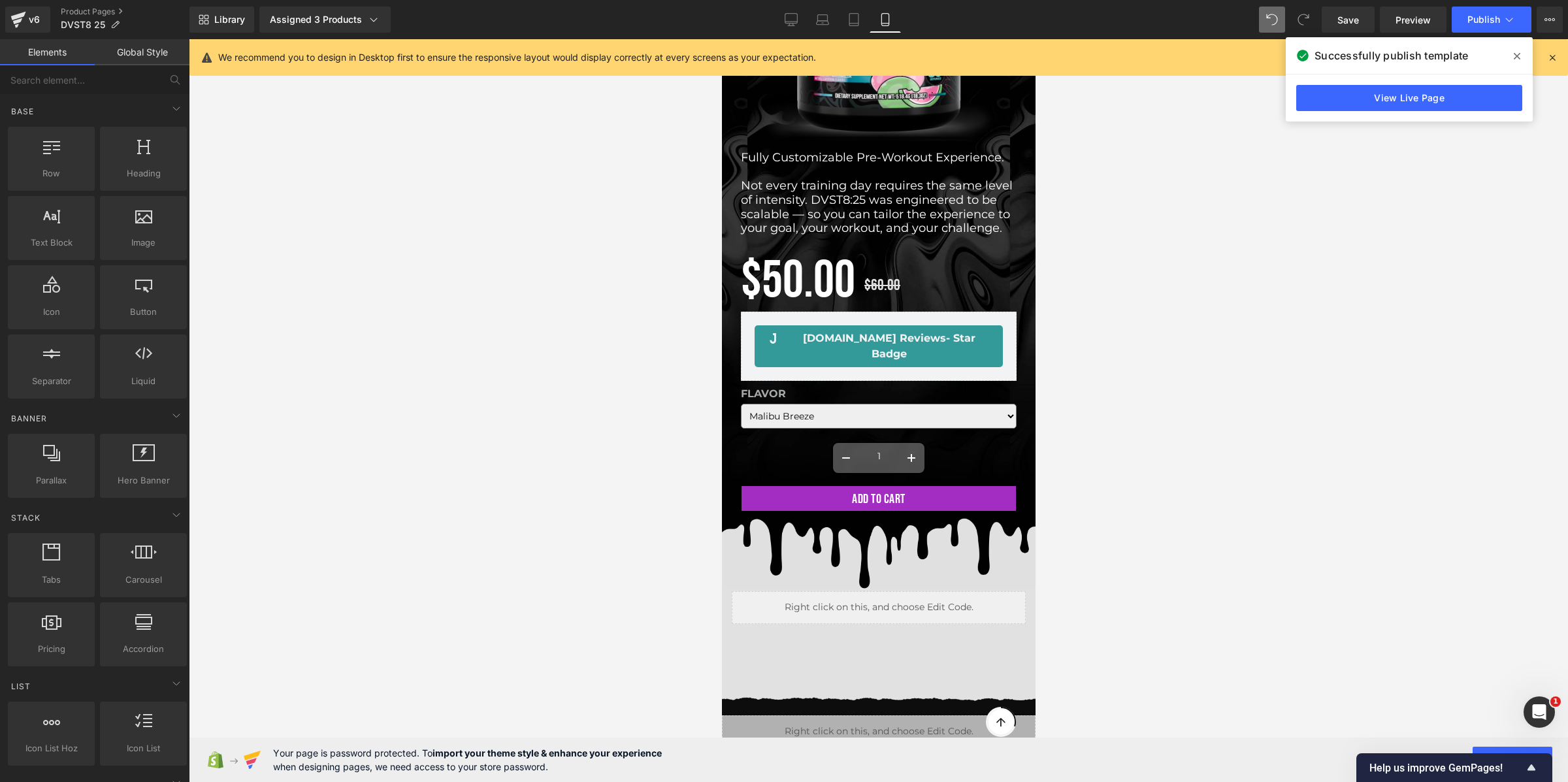
click at [1521, 51] on span at bounding box center [1517, 56] width 21 height 21
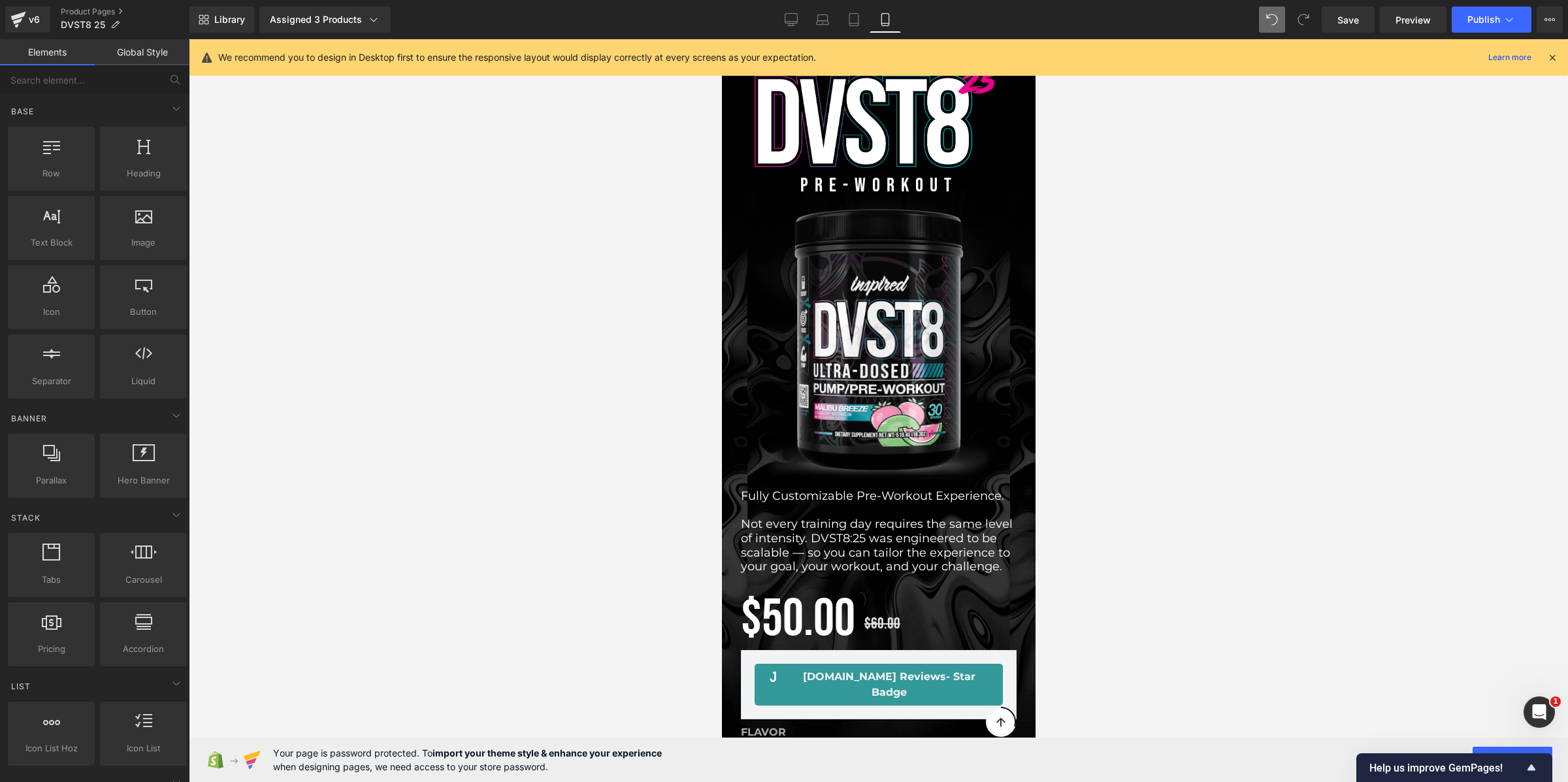
scroll to position [0, 0]
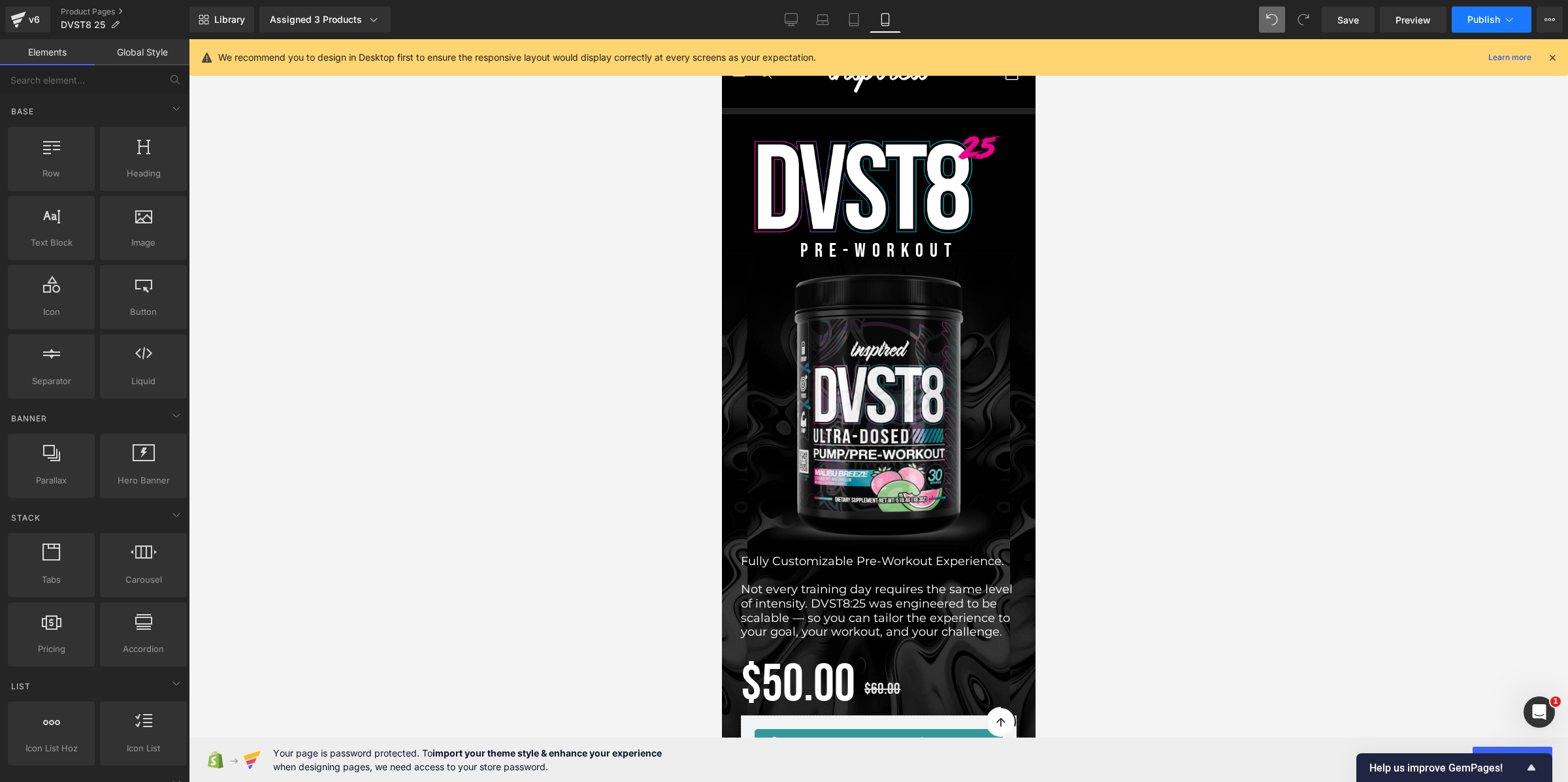
click at [1479, 15] on span "Publish" at bounding box center [1483, 20] width 33 height 10
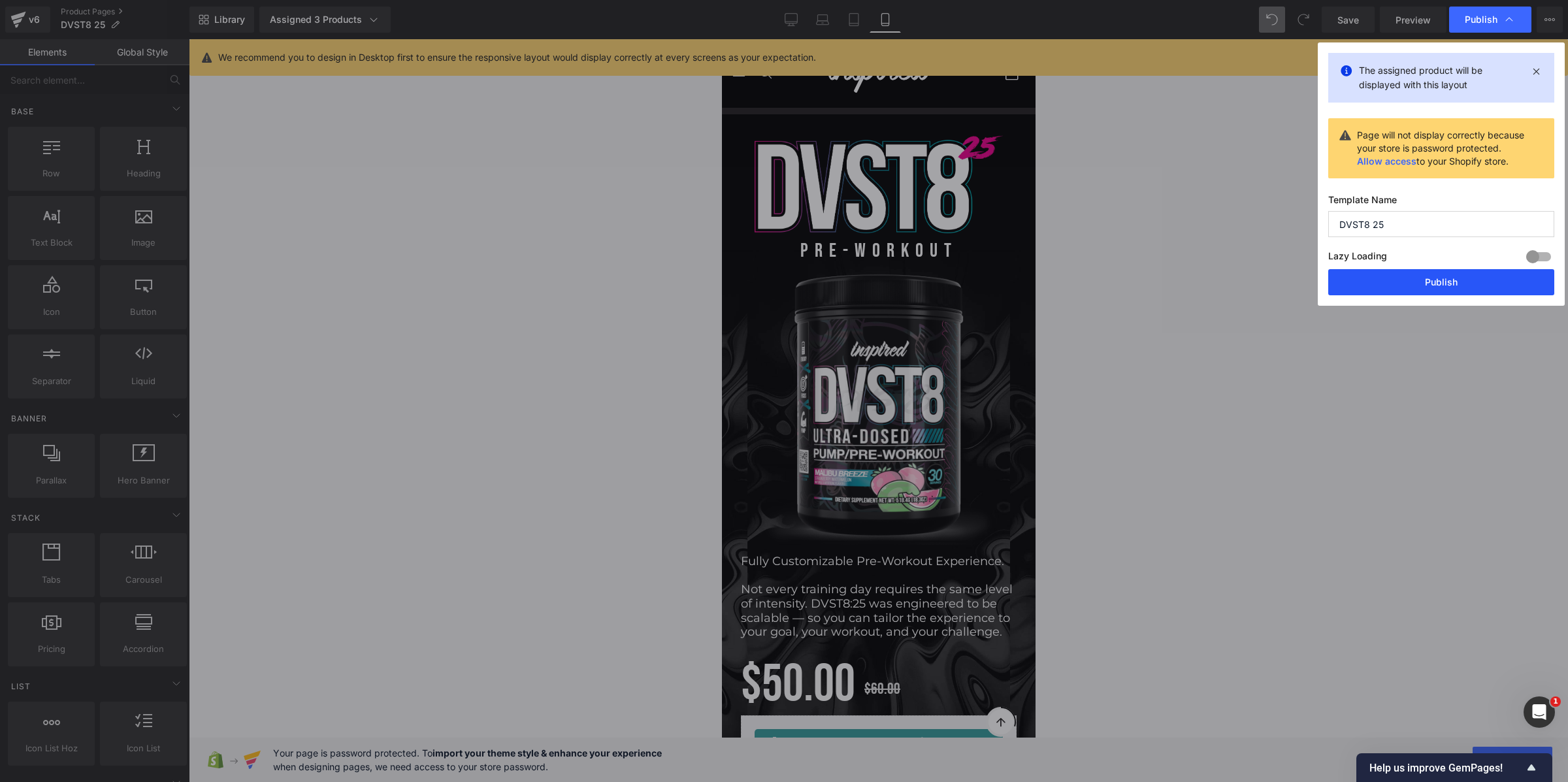
click at [1396, 285] on button "Publish" at bounding box center [1441, 282] width 226 height 26
